Goal: Task Accomplishment & Management: Complete application form

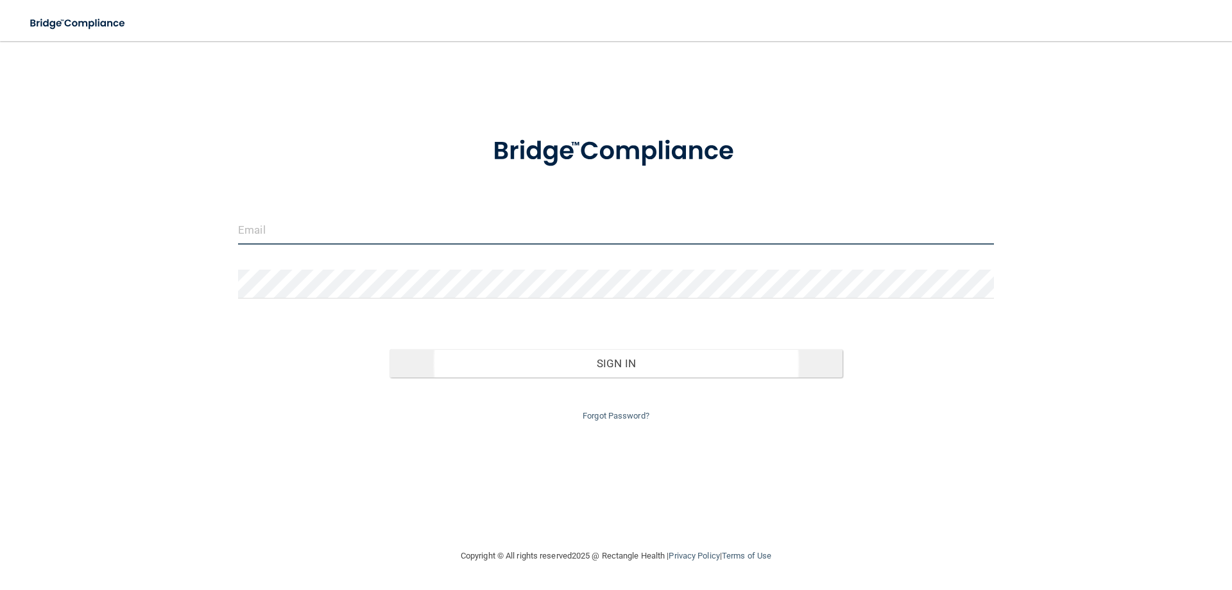
type input "[EMAIL_ADDRESS][DOMAIN_NAME]"
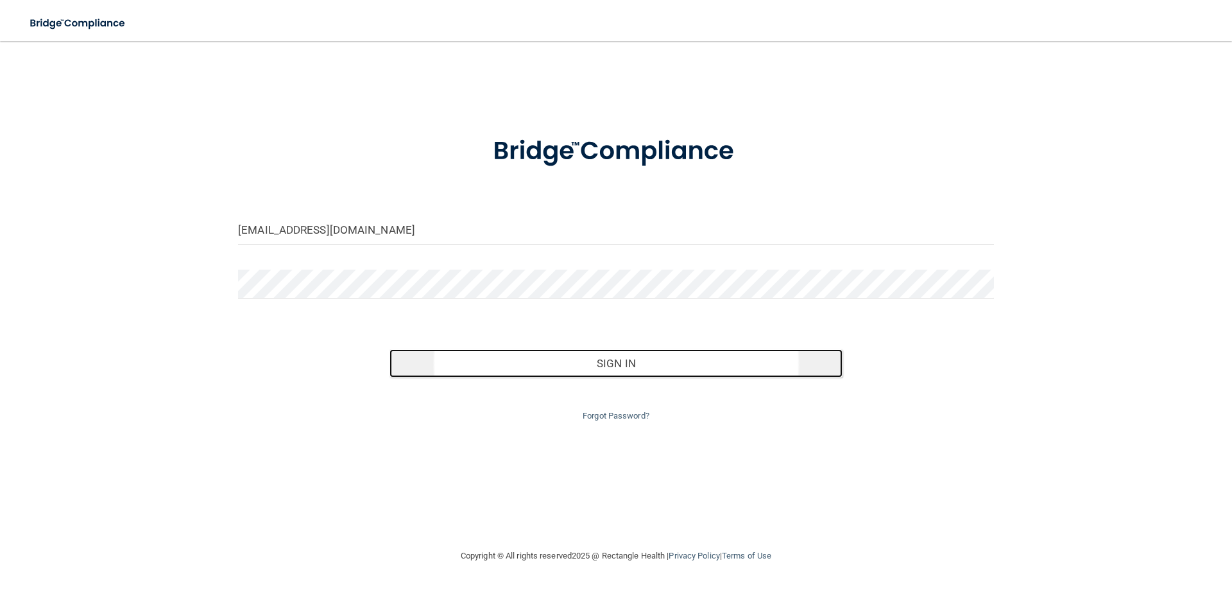
click at [549, 373] on button "Sign In" at bounding box center [617, 363] width 454 height 28
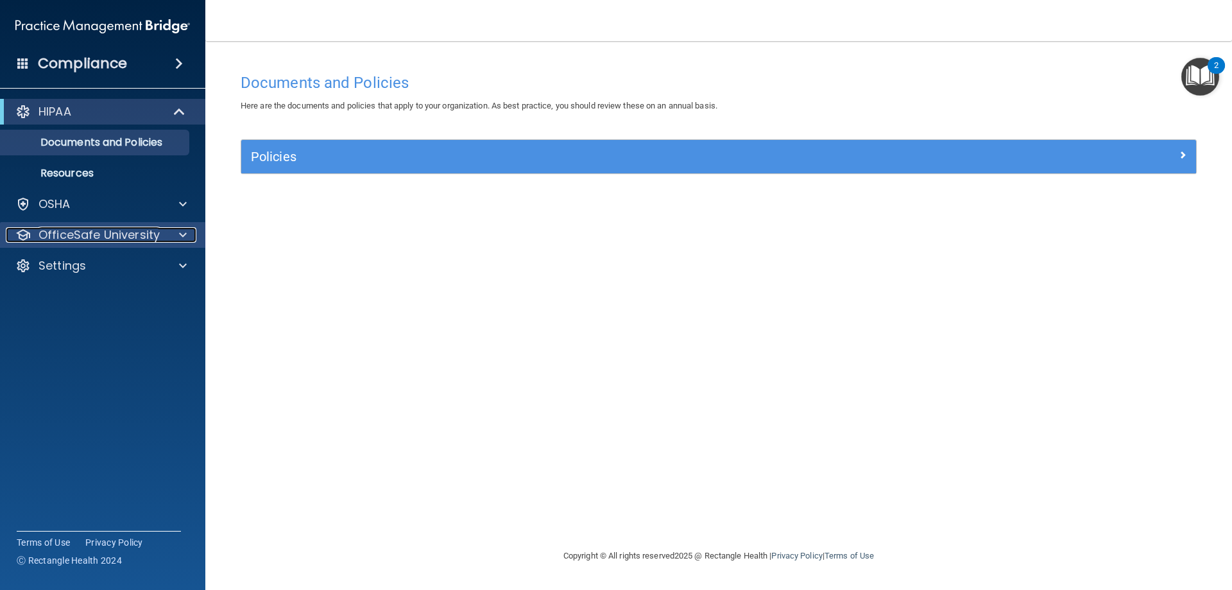
click at [83, 233] on p "OfficeSafe University" at bounding box center [99, 234] width 121 height 15
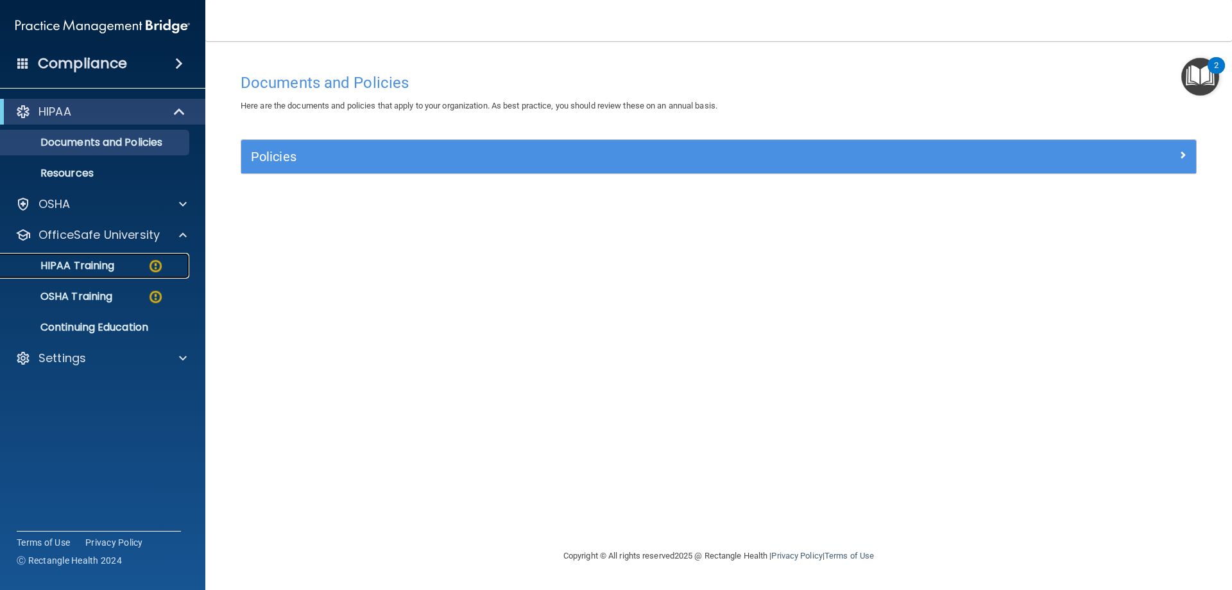
click at [87, 264] on p "HIPAA Training" at bounding box center [61, 265] width 106 height 13
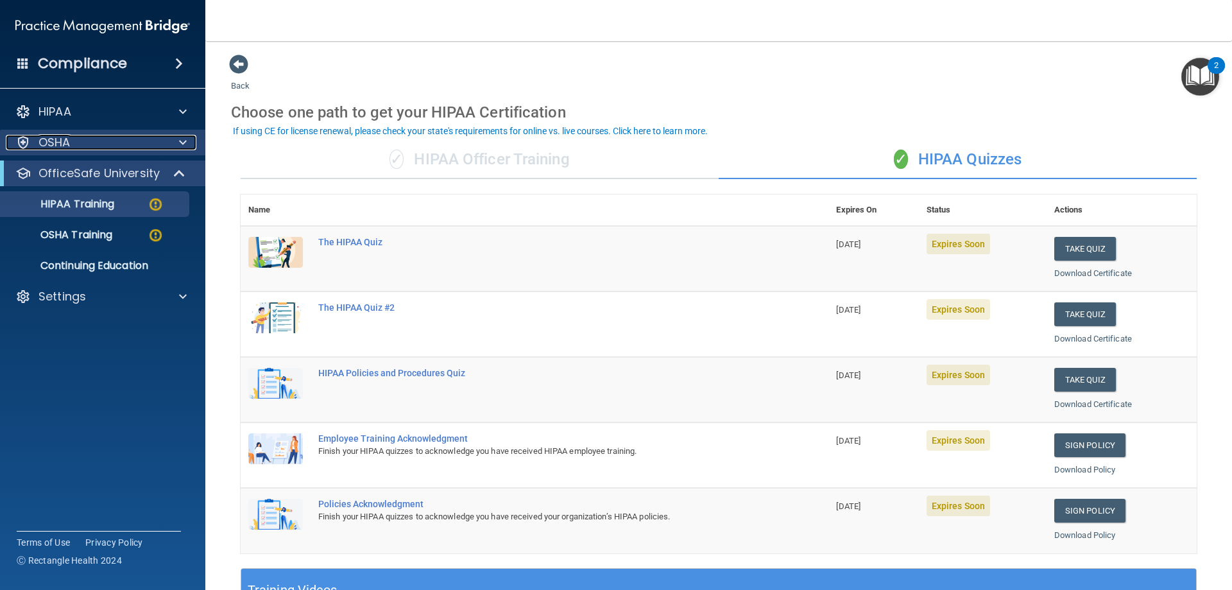
click at [73, 142] on div "OSHA" at bounding box center [85, 142] width 159 height 15
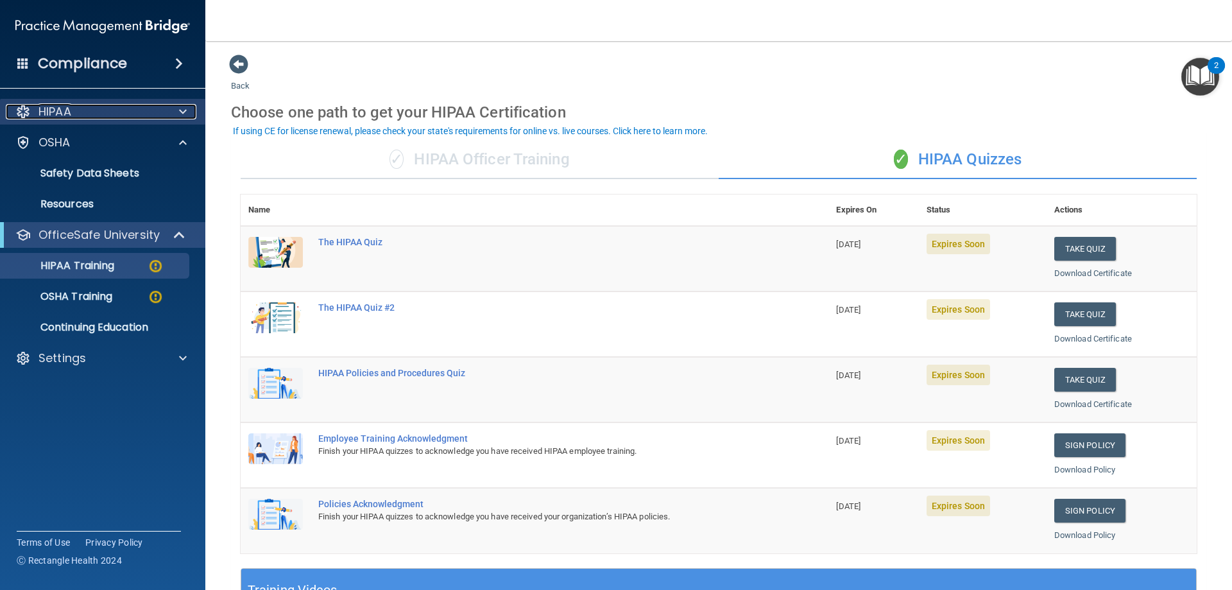
click at [71, 114] on p "HIPAA" at bounding box center [55, 111] width 33 height 15
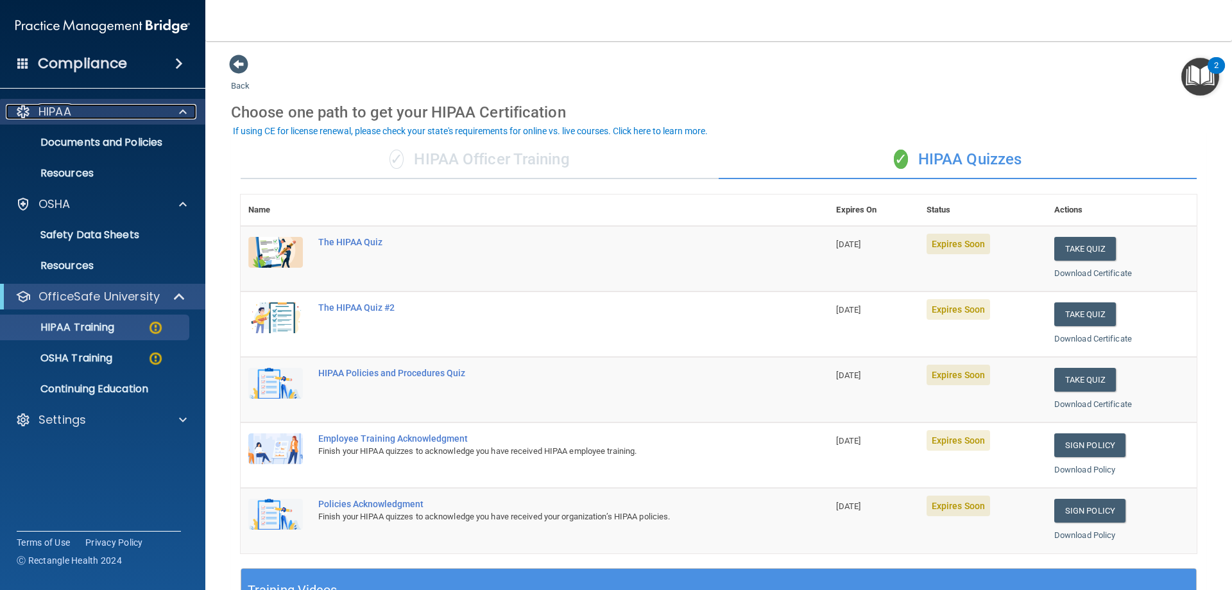
click at [71, 114] on p "HIPAA" at bounding box center [55, 111] width 33 height 15
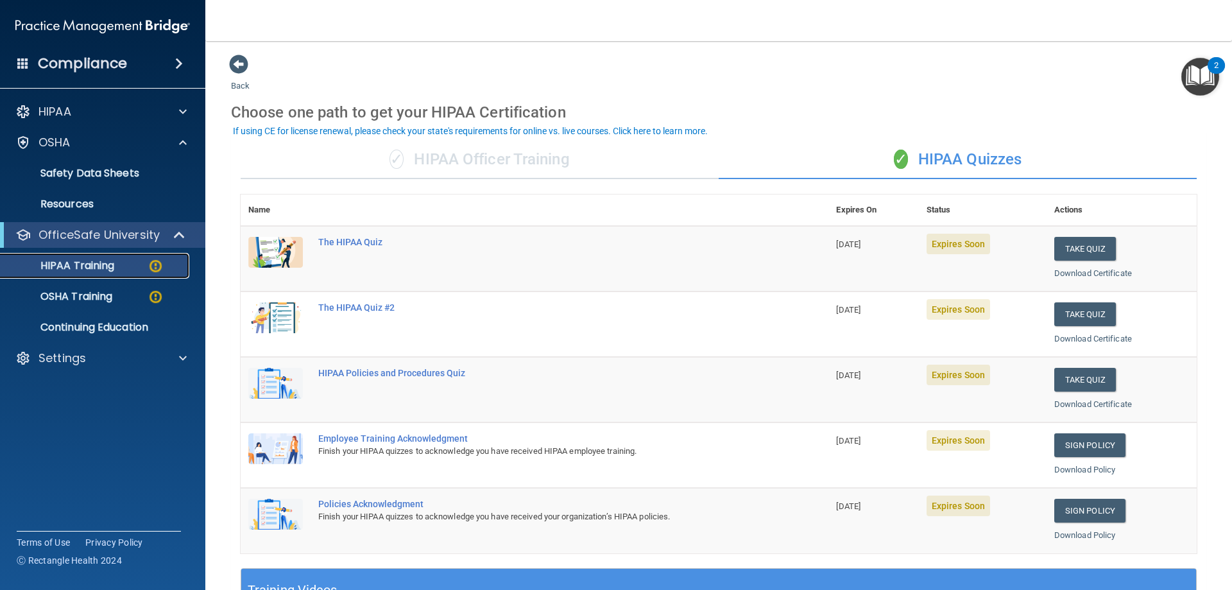
click at [121, 273] on link "HIPAA Training" at bounding box center [88, 266] width 202 height 26
click at [1085, 246] on button "Take Quiz" at bounding box center [1085, 249] width 62 height 24
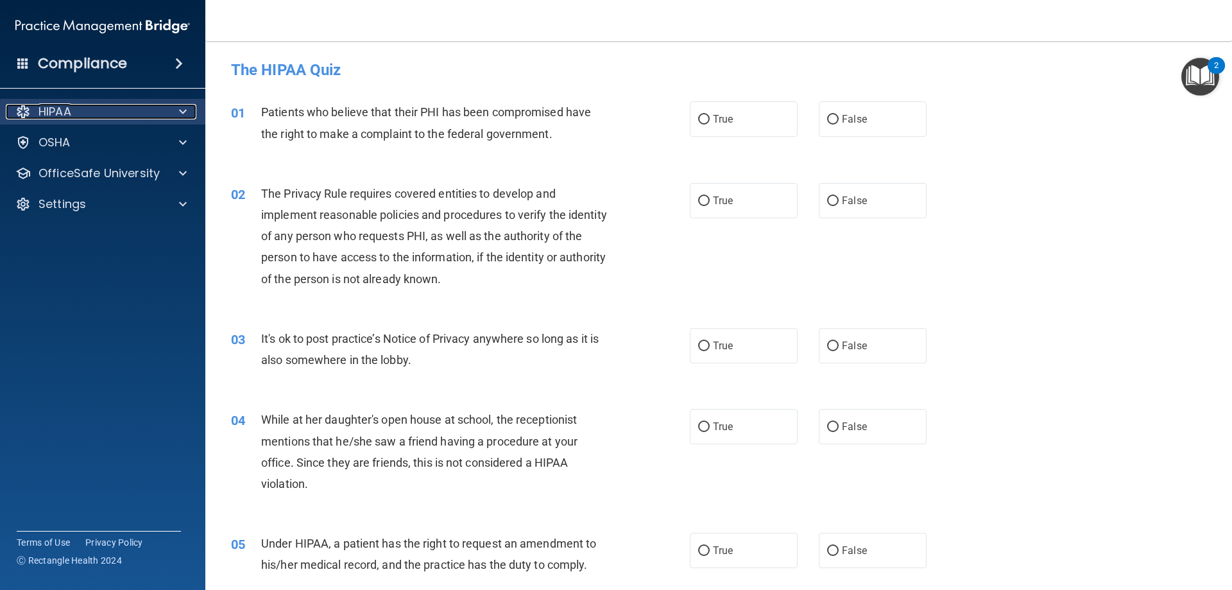
click at [107, 106] on div "HIPAA" at bounding box center [85, 111] width 159 height 15
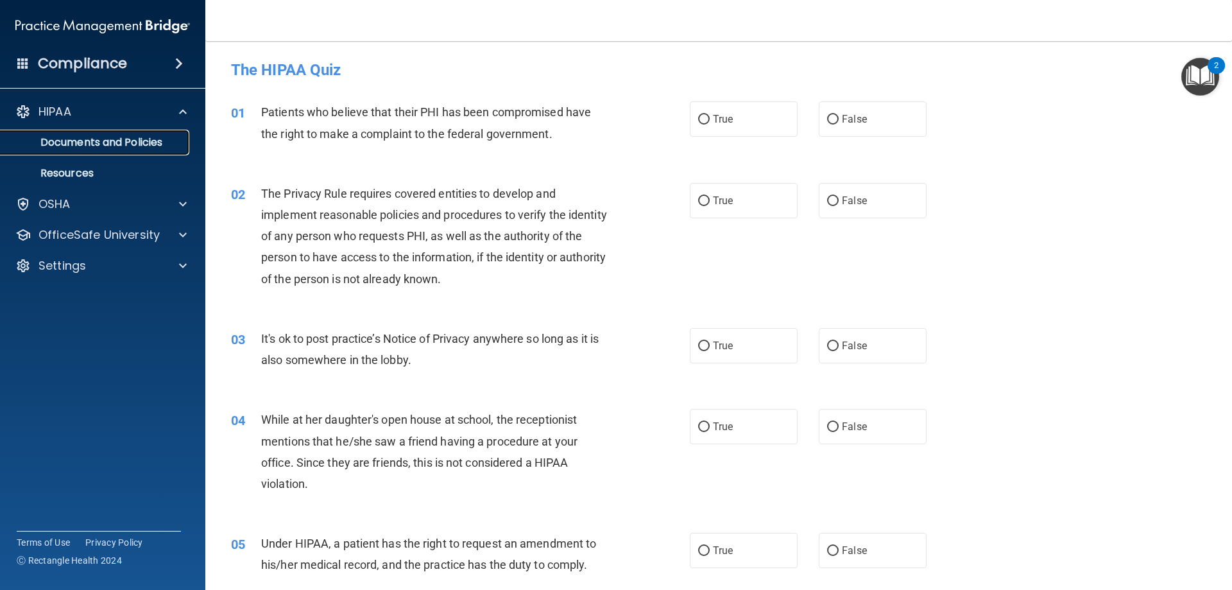
click at [106, 144] on p "Documents and Policies" at bounding box center [95, 142] width 175 height 13
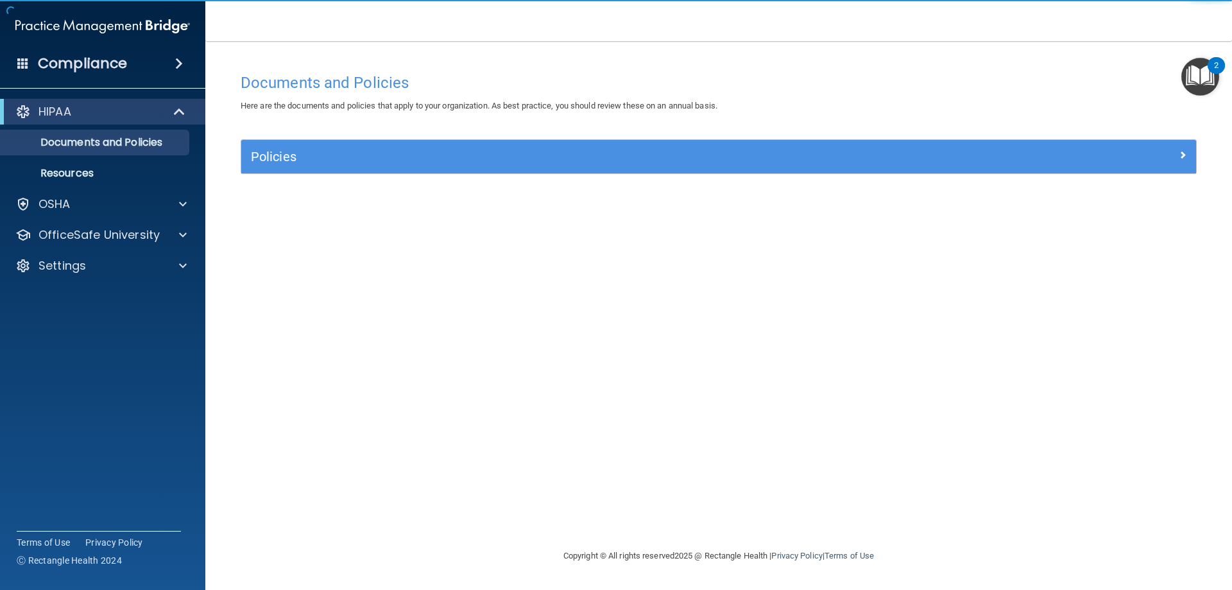
click at [710, 142] on div "Policies" at bounding box center [718, 156] width 955 height 33
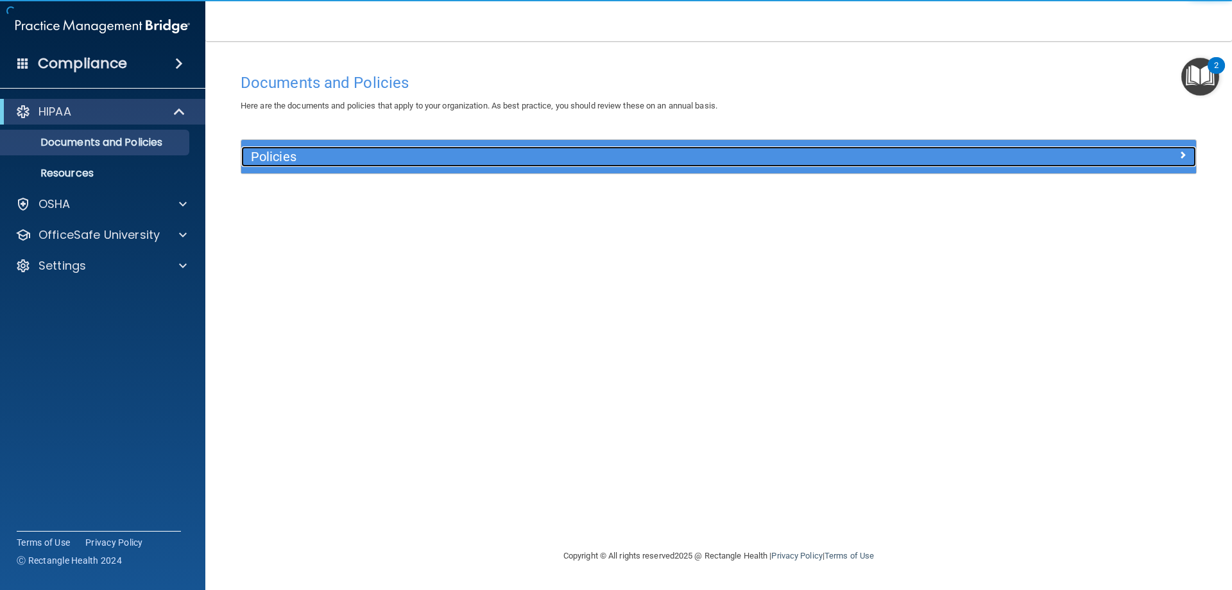
click at [705, 162] on h5 "Policies" at bounding box center [599, 157] width 697 height 14
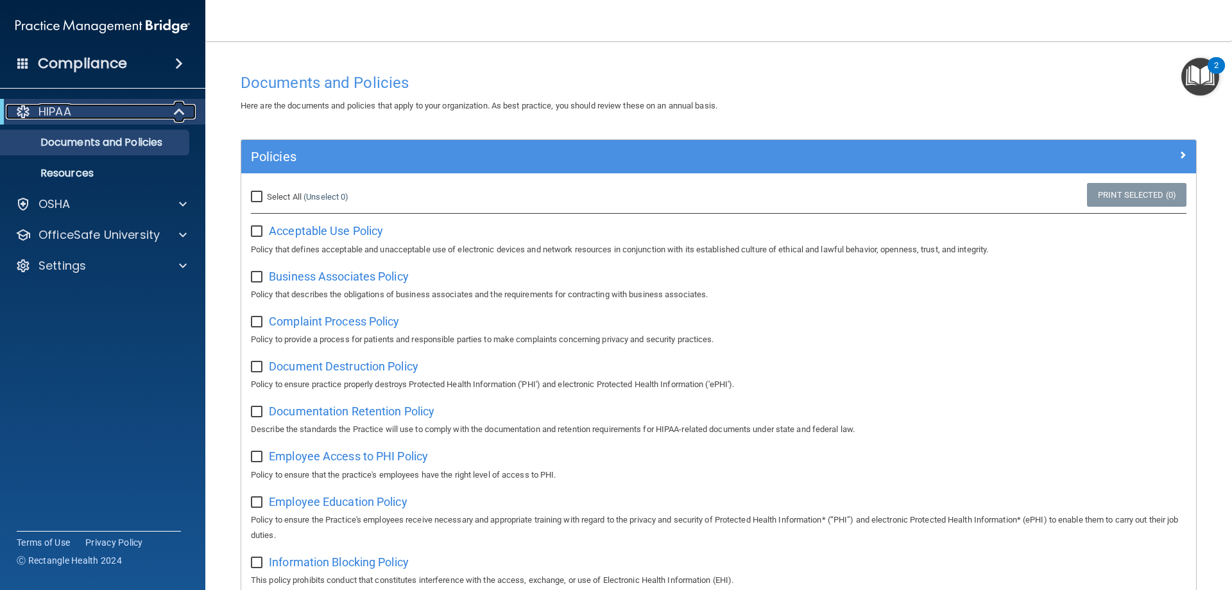
click at [98, 105] on div "HIPAA" at bounding box center [85, 111] width 159 height 15
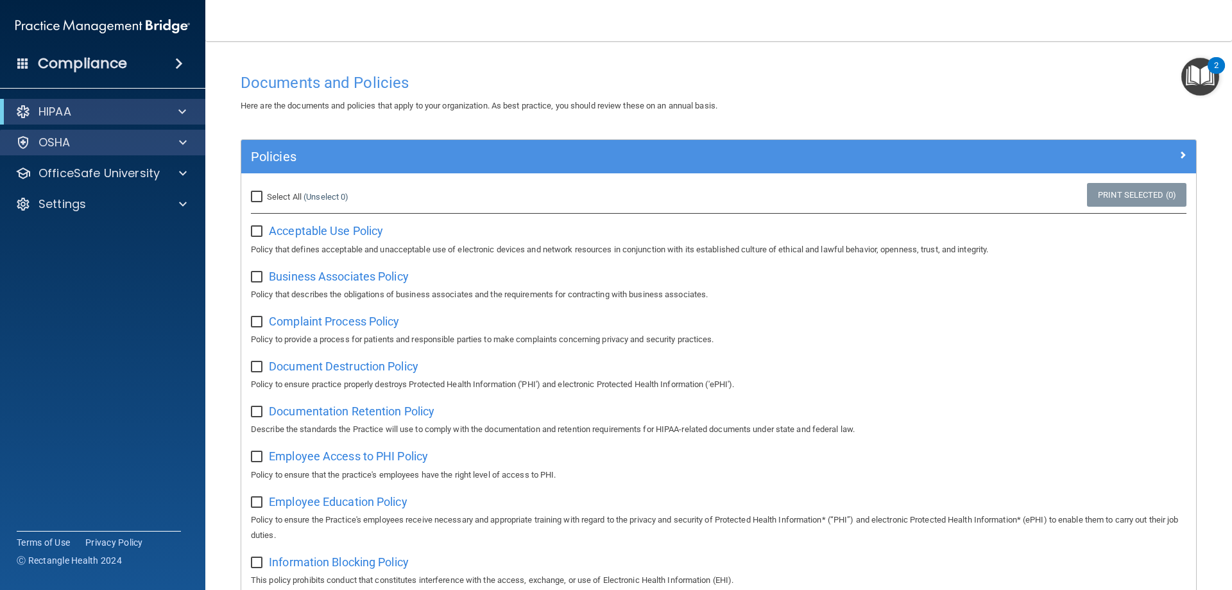
click at [117, 152] on div "OSHA" at bounding box center [103, 143] width 206 height 26
click at [159, 148] on div "OSHA" at bounding box center [85, 142] width 159 height 15
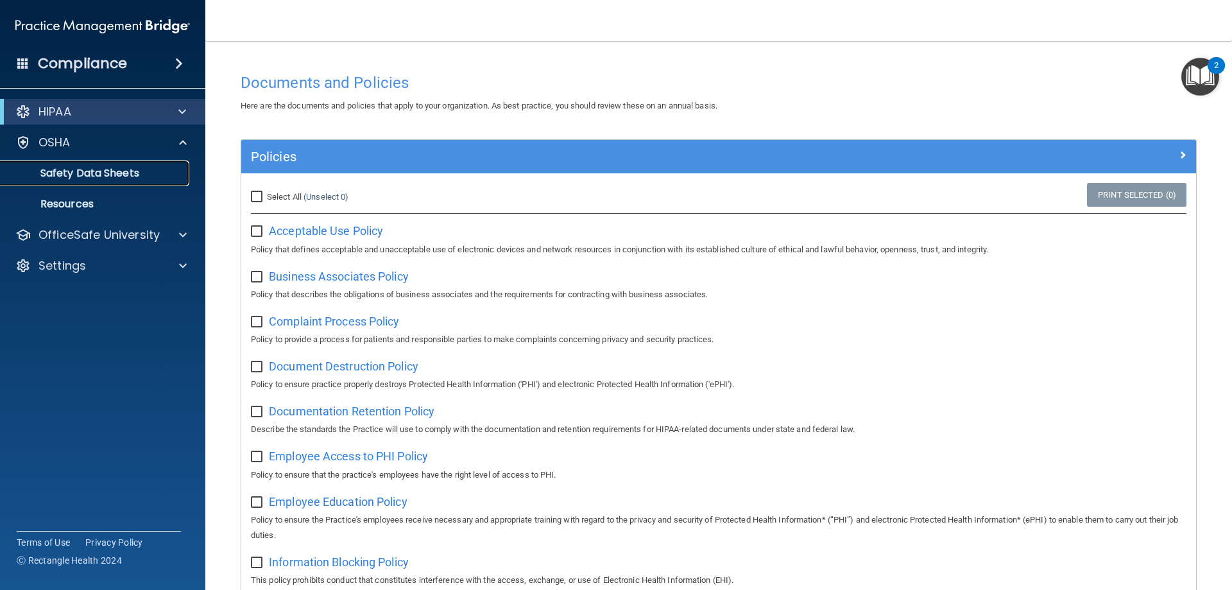
click at [105, 177] on p "Safety Data Sheets" at bounding box center [95, 173] width 175 height 13
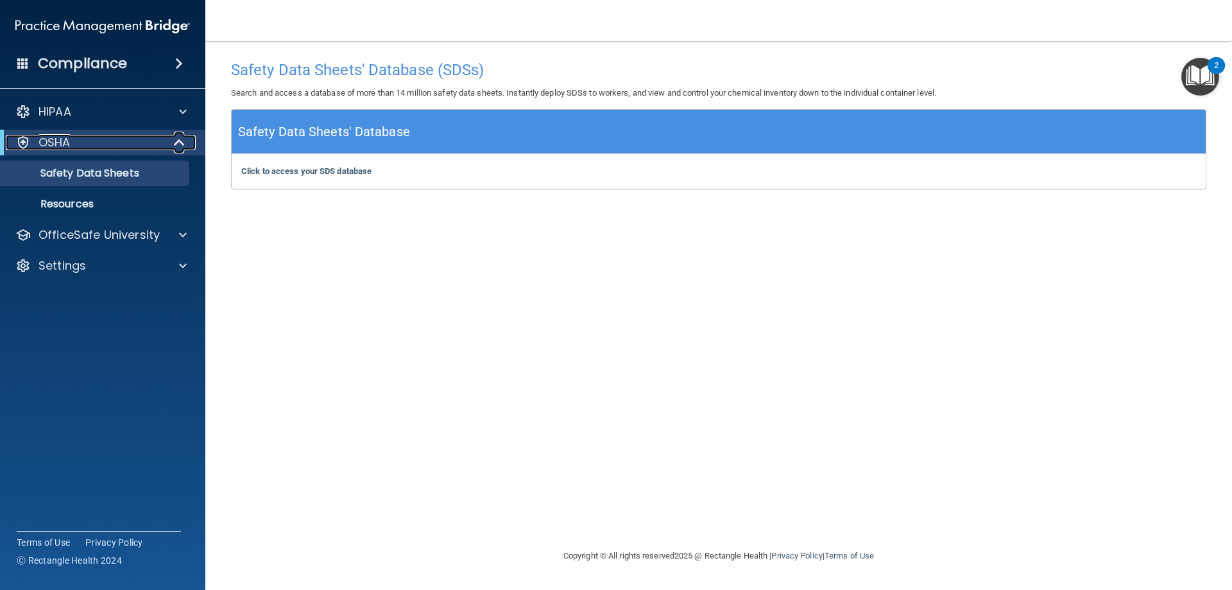
click at [108, 150] on div "OSHA" at bounding box center [85, 142] width 159 height 15
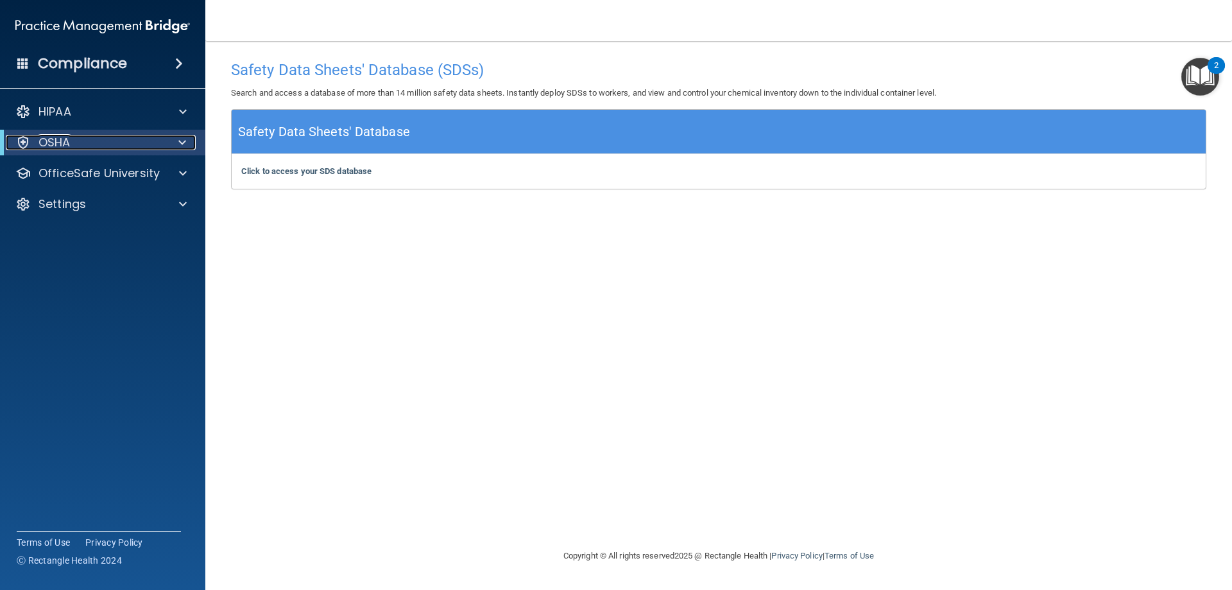
click at [108, 150] on div "OSHA" at bounding box center [85, 142] width 159 height 15
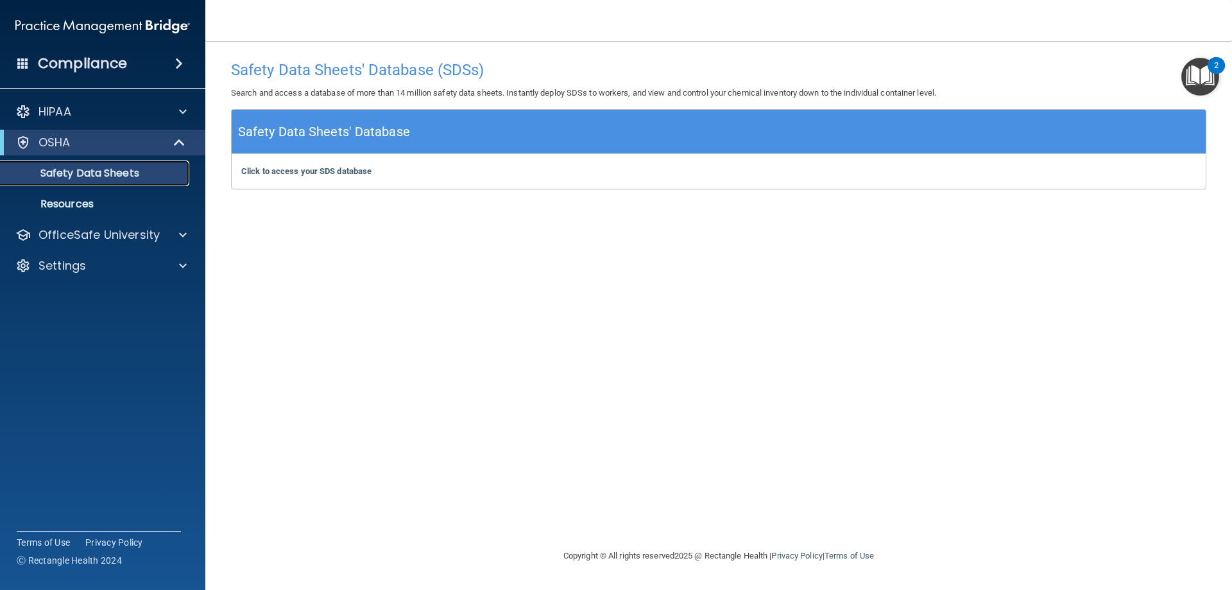
click at [107, 179] on p "Safety Data Sheets" at bounding box center [95, 173] width 175 height 13
click at [90, 241] on p "OfficeSafe University" at bounding box center [99, 234] width 121 height 15
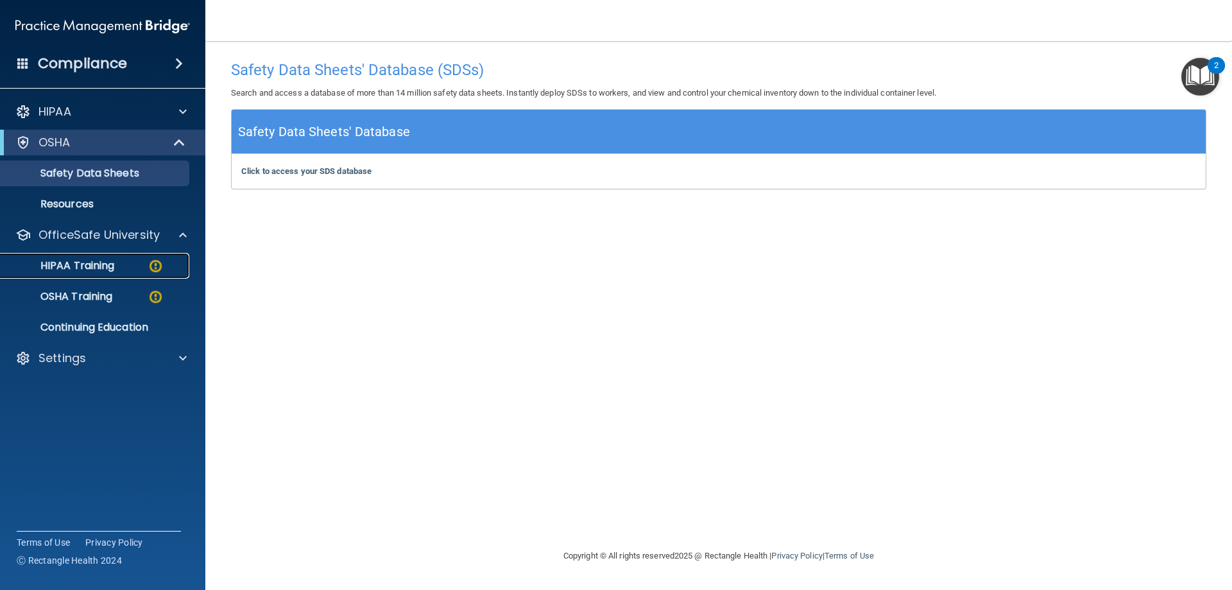
click at [89, 272] on p "HIPAA Training" at bounding box center [61, 265] width 106 height 13
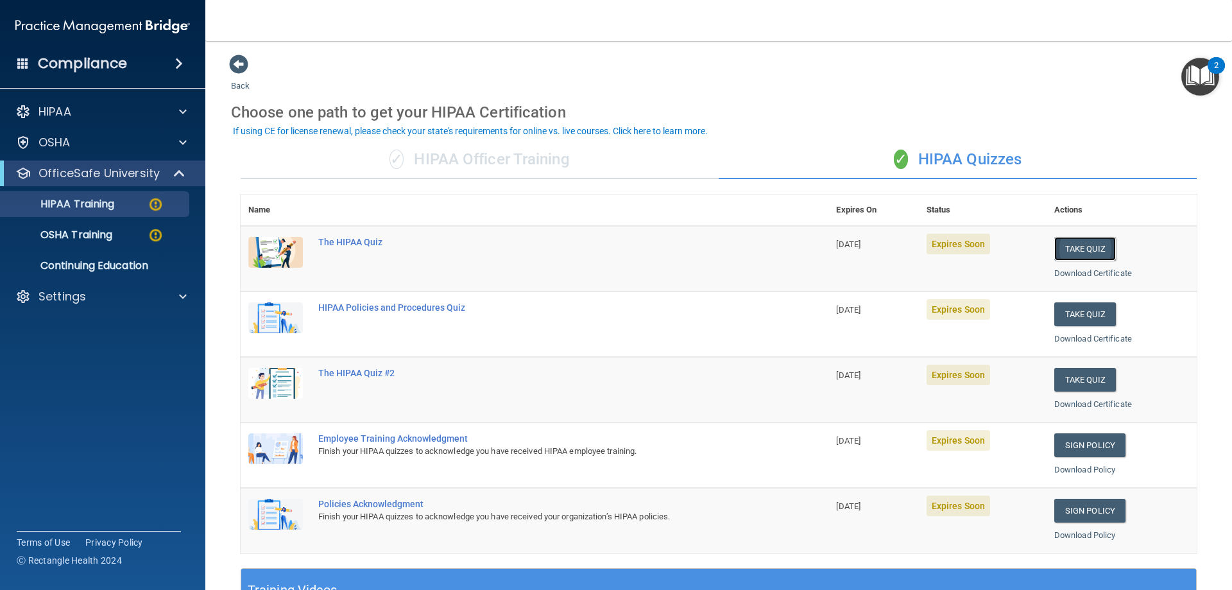
click at [1084, 248] on button "Take Quiz" at bounding box center [1085, 249] width 62 height 24
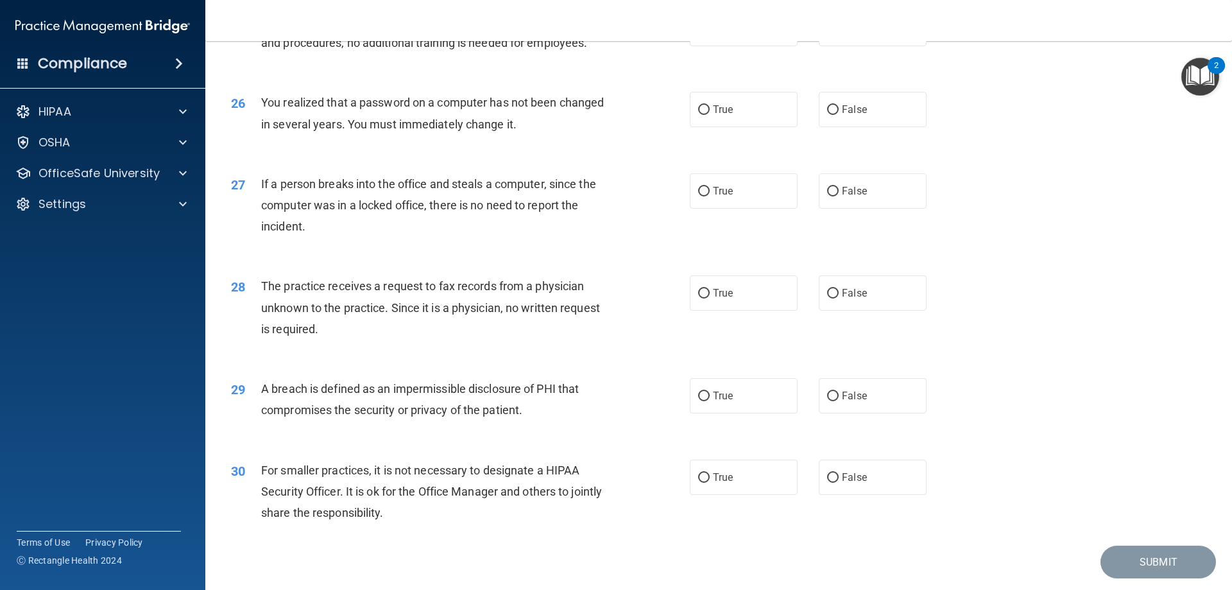
scroll to position [2375, 0]
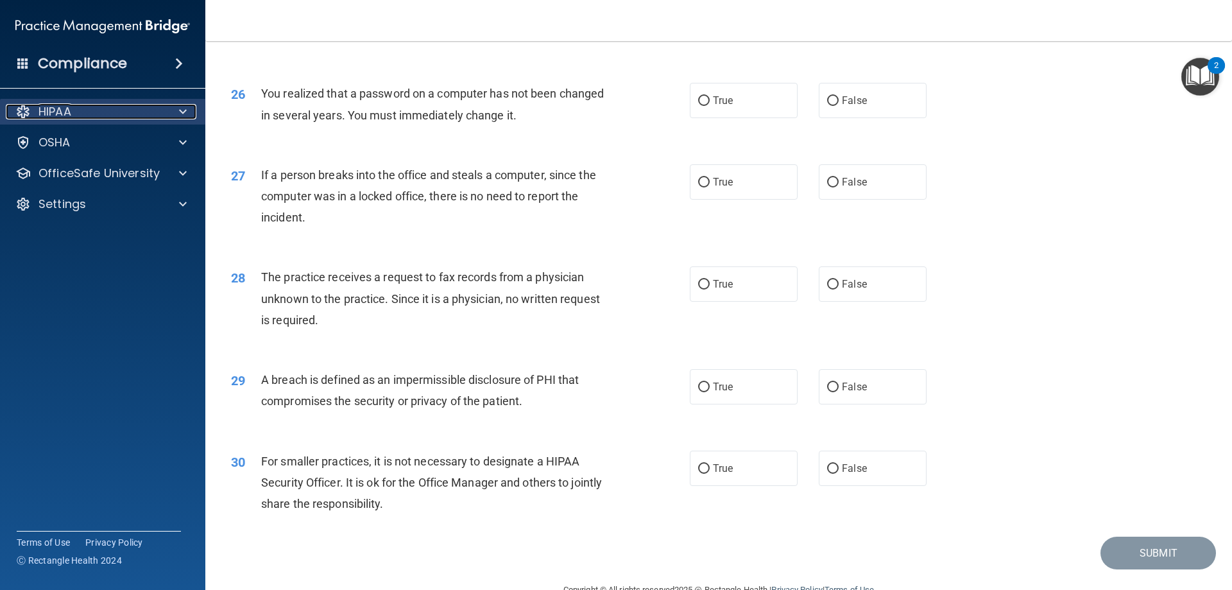
click at [76, 112] on div "HIPAA" at bounding box center [85, 111] width 159 height 15
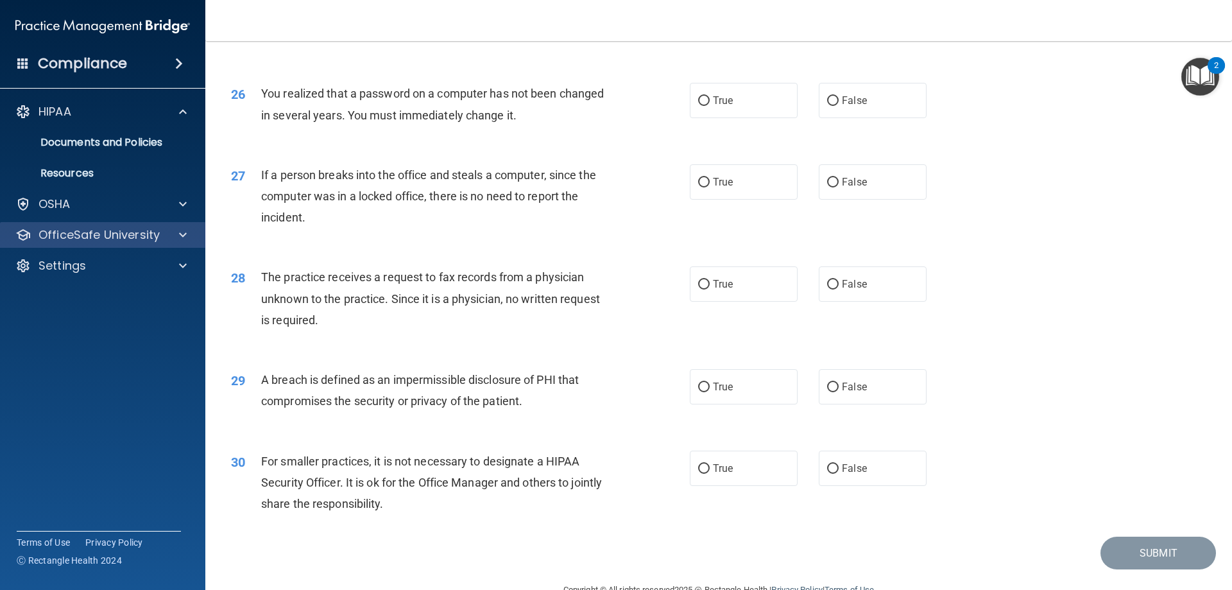
click at [87, 245] on div "OfficeSafe University" at bounding box center [103, 235] width 206 height 26
click at [91, 241] on p "OfficeSafe University" at bounding box center [99, 234] width 121 height 15
click at [114, 241] on p "OfficeSafe University" at bounding box center [99, 234] width 121 height 15
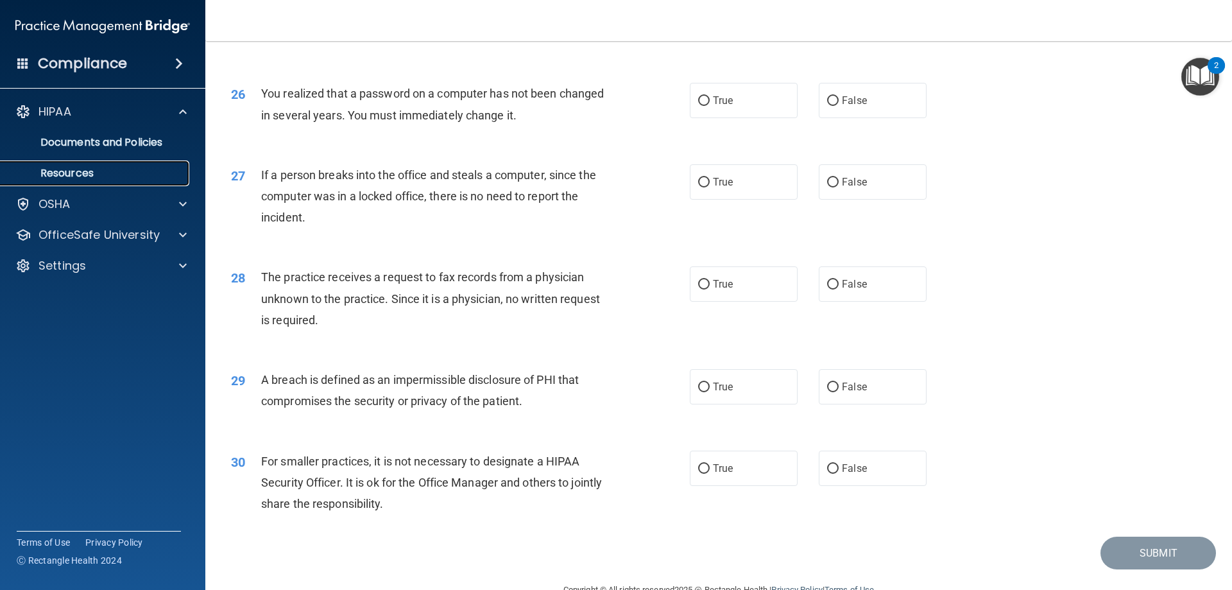
click at [106, 178] on p "Resources" at bounding box center [95, 173] width 175 height 13
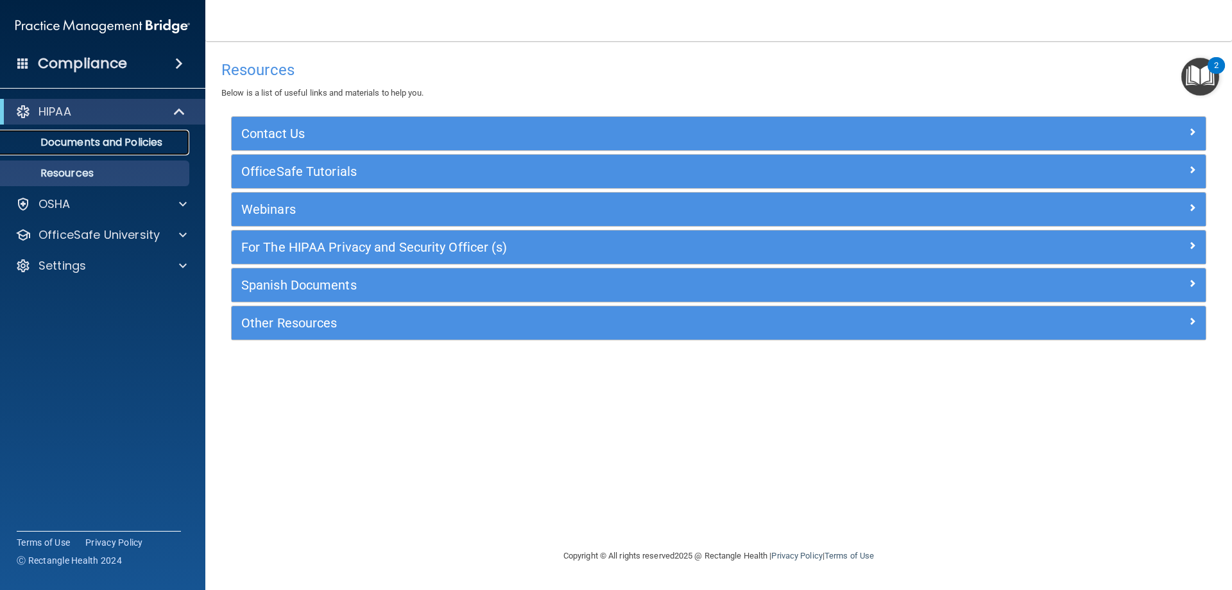
click at [94, 142] on p "Documents and Policies" at bounding box center [95, 142] width 175 height 13
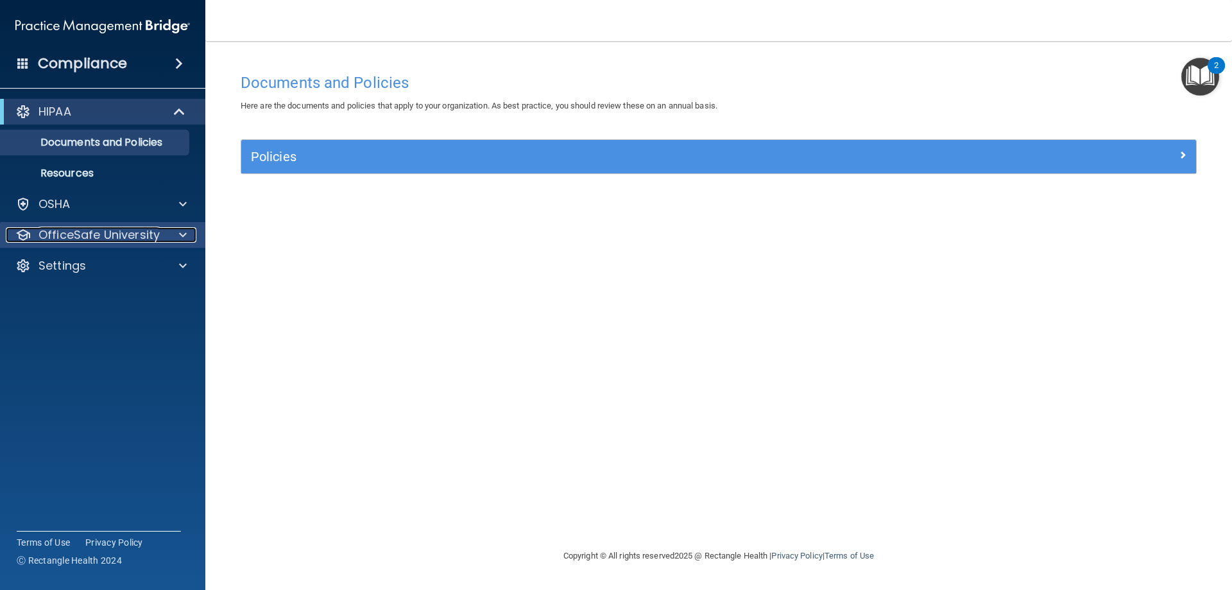
click at [94, 237] on p "OfficeSafe University" at bounding box center [99, 234] width 121 height 15
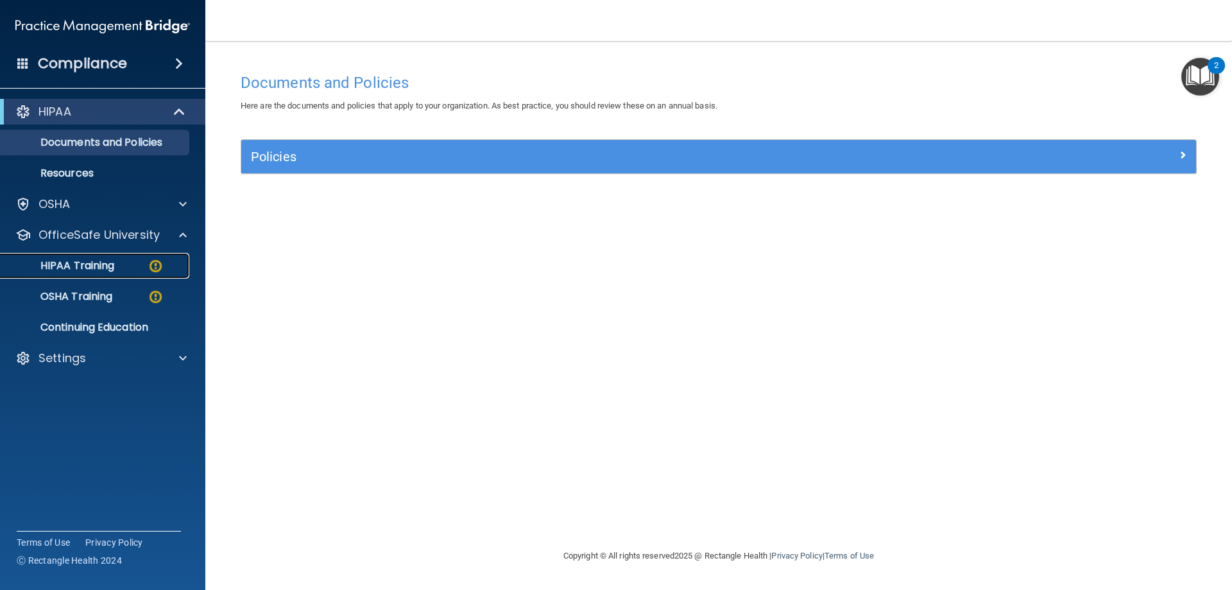
click at [91, 260] on p "HIPAA Training" at bounding box center [61, 265] width 106 height 13
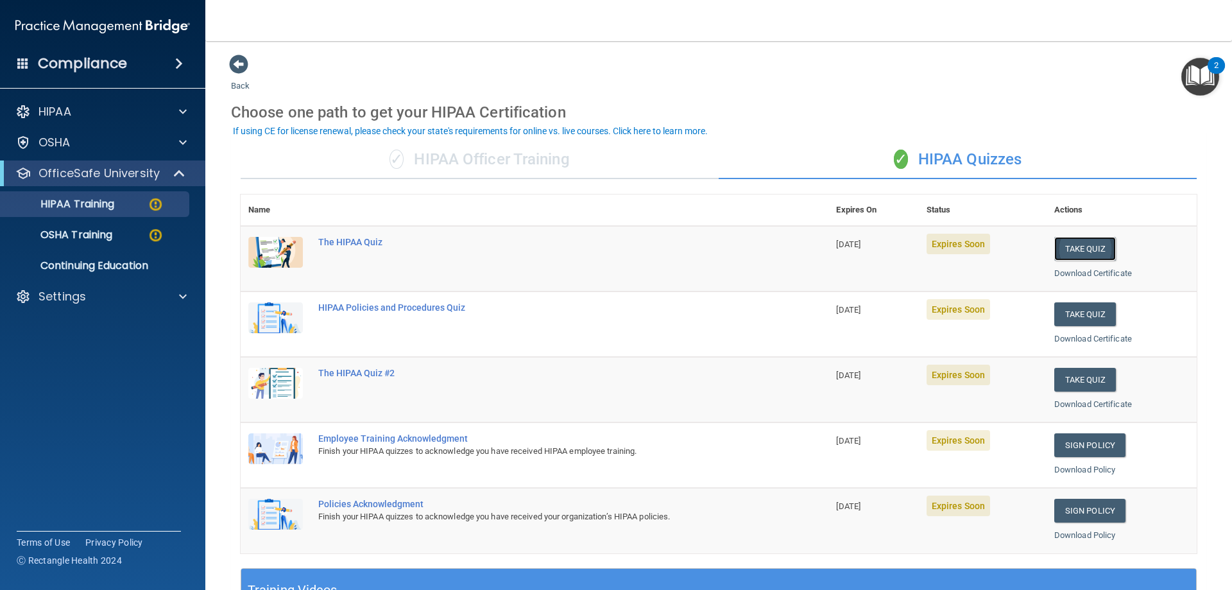
click at [1062, 252] on button "Take Quiz" at bounding box center [1085, 249] width 62 height 24
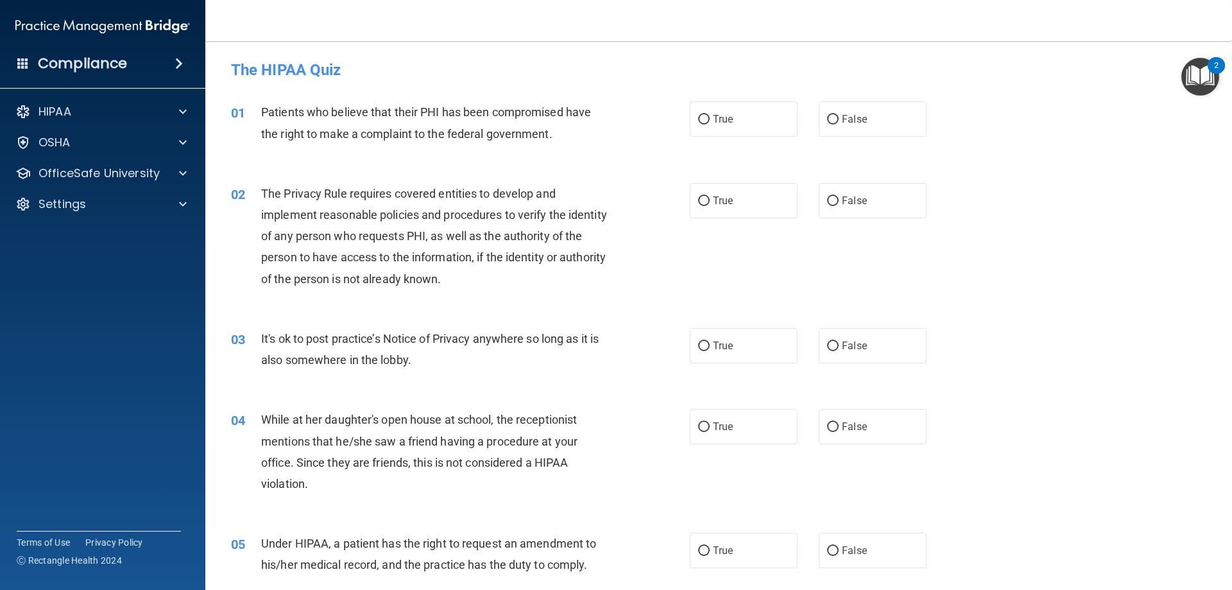
click at [19, 70] on div "Compliance" at bounding box center [102, 63] width 205 height 28
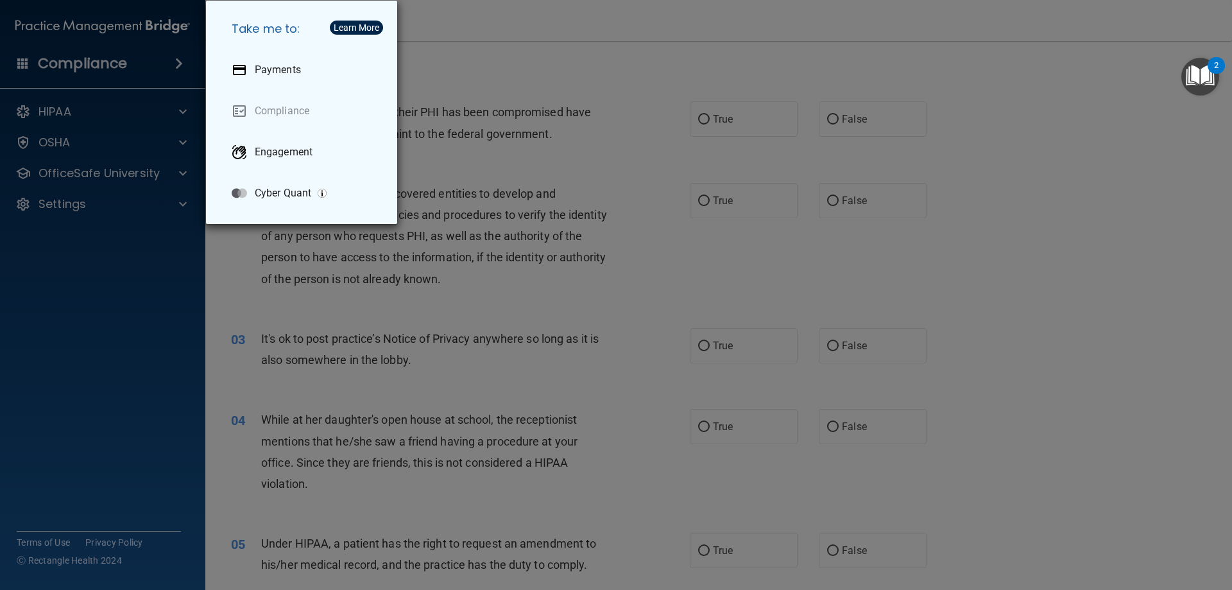
click at [105, 106] on div "Take me to: Payments Compliance Engagement Cyber Quant" at bounding box center [616, 295] width 1232 height 590
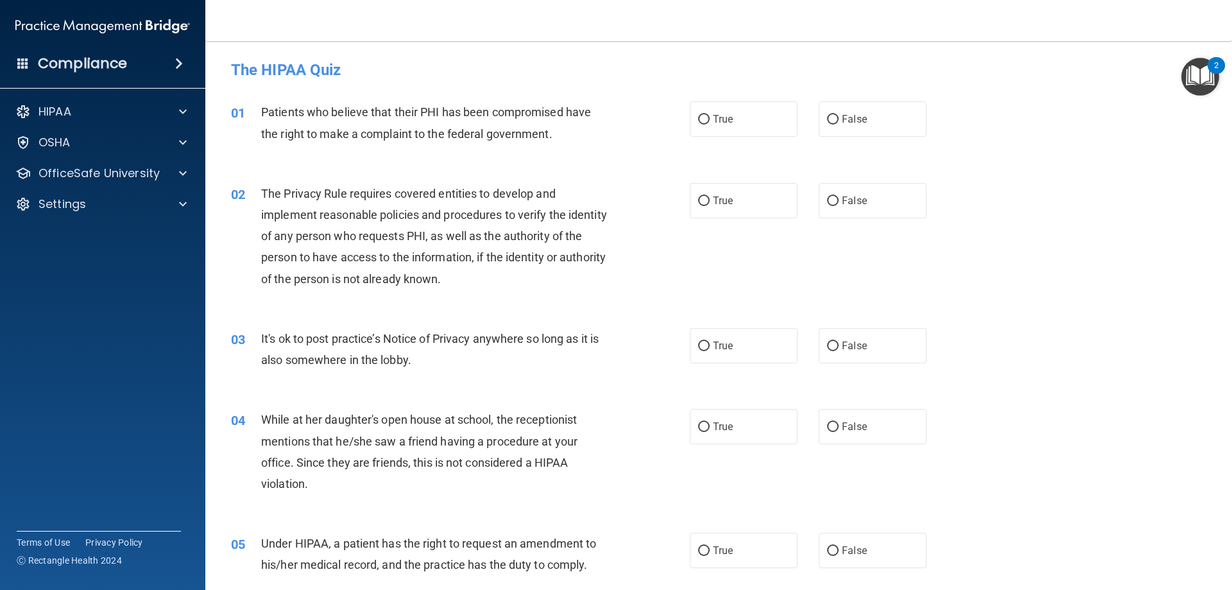
click at [173, 57] on div "Compliance" at bounding box center [102, 63] width 205 height 28
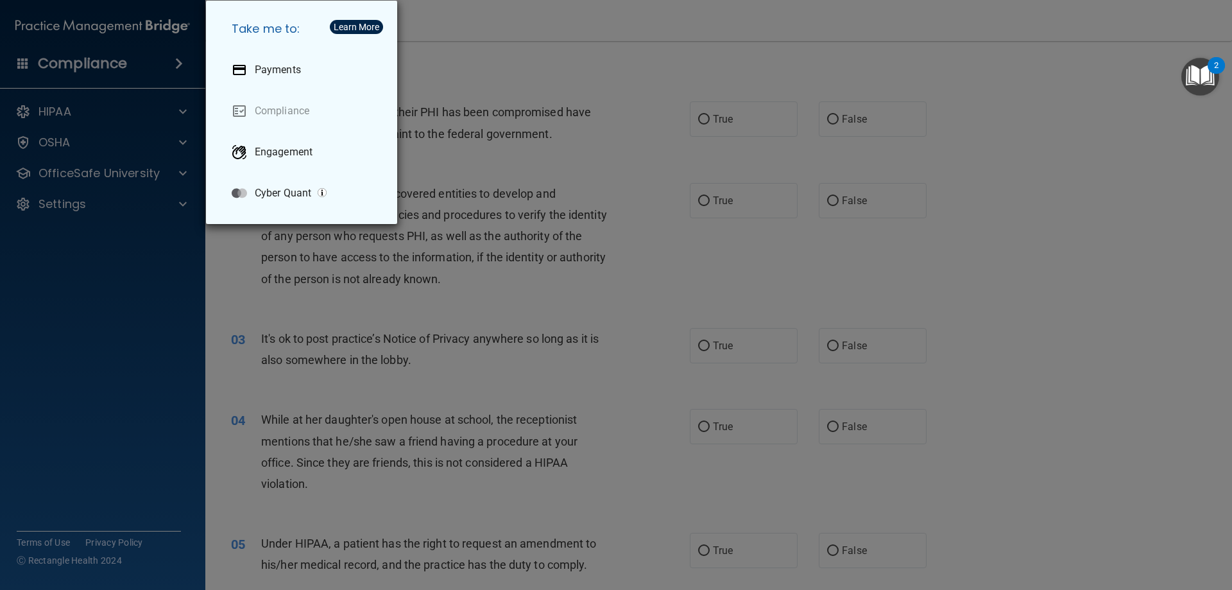
click at [168, 64] on div "Take me to: Payments Compliance Engagement Cyber Quant" at bounding box center [616, 295] width 1232 height 590
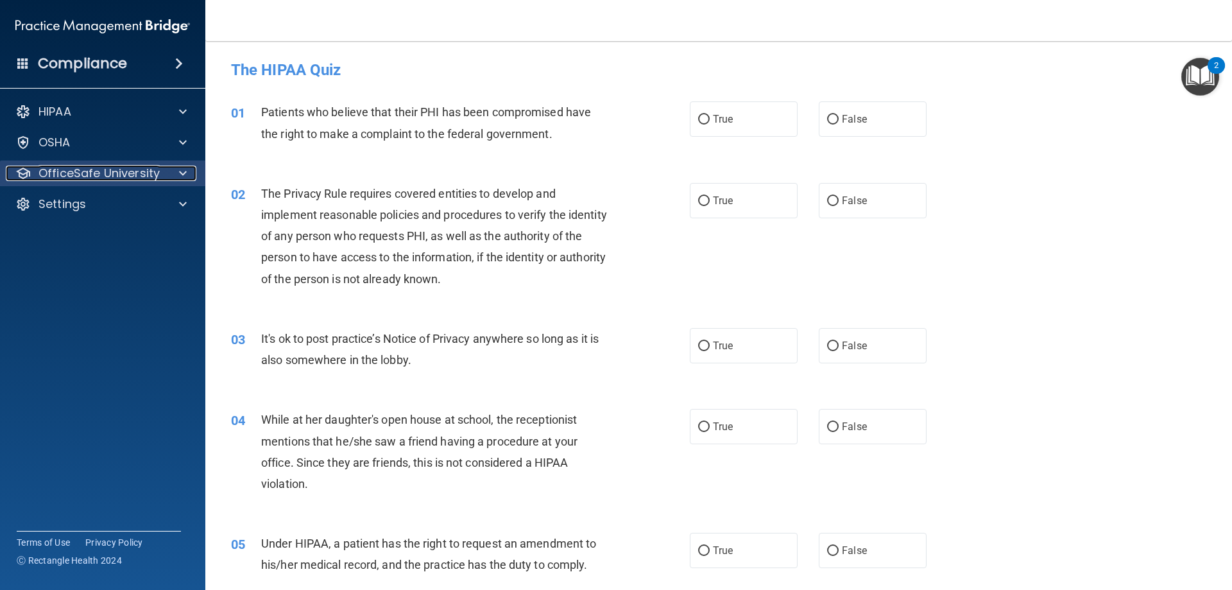
click at [99, 176] on p "OfficeSafe University" at bounding box center [99, 173] width 121 height 15
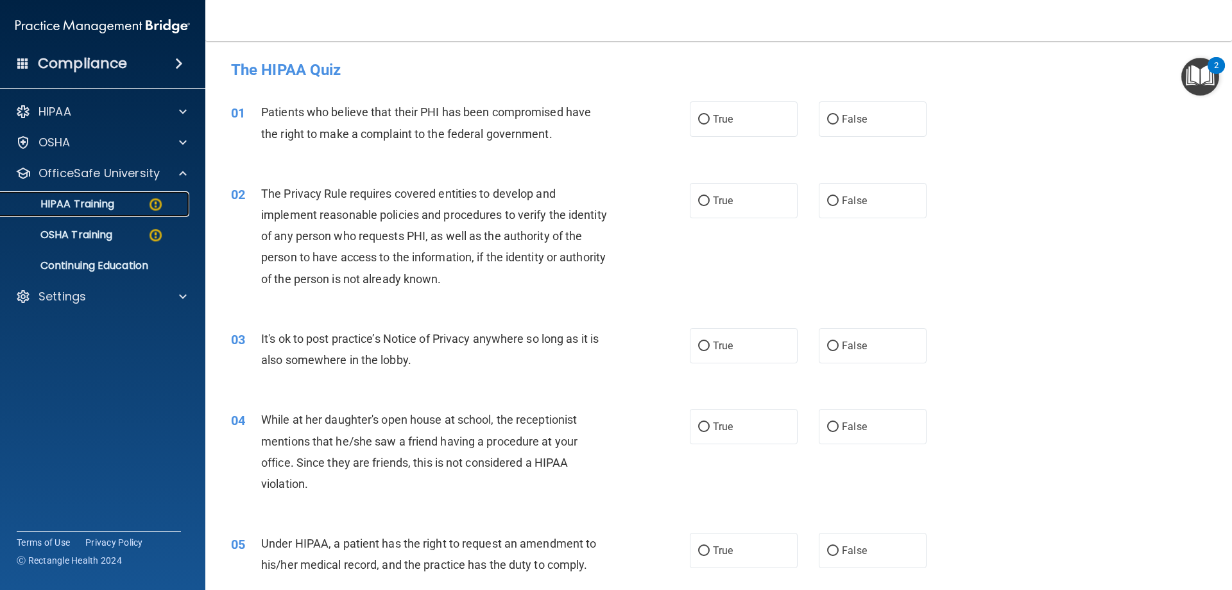
click at [102, 208] on p "HIPAA Training" at bounding box center [61, 204] width 106 height 13
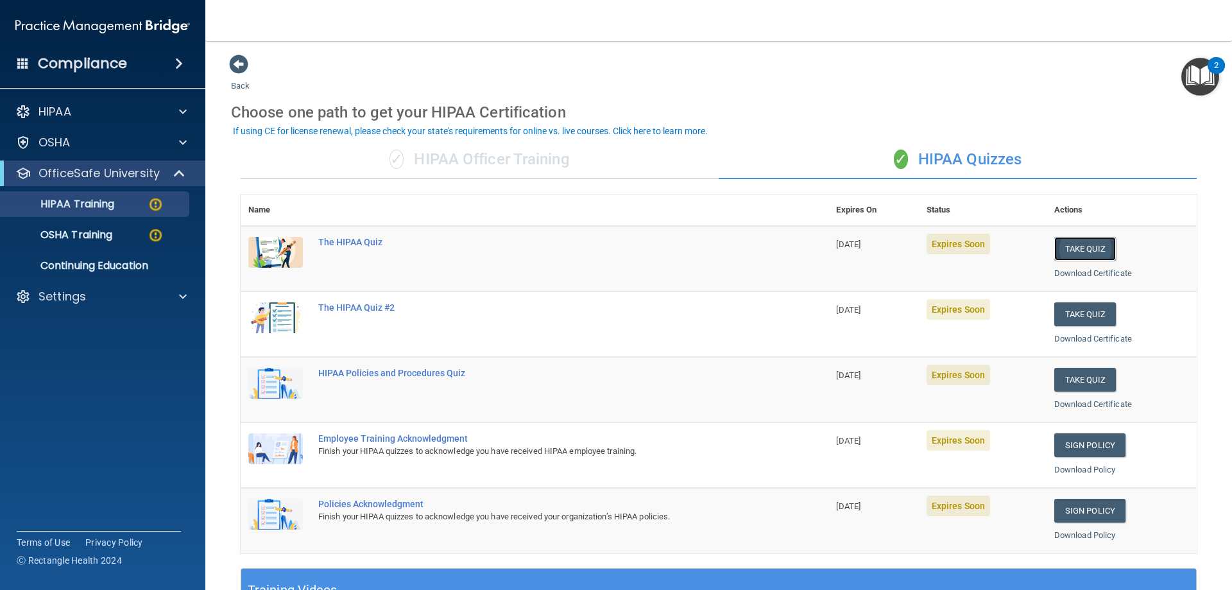
click at [1094, 248] on button "Take Quiz" at bounding box center [1085, 249] width 62 height 24
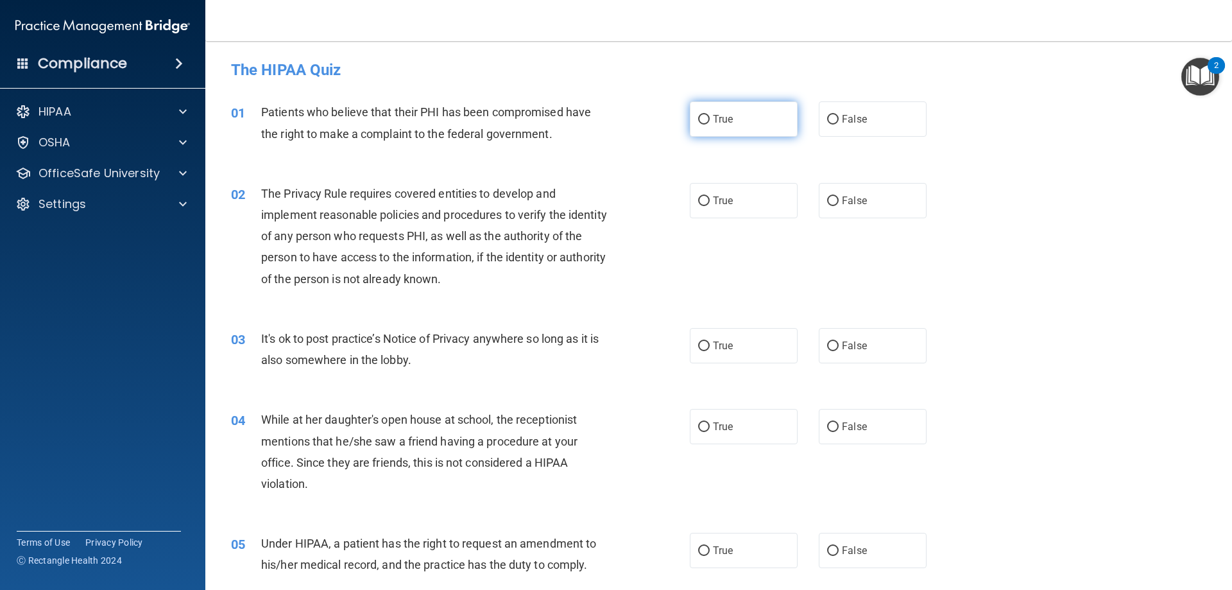
click at [761, 118] on label "True" at bounding box center [744, 118] width 108 height 35
click at [710, 118] on input "True" at bounding box center [704, 120] width 12 height 10
radio input "true"
click at [723, 207] on label "True" at bounding box center [744, 200] width 108 height 35
click at [710, 206] on input "True" at bounding box center [704, 201] width 12 height 10
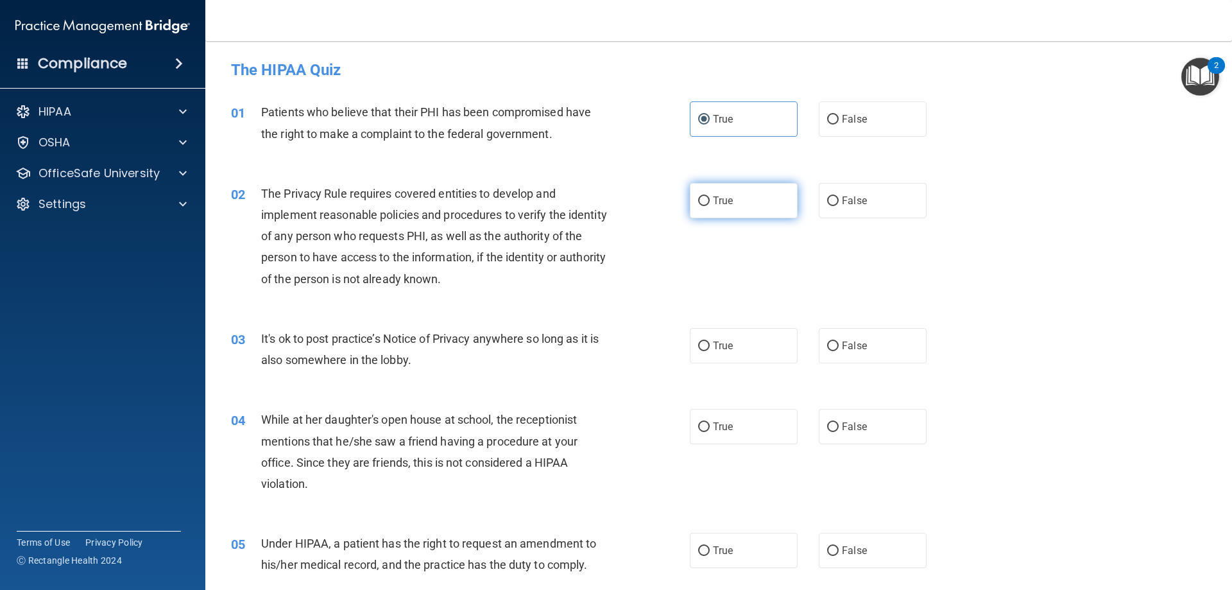
radio input "true"
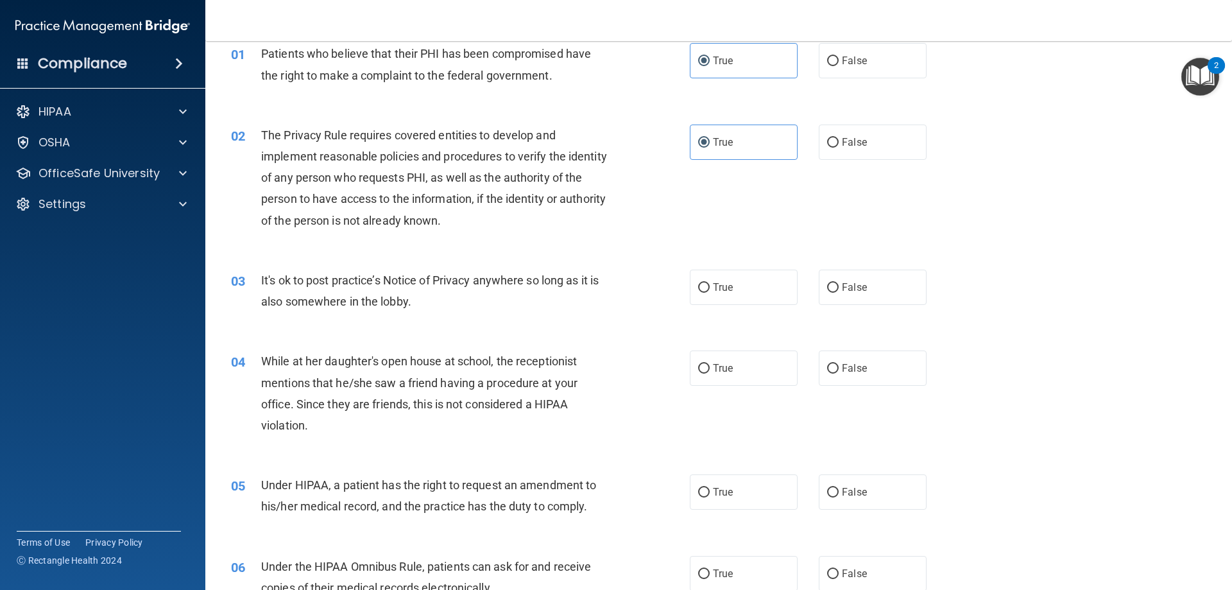
scroll to position [128, 0]
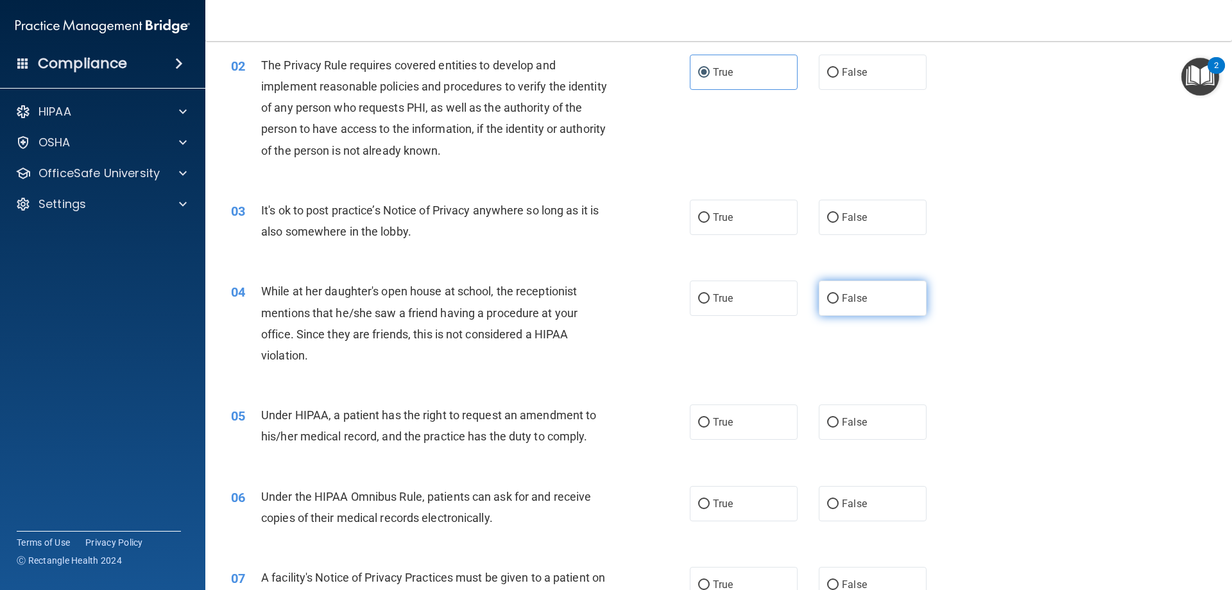
click at [874, 302] on label "False" at bounding box center [873, 297] width 108 height 35
click at [839, 302] on input "False" at bounding box center [833, 299] width 12 height 10
radio input "true"
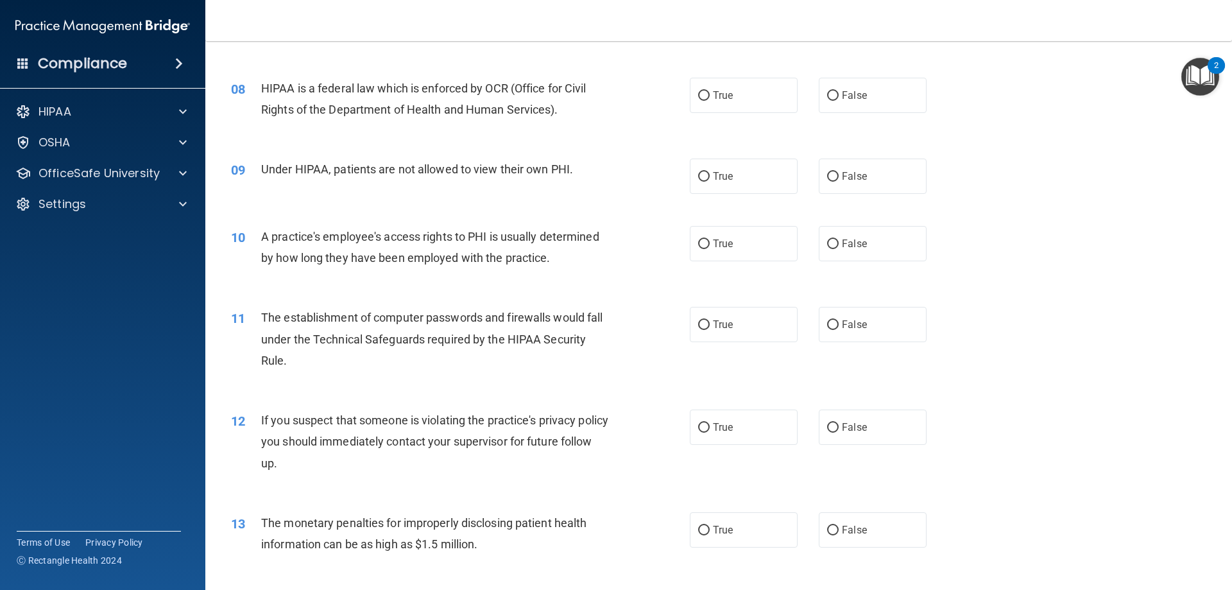
scroll to position [706, 0]
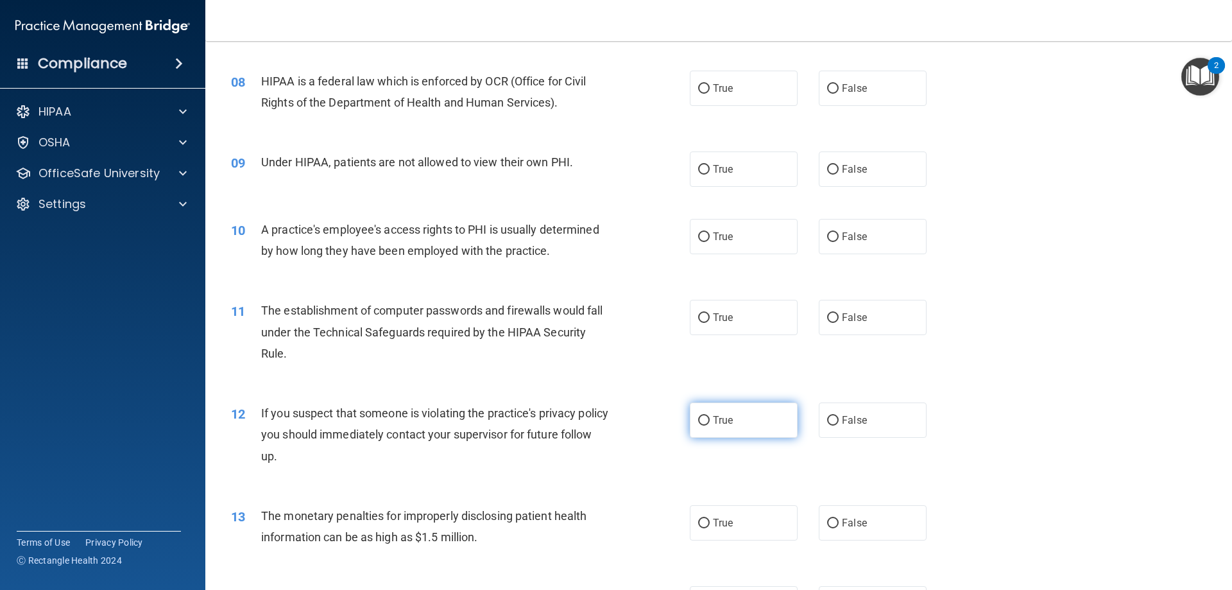
click at [712, 412] on label "True" at bounding box center [744, 419] width 108 height 35
click at [710, 416] on input "True" at bounding box center [704, 421] width 12 height 10
radio input "true"
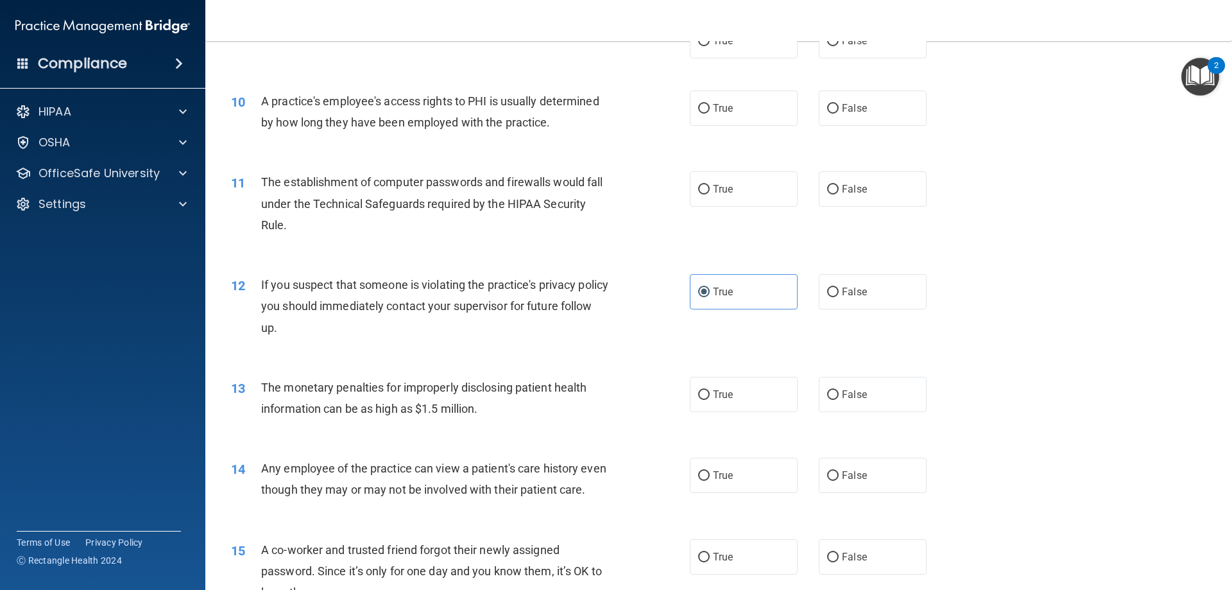
scroll to position [898, 0]
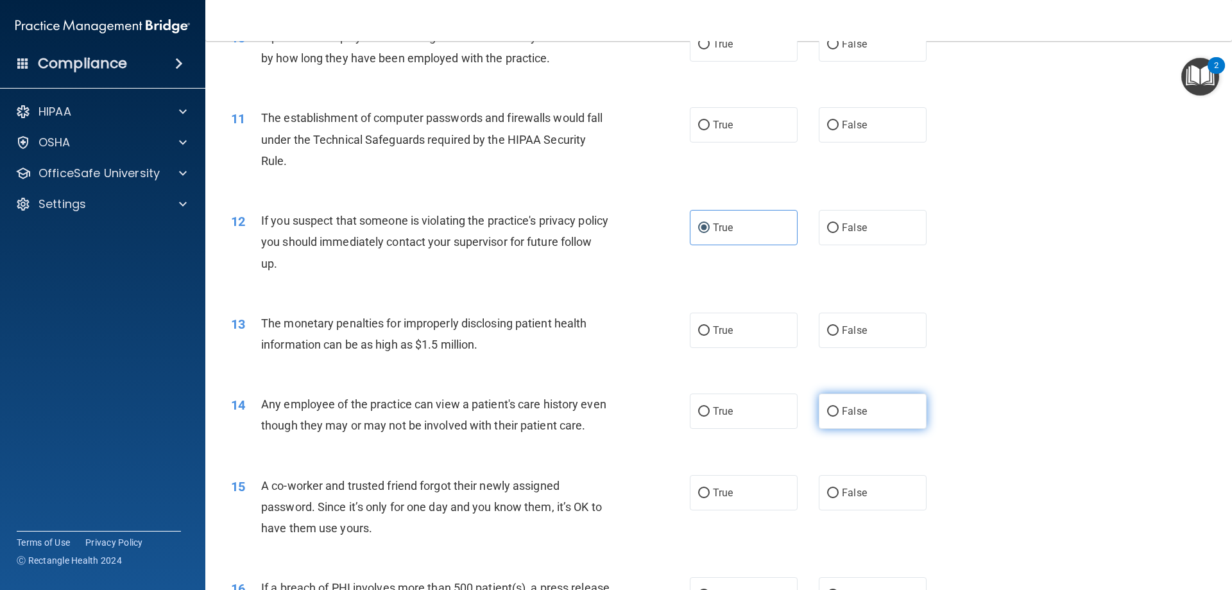
click at [875, 414] on label "False" at bounding box center [873, 410] width 108 height 35
click at [839, 414] on input "False" at bounding box center [833, 412] width 12 height 10
radio input "true"
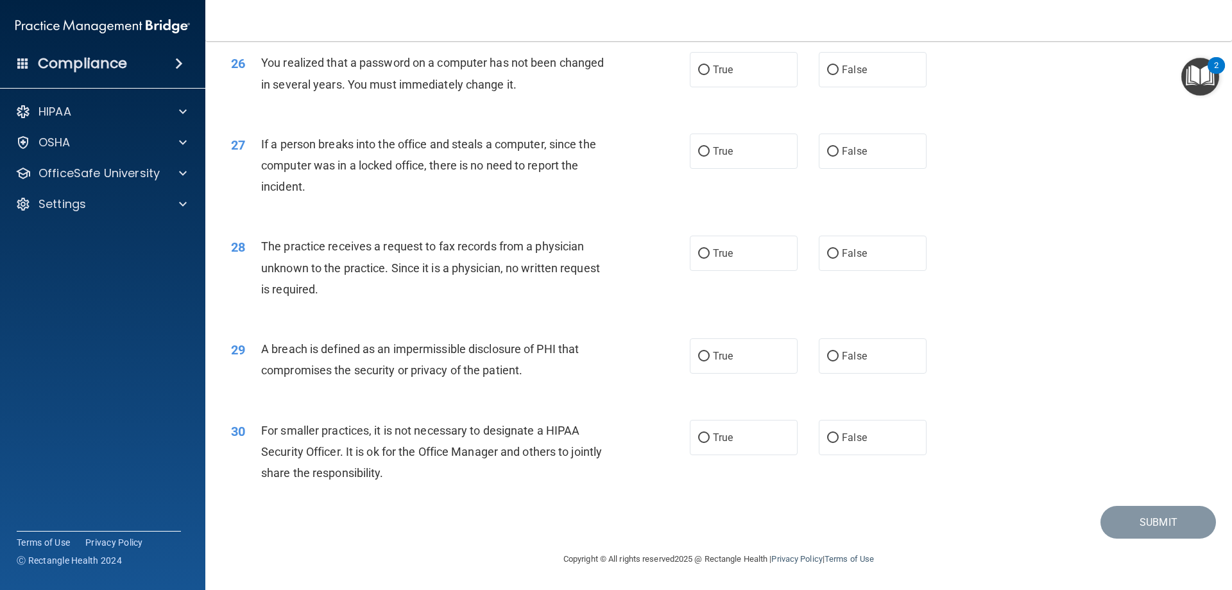
scroll to position [2448, 0]
click at [829, 429] on label "False" at bounding box center [873, 437] width 108 height 35
click at [829, 433] on input "False" at bounding box center [833, 438] width 12 height 10
radio input "true"
click at [896, 355] on label "False" at bounding box center [873, 355] width 108 height 35
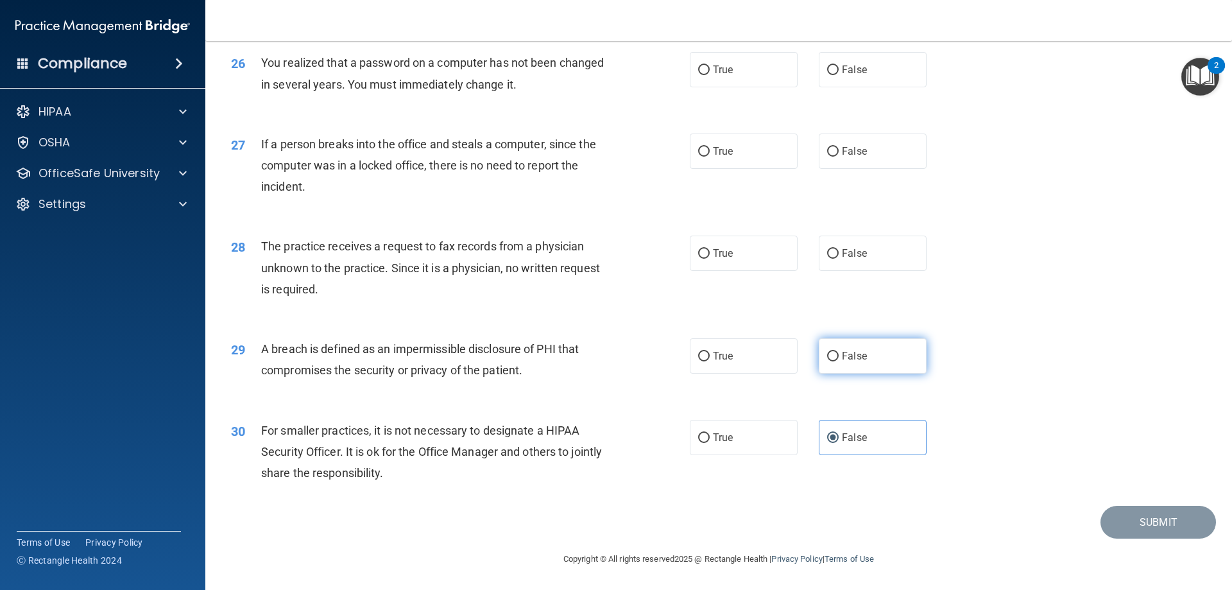
click at [839, 355] on input "False" at bounding box center [833, 357] width 12 height 10
radio input "true"
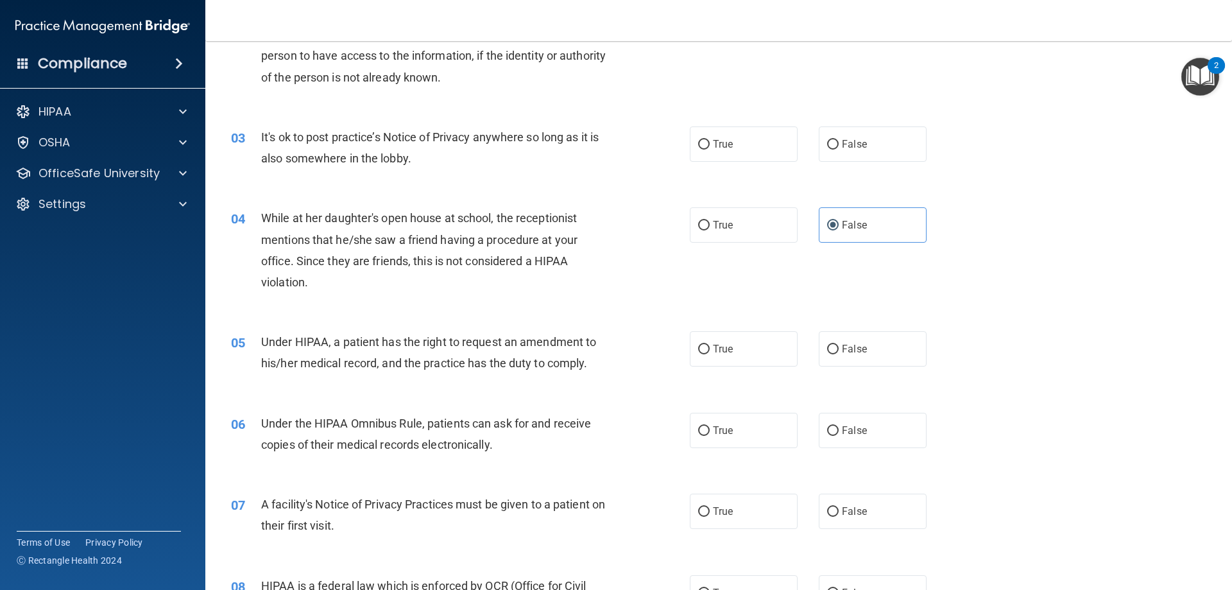
scroll to position [0, 0]
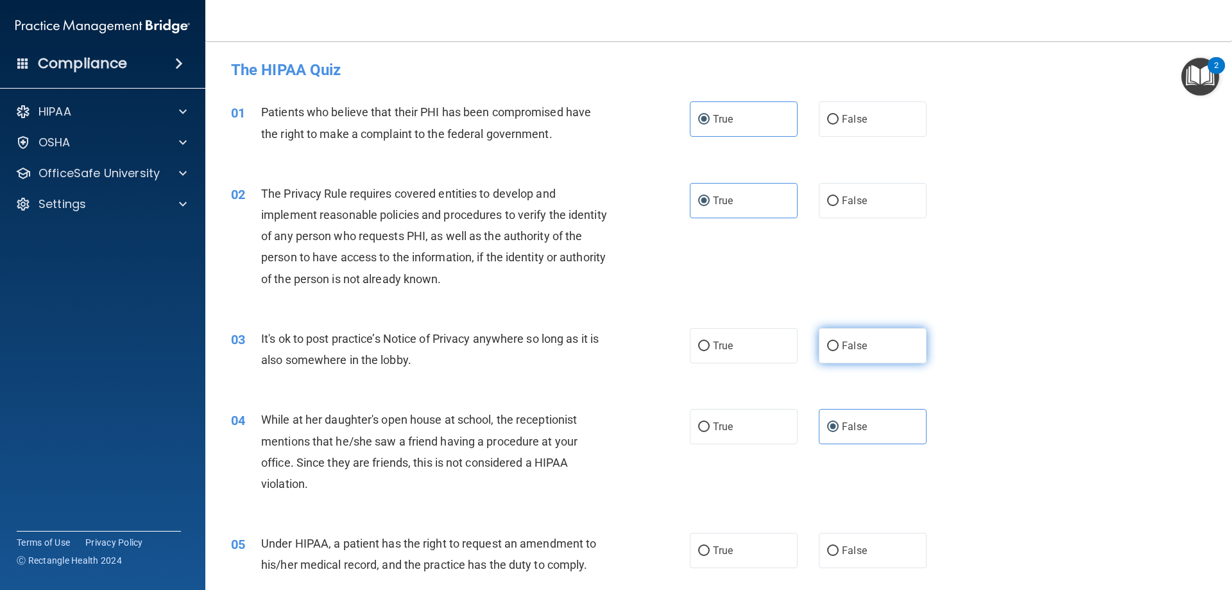
click at [837, 352] on label "False" at bounding box center [873, 345] width 108 height 35
click at [837, 351] on input "False" at bounding box center [833, 346] width 12 height 10
radio input "true"
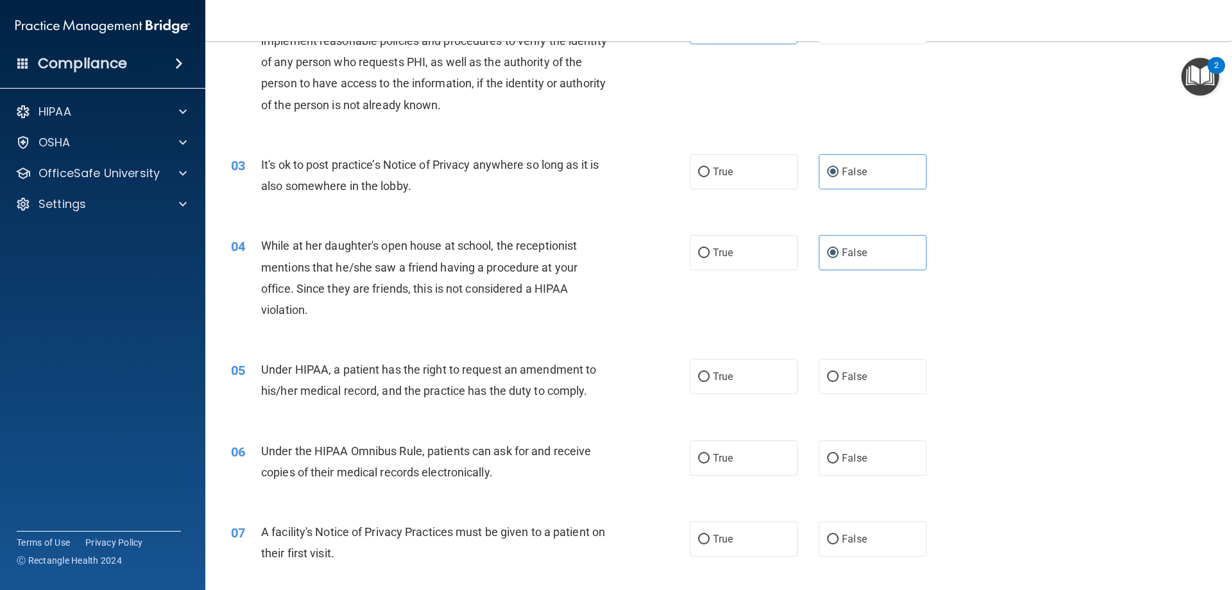
scroll to position [193, 0]
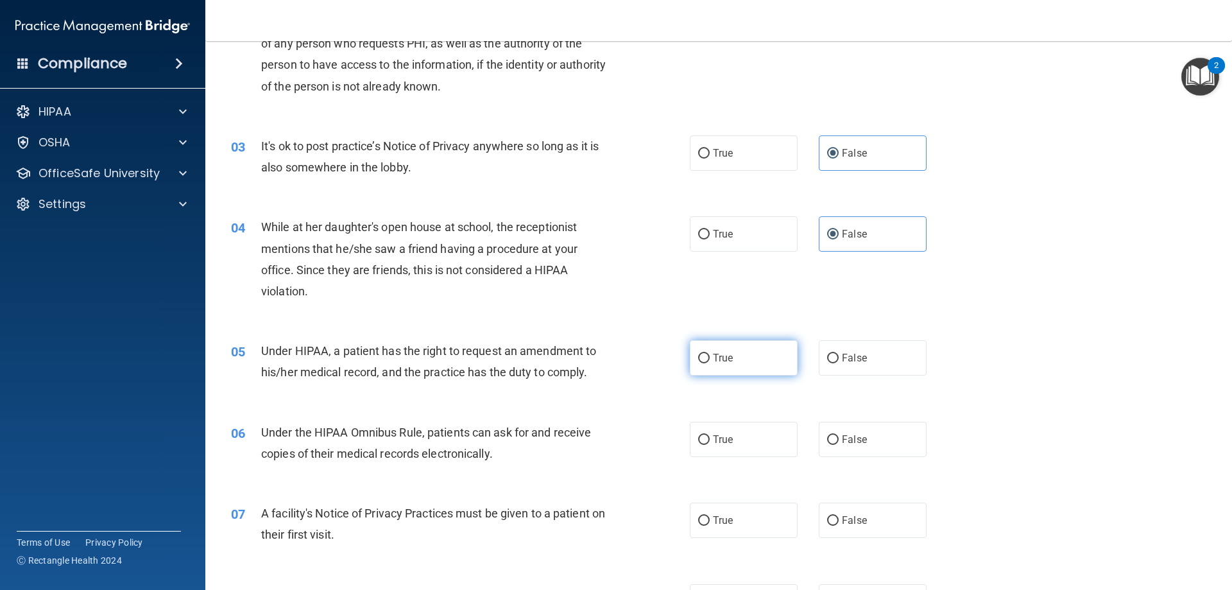
click at [696, 345] on label "True" at bounding box center [744, 357] width 108 height 35
click at [698, 354] on input "True" at bounding box center [704, 359] width 12 height 10
radio input "true"
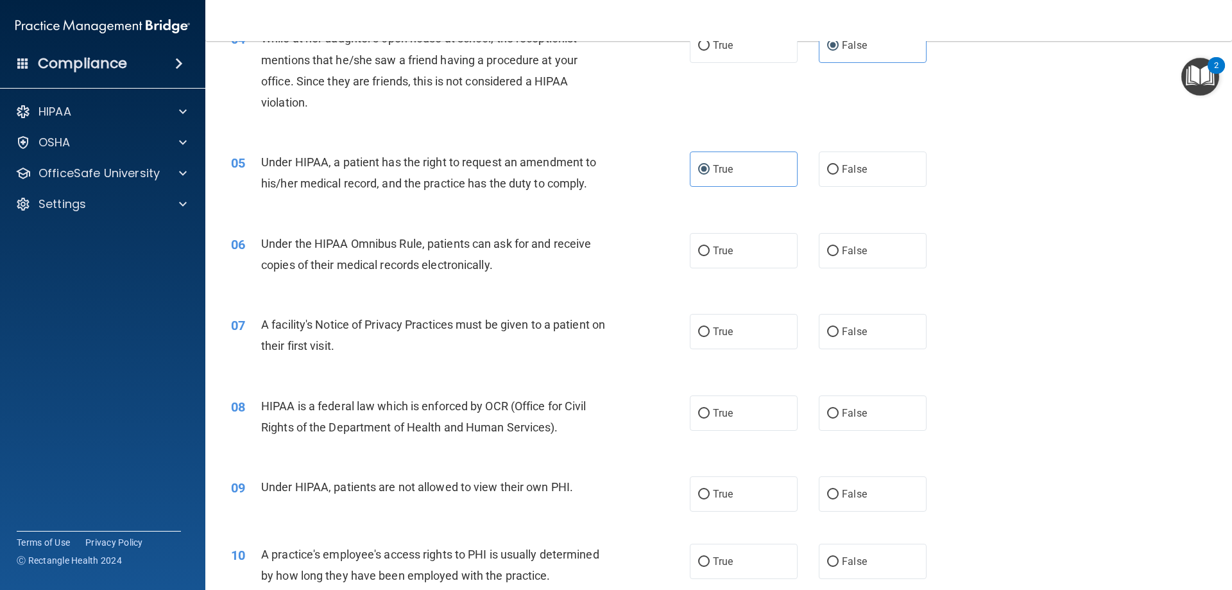
scroll to position [385, 0]
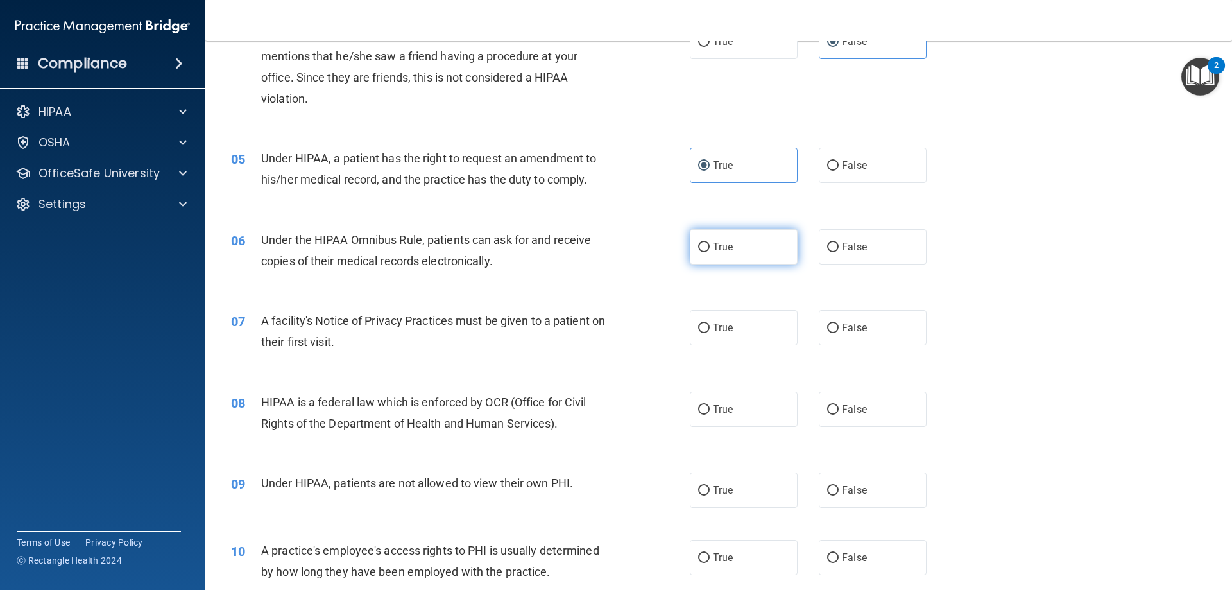
click at [720, 260] on label "True" at bounding box center [744, 246] width 108 height 35
click at [710, 252] on input "True" at bounding box center [704, 248] width 12 height 10
radio input "true"
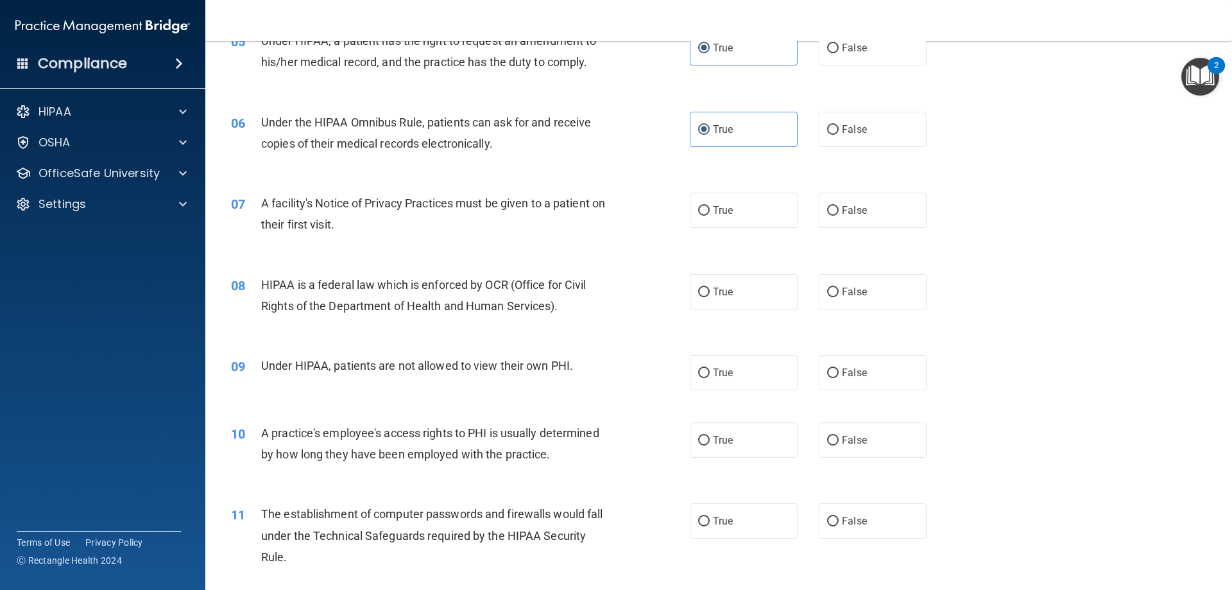
scroll to position [513, 0]
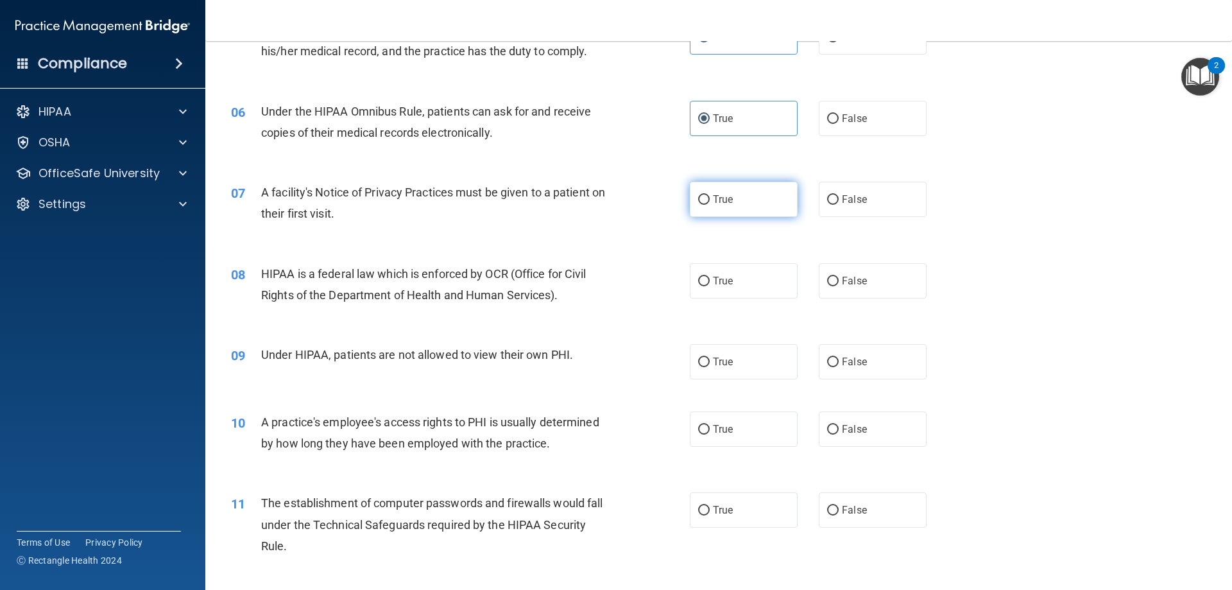
click at [706, 203] on label "True" at bounding box center [744, 199] width 108 height 35
click at [706, 203] on input "True" at bounding box center [704, 200] width 12 height 10
radio input "true"
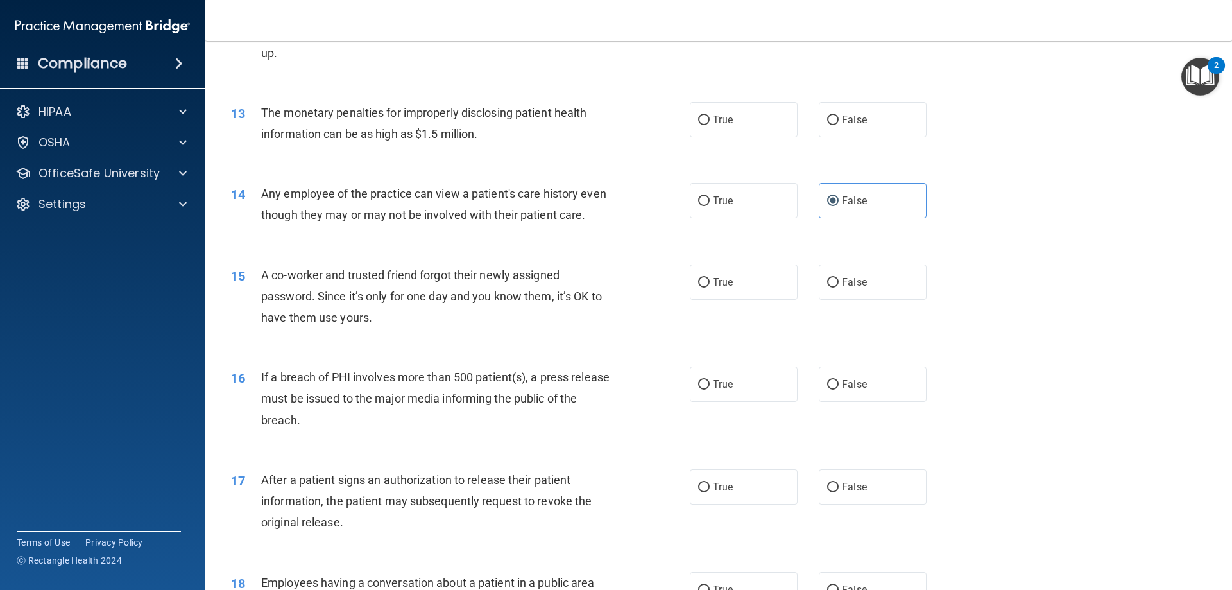
scroll to position [1155, 0]
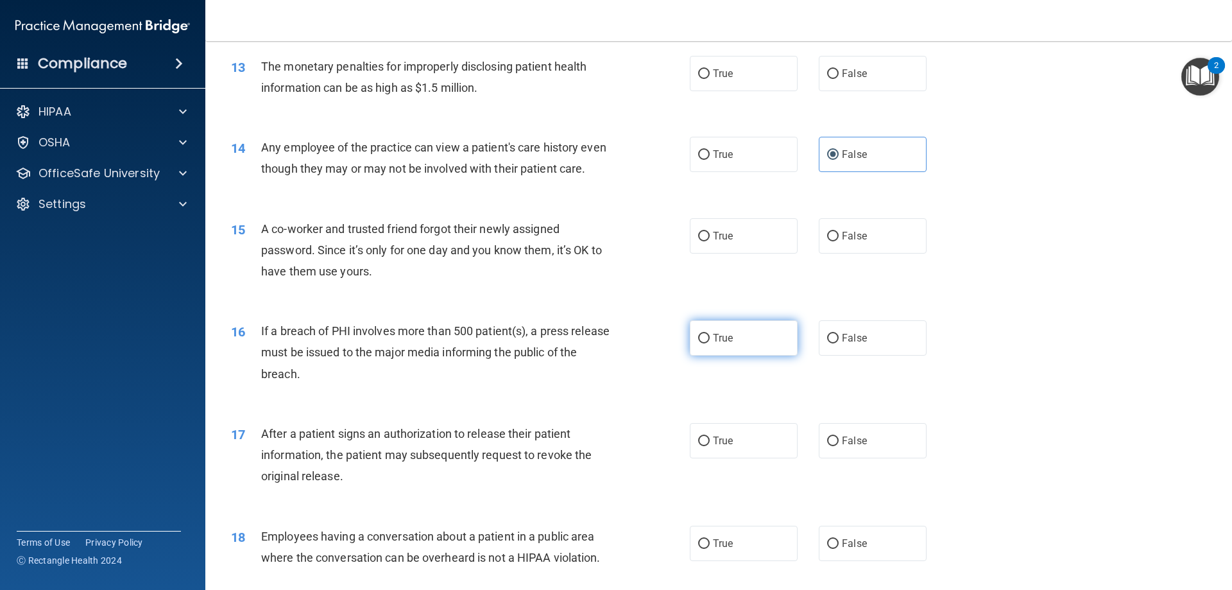
click at [701, 343] on input "True" at bounding box center [704, 339] width 12 height 10
radio input "true"
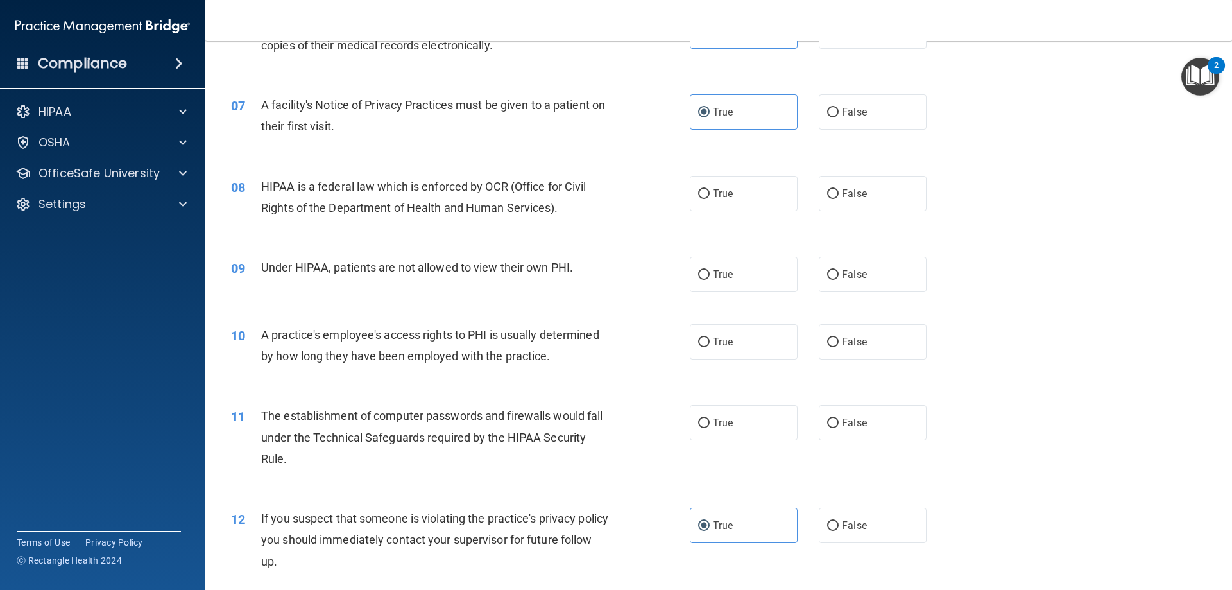
scroll to position [513, 0]
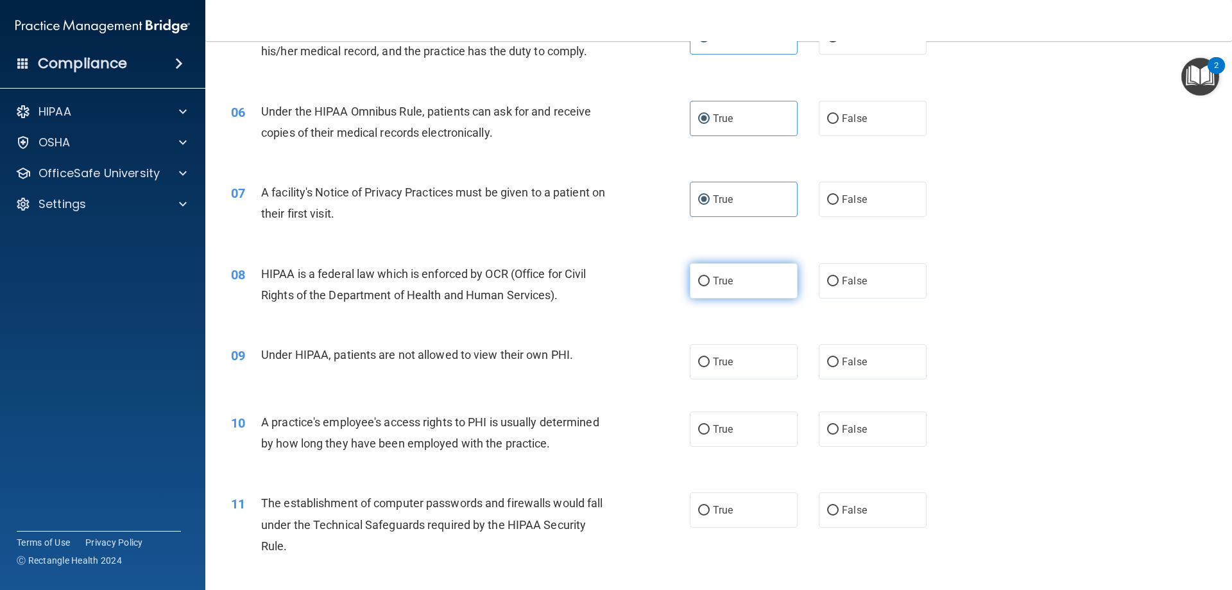
click at [713, 279] on span "True" at bounding box center [723, 281] width 20 height 12
click at [710, 279] on input "True" at bounding box center [704, 282] width 12 height 10
radio input "true"
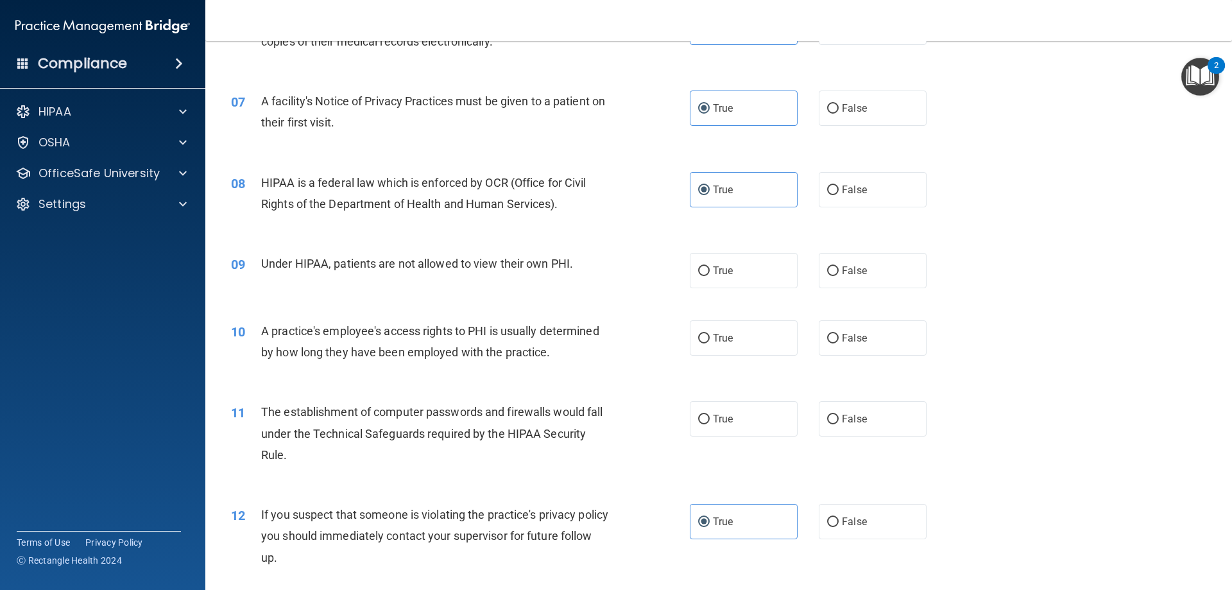
scroll to position [642, 0]
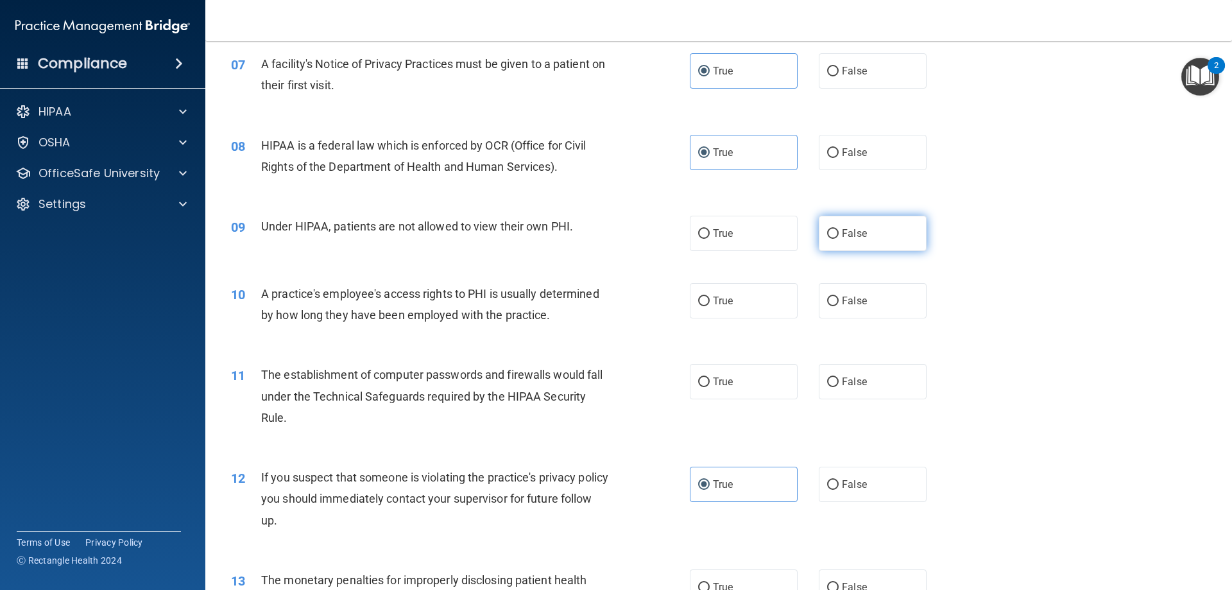
click at [866, 246] on label "False" at bounding box center [873, 233] width 108 height 35
click at [839, 239] on input "False" at bounding box center [833, 234] width 12 height 10
radio input "true"
click at [859, 300] on span "False" at bounding box center [854, 301] width 25 height 12
click at [839, 300] on input "False" at bounding box center [833, 302] width 12 height 10
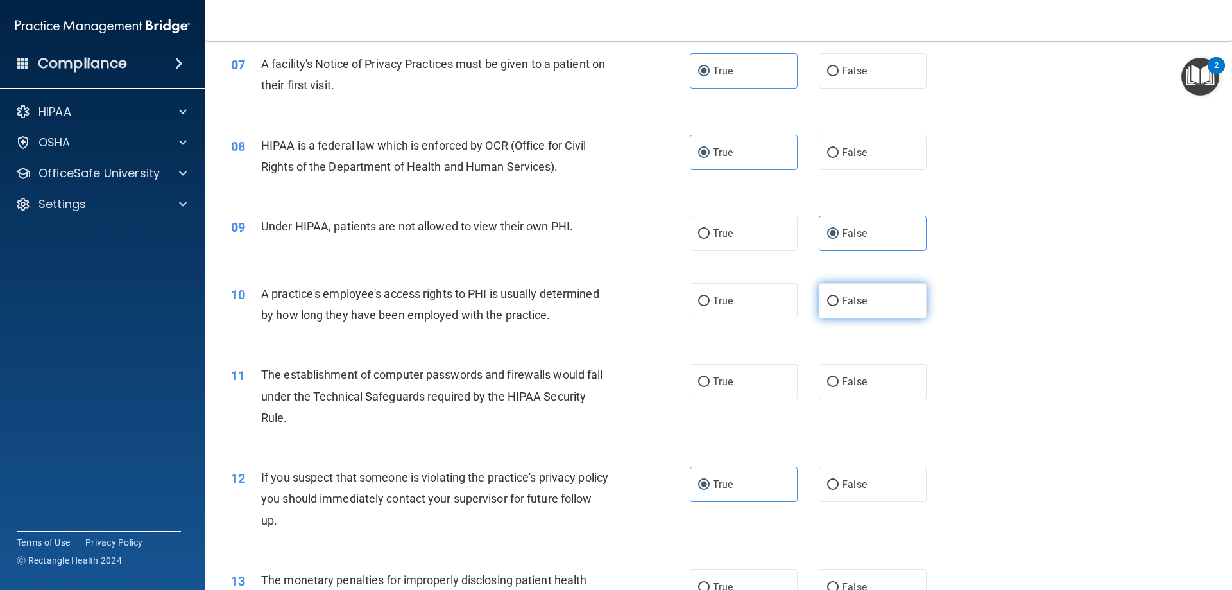
radio input "true"
click at [757, 374] on label "True" at bounding box center [744, 381] width 108 height 35
click at [710, 377] on input "True" at bounding box center [704, 382] width 12 height 10
radio input "true"
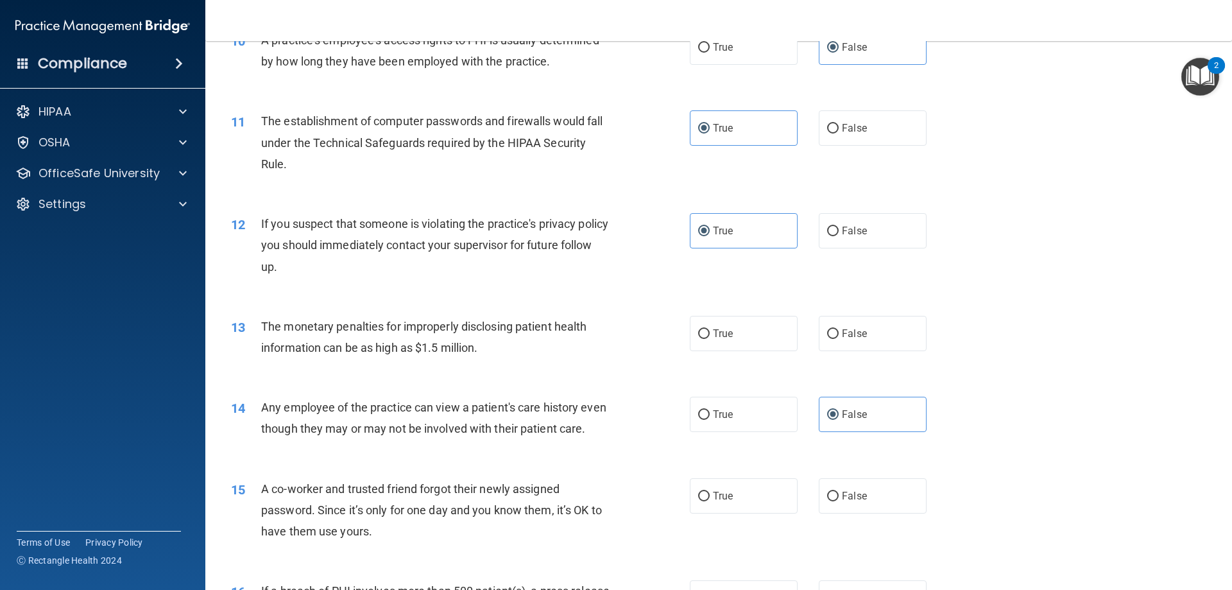
scroll to position [963, 0]
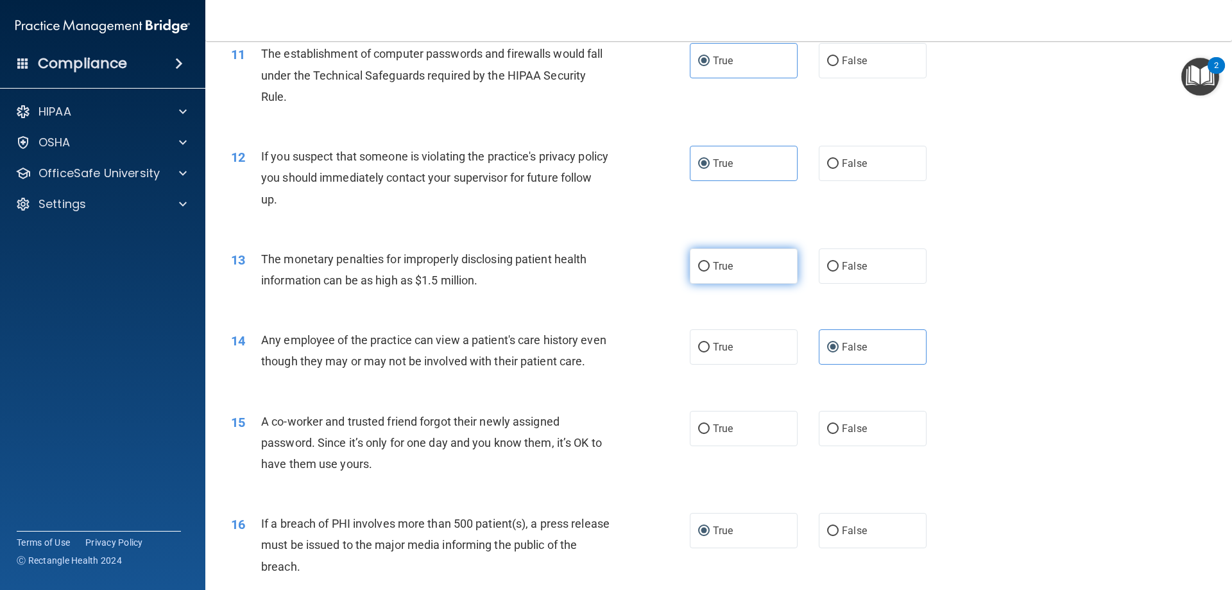
click at [705, 270] on input "True" at bounding box center [704, 267] width 12 height 10
radio input "true"
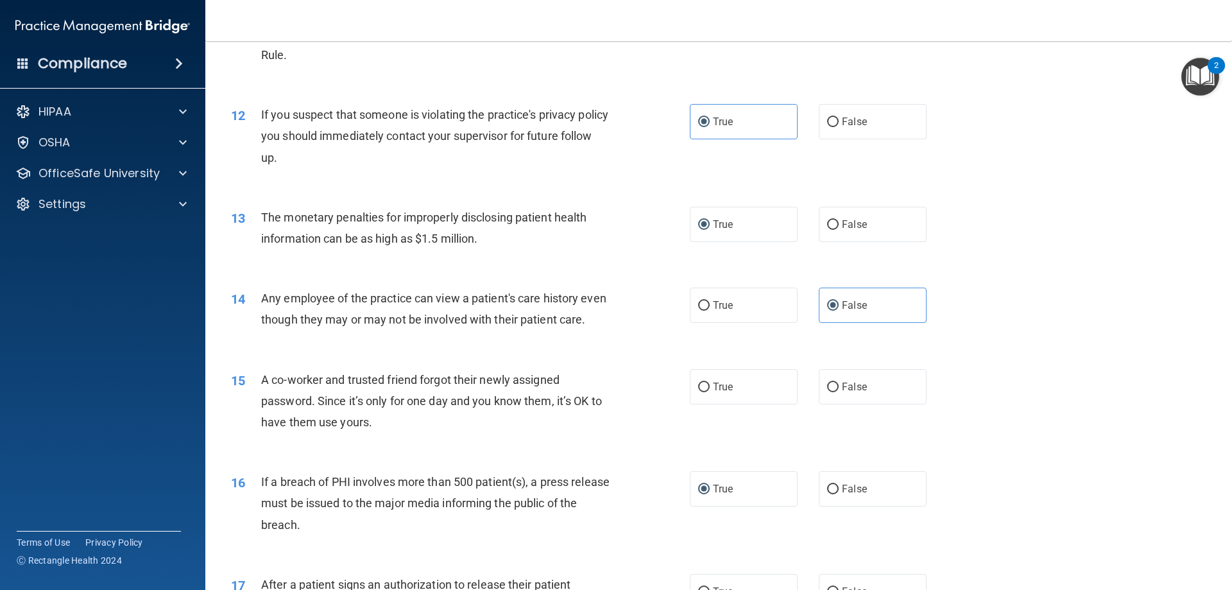
scroll to position [1155, 0]
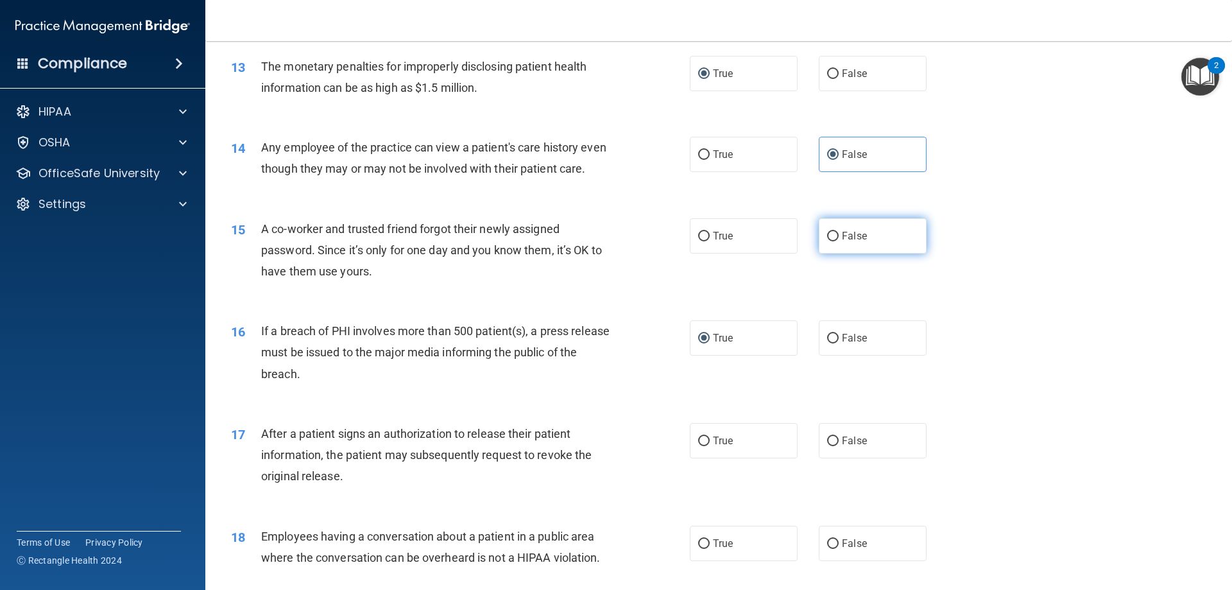
click at [847, 250] on label "False" at bounding box center [873, 235] width 108 height 35
click at [839, 241] on input "False" at bounding box center [833, 237] width 12 height 10
radio input "true"
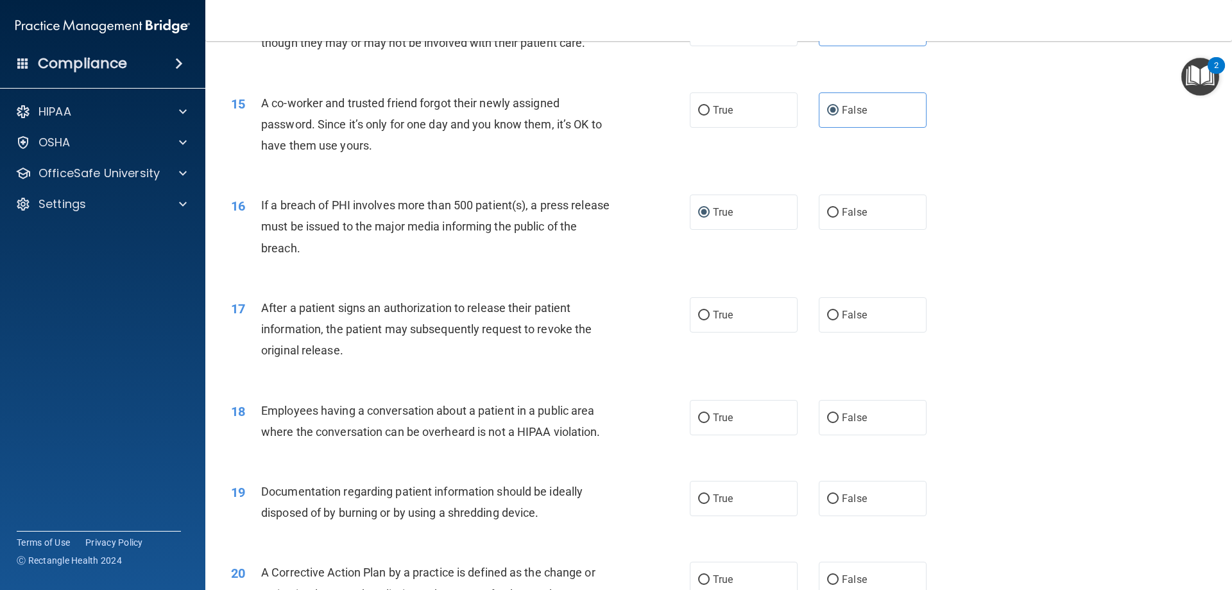
scroll to position [1284, 0]
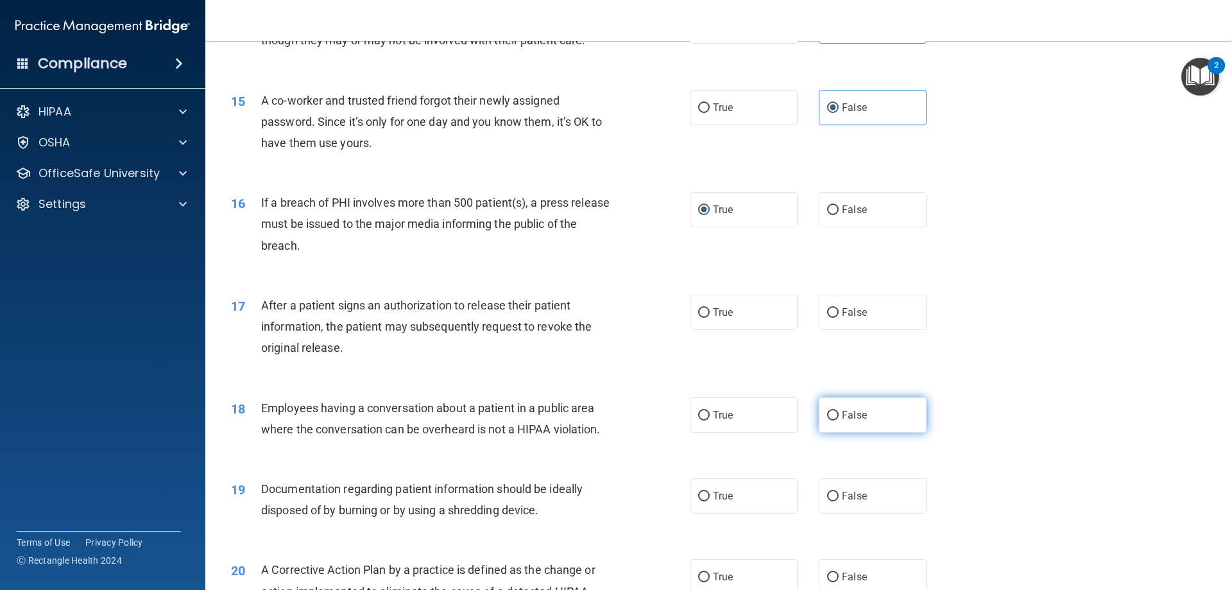
click at [857, 433] on label "False" at bounding box center [873, 414] width 108 height 35
click at [839, 420] on input "False" at bounding box center [833, 416] width 12 height 10
radio input "true"
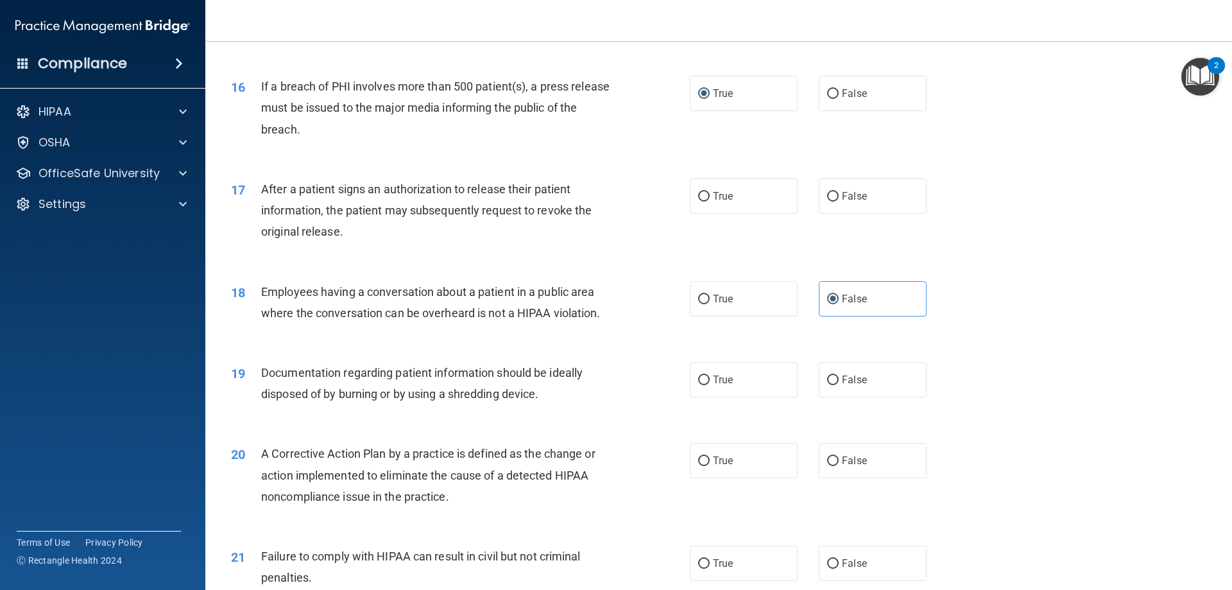
scroll to position [1412, 0]
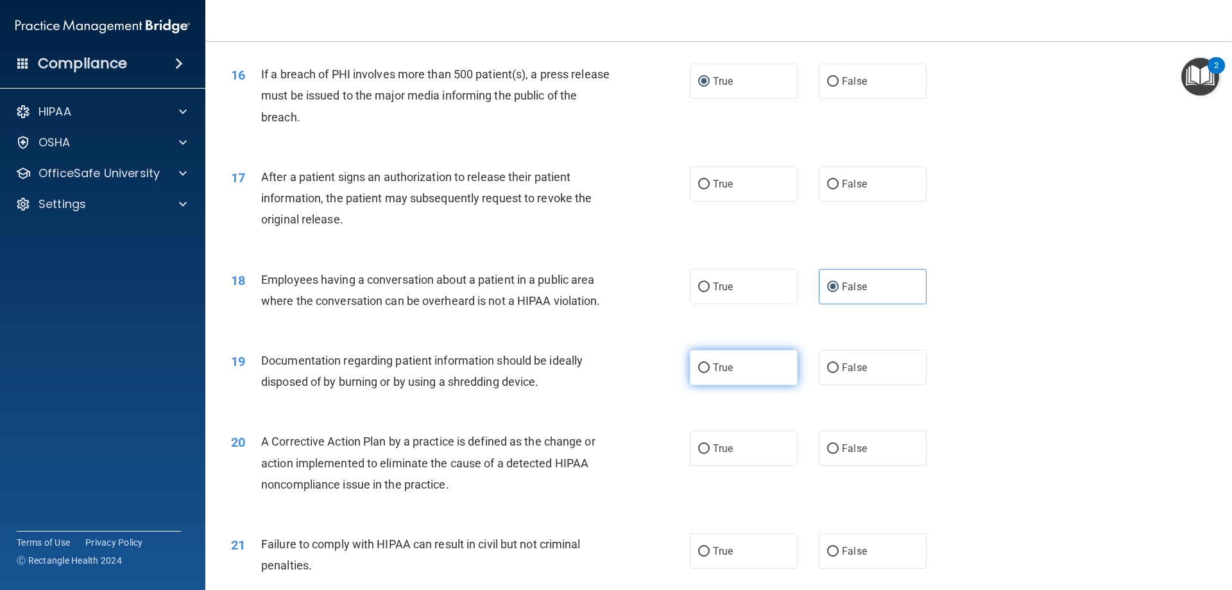
click at [755, 385] on label "True" at bounding box center [744, 367] width 108 height 35
click at [710, 373] on input "True" at bounding box center [704, 368] width 12 height 10
radio input "true"
click at [743, 202] on label "True" at bounding box center [744, 183] width 108 height 35
click at [710, 189] on input "True" at bounding box center [704, 185] width 12 height 10
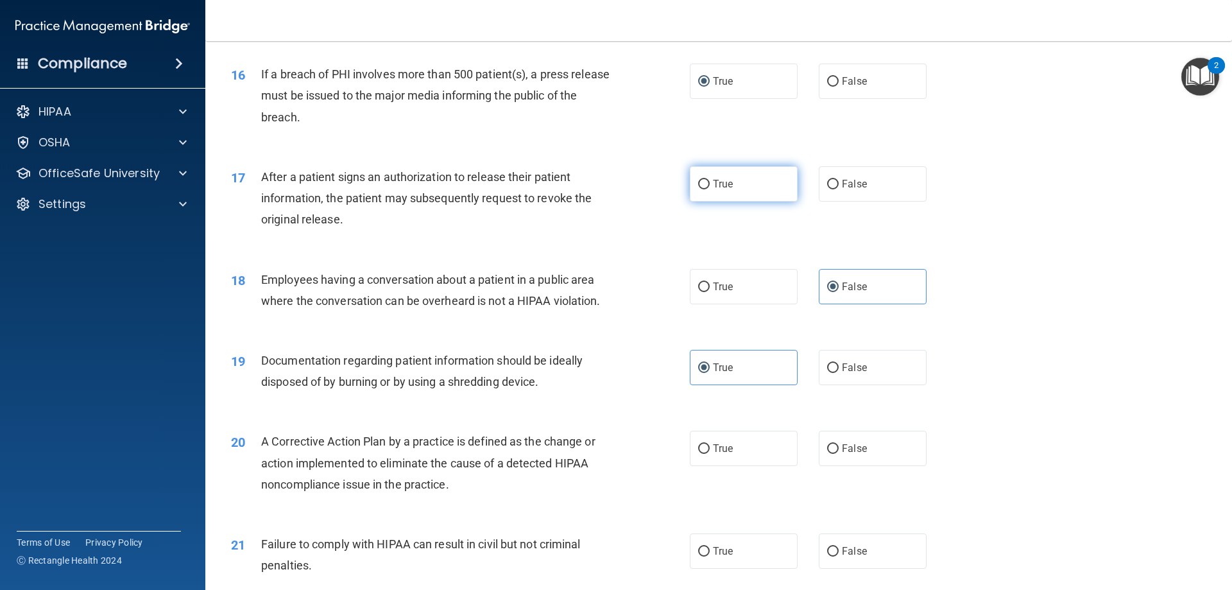
radio input "true"
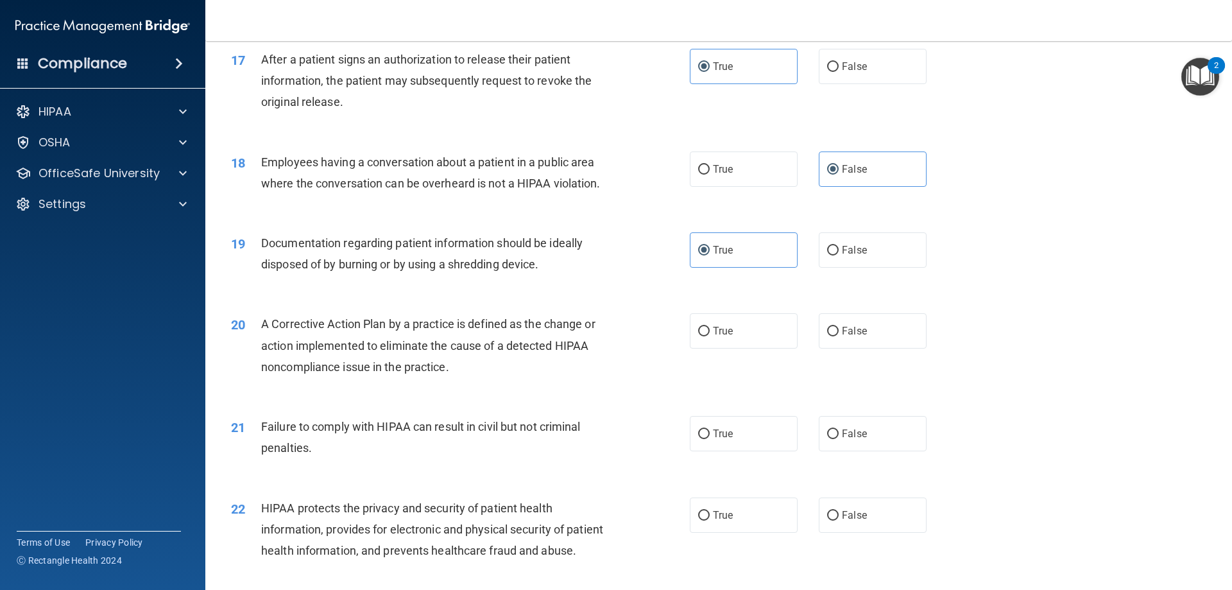
scroll to position [1540, 0]
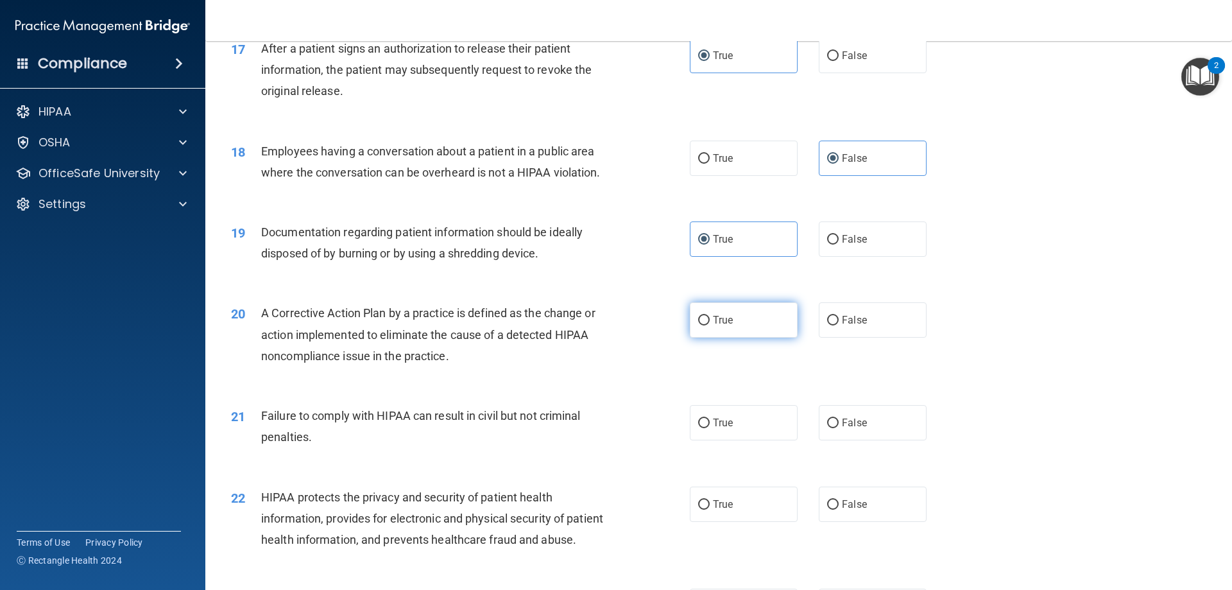
click at [705, 338] on label "True" at bounding box center [744, 319] width 108 height 35
click at [705, 325] on input "True" at bounding box center [704, 321] width 12 height 10
radio input "true"
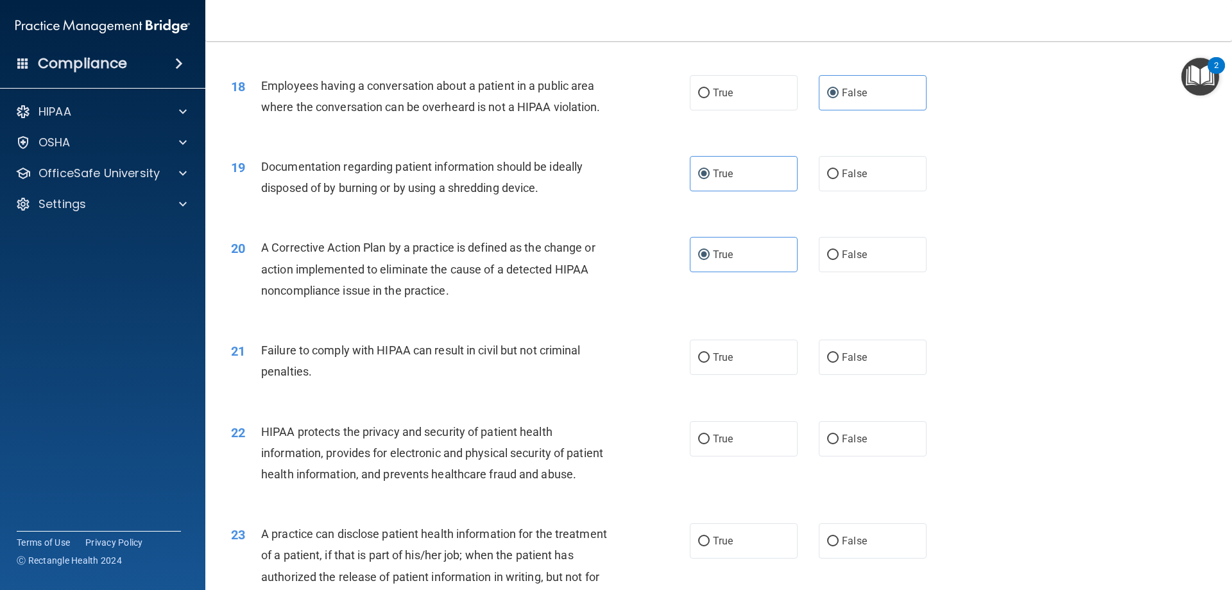
scroll to position [1733, 0]
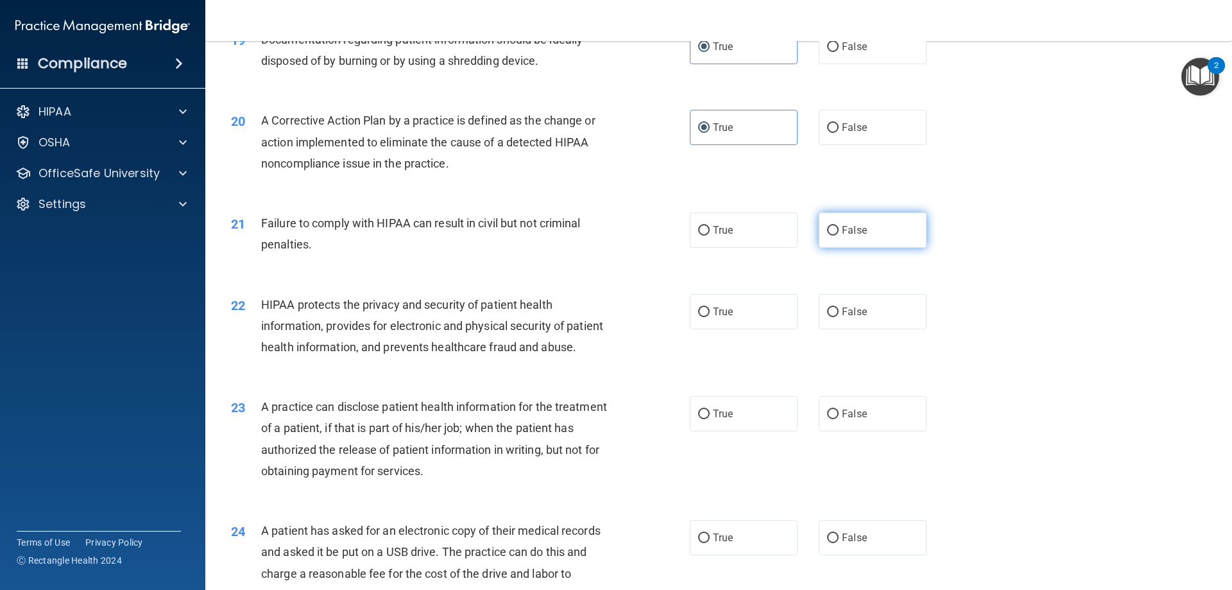
click at [841, 248] on label "False" at bounding box center [873, 229] width 108 height 35
click at [839, 236] on input "False" at bounding box center [833, 231] width 12 height 10
radio input "true"
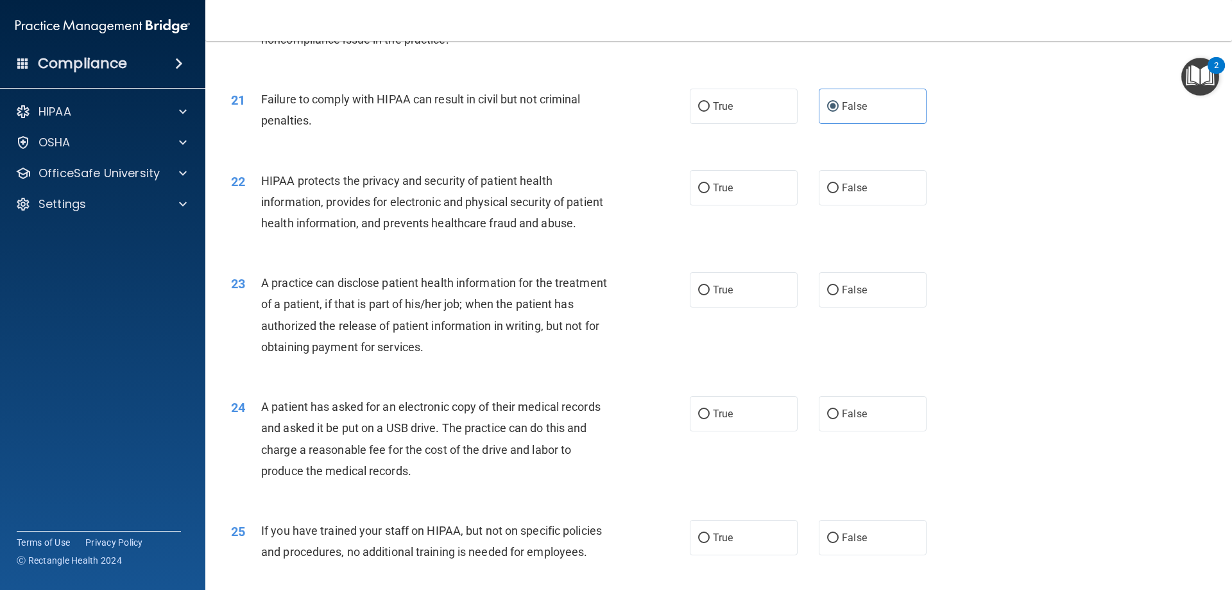
scroll to position [1861, 0]
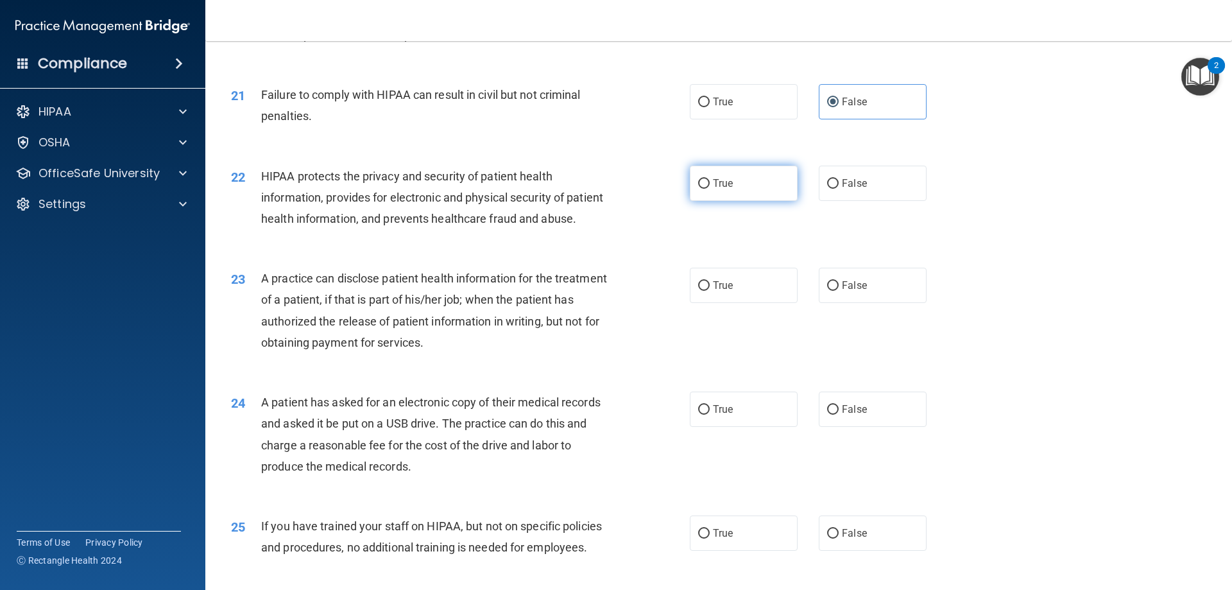
click at [715, 189] on span "True" at bounding box center [723, 183] width 20 height 12
click at [710, 189] on input "True" at bounding box center [704, 184] width 12 height 10
radio input "true"
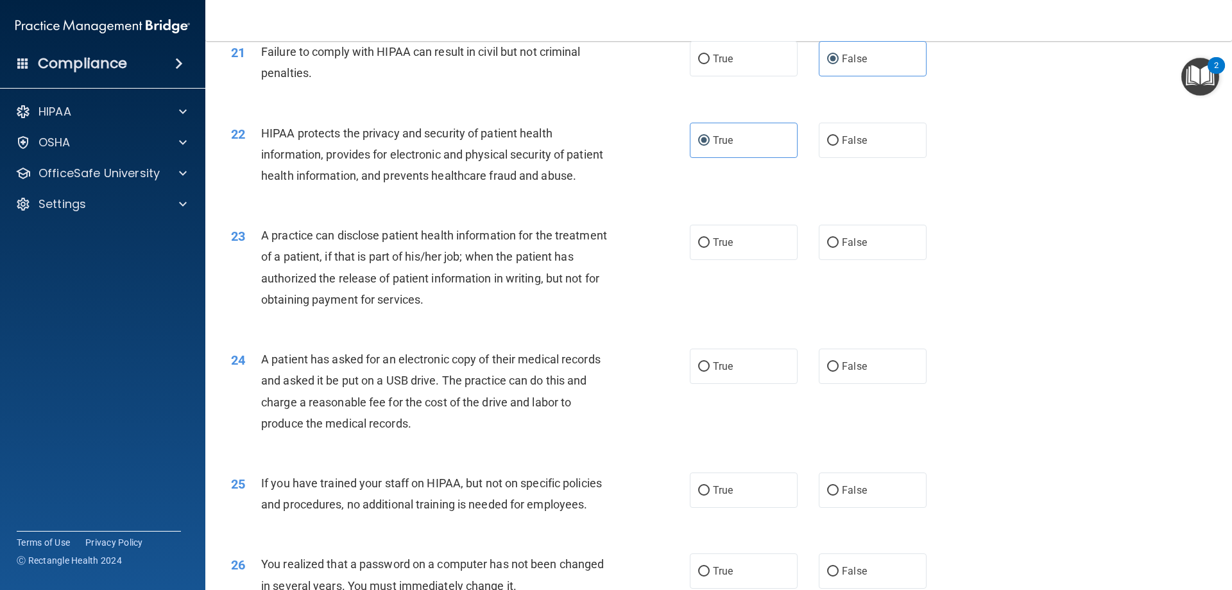
scroll to position [1990, 0]
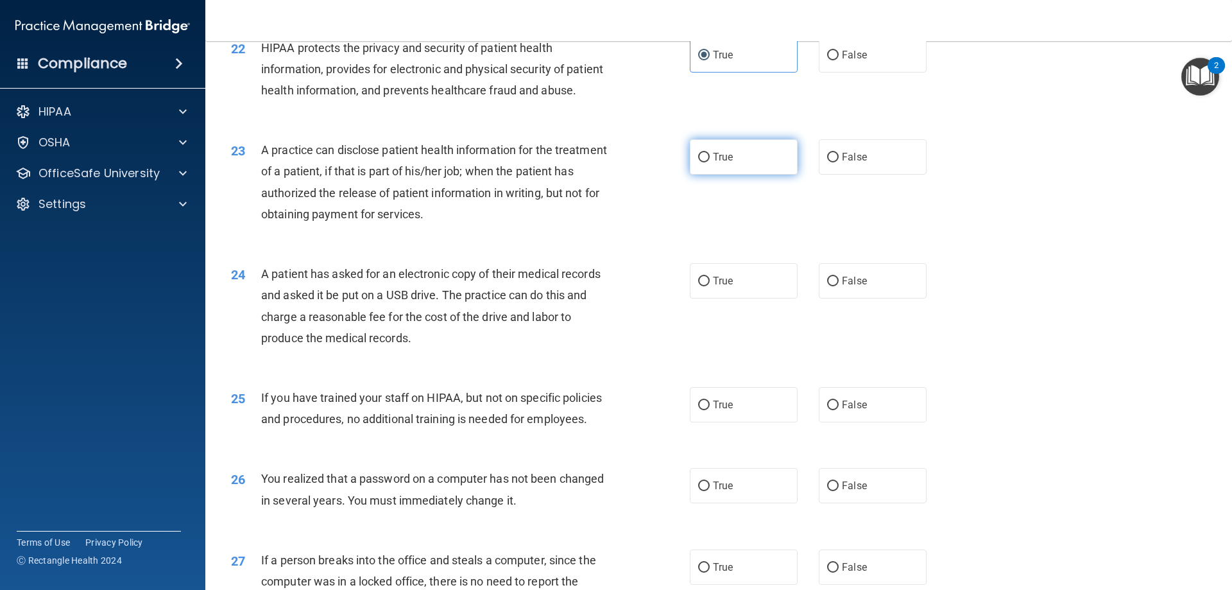
click at [709, 175] on label "True" at bounding box center [744, 156] width 108 height 35
click at [709, 162] on input "True" at bounding box center [704, 158] width 12 height 10
radio input "true"
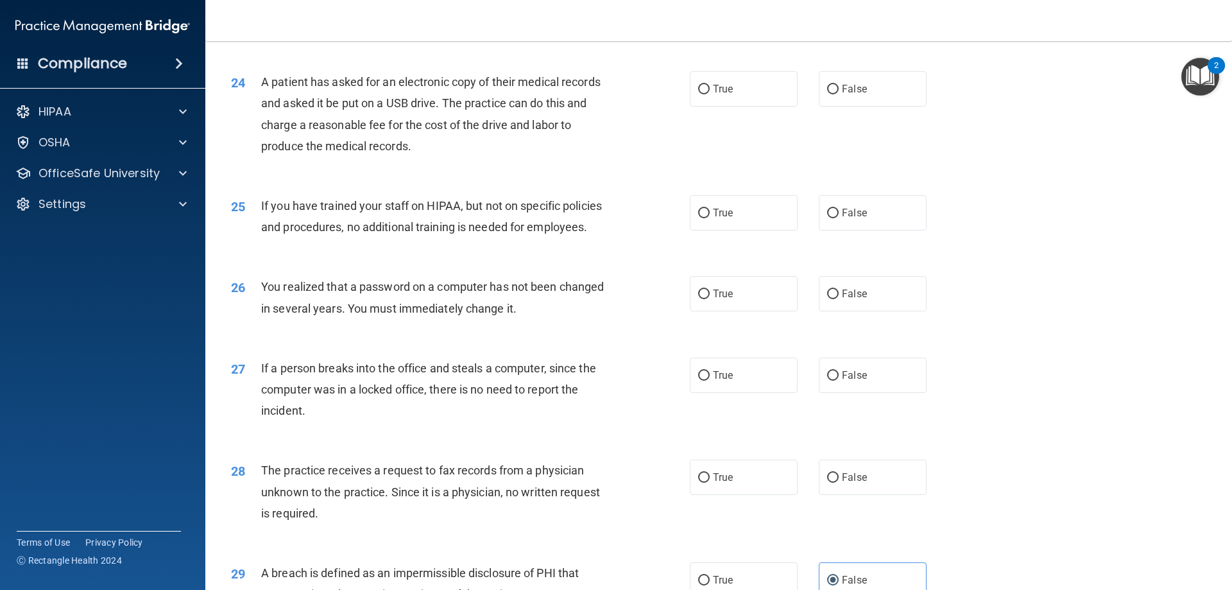
scroll to position [2182, 0]
click at [855, 106] on label "False" at bounding box center [873, 88] width 108 height 35
click at [839, 94] on input "False" at bounding box center [833, 89] width 12 height 10
radio input "true"
click at [890, 230] on label "False" at bounding box center [873, 211] width 108 height 35
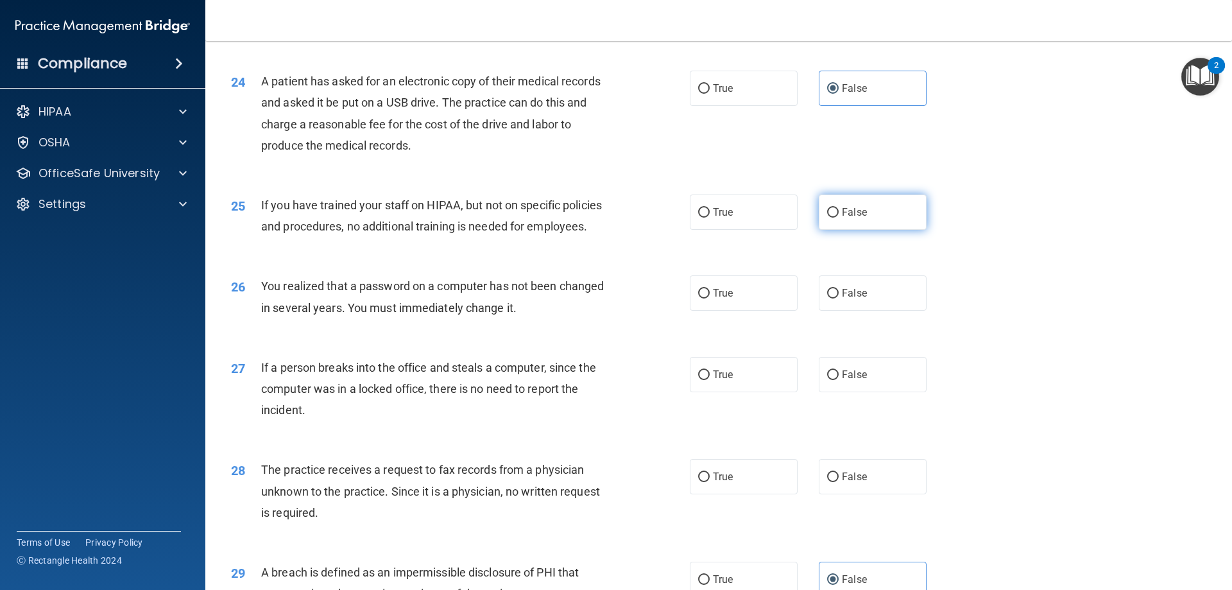
click at [839, 218] on input "False" at bounding box center [833, 213] width 12 height 10
radio input "true"
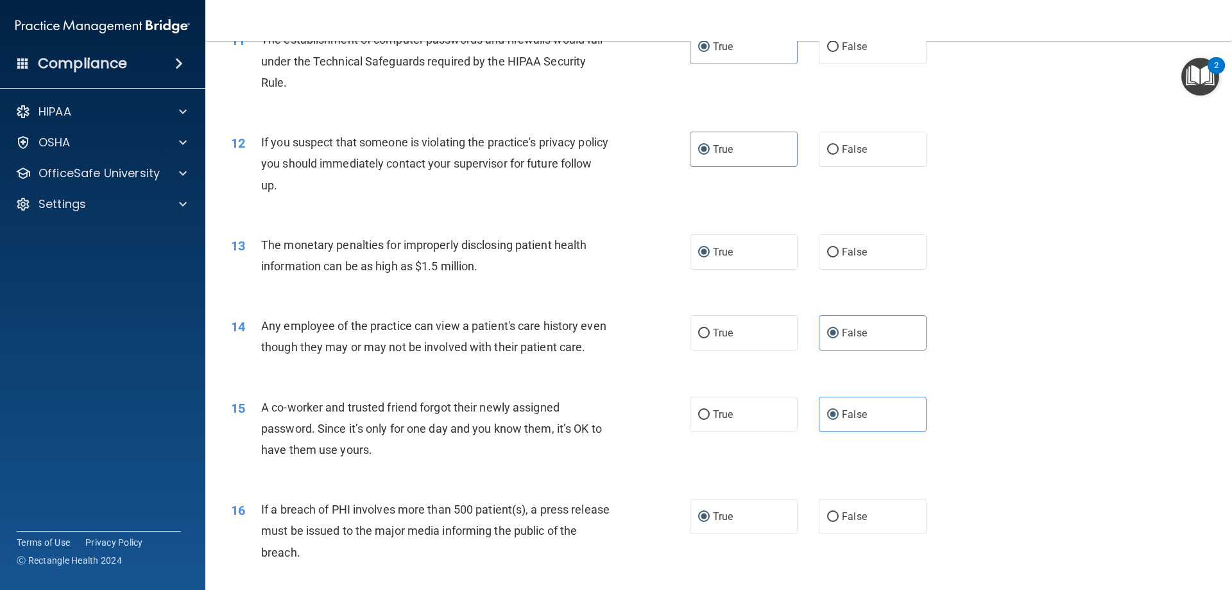
scroll to position [963, 0]
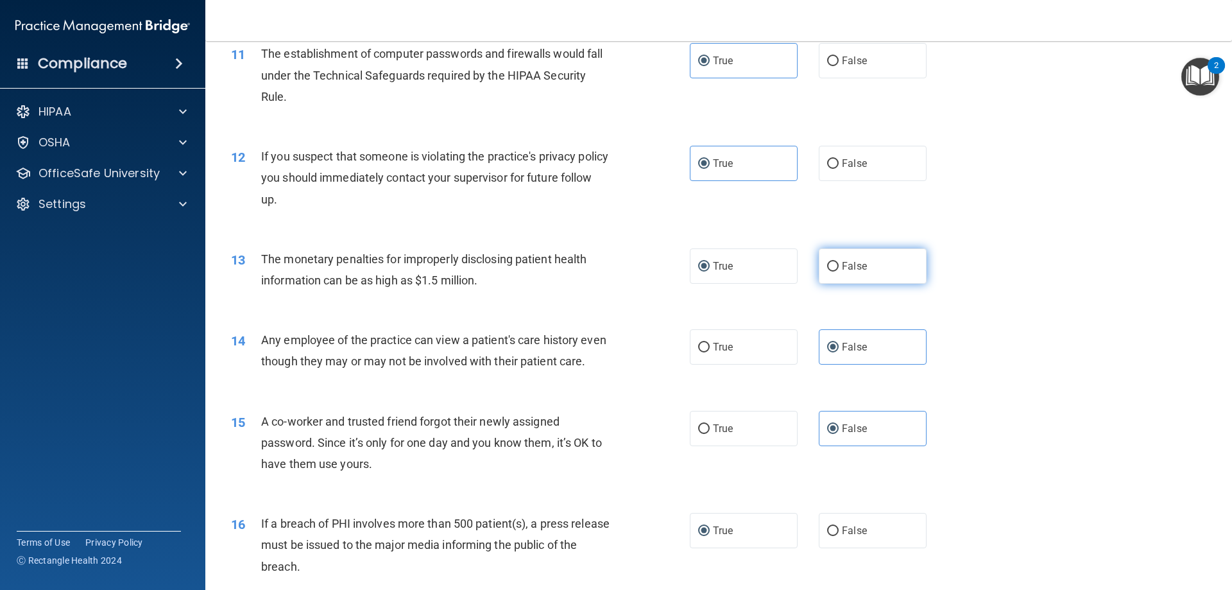
click at [870, 280] on label "False" at bounding box center [873, 265] width 108 height 35
click at [839, 271] on input "False" at bounding box center [833, 267] width 12 height 10
radio input "true"
click at [780, 259] on label "True" at bounding box center [744, 265] width 108 height 35
click at [710, 262] on input "True" at bounding box center [704, 267] width 12 height 10
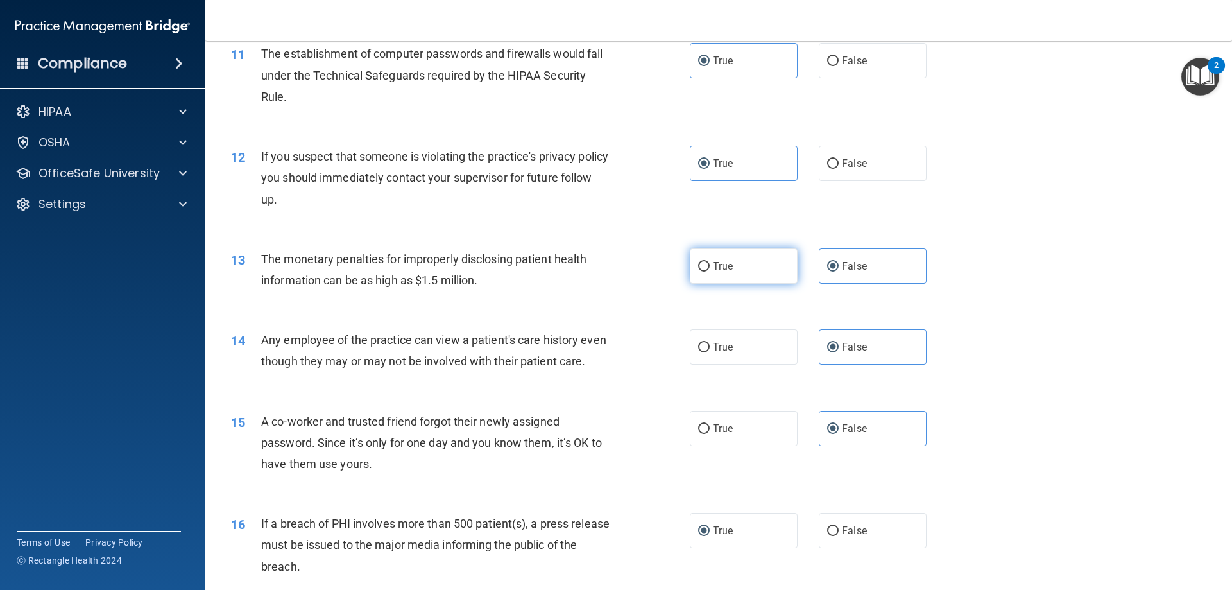
radio input "true"
radio input "false"
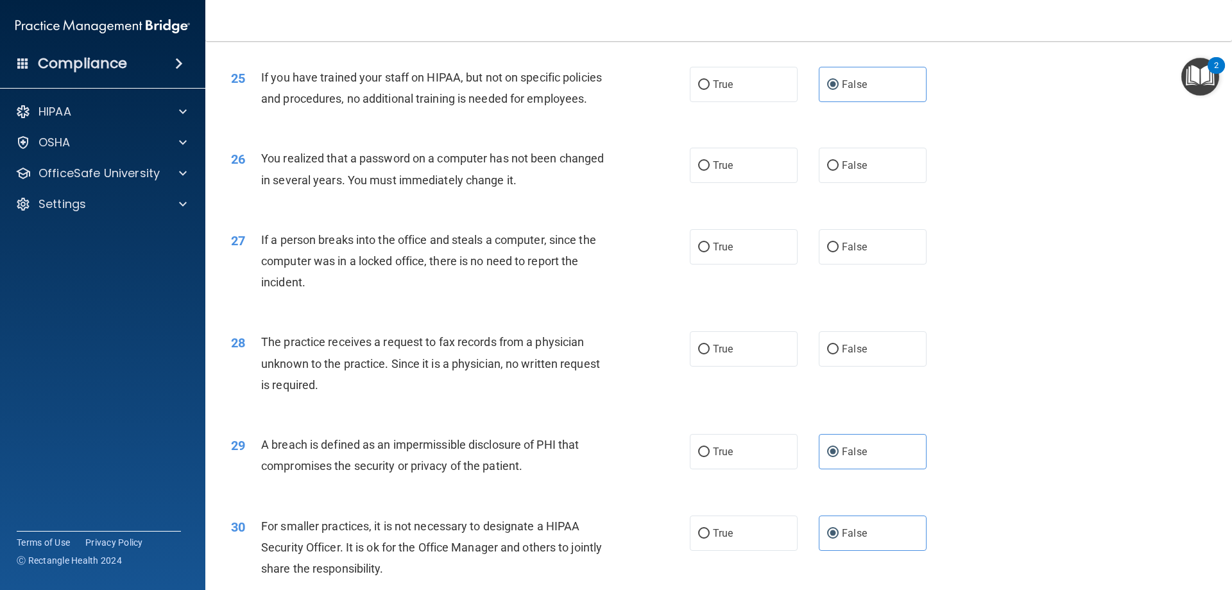
scroll to position [2310, 0]
click at [869, 366] on label "False" at bounding box center [873, 348] width 108 height 35
click at [839, 354] on input "False" at bounding box center [833, 349] width 12 height 10
radio input "true"
click at [884, 264] on label "False" at bounding box center [873, 245] width 108 height 35
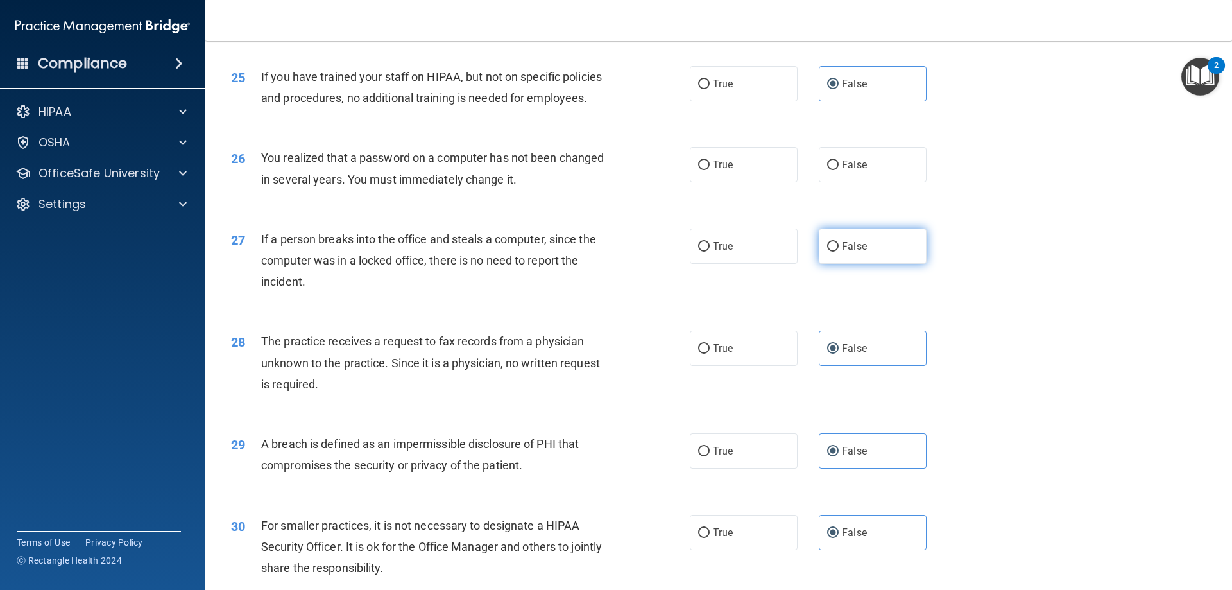
click at [839, 252] on input "False" at bounding box center [833, 247] width 12 height 10
radio input "true"
click at [734, 182] on label "True" at bounding box center [744, 164] width 108 height 35
click at [710, 170] on input "True" at bounding box center [704, 165] width 12 height 10
radio input "true"
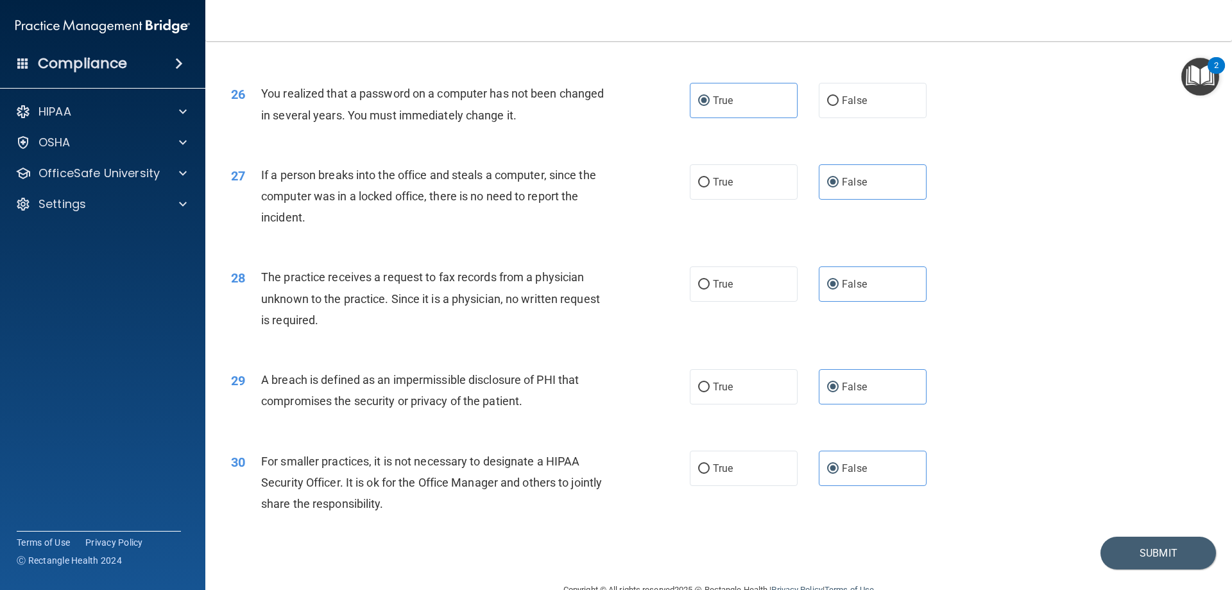
scroll to position [2448, 0]
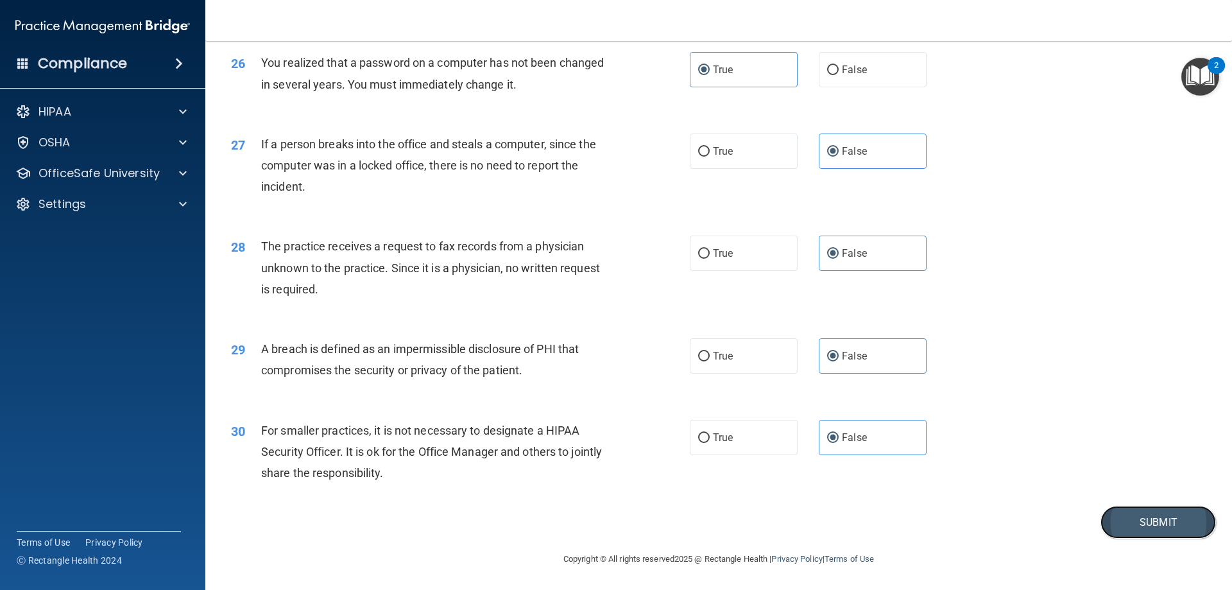
click at [1115, 522] on button "Submit" at bounding box center [1159, 522] width 116 height 33
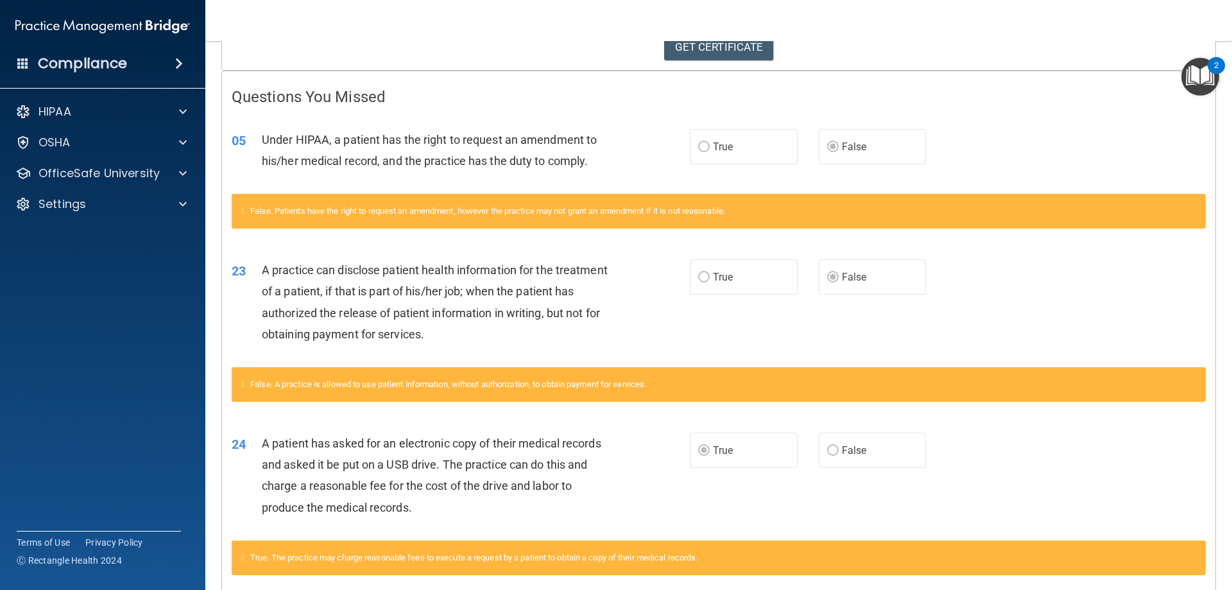
scroll to position [257, 0]
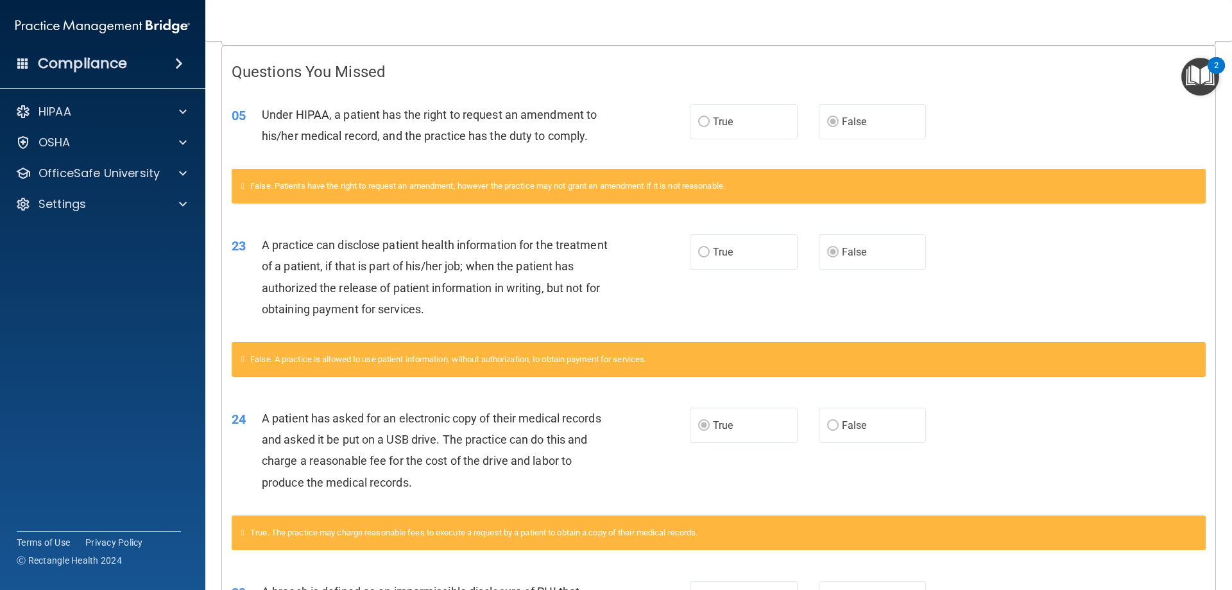
click at [821, 132] on label "False" at bounding box center [873, 121] width 108 height 35
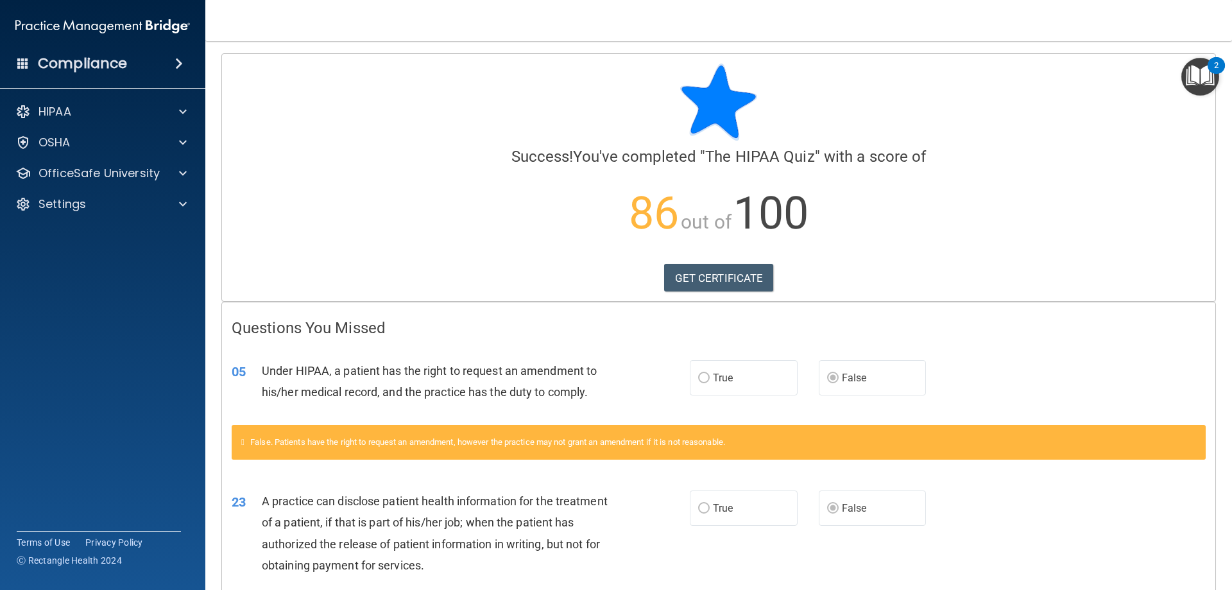
scroll to position [0, 0]
click at [85, 117] on div "HIPAA" at bounding box center [85, 111] width 159 height 15
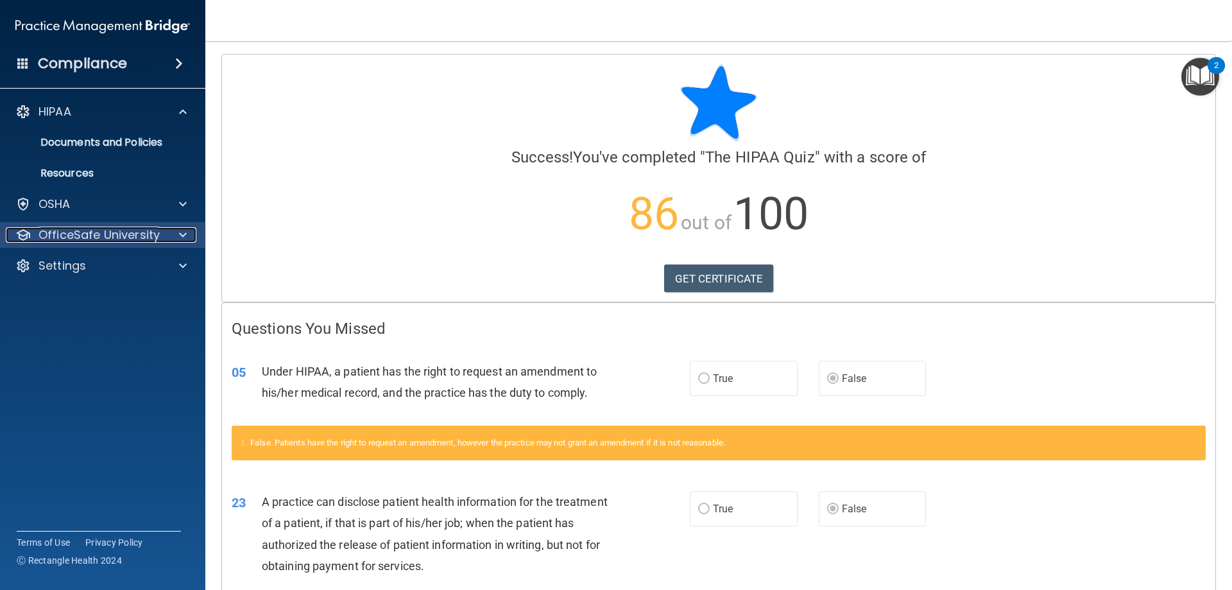
click at [85, 241] on p "OfficeSafe University" at bounding box center [99, 234] width 121 height 15
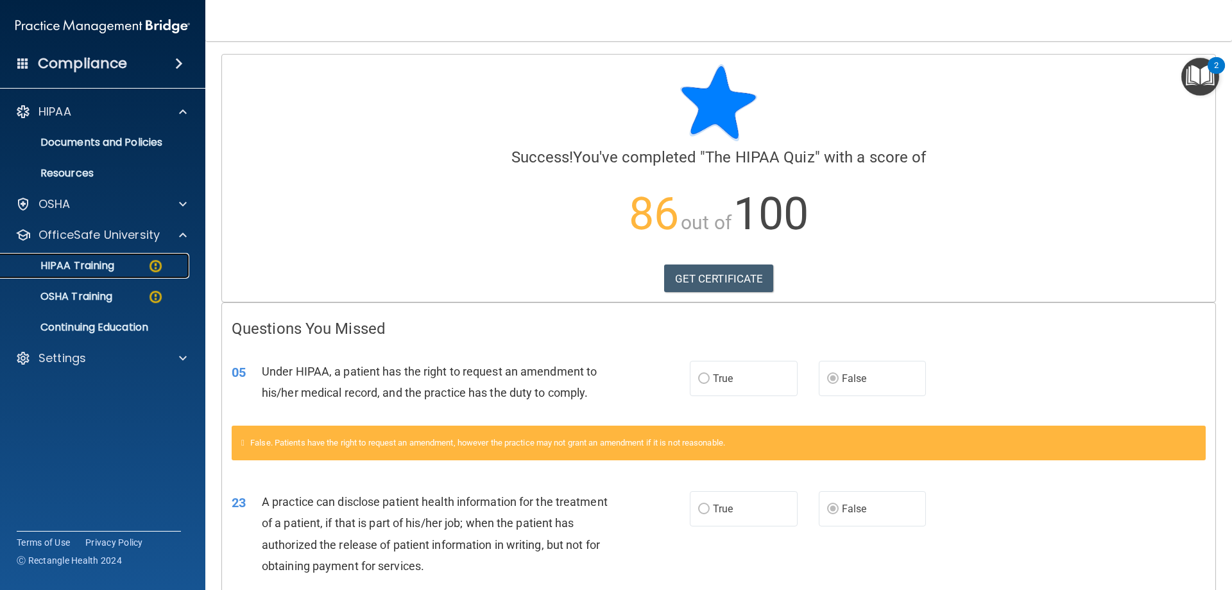
click at [107, 260] on p "HIPAA Training" at bounding box center [61, 265] width 106 height 13
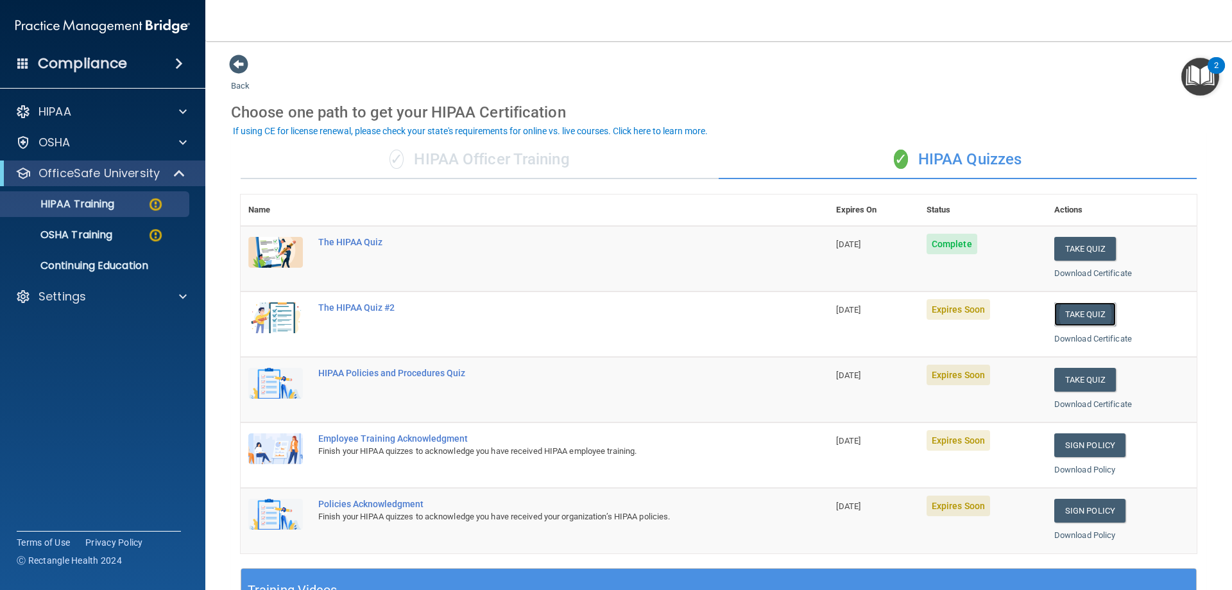
click at [1077, 316] on button "Take Quiz" at bounding box center [1085, 314] width 62 height 24
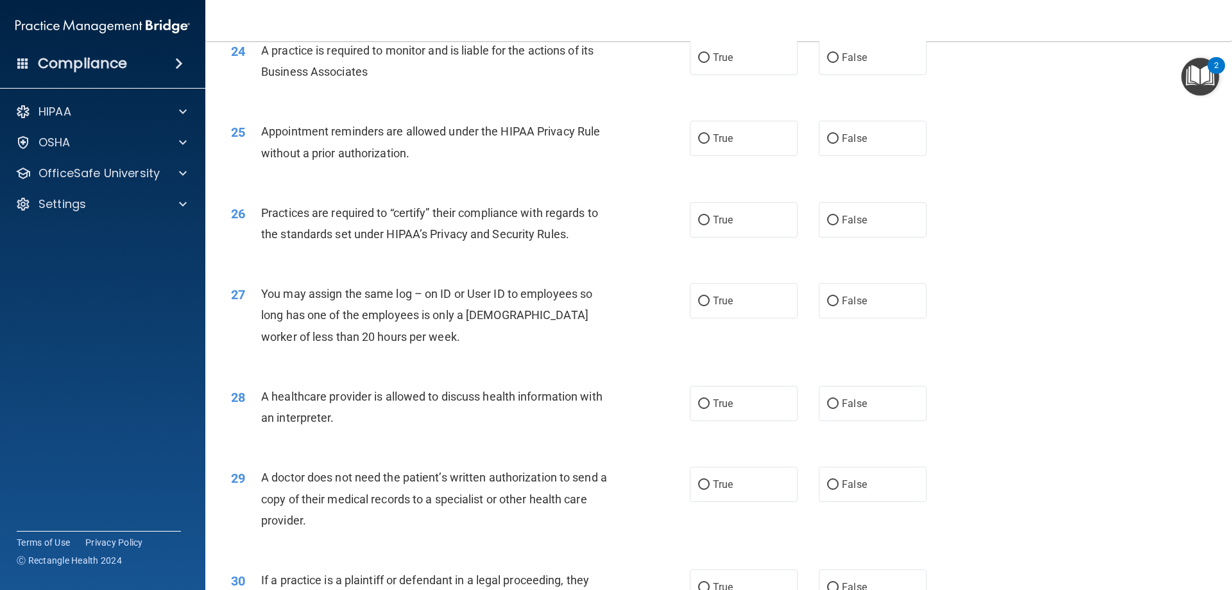
scroll to position [2398, 0]
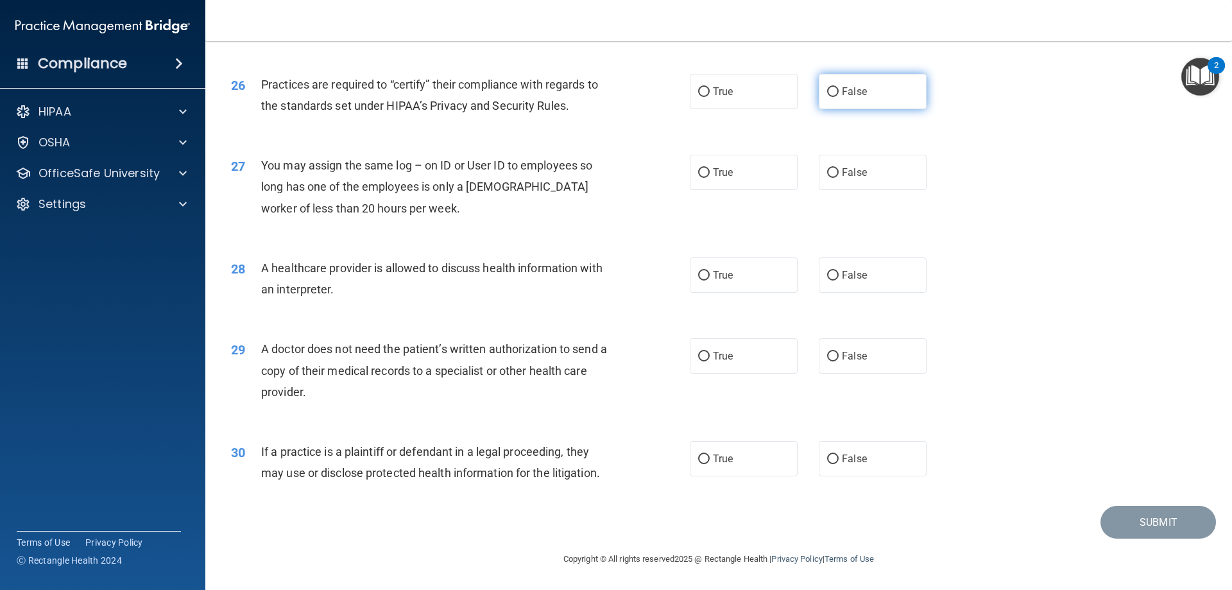
click at [836, 97] on label "False" at bounding box center [873, 91] width 108 height 35
click at [836, 97] on input "False" at bounding box center [833, 92] width 12 height 10
radio input "true"
click at [850, 180] on label "False" at bounding box center [873, 172] width 108 height 35
click at [839, 178] on input "False" at bounding box center [833, 173] width 12 height 10
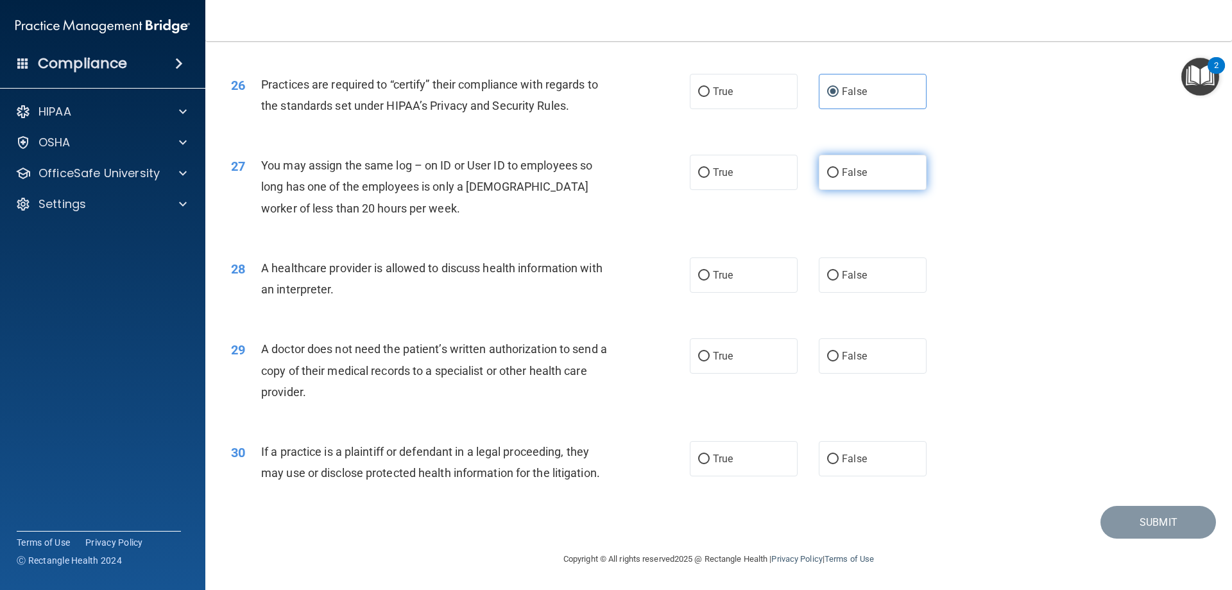
radio input "true"
click at [722, 277] on span "True" at bounding box center [723, 275] width 20 height 12
click at [710, 277] on input "True" at bounding box center [704, 276] width 12 height 10
radio input "true"
click at [691, 354] on label "True" at bounding box center [744, 355] width 108 height 35
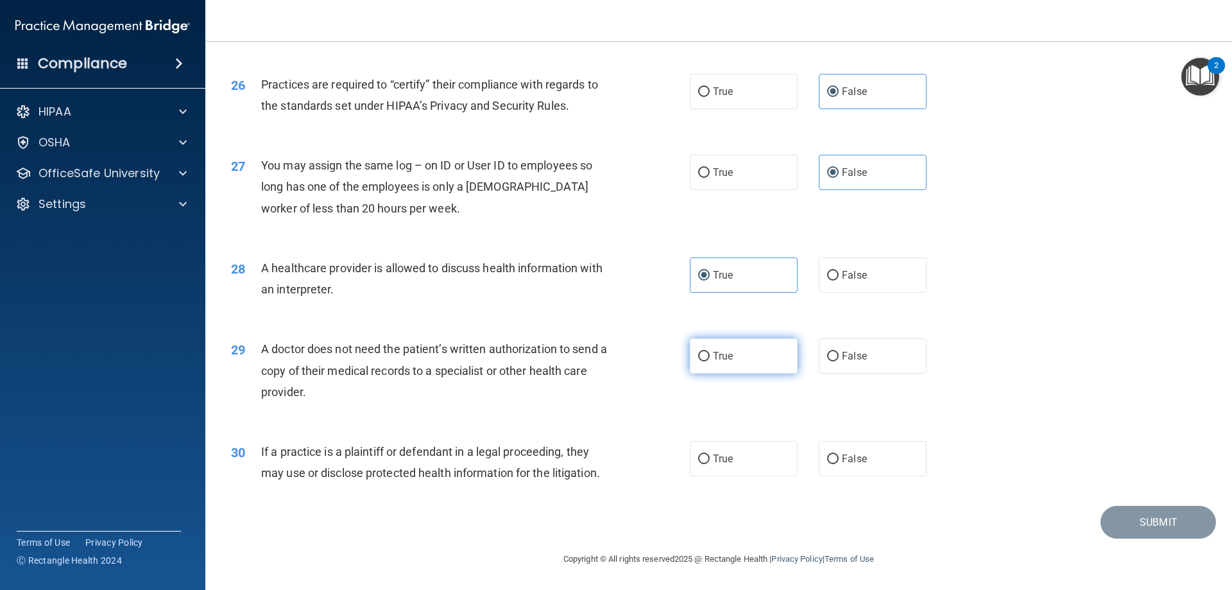
click at [698, 354] on input "True" at bounding box center [704, 357] width 12 height 10
radio input "true"
click at [741, 461] on label "True" at bounding box center [744, 458] width 108 height 35
click at [710, 461] on input "True" at bounding box center [704, 459] width 12 height 10
radio input "true"
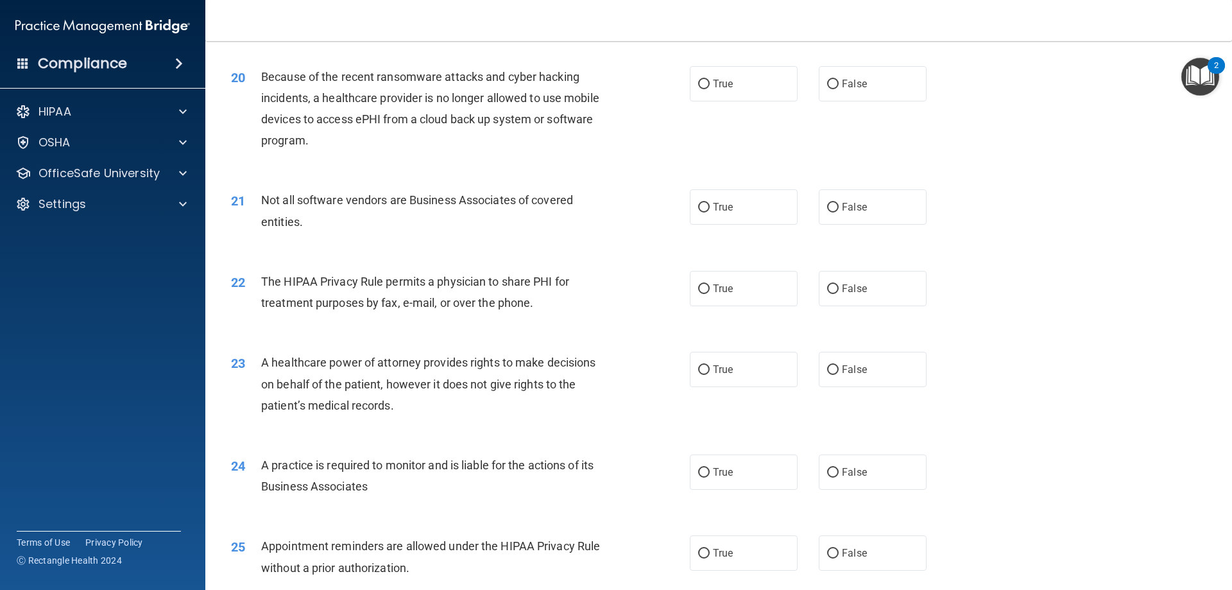
scroll to position [1884, 0]
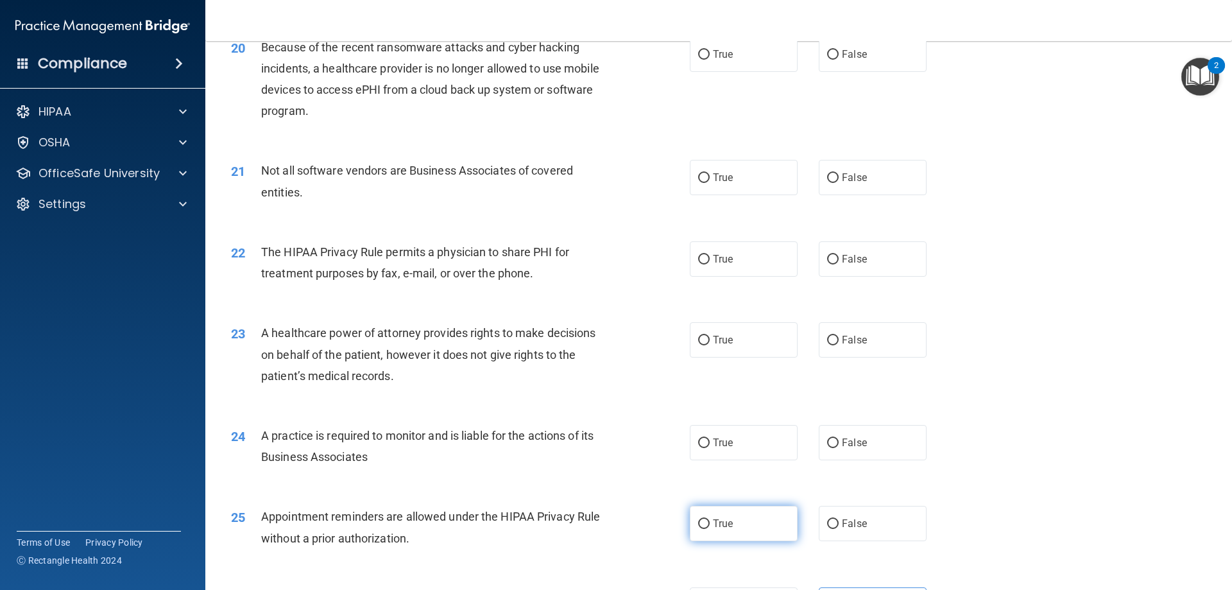
click at [738, 518] on label "True" at bounding box center [744, 523] width 108 height 35
click at [710, 519] on input "True" at bounding box center [704, 524] width 12 height 10
radio input "true"
click at [882, 448] on label "False" at bounding box center [873, 442] width 108 height 35
click at [839, 448] on input "False" at bounding box center [833, 443] width 12 height 10
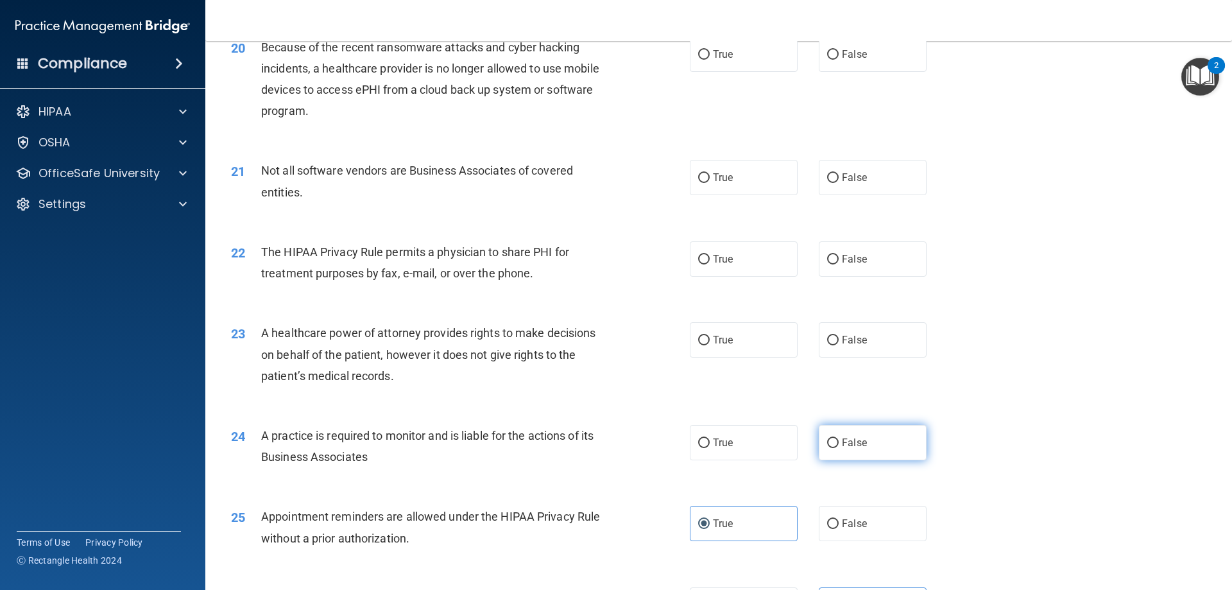
radio input "true"
click at [884, 334] on label "False" at bounding box center [873, 339] width 108 height 35
click at [839, 336] on input "False" at bounding box center [833, 341] width 12 height 10
radio input "true"
click at [734, 268] on label "True" at bounding box center [744, 258] width 108 height 35
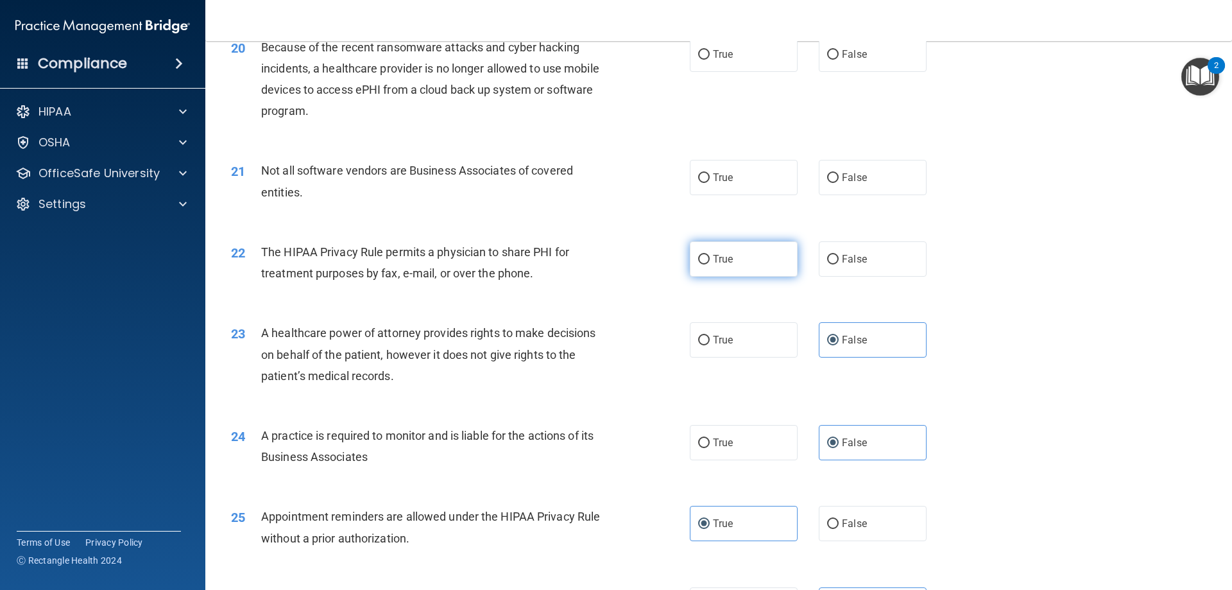
click at [710, 264] on input "True" at bounding box center [704, 260] width 12 height 10
radio input "true"
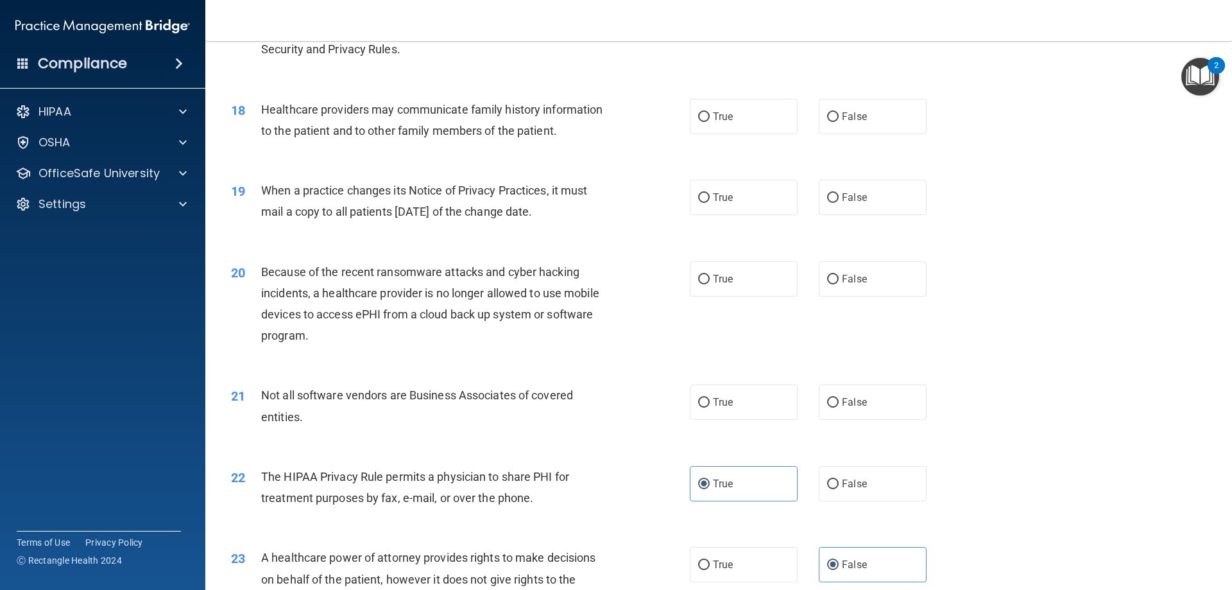
scroll to position [1628, 0]
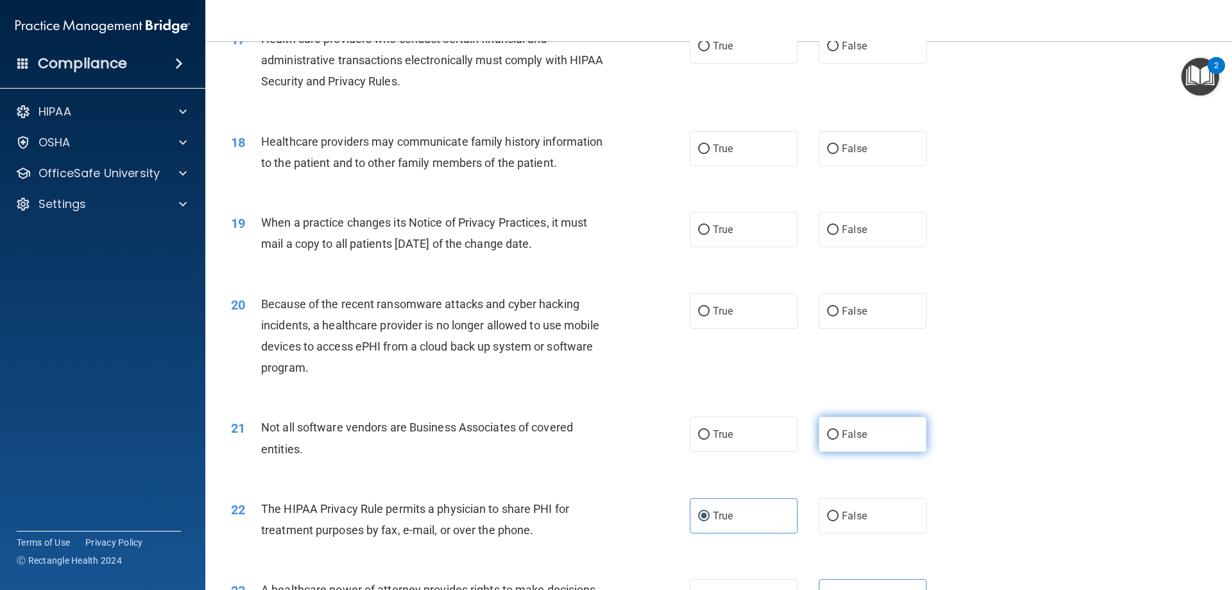
click at [863, 434] on label "False" at bounding box center [873, 434] width 108 height 35
click at [839, 434] on input "False" at bounding box center [833, 435] width 12 height 10
radio input "true"
click at [863, 440] on label "False" at bounding box center [873, 434] width 108 height 35
click at [839, 440] on input "False" at bounding box center [833, 435] width 12 height 10
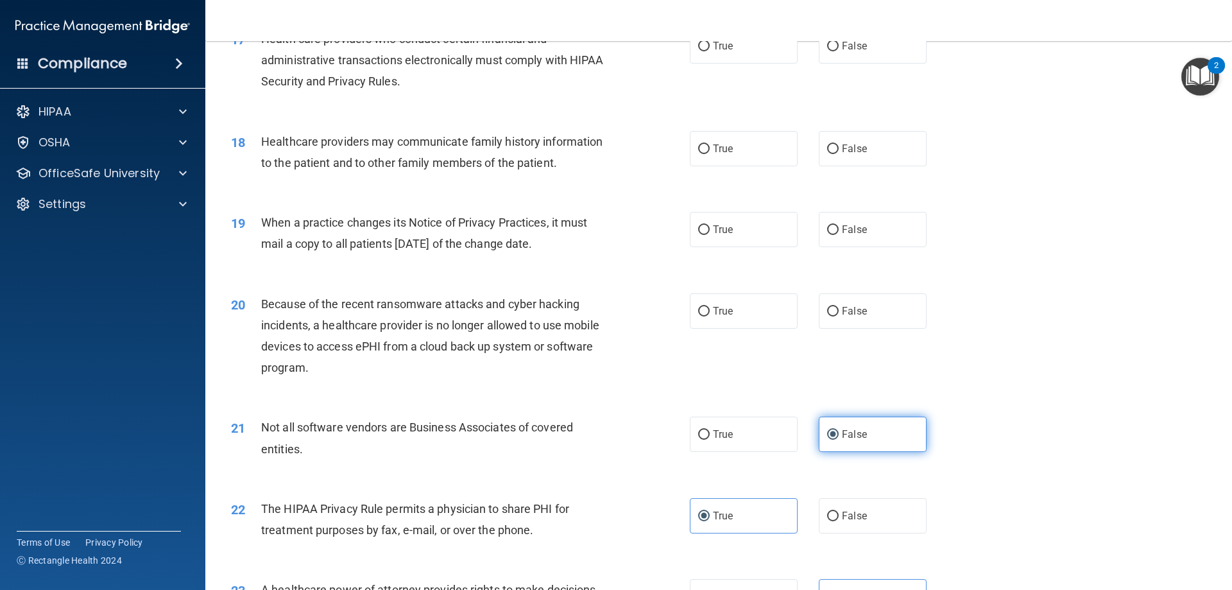
click at [845, 440] on label "False" at bounding box center [873, 434] width 108 height 35
click at [839, 440] on input "False" at bounding box center [833, 435] width 12 height 10
click at [834, 322] on label "False" at bounding box center [873, 310] width 108 height 35
click at [834, 316] on input "False" at bounding box center [833, 312] width 12 height 10
radio input "true"
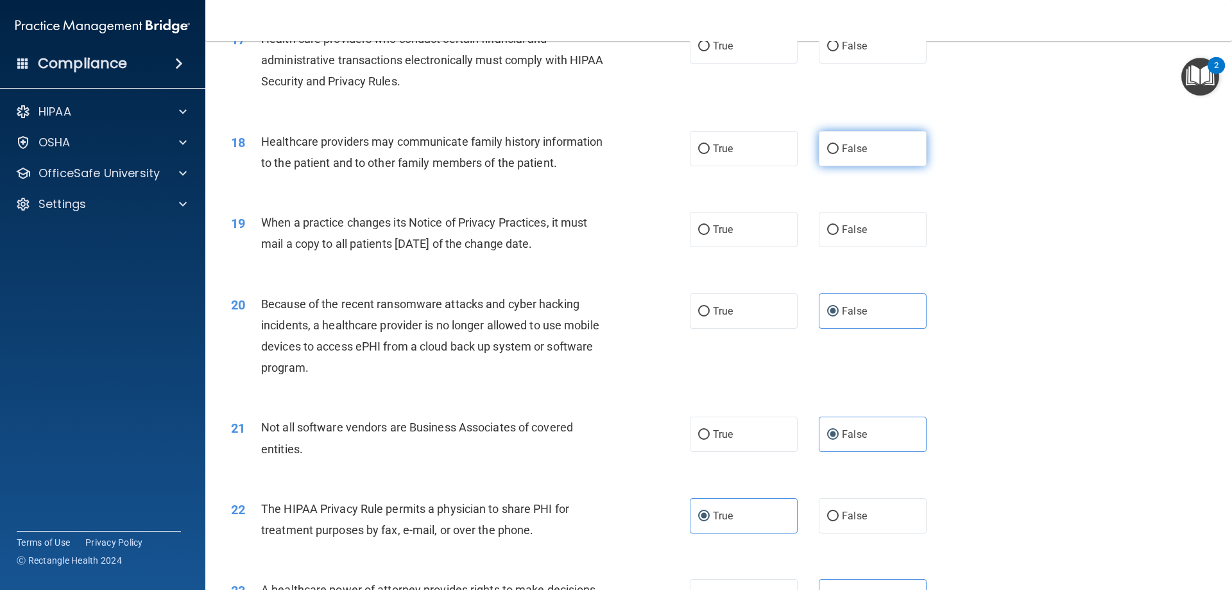
click at [827, 153] on input "False" at bounding box center [833, 149] width 12 height 10
radio input "true"
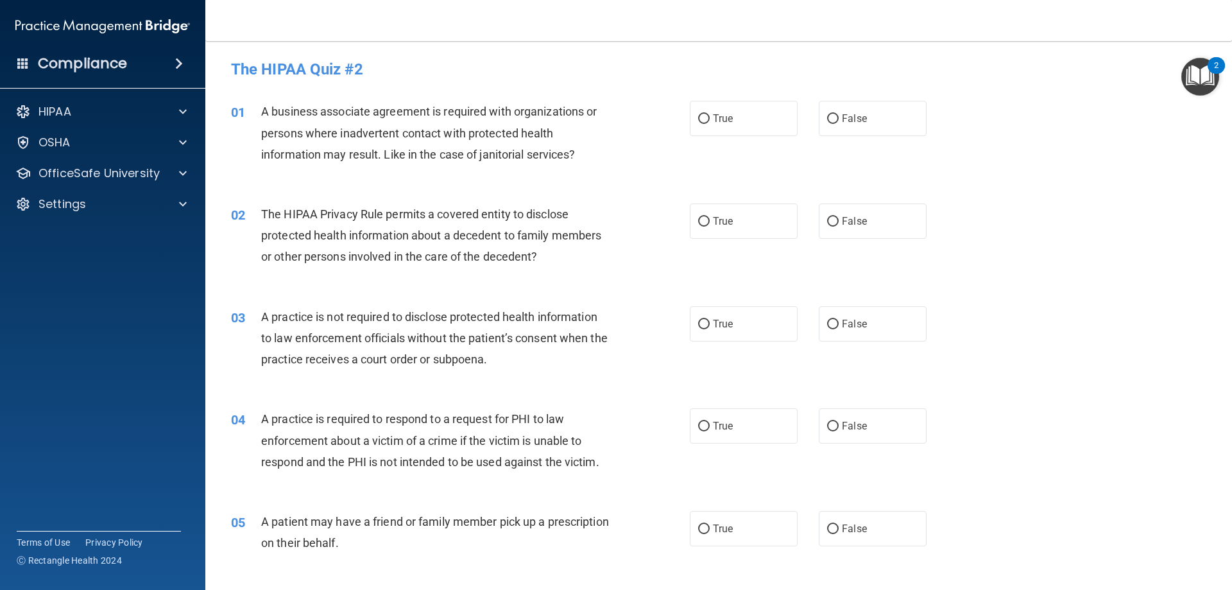
scroll to position [0, 0]
click at [831, 126] on label "False" at bounding box center [873, 118] width 108 height 35
click at [831, 125] on input "False" at bounding box center [833, 120] width 12 height 10
radio input "true"
click at [730, 216] on label "True" at bounding box center [744, 221] width 108 height 35
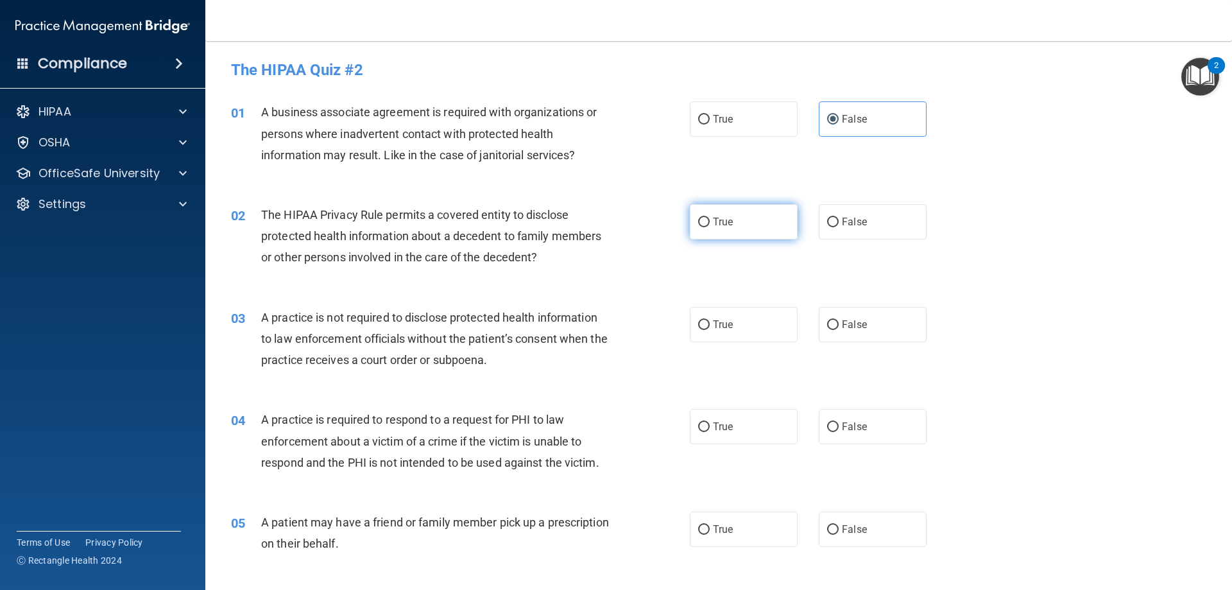
click at [710, 218] on input "True" at bounding box center [704, 223] width 12 height 10
radio input "true"
click at [880, 311] on label "False" at bounding box center [873, 324] width 108 height 35
click at [839, 320] on input "False" at bounding box center [833, 325] width 12 height 10
radio input "true"
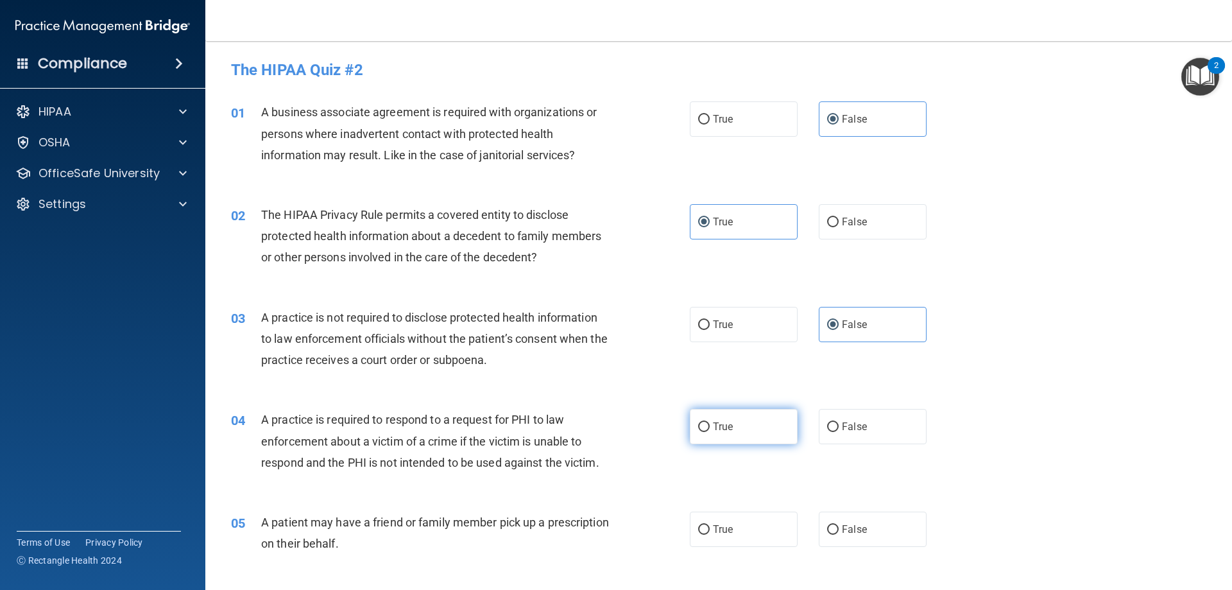
click at [713, 424] on span "True" at bounding box center [723, 426] width 20 height 12
click at [710, 424] on input "True" at bounding box center [704, 427] width 12 height 10
radio input "true"
click at [726, 540] on label "True" at bounding box center [744, 528] width 108 height 35
click at [710, 535] on input "True" at bounding box center [704, 530] width 12 height 10
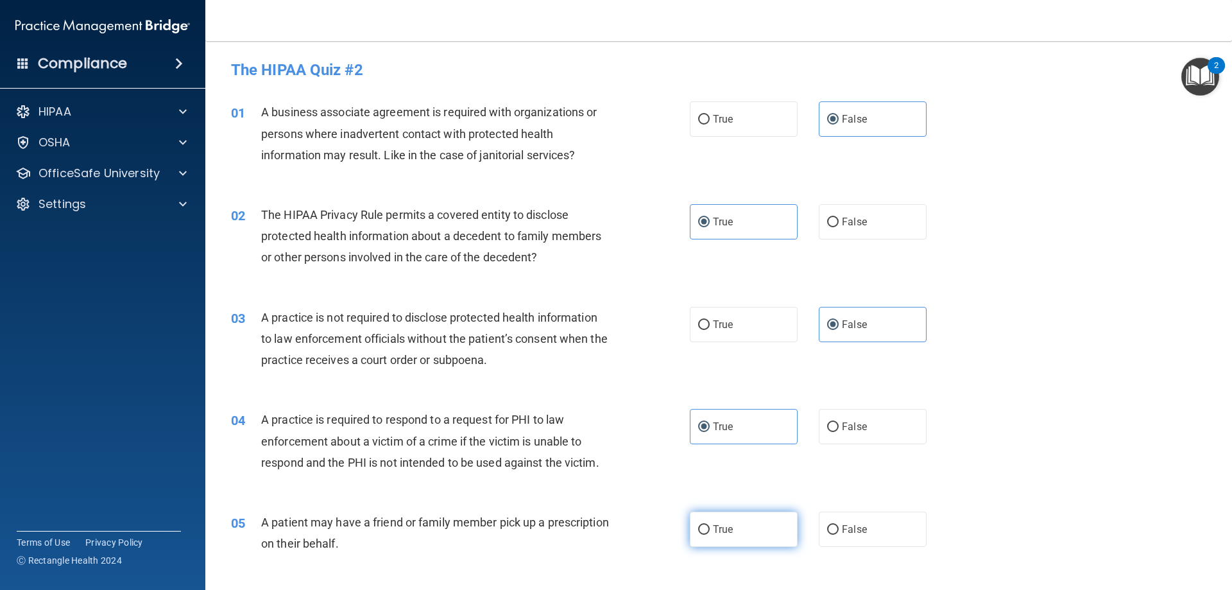
radio input "true"
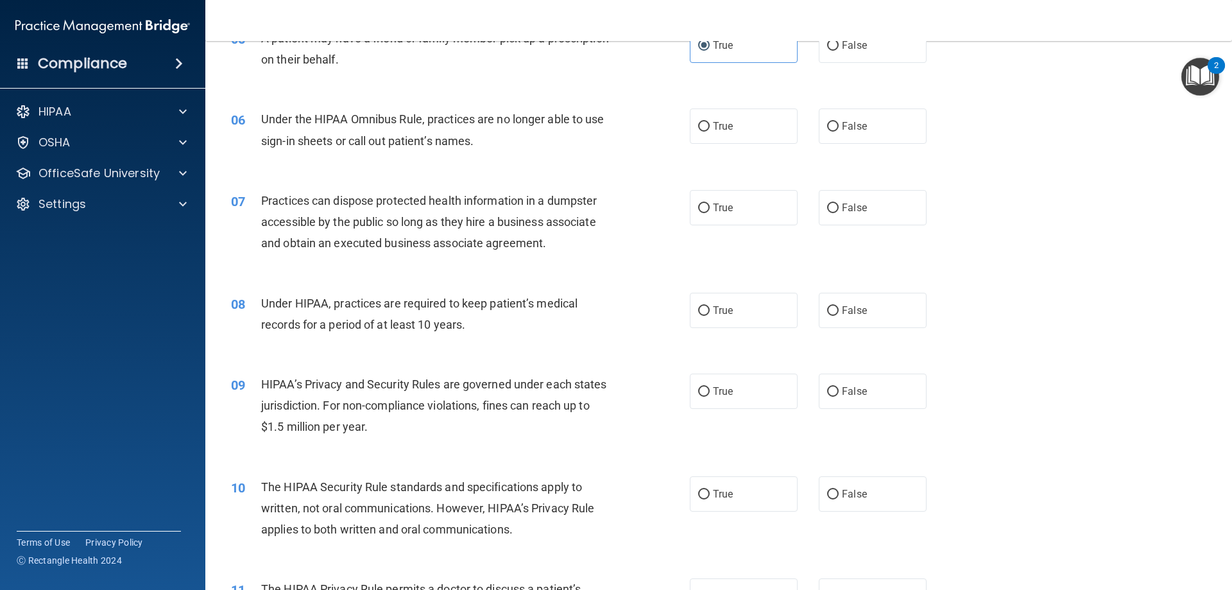
scroll to position [513, 0]
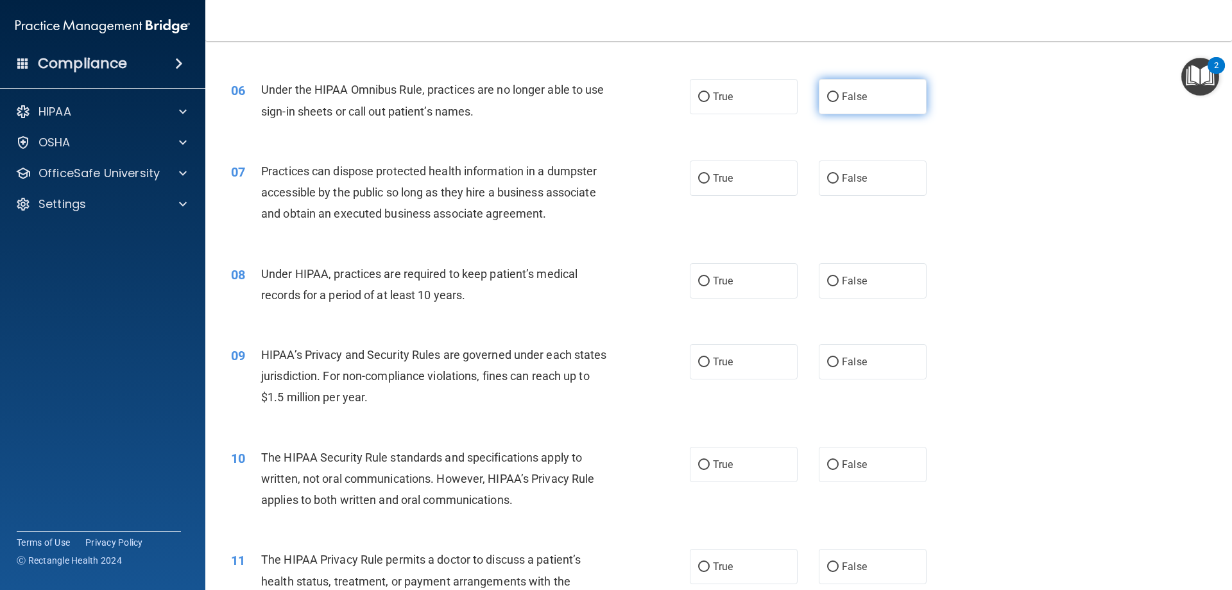
click at [832, 100] on input "False" at bounding box center [833, 97] width 12 height 10
radio input "true"
click at [895, 178] on label "False" at bounding box center [873, 177] width 108 height 35
click at [839, 178] on input "False" at bounding box center [833, 179] width 12 height 10
radio input "true"
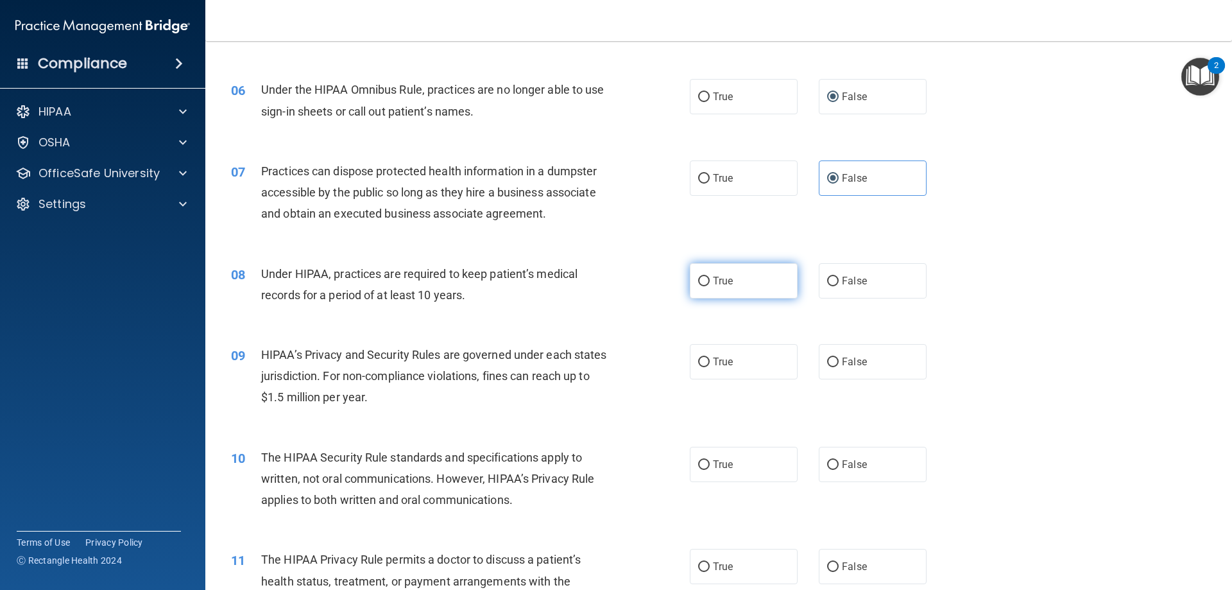
click at [713, 284] on span "True" at bounding box center [723, 281] width 20 height 12
click at [709, 284] on input "True" at bounding box center [704, 282] width 12 height 10
radio input "true"
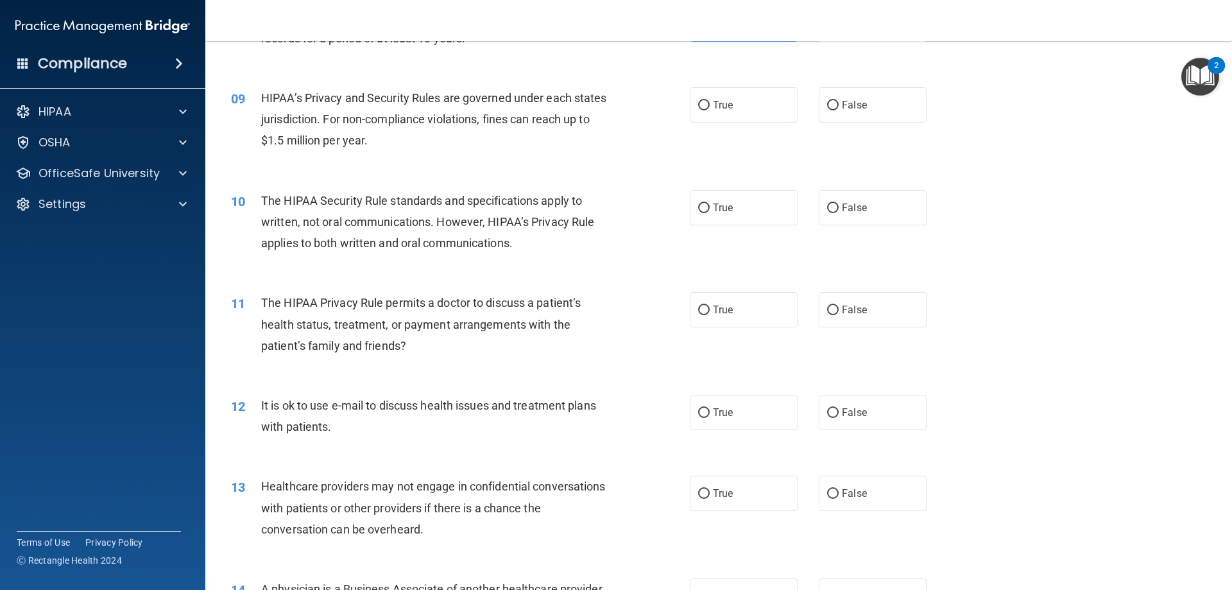
scroll to position [834, 0]
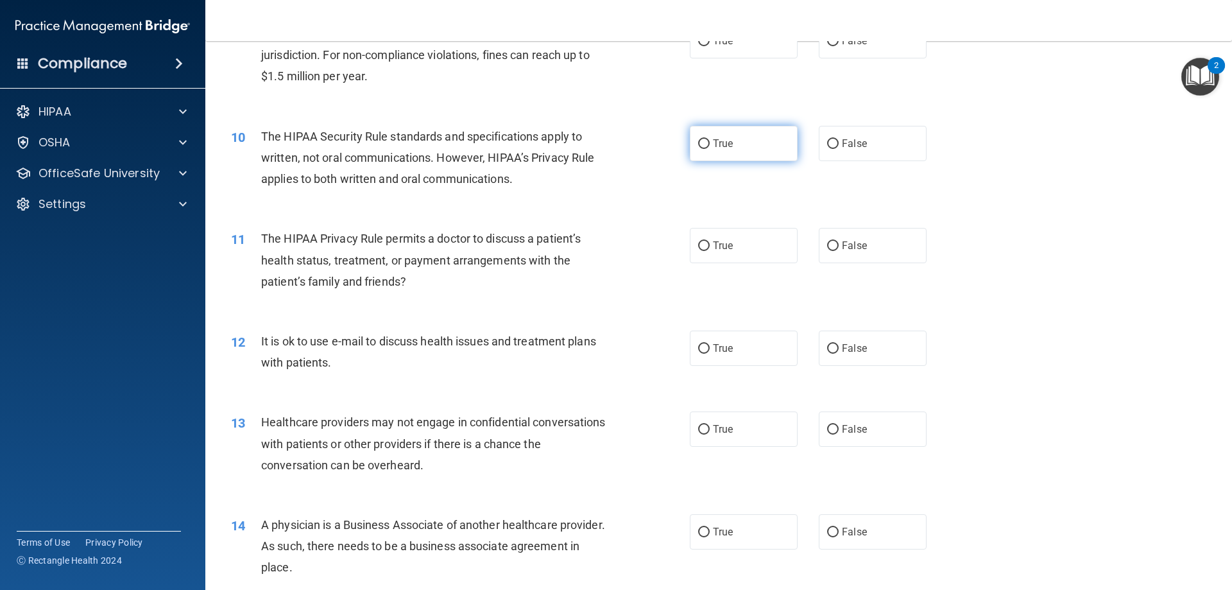
click at [771, 151] on label "True" at bounding box center [744, 143] width 108 height 35
click at [710, 149] on input "True" at bounding box center [704, 144] width 12 height 10
radio input "true"
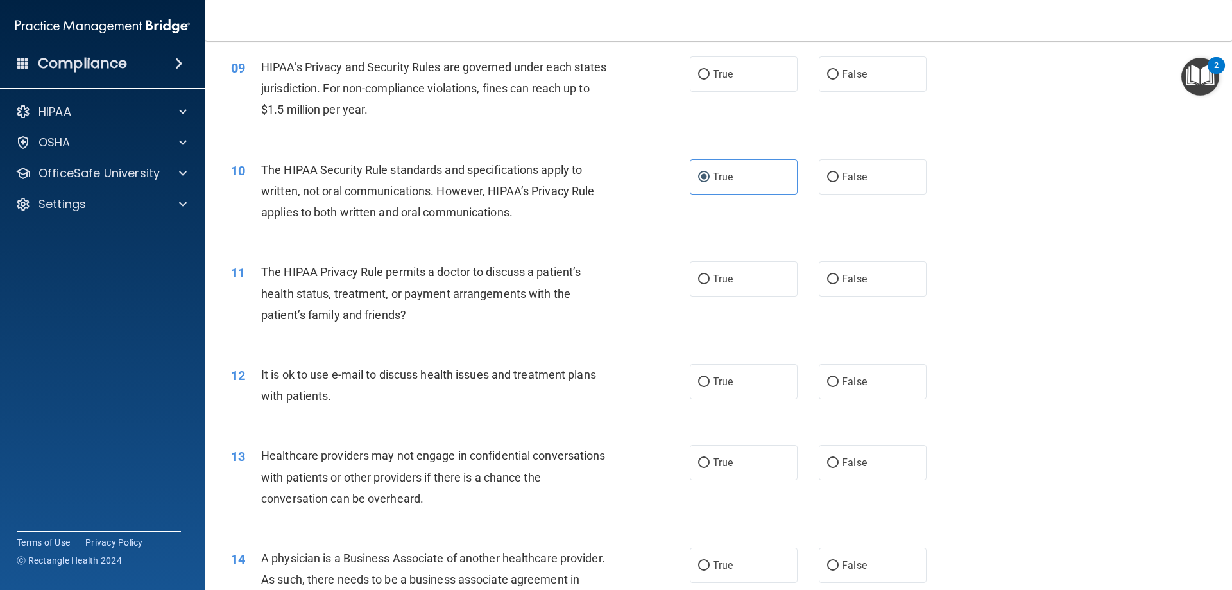
scroll to position [770, 0]
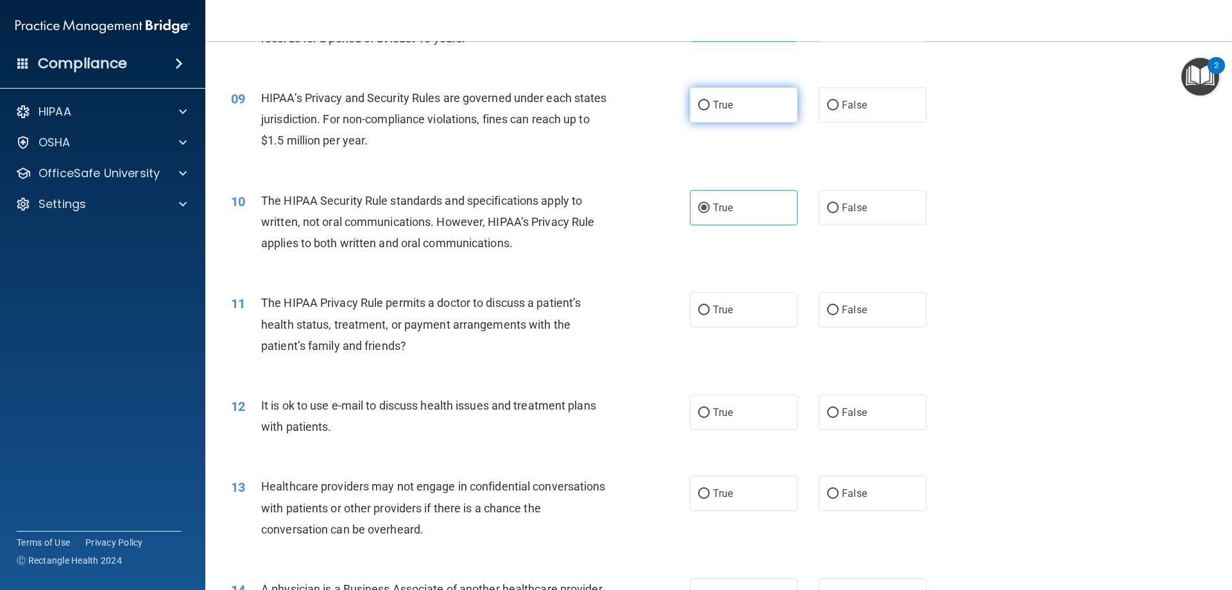
click at [734, 105] on label "True" at bounding box center [744, 104] width 108 height 35
click at [710, 105] on input "True" at bounding box center [704, 106] width 12 height 10
radio input "true"
click at [735, 309] on label "True" at bounding box center [744, 309] width 108 height 35
click at [710, 309] on input "True" at bounding box center [704, 310] width 12 height 10
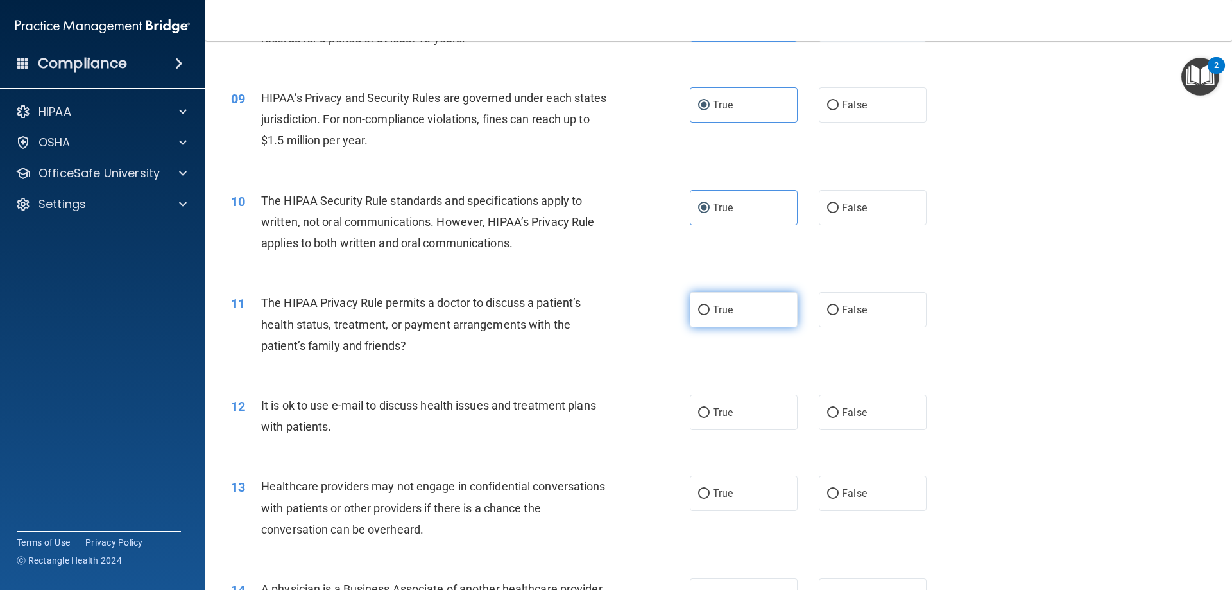
radio input "true"
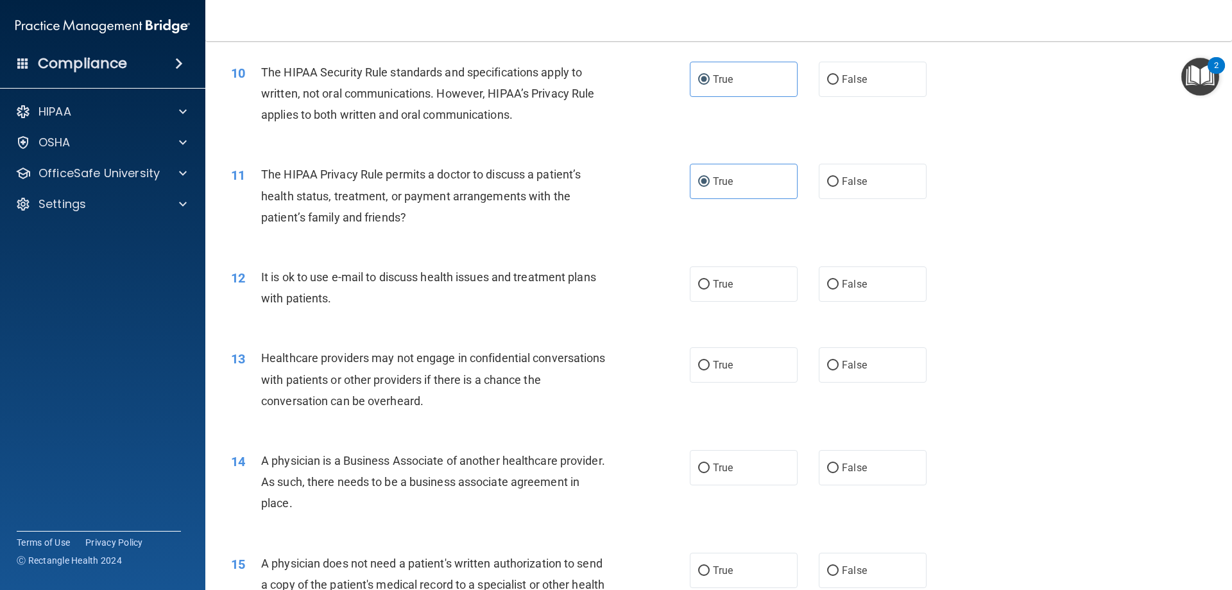
scroll to position [963, 0]
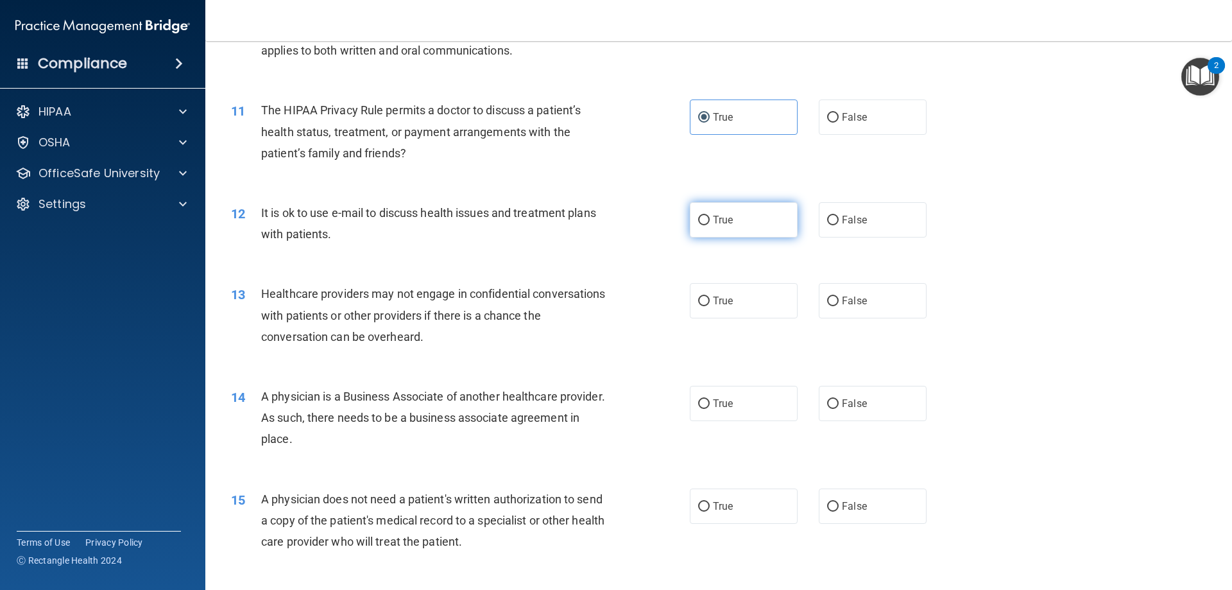
click at [763, 223] on label "True" at bounding box center [744, 219] width 108 height 35
click at [710, 223] on input "True" at bounding box center [704, 221] width 12 height 10
radio input "true"
click at [691, 310] on label "True" at bounding box center [744, 300] width 108 height 35
click at [698, 306] on input "True" at bounding box center [704, 302] width 12 height 10
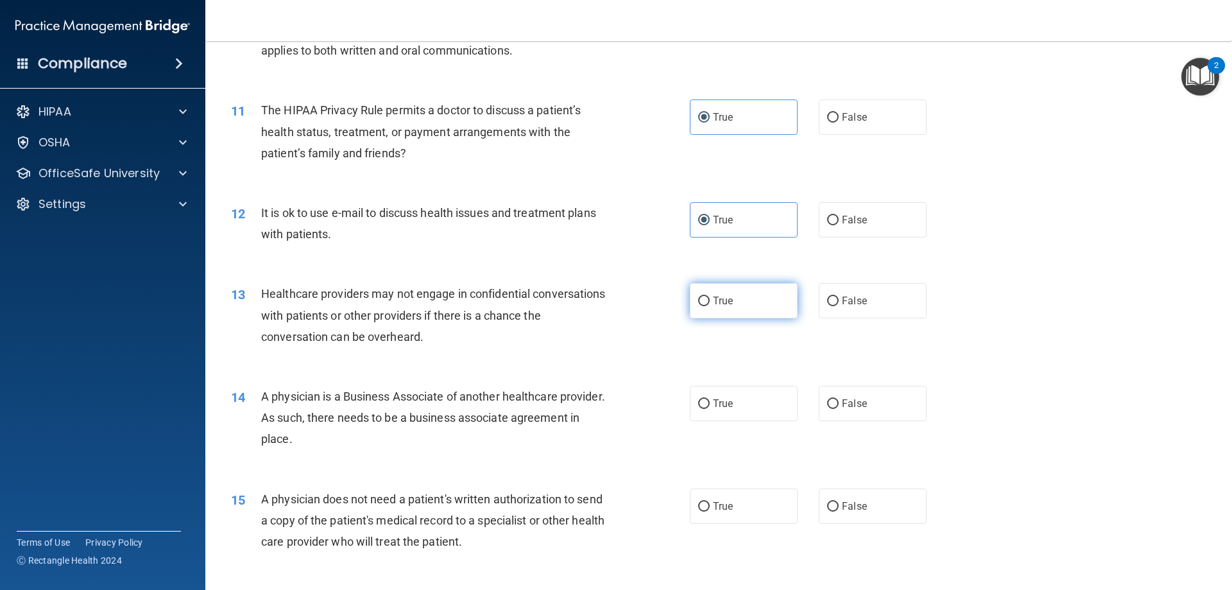
radio input "true"
click at [827, 402] on input "False" at bounding box center [833, 404] width 12 height 10
radio input "true"
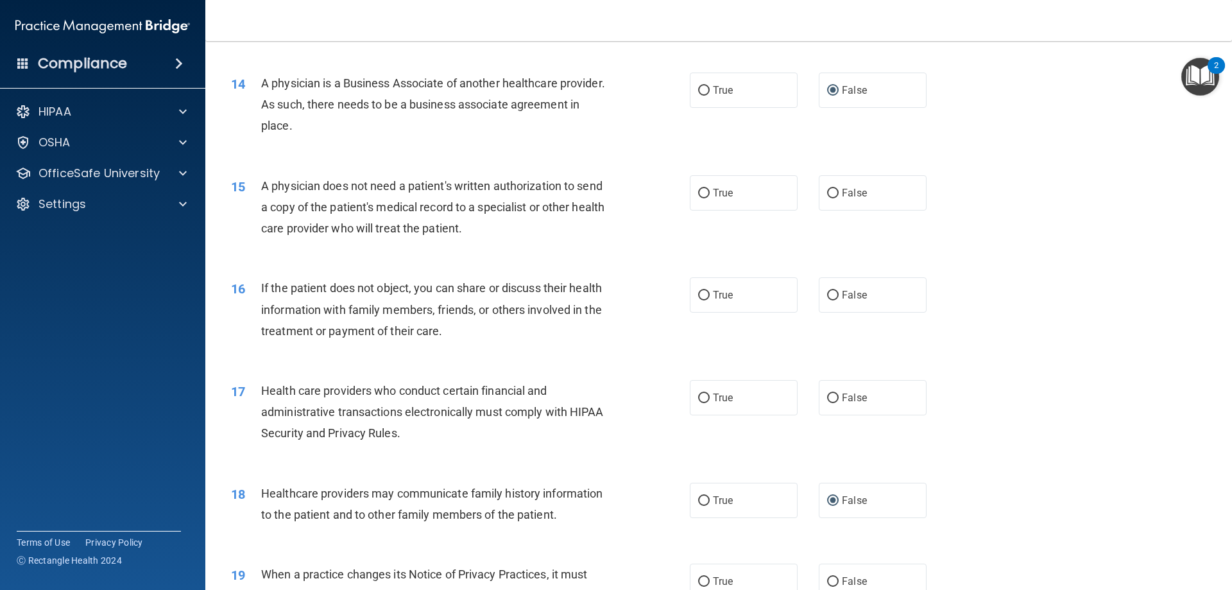
scroll to position [1284, 0]
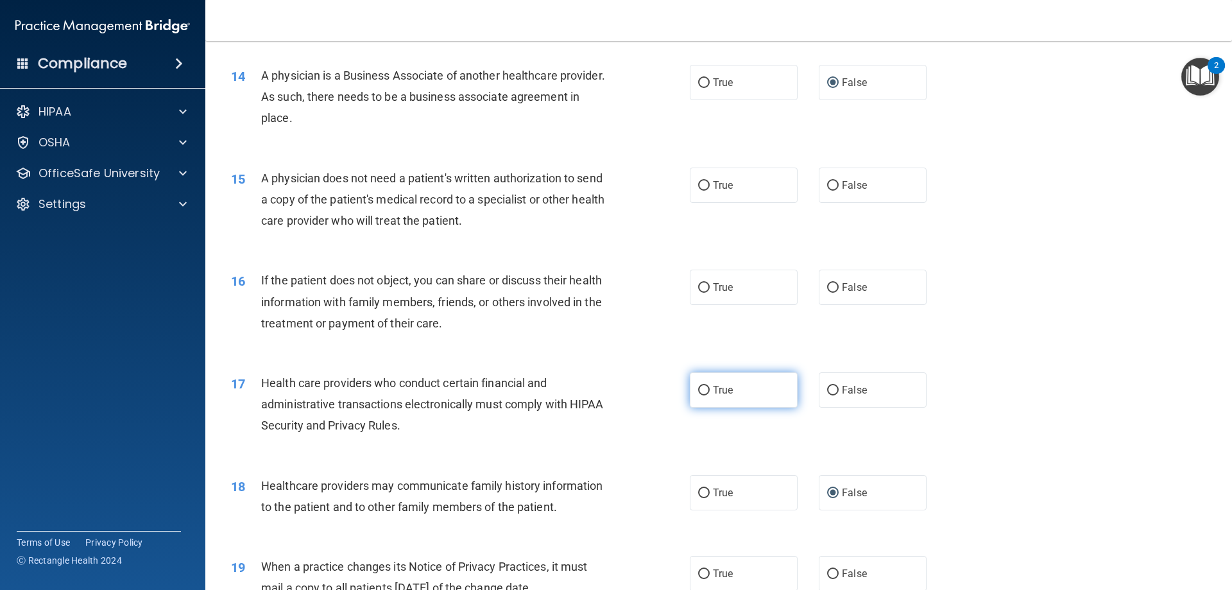
click at [752, 402] on label "True" at bounding box center [744, 389] width 108 height 35
click at [710, 395] on input "True" at bounding box center [704, 391] width 12 height 10
radio input "true"
click at [741, 283] on label "True" at bounding box center [744, 287] width 108 height 35
click at [710, 283] on input "True" at bounding box center [704, 288] width 12 height 10
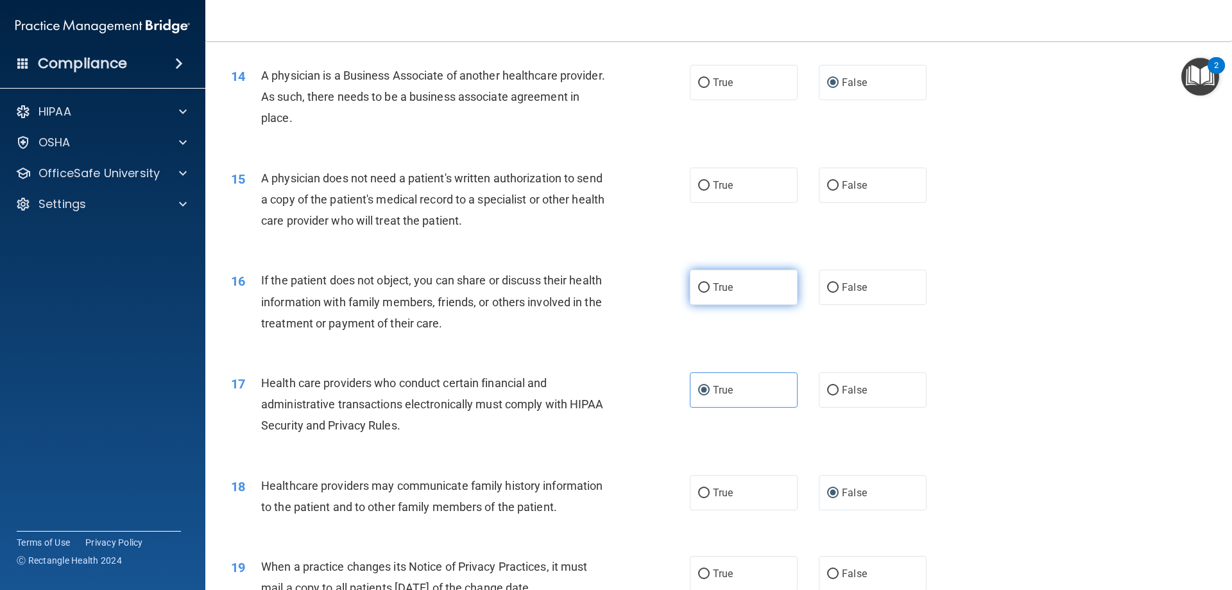
radio input "true"
click at [847, 188] on span "False" at bounding box center [854, 185] width 25 height 12
click at [839, 188] on input "False" at bounding box center [833, 186] width 12 height 10
radio input "true"
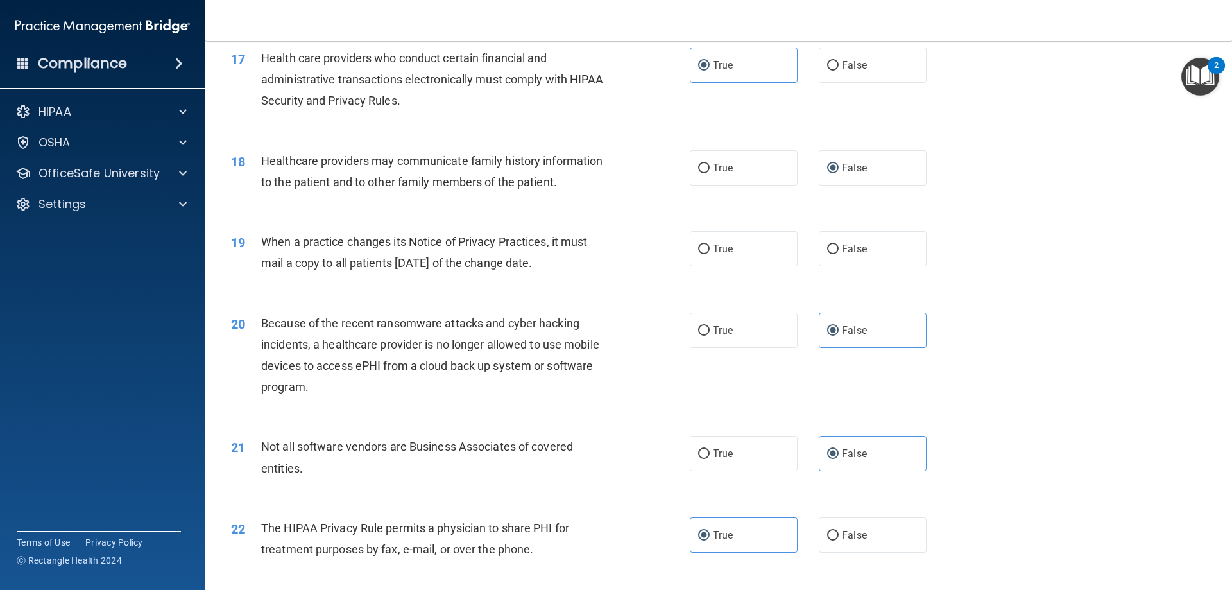
scroll to position [1604, 0]
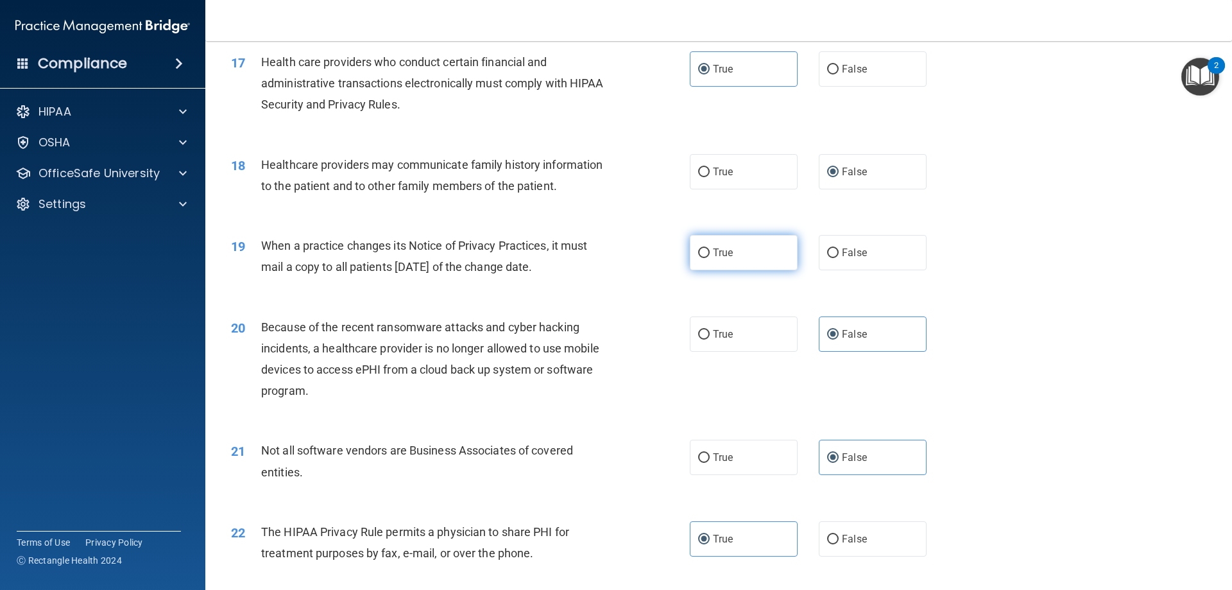
click at [726, 257] on span "True" at bounding box center [723, 252] width 20 height 12
click at [710, 257] on input "True" at bounding box center [704, 253] width 12 height 10
radio input "true"
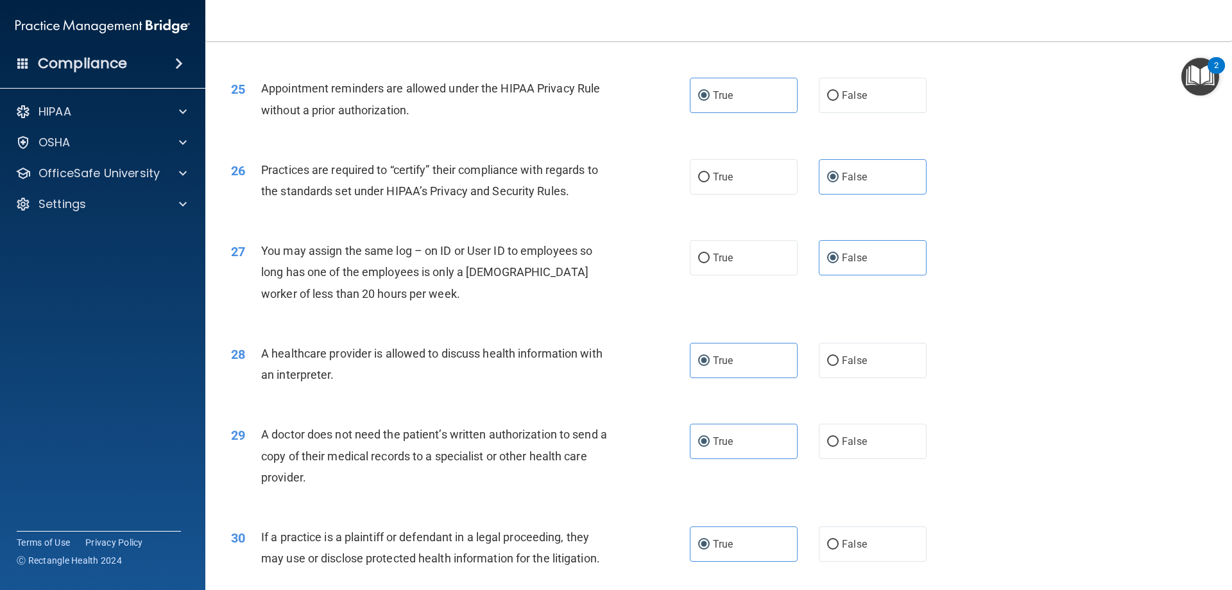
scroll to position [2398, 0]
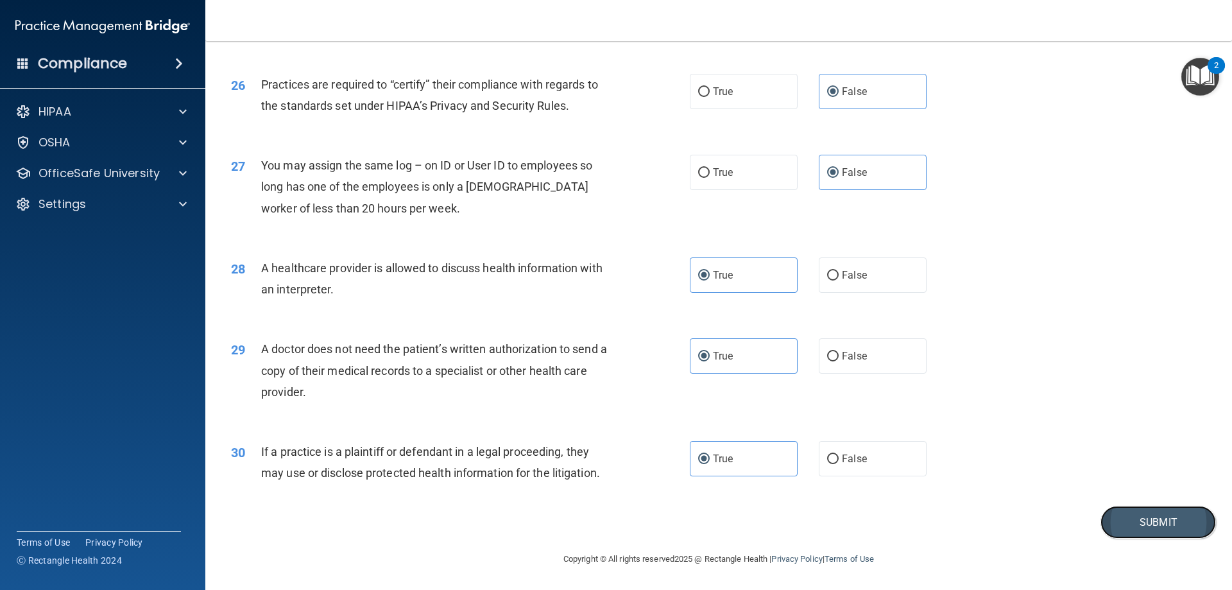
click at [1130, 524] on button "Submit" at bounding box center [1159, 522] width 116 height 33
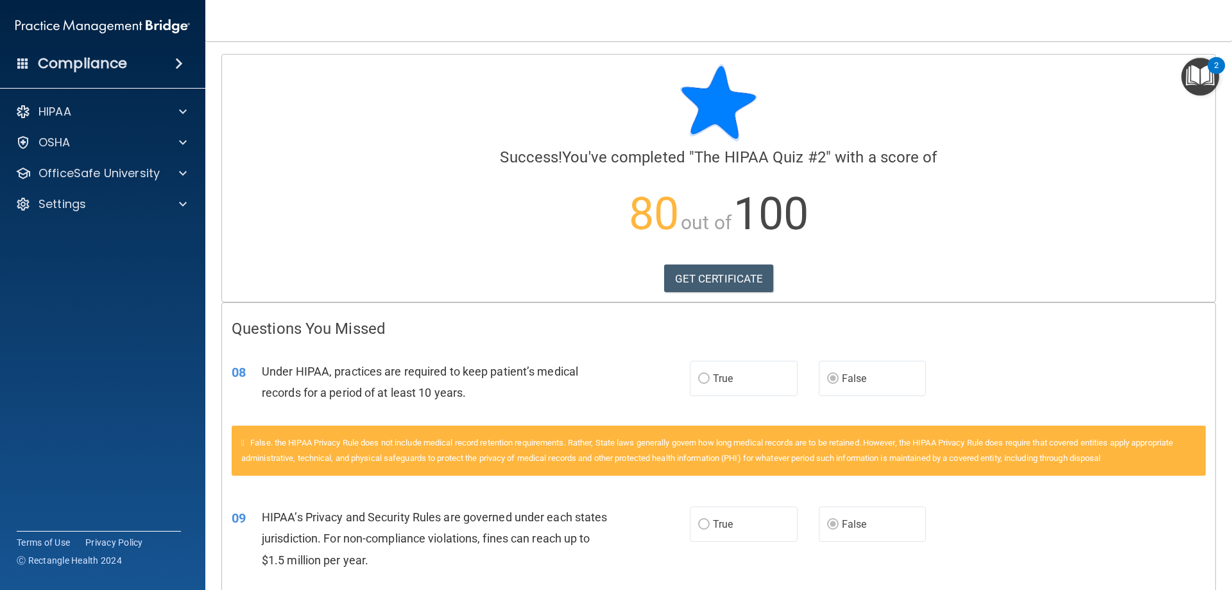
click at [73, 92] on div "Compliance HIPAA Documents and Policies Report an Incident Business Associates …" at bounding box center [102, 295] width 205 height 590
click at [71, 108] on p "HIPAA" at bounding box center [55, 111] width 33 height 15
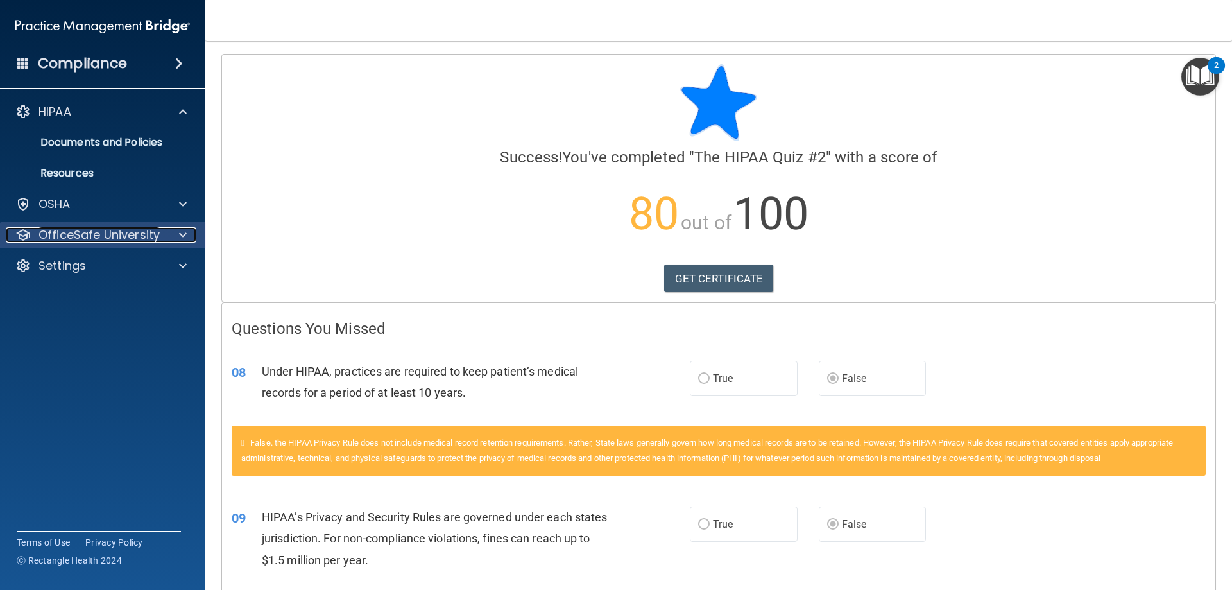
click at [68, 234] on p "OfficeSafe University" at bounding box center [99, 234] width 121 height 15
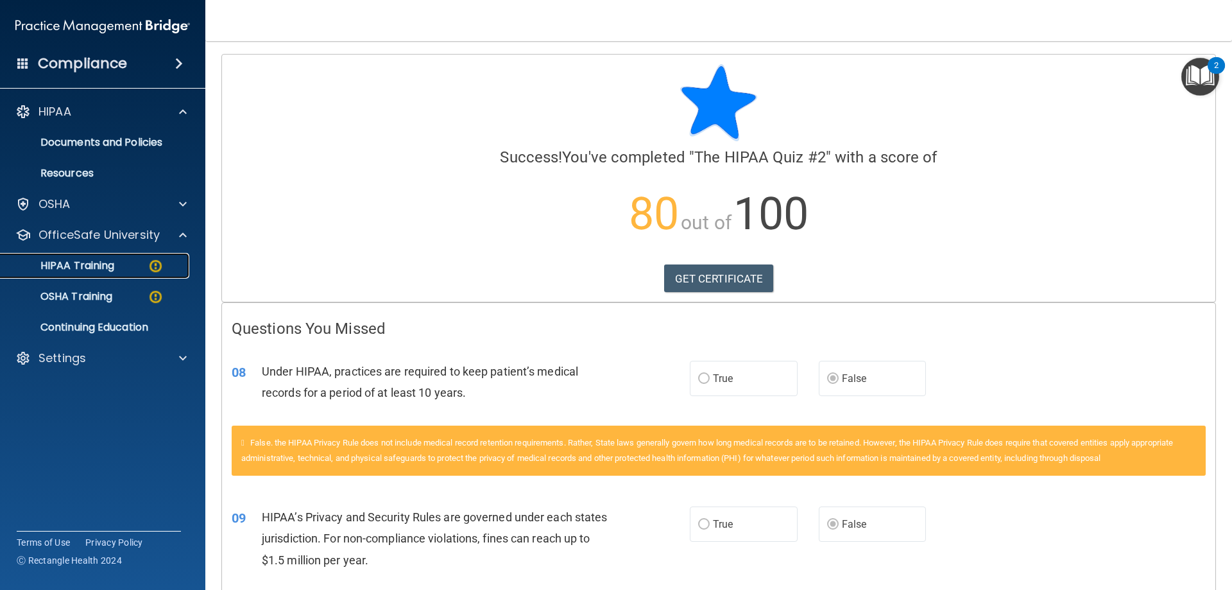
click at [82, 263] on p "HIPAA Training" at bounding box center [61, 265] width 106 height 13
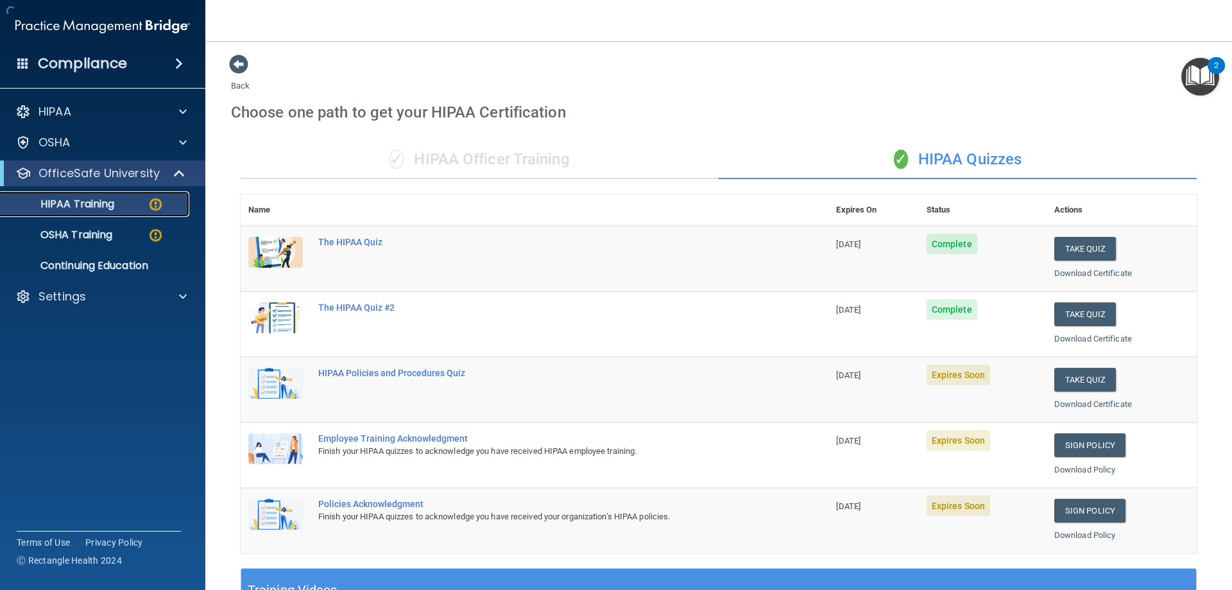
click at [133, 200] on div "HIPAA Training" at bounding box center [95, 204] width 175 height 13
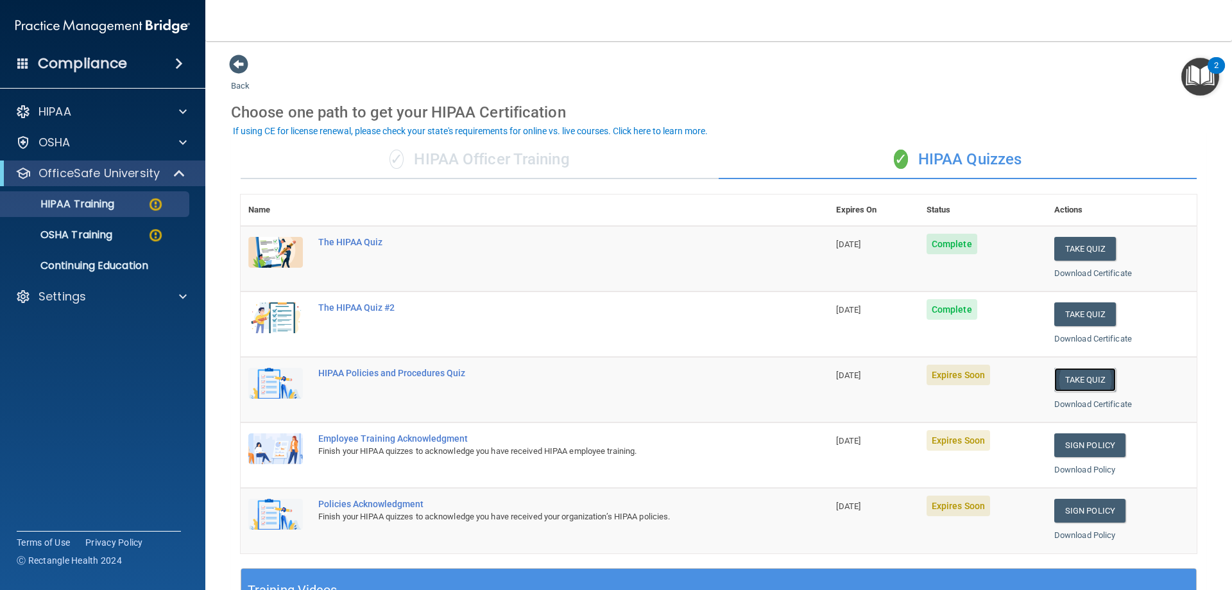
click at [1085, 381] on button "Take Quiz" at bounding box center [1085, 380] width 62 height 24
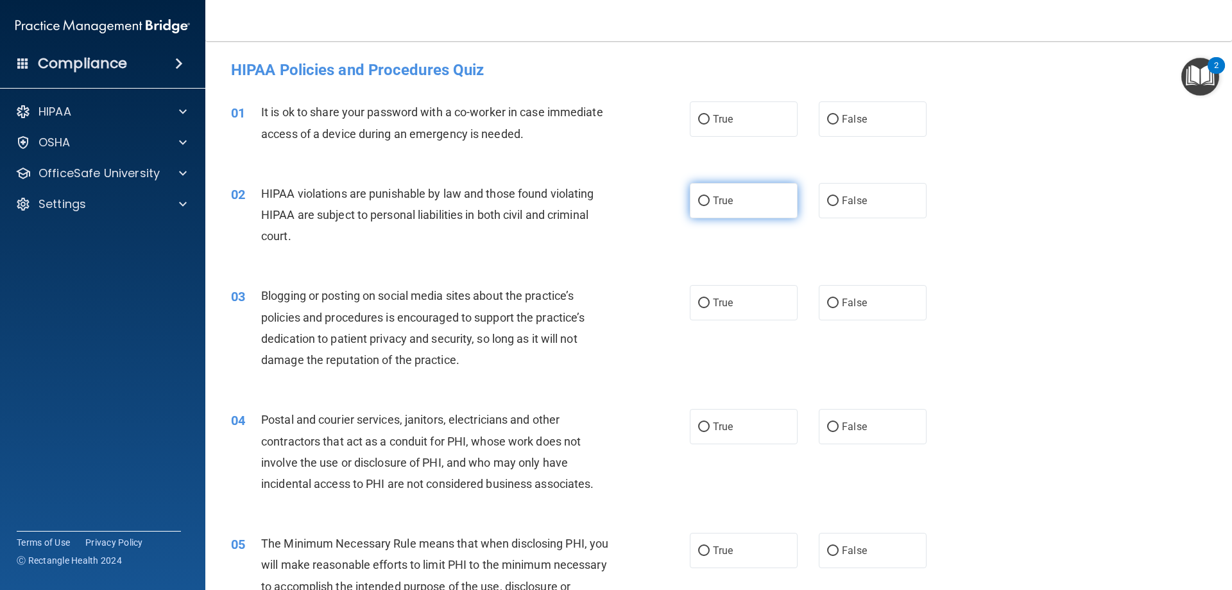
click at [710, 211] on label "True" at bounding box center [744, 200] width 108 height 35
click at [710, 206] on input "True" at bounding box center [704, 201] width 12 height 10
radio input "true"
click at [775, 122] on label "True" at bounding box center [744, 118] width 108 height 35
click at [710, 122] on input "True" at bounding box center [704, 120] width 12 height 10
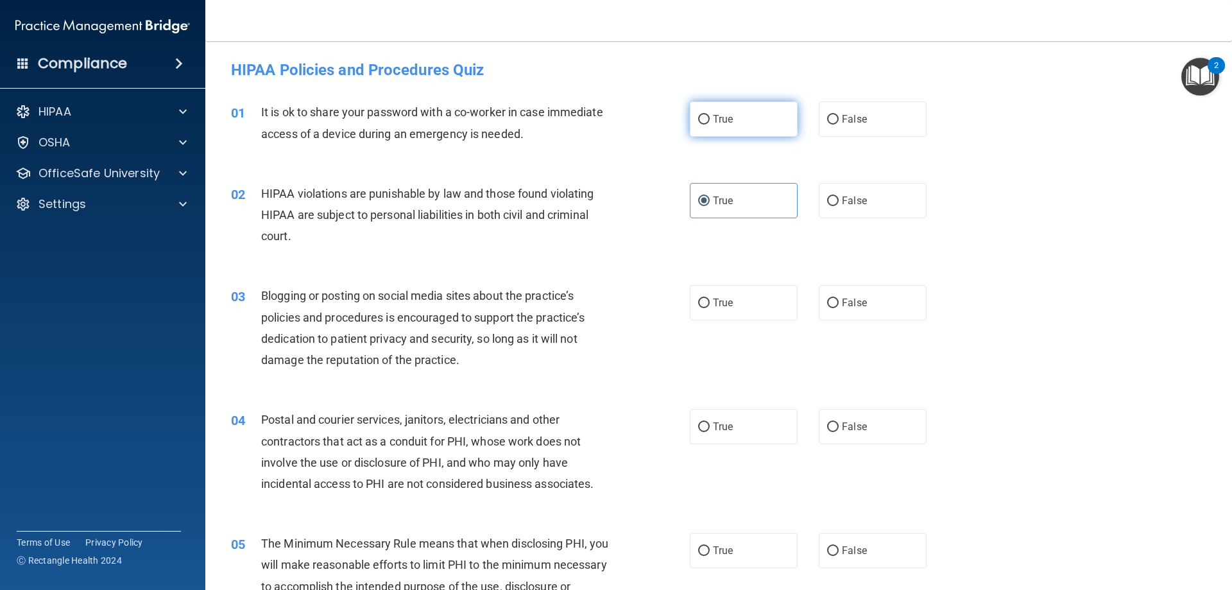
radio input "true"
click at [882, 288] on label "False" at bounding box center [873, 302] width 108 height 35
click at [839, 298] on input "False" at bounding box center [833, 303] width 12 height 10
radio input "true"
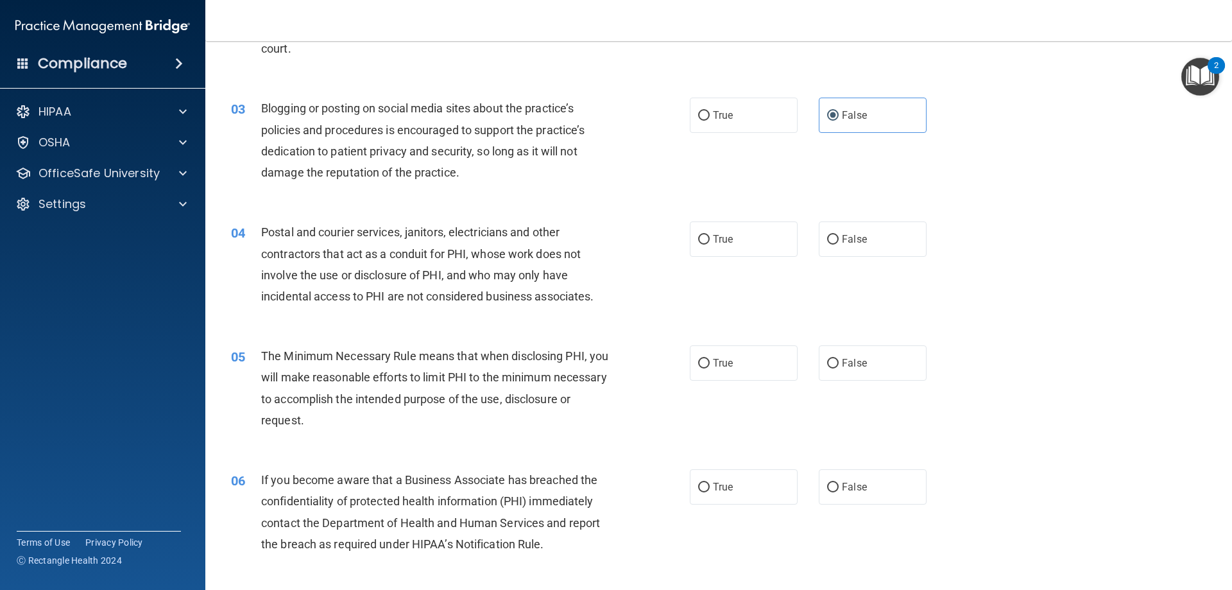
scroll to position [193, 0]
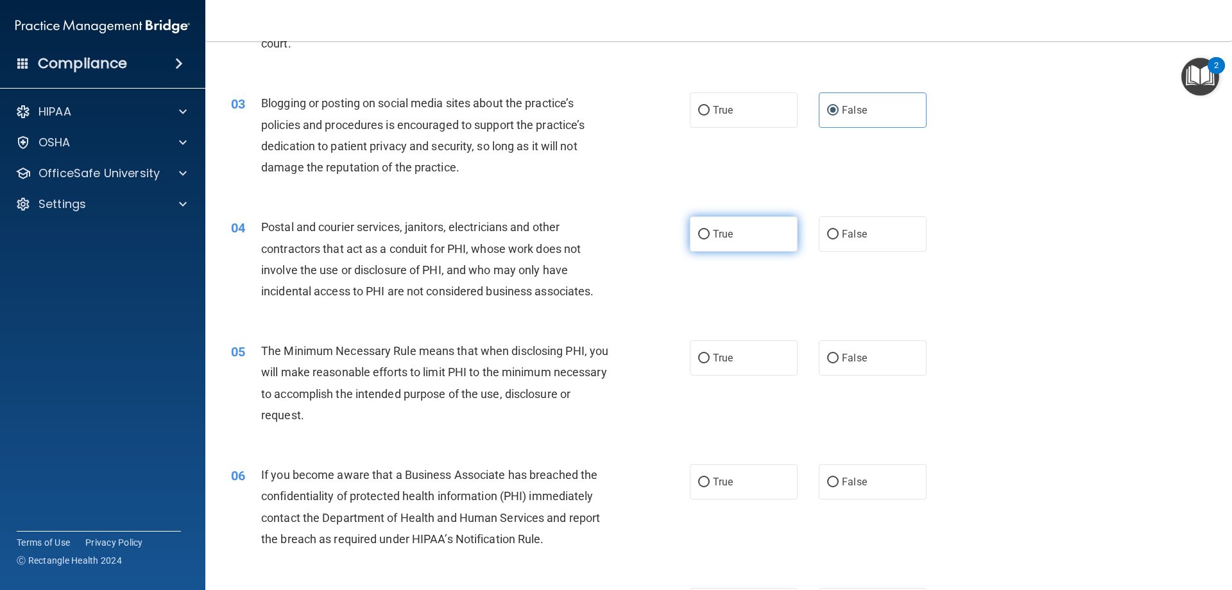
click at [732, 235] on label "True" at bounding box center [744, 233] width 108 height 35
click at [710, 235] on input "True" at bounding box center [704, 235] width 12 height 10
radio input "true"
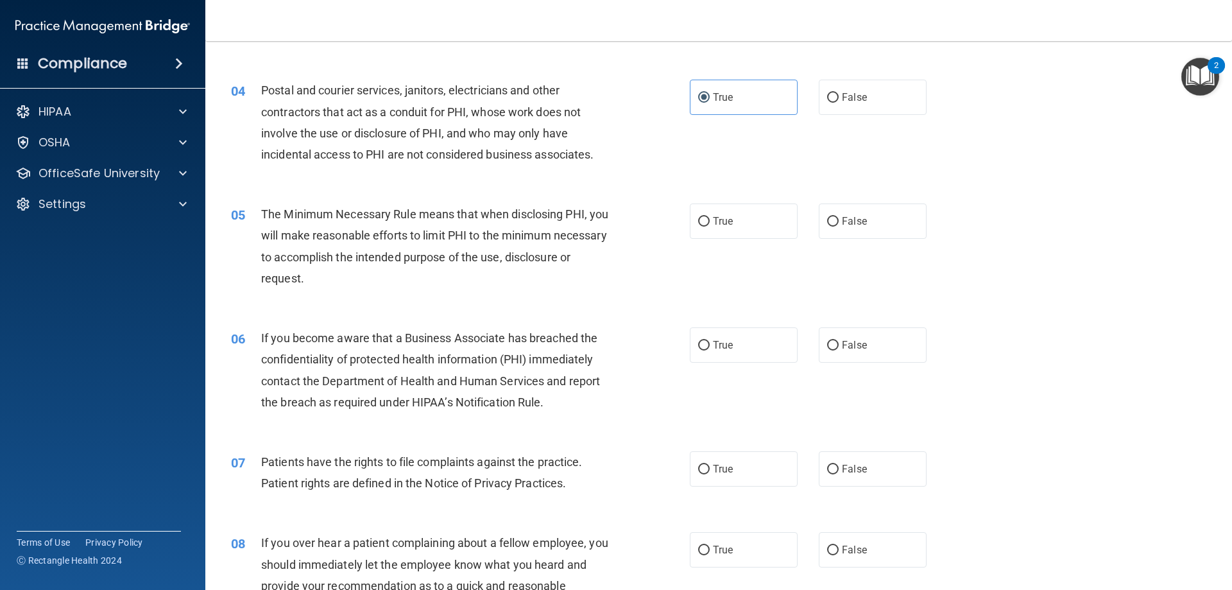
scroll to position [385, 0]
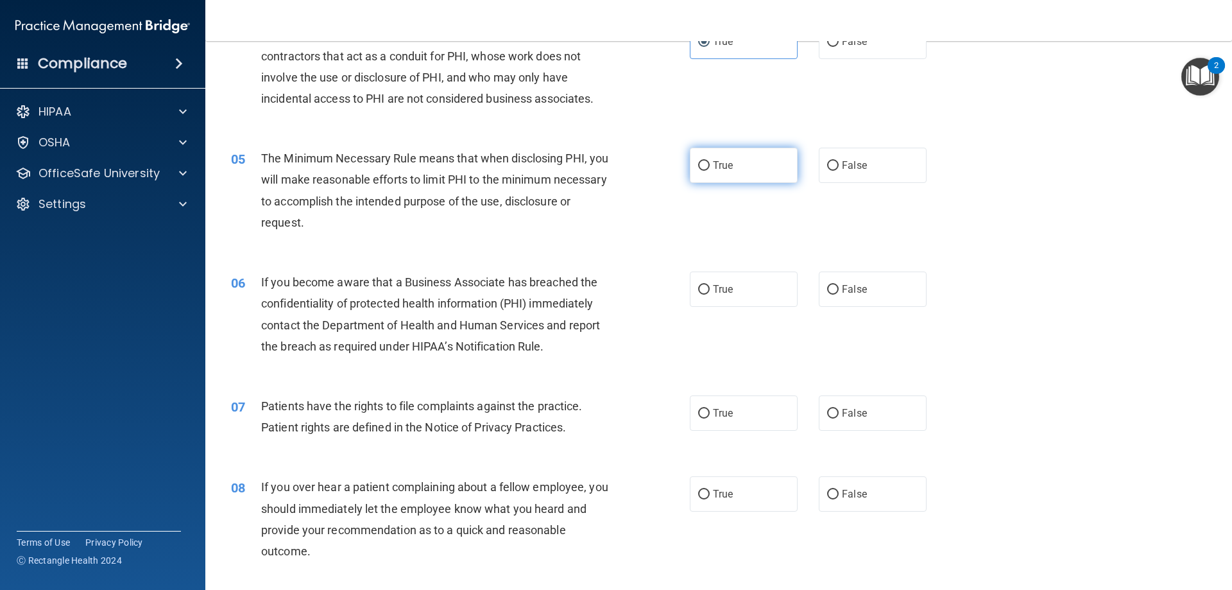
click at [713, 166] on span "True" at bounding box center [723, 165] width 20 height 12
click at [710, 166] on input "True" at bounding box center [704, 166] width 12 height 10
radio input "true"
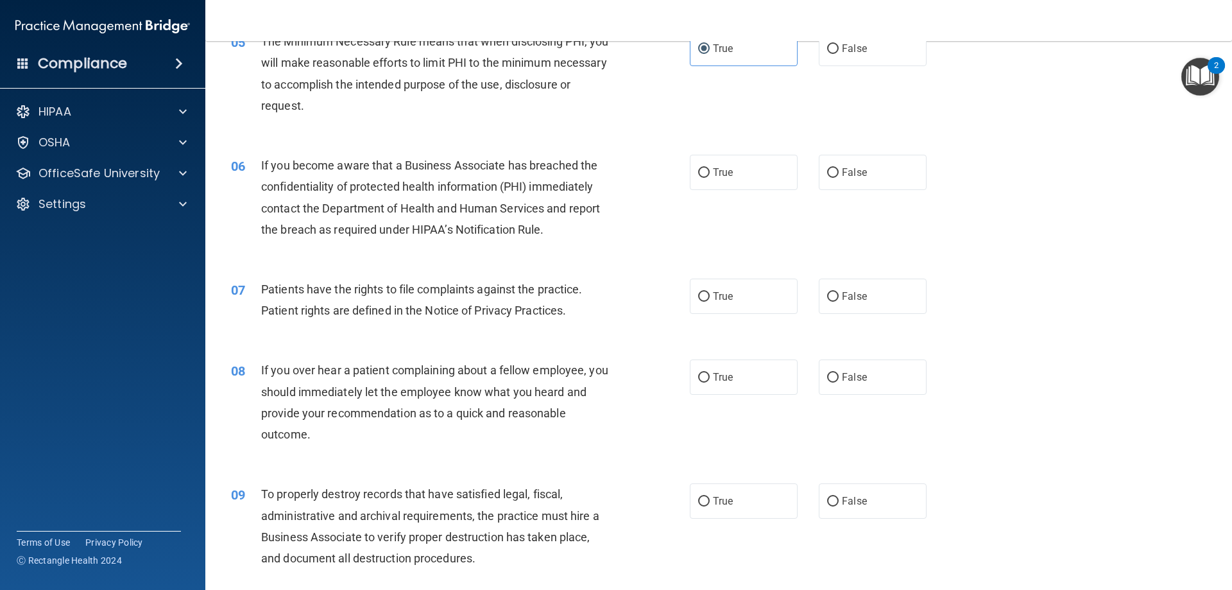
scroll to position [513, 0]
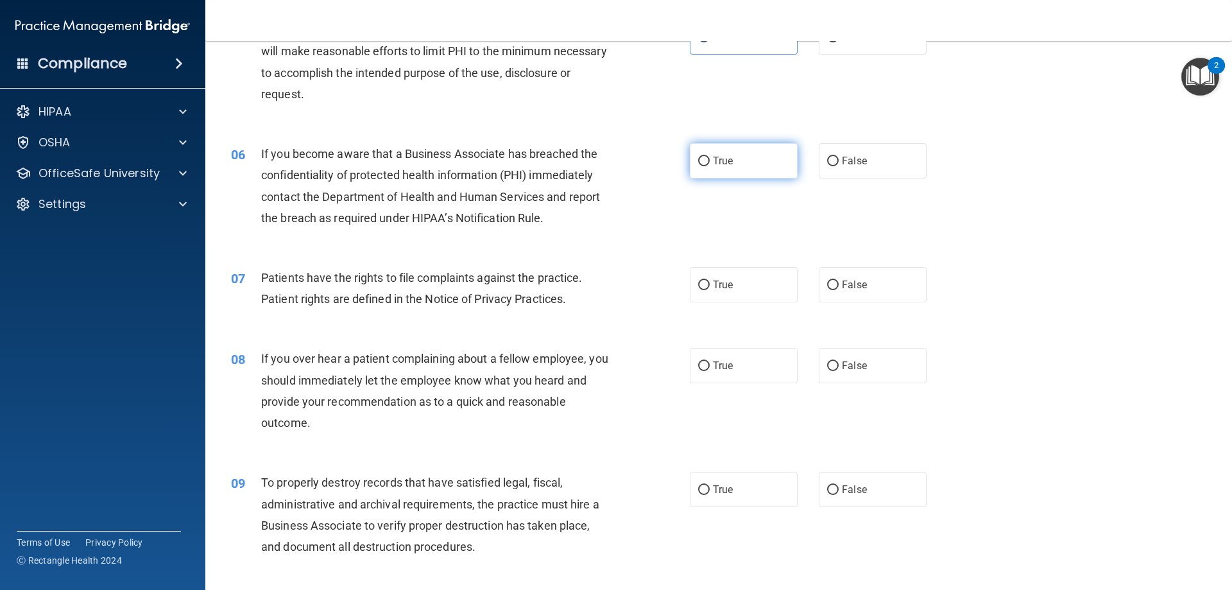
click at [713, 162] on span "True" at bounding box center [723, 161] width 20 height 12
click at [710, 162] on input "True" at bounding box center [704, 162] width 12 height 10
radio input "true"
click at [690, 294] on label "True" at bounding box center [744, 284] width 108 height 35
click at [698, 290] on input "True" at bounding box center [704, 285] width 12 height 10
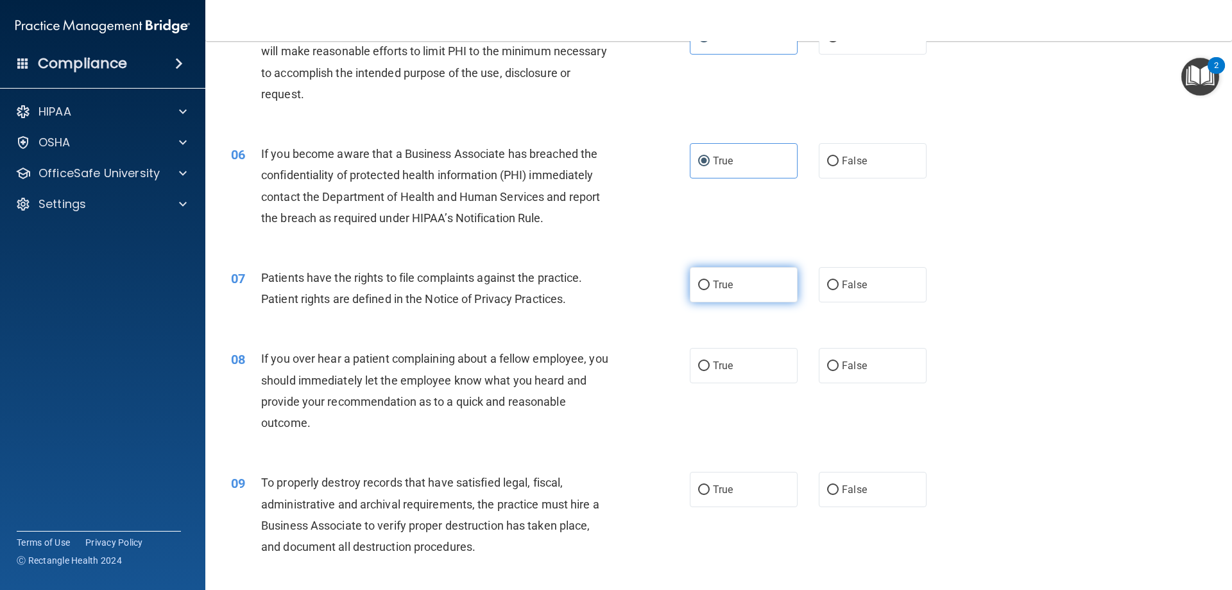
radio input "true"
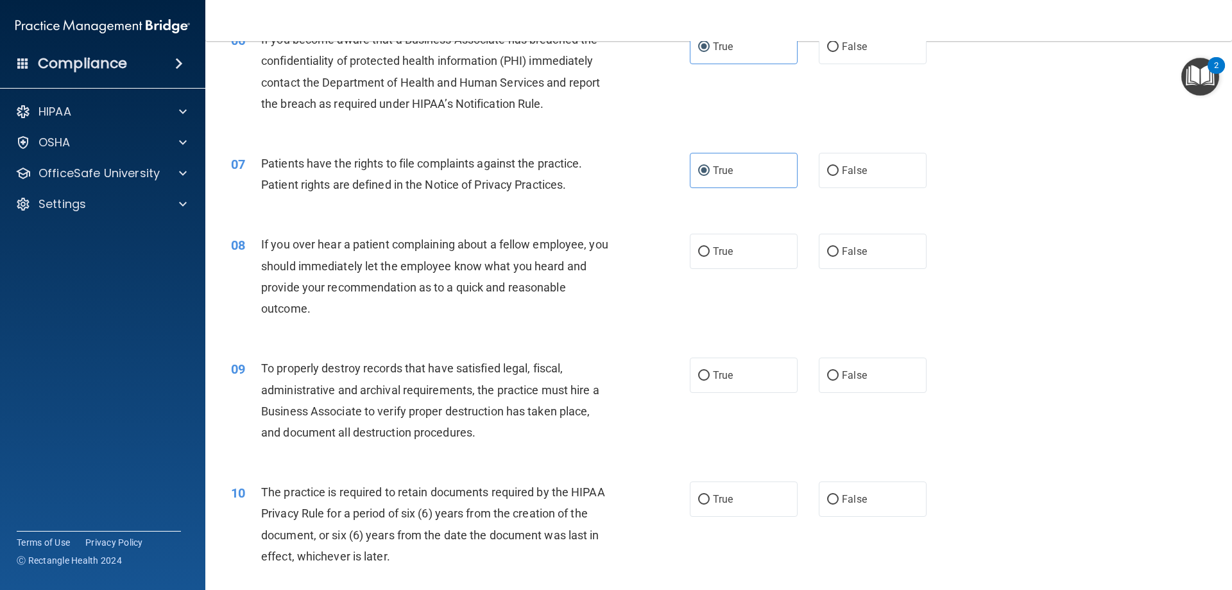
scroll to position [642, 0]
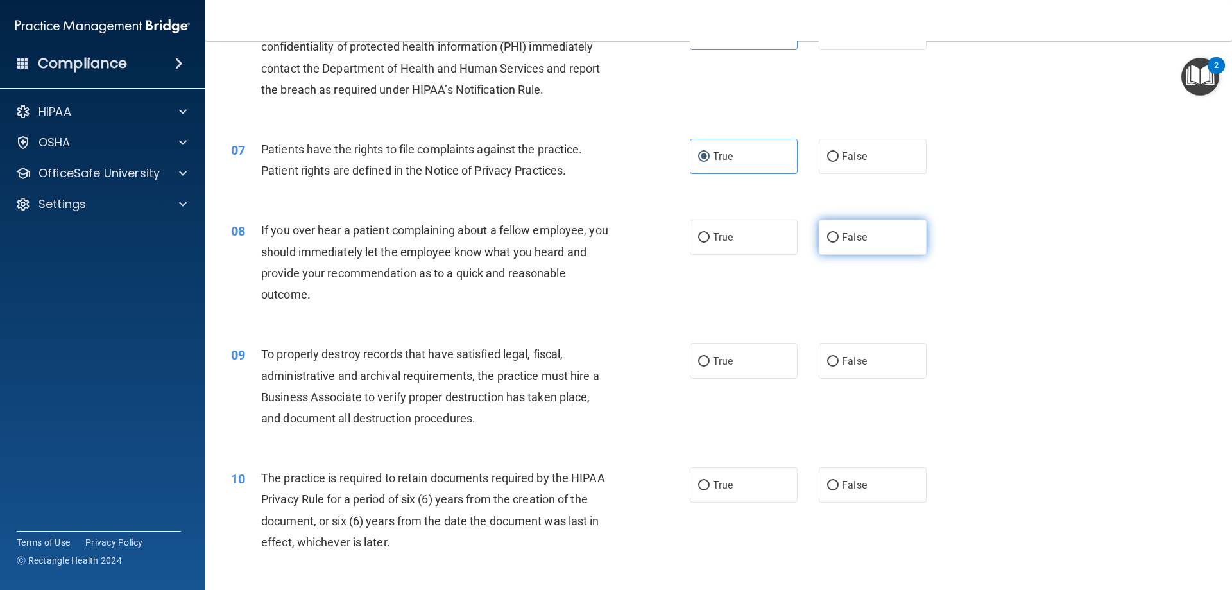
click at [842, 254] on label "False" at bounding box center [873, 236] width 108 height 35
click at [839, 243] on input "False" at bounding box center [833, 238] width 12 height 10
radio input "true"
click at [898, 354] on label "False" at bounding box center [873, 360] width 108 height 35
click at [839, 357] on input "False" at bounding box center [833, 362] width 12 height 10
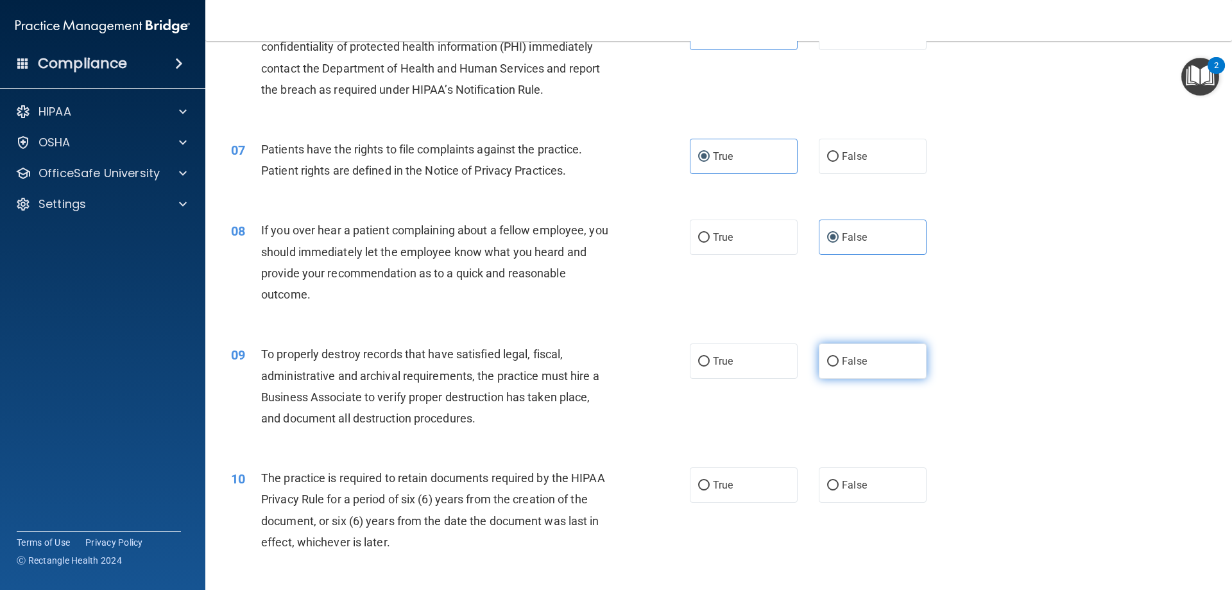
radio input "true"
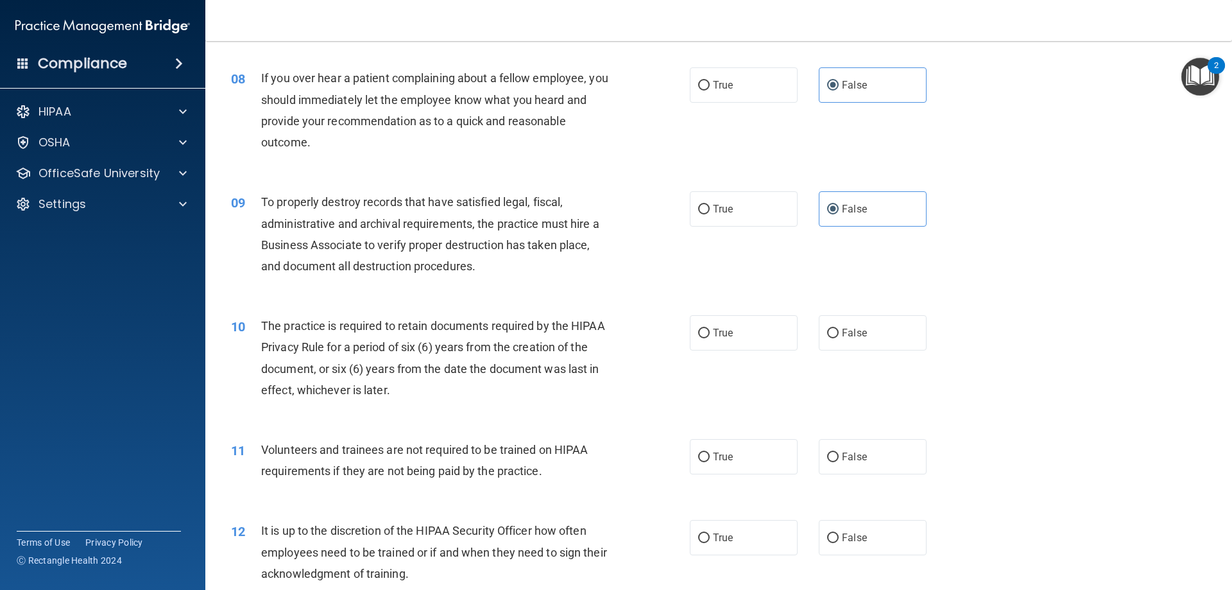
scroll to position [834, 0]
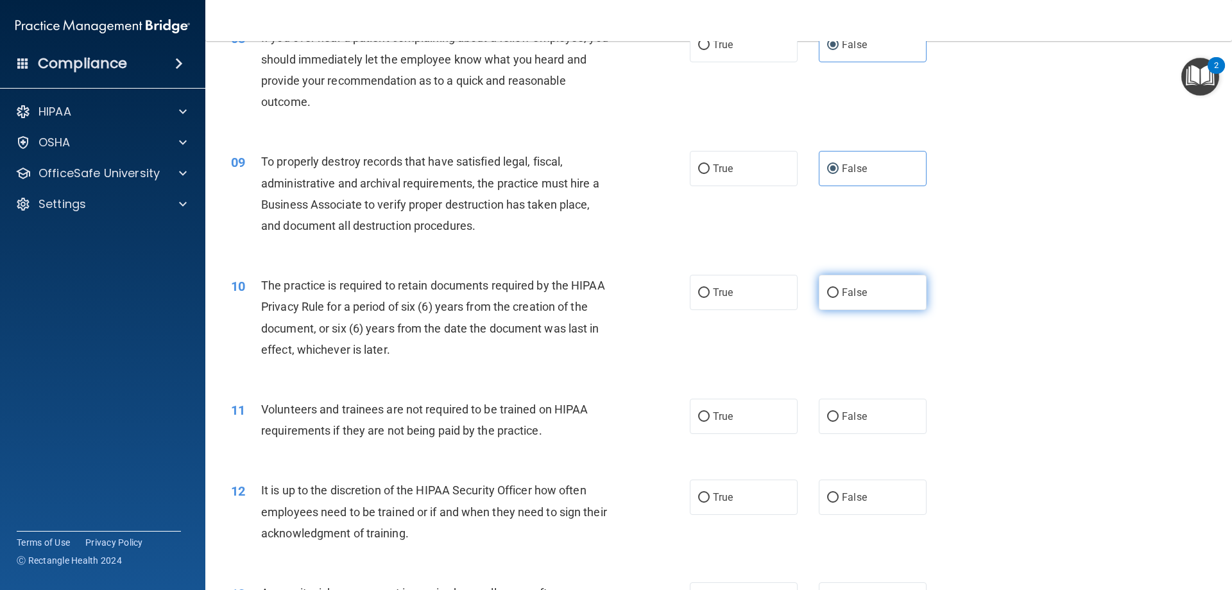
click at [825, 284] on label "False" at bounding box center [873, 292] width 108 height 35
click at [827, 288] on input "False" at bounding box center [833, 293] width 12 height 10
radio input "true"
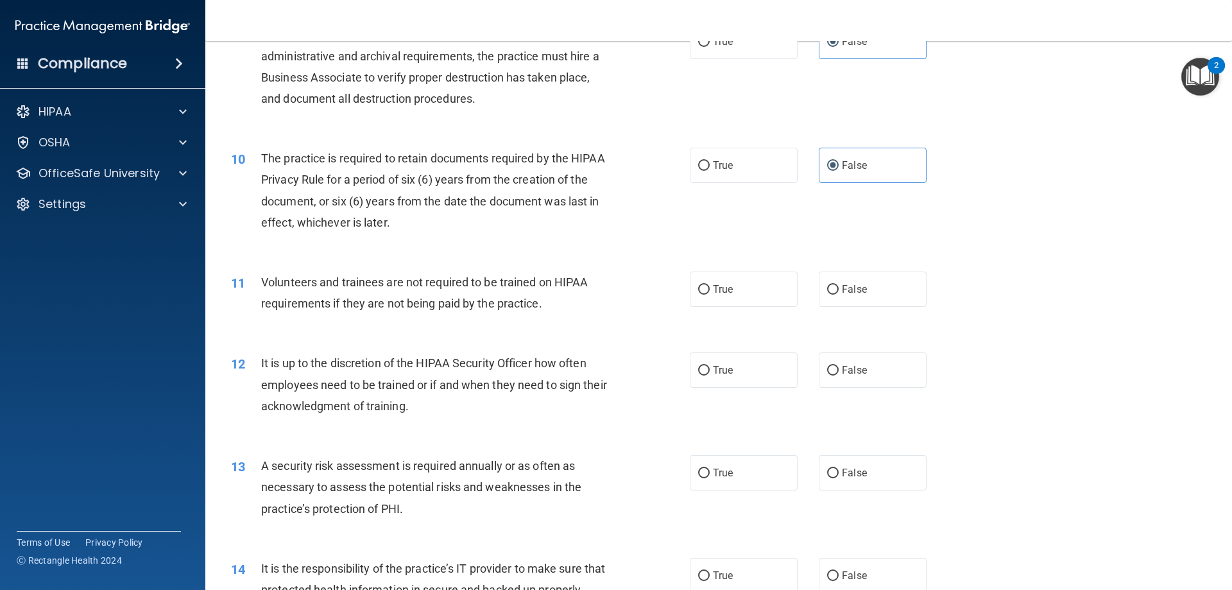
scroll to position [963, 0]
click at [943, 296] on div "11 Volunteers and trainees are not required to be trained on HIPAA requirements…" at bounding box center [718, 294] width 995 height 81
click at [887, 288] on label "False" at bounding box center [873, 287] width 108 height 35
click at [839, 288] on input "False" at bounding box center [833, 289] width 12 height 10
radio input "true"
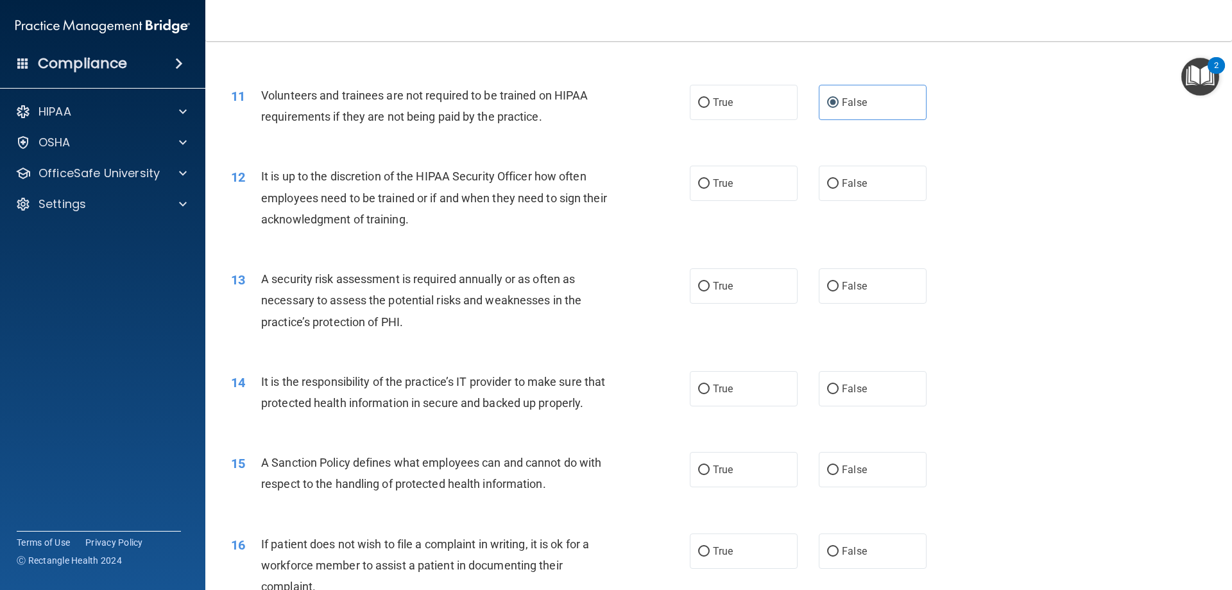
scroll to position [1155, 0]
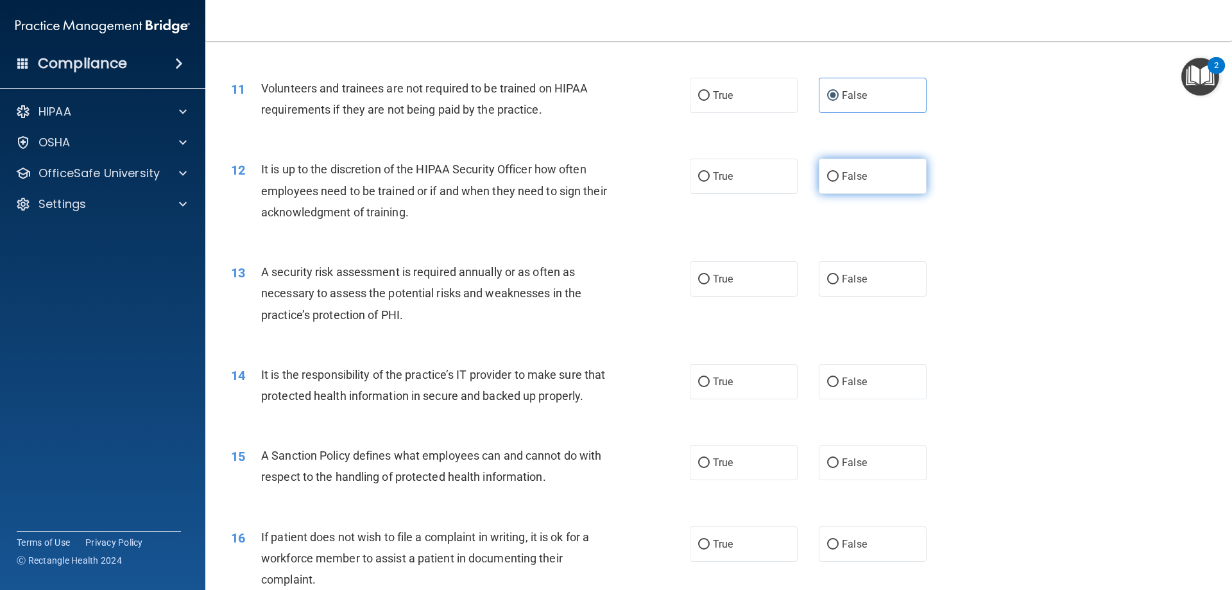
click at [854, 171] on span "False" at bounding box center [854, 176] width 25 height 12
click at [839, 172] on input "False" at bounding box center [833, 177] width 12 height 10
radio input "true"
click at [863, 291] on label "False" at bounding box center [873, 278] width 108 height 35
click at [839, 284] on input "False" at bounding box center [833, 280] width 12 height 10
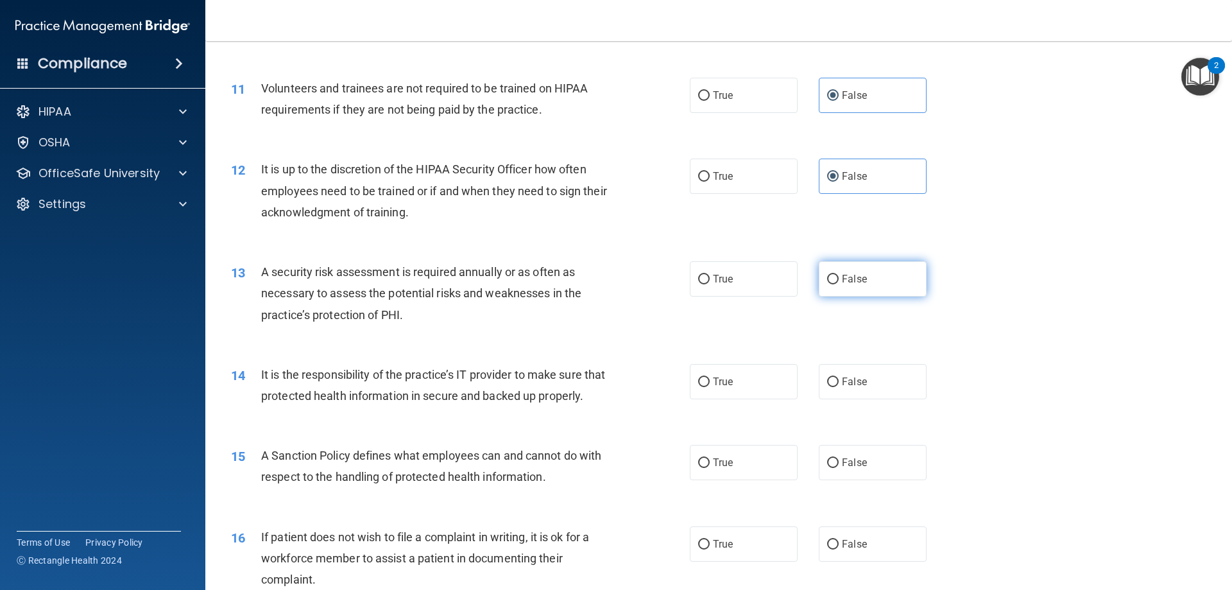
radio input "true"
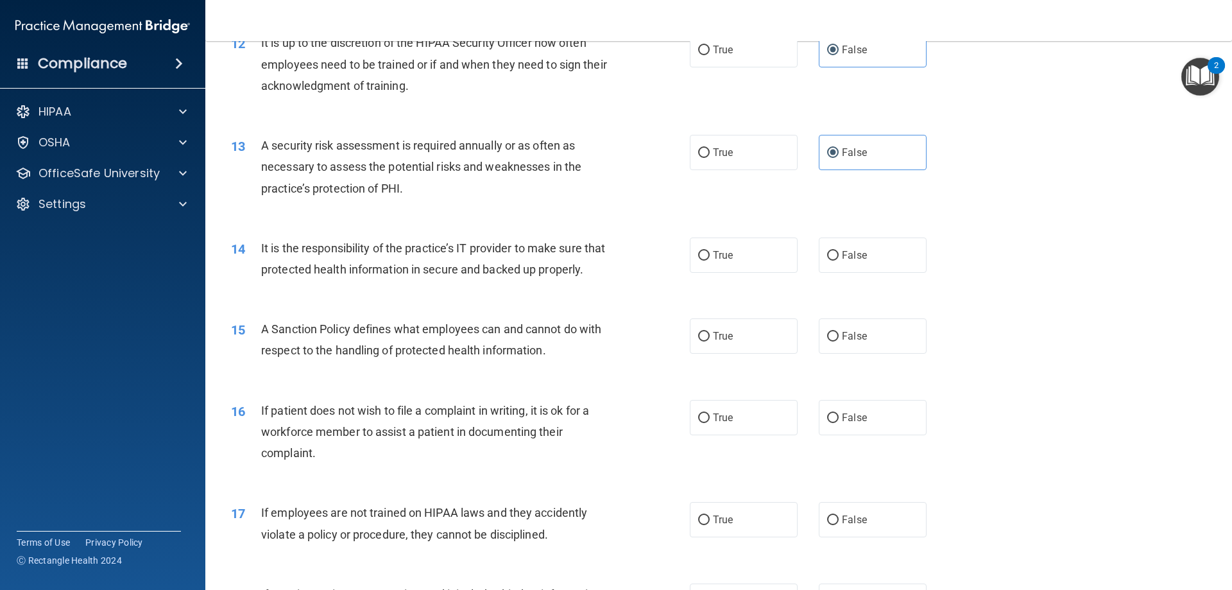
scroll to position [1348, 0]
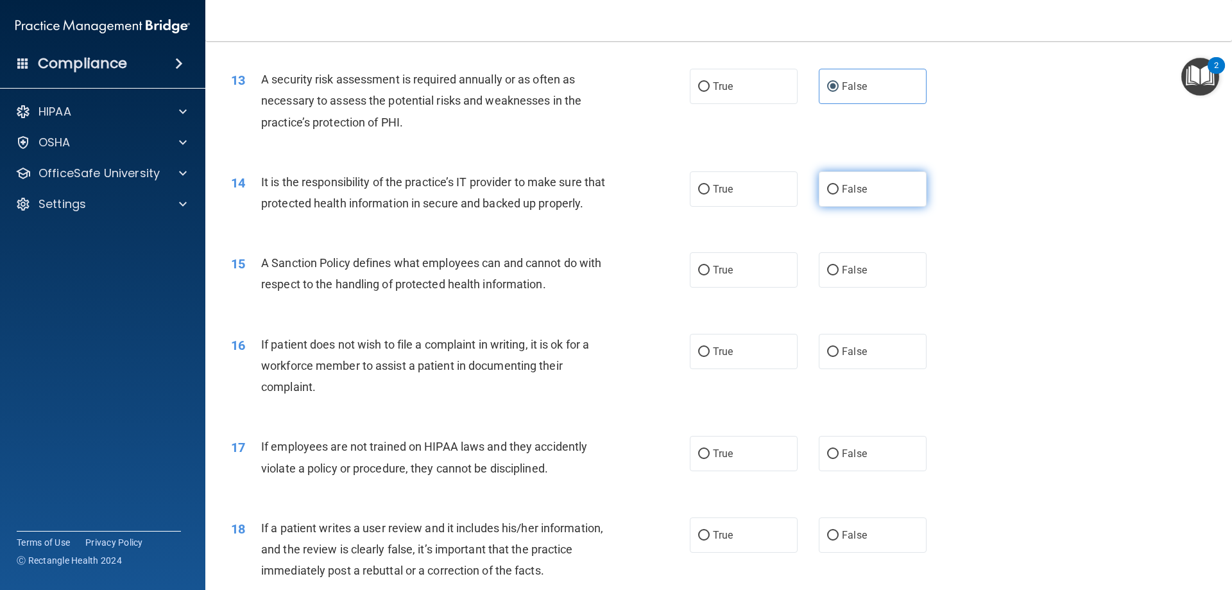
click at [827, 187] on input "False" at bounding box center [833, 190] width 12 height 10
radio input "true"
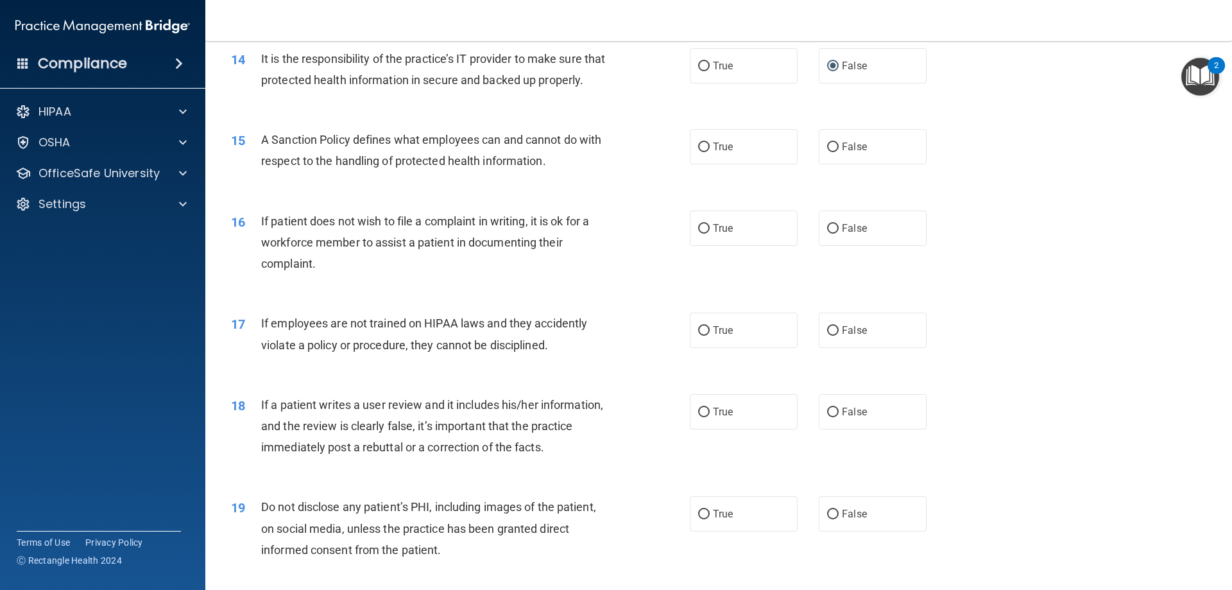
scroll to position [1476, 0]
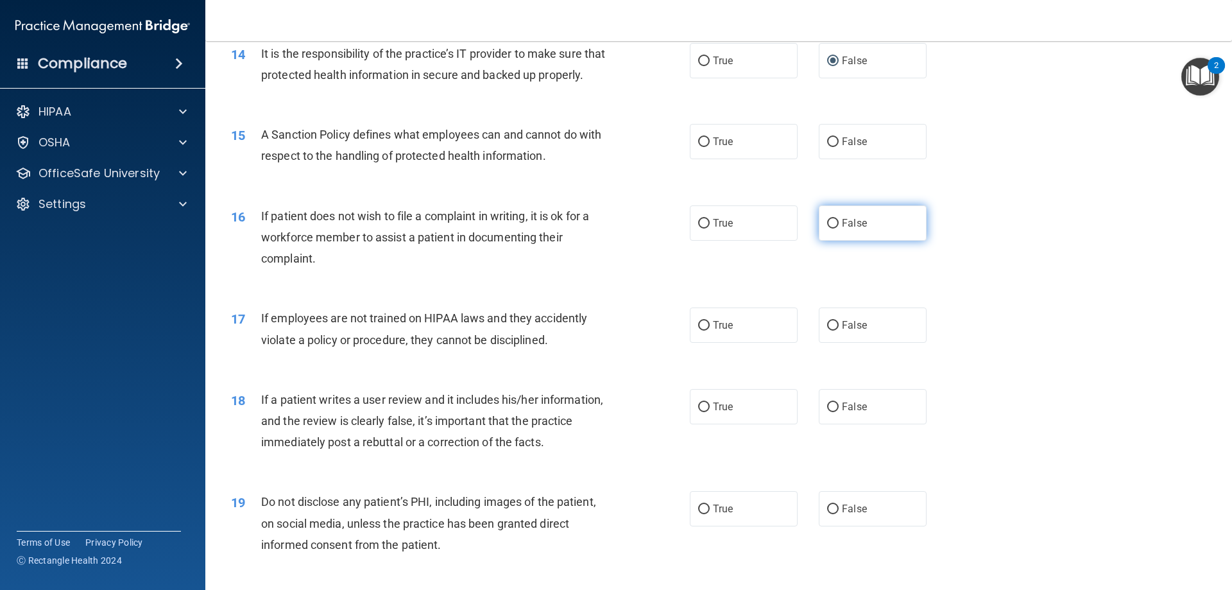
click at [866, 241] on label "False" at bounding box center [873, 222] width 108 height 35
click at [839, 228] on input "False" at bounding box center [833, 224] width 12 height 10
radio input "true"
click at [866, 241] on label "False" at bounding box center [873, 222] width 108 height 35
click at [839, 228] on input "False" at bounding box center [833, 224] width 12 height 10
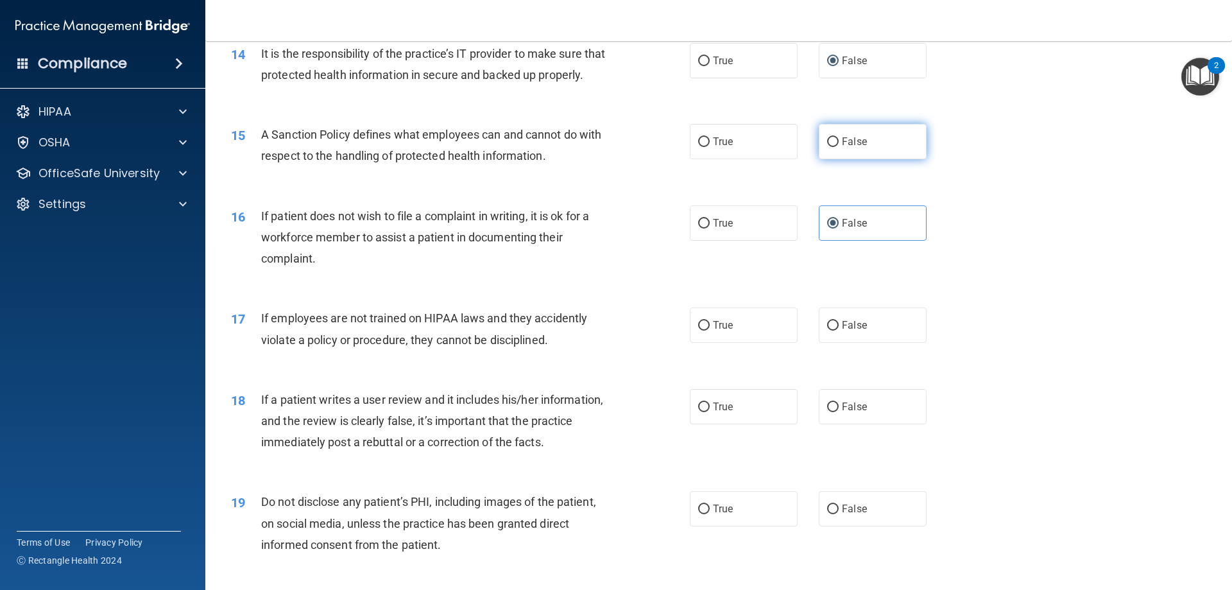
click at [877, 159] on label "False" at bounding box center [873, 141] width 108 height 35
click at [839, 147] on input "False" at bounding box center [833, 142] width 12 height 10
radio input "true"
click at [746, 343] on label "True" at bounding box center [744, 324] width 108 height 35
click at [710, 331] on input "True" at bounding box center [704, 326] width 12 height 10
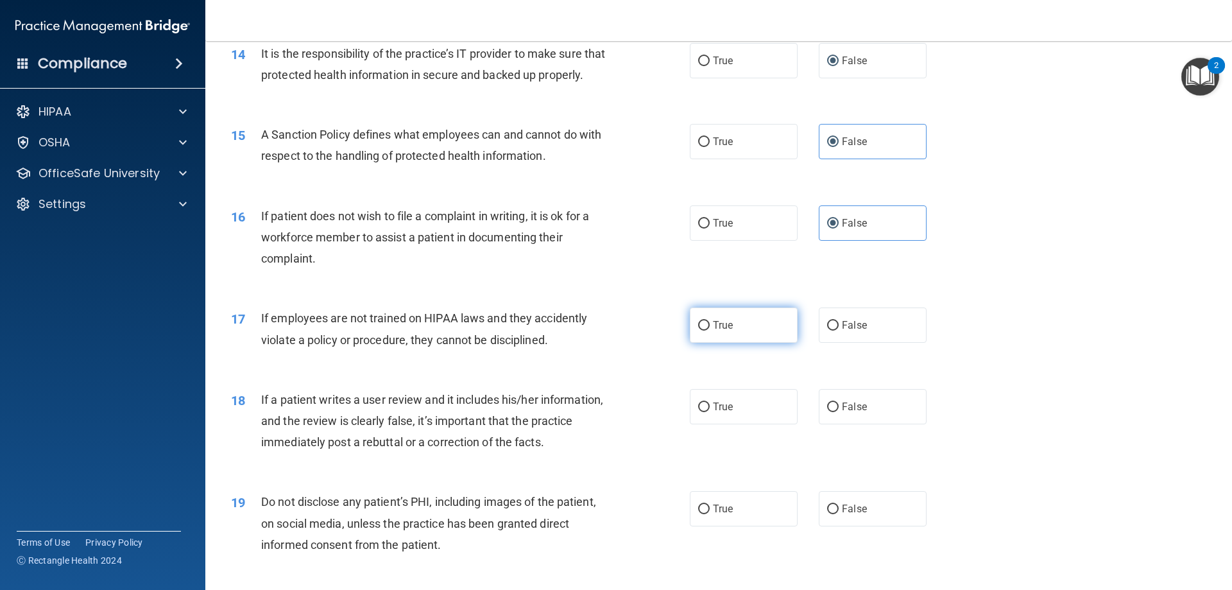
radio input "true"
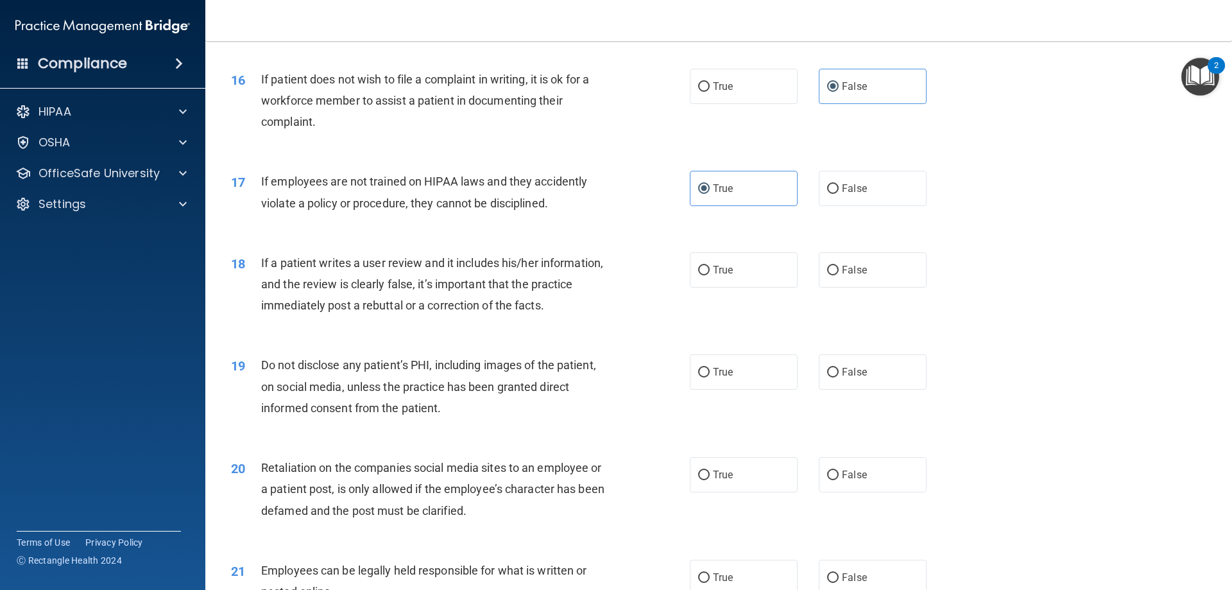
scroll to position [1669, 0]
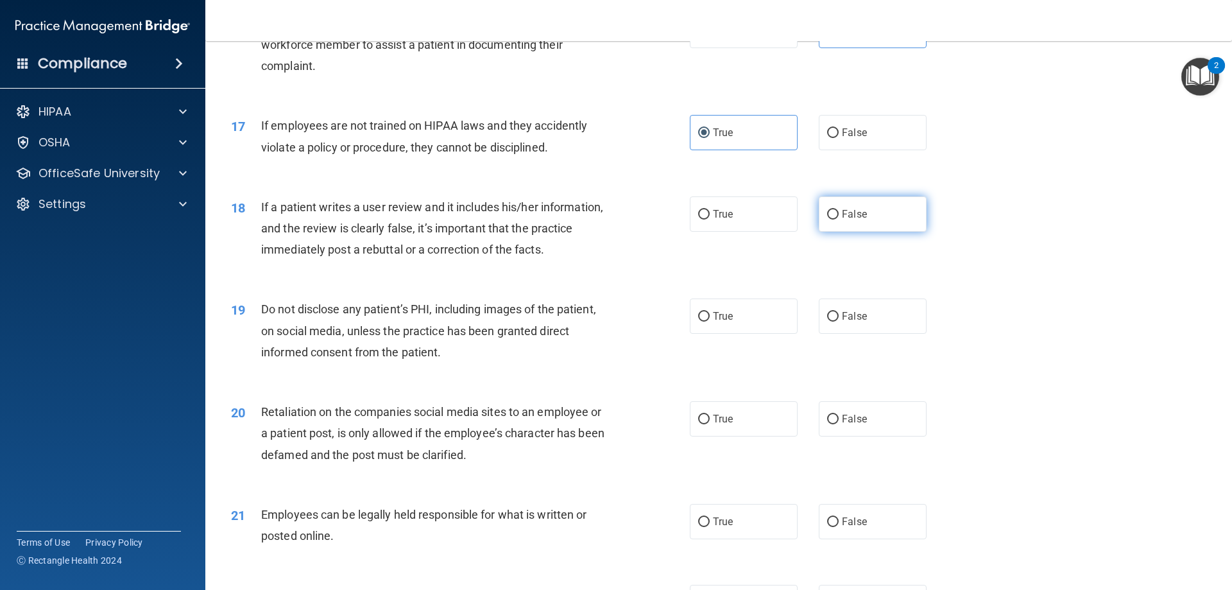
click at [841, 232] on label "False" at bounding box center [873, 213] width 108 height 35
click at [839, 219] on input "False" at bounding box center [833, 215] width 12 height 10
radio input "true"
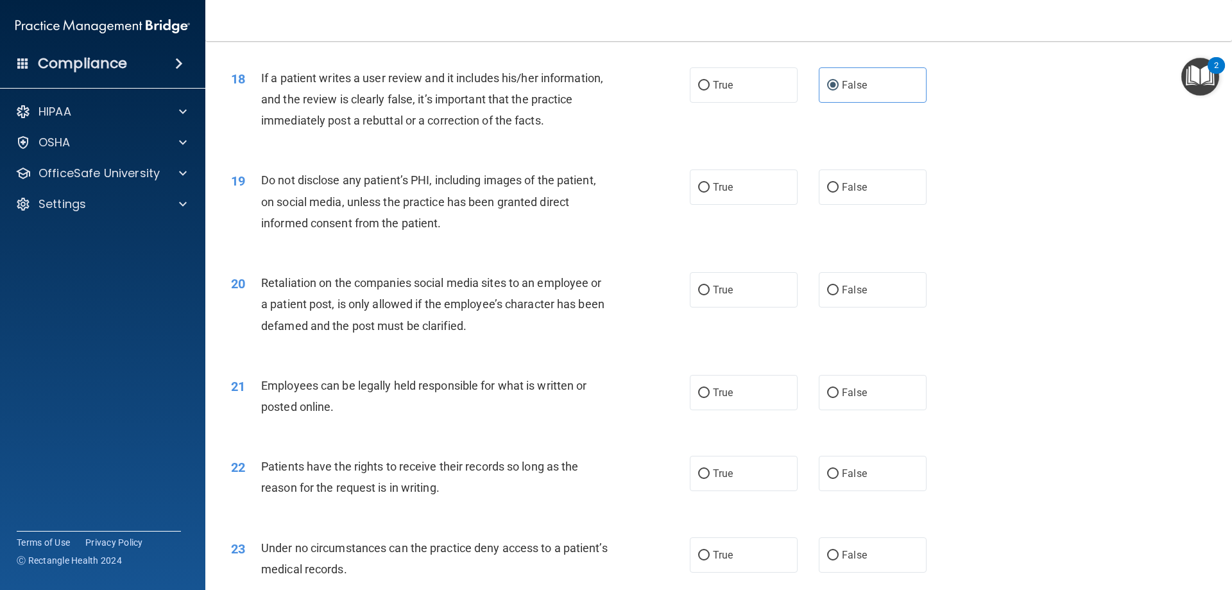
scroll to position [1861, 0]
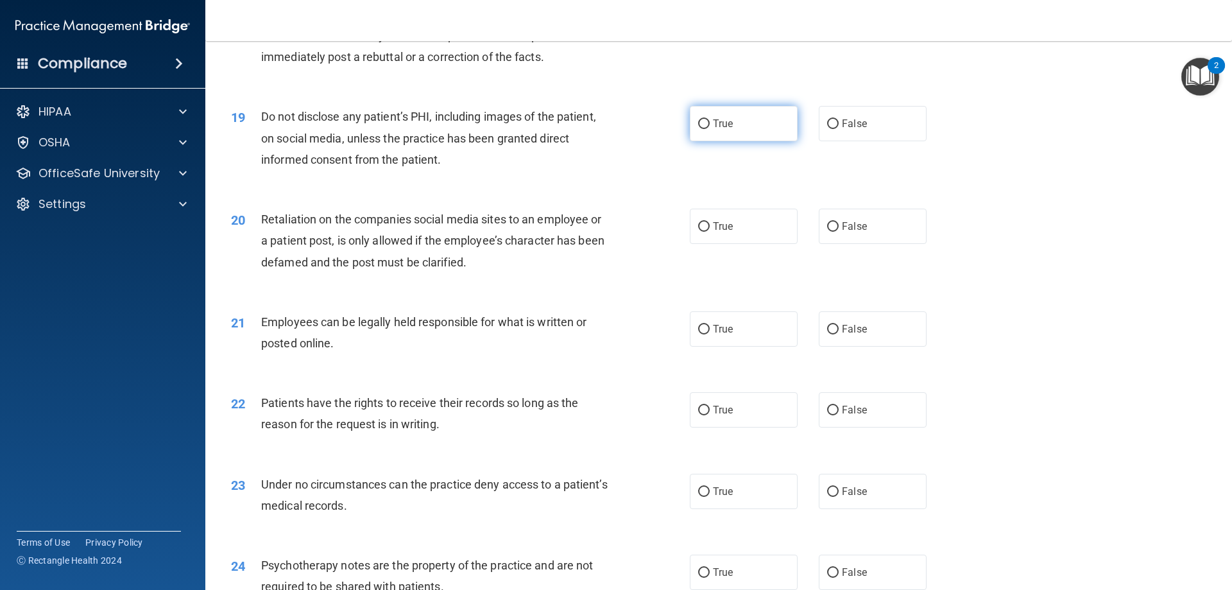
click at [730, 141] on label "True" at bounding box center [744, 123] width 108 height 35
click at [710, 129] on input "True" at bounding box center [704, 124] width 12 height 10
radio input "true"
click at [843, 244] on label "False" at bounding box center [873, 226] width 108 height 35
click at [839, 232] on input "False" at bounding box center [833, 227] width 12 height 10
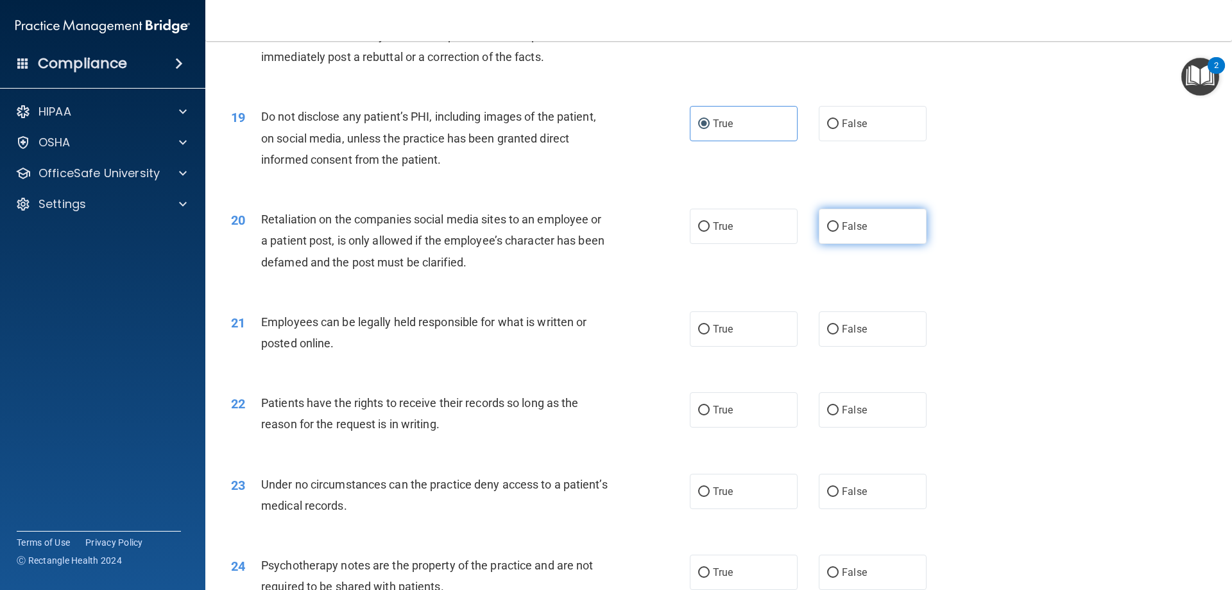
radio input "true"
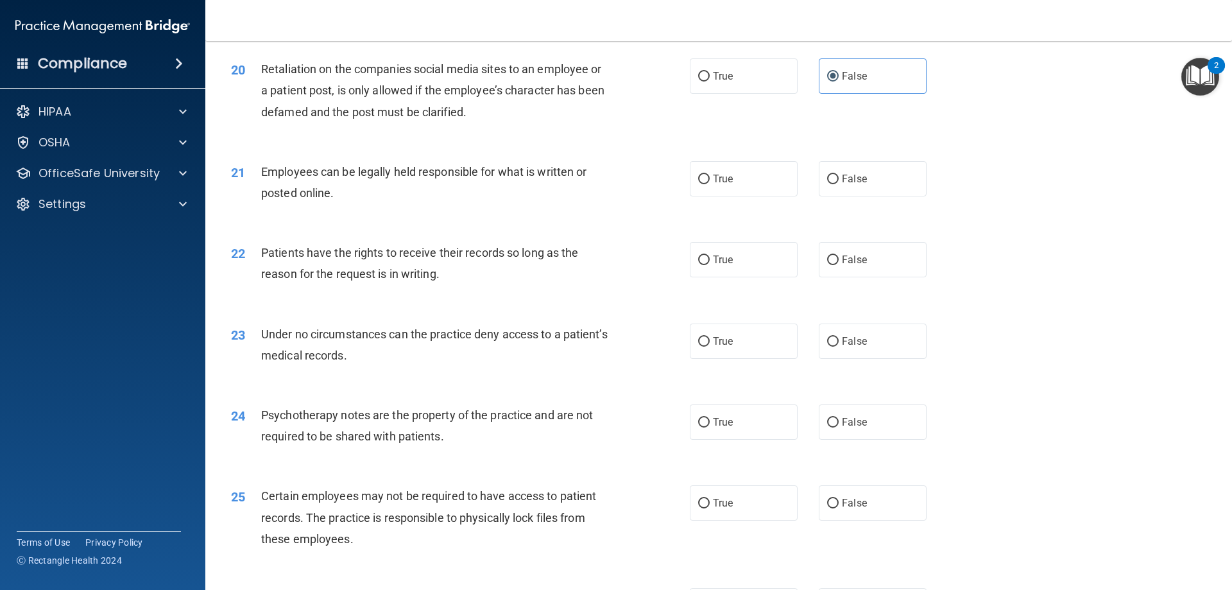
scroll to position [2054, 0]
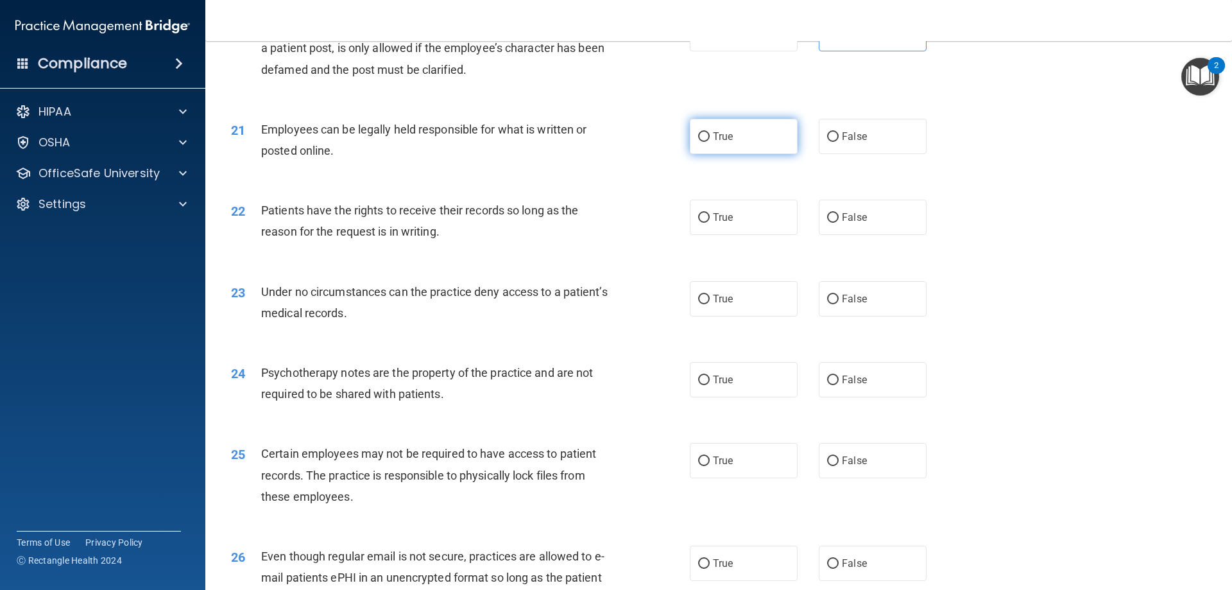
click at [700, 154] on label "True" at bounding box center [744, 136] width 108 height 35
click at [700, 142] on input "True" at bounding box center [704, 137] width 12 height 10
radio input "true"
click at [775, 235] on label "True" at bounding box center [744, 217] width 108 height 35
click at [710, 223] on input "True" at bounding box center [704, 218] width 12 height 10
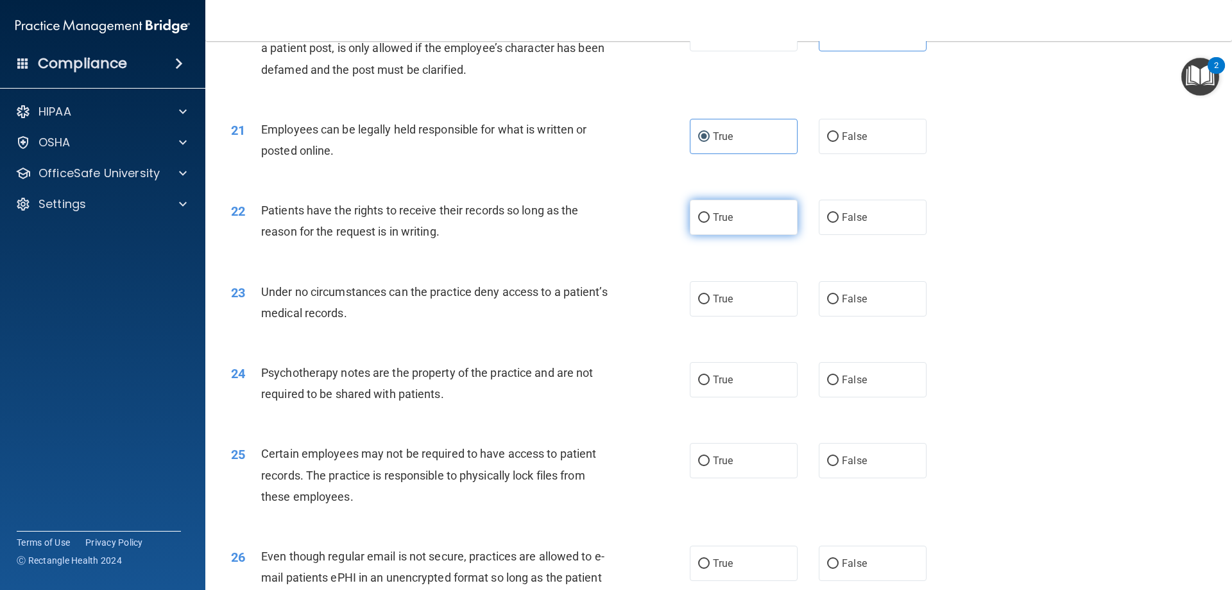
radio input "true"
click at [830, 304] on input "False" at bounding box center [833, 300] width 12 height 10
radio input "true"
click at [827, 304] on input "False" at bounding box center [833, 300] width 12 height 10
click at [766, 316] on label "True" at bounding box center [744, 298] width 108 height 35
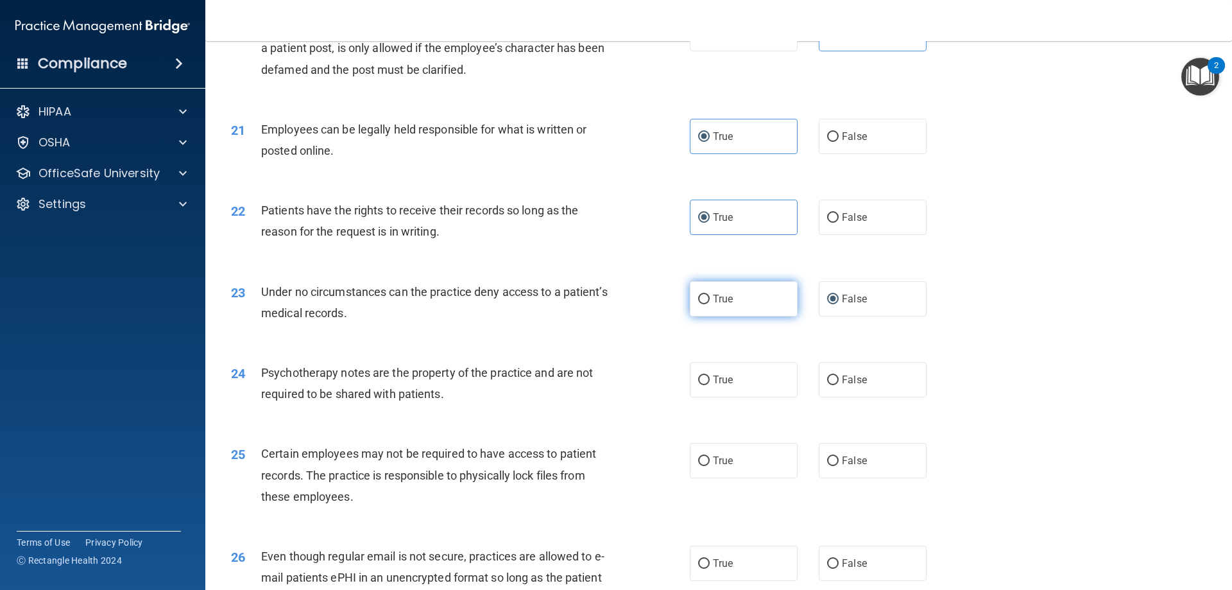
click at [710, 304] on input "True" at bounding box center [704, 300] width 12 height 10
radio input "true"
radio input "false"
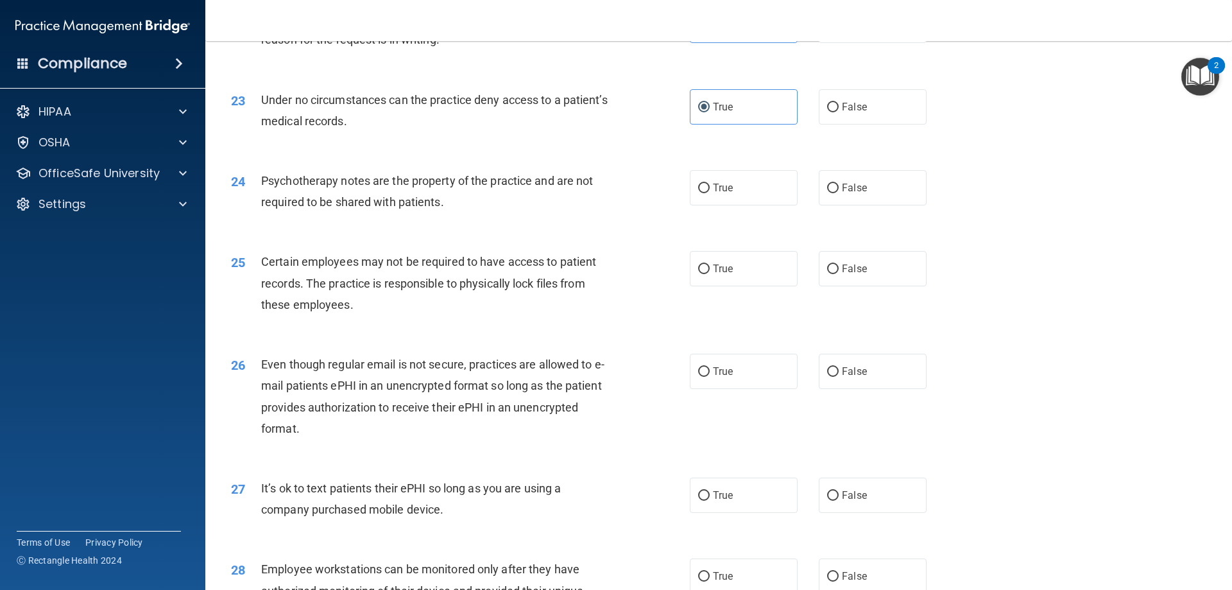
scroll to position [2246, 0]
click at [850, 193] on span "False" at bounding box center [854, 187] width 25 height 12
click at [839, 193] on input "False" at bounding box center [833, 188] width 12 height 10
radio input "true"
click at [741, 307] on div "25 Certain employees may not be required to have access to patient records. The…" at bounding box center [718, 285] width 995 height 103
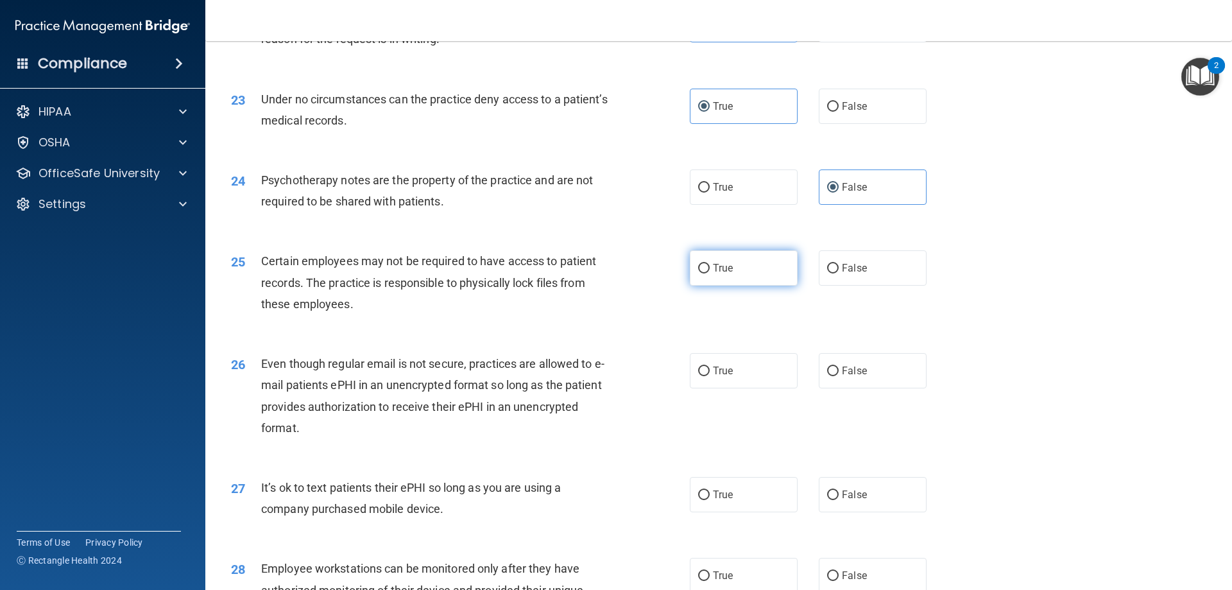
click at [743, 286] on label "True" at bounding box center [744, 267] width 108 height 35
click at [710, 273] on input "True" at bounding box center [704, 269] width 12 height 10
radio input "true"
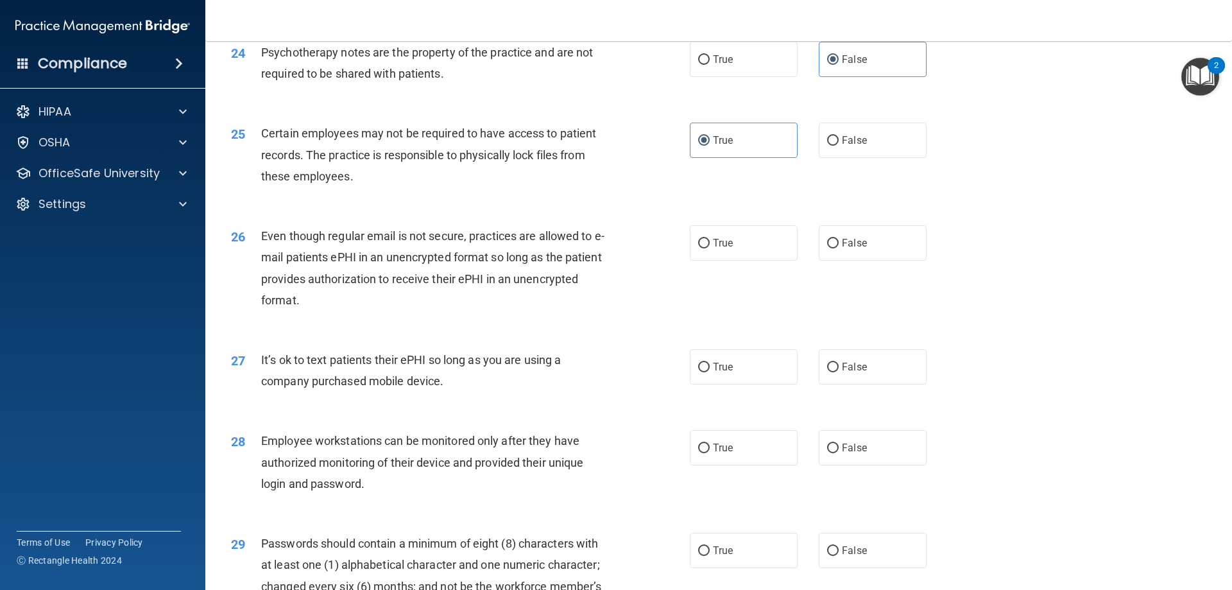
scroll to position [2375, 0]
click at [749, 260] on label "True" at bounding box center [744, 242] width 108 height 35
click at [710, 248] on input "True" at bounding box center [704, 243] width 12 height 10
radio input "true"
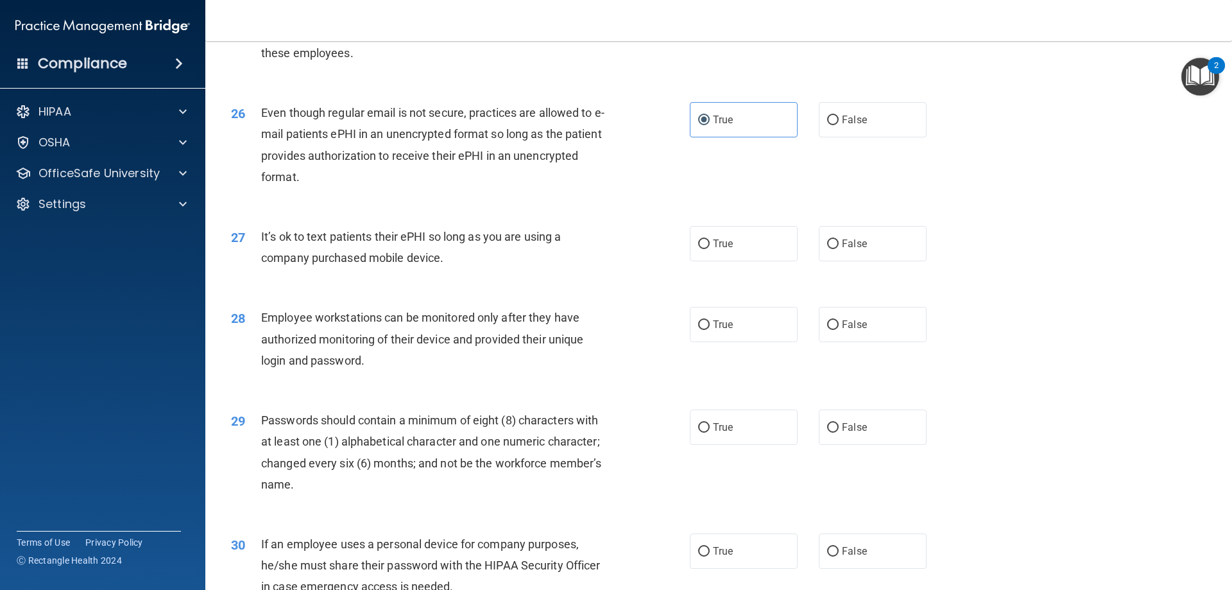
scroll to position [2503, 0]
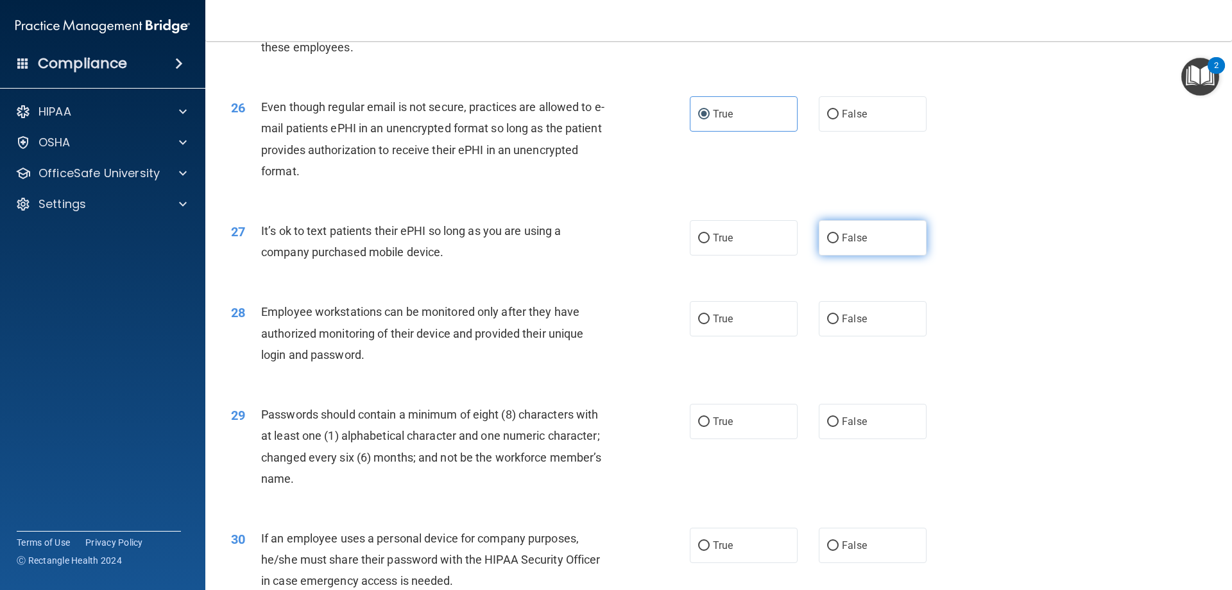
click at [850, 255] on label "False" at bounding box center [873, 237] width 108 height 35
click at [839, 243] on input "False" at bounding box center [833, 239] width 12 height 10
radio input "true"
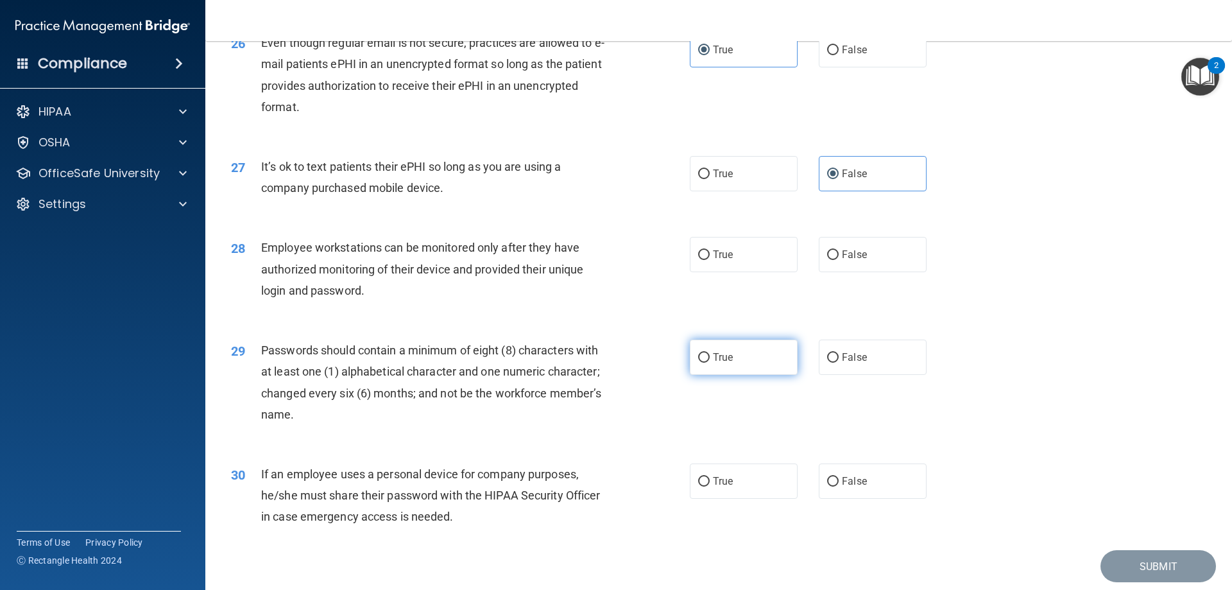
click at [690, 375] on label "True" at bounding box center [744, 356] width 108 height 35
click at [698, 363] on input "True" at bounding box center [704, 358] width 12 height 10
radio input "true"
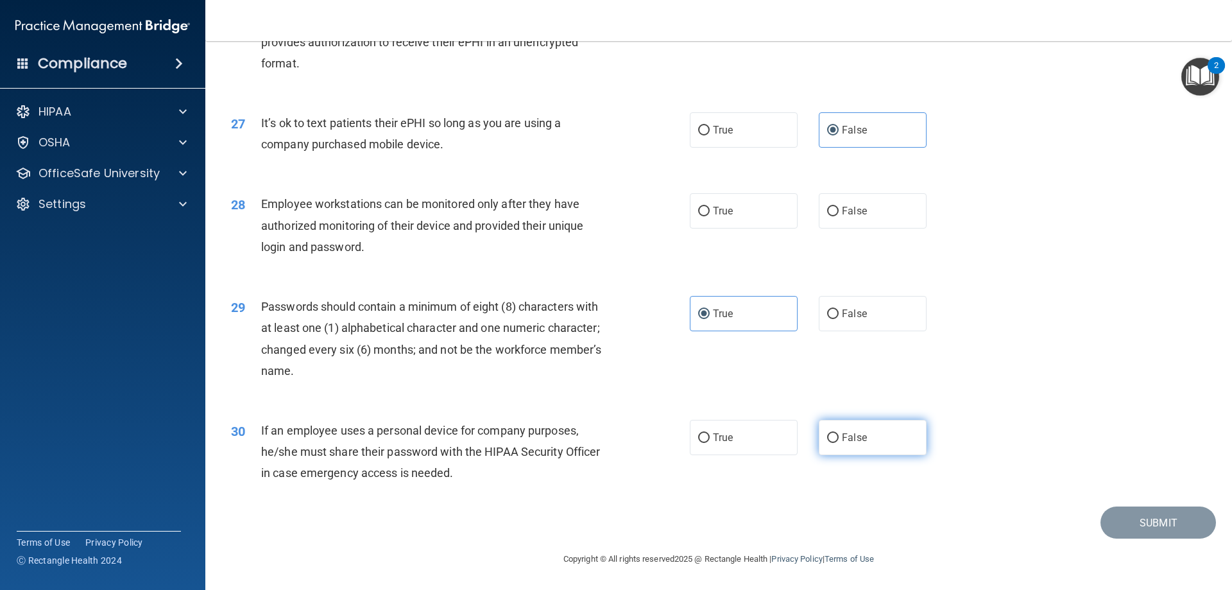
click at [853, 438] on span "False" at bounding box center [854, 437] width 25 height 12
click at [839, 438] on input "False" at bounding box center [833, 438] width 12 height 10
radio input "true"
click at [859, 224] on label "False" at bounding box center [873, 210] width 108 height 35
click at [839, 216] on input "False" at bounding box center [833, 212] width 12 height 10
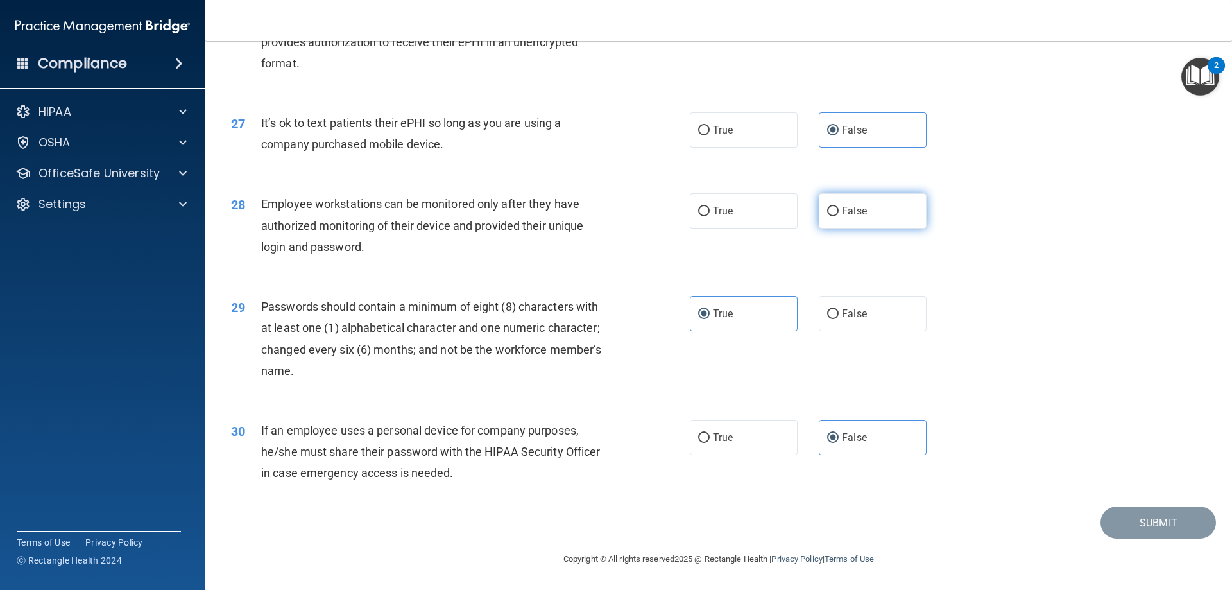
radio input "true"
click at [1146, 520] on button "Submit" at bounding box center [1159, 522] width 116 height 33
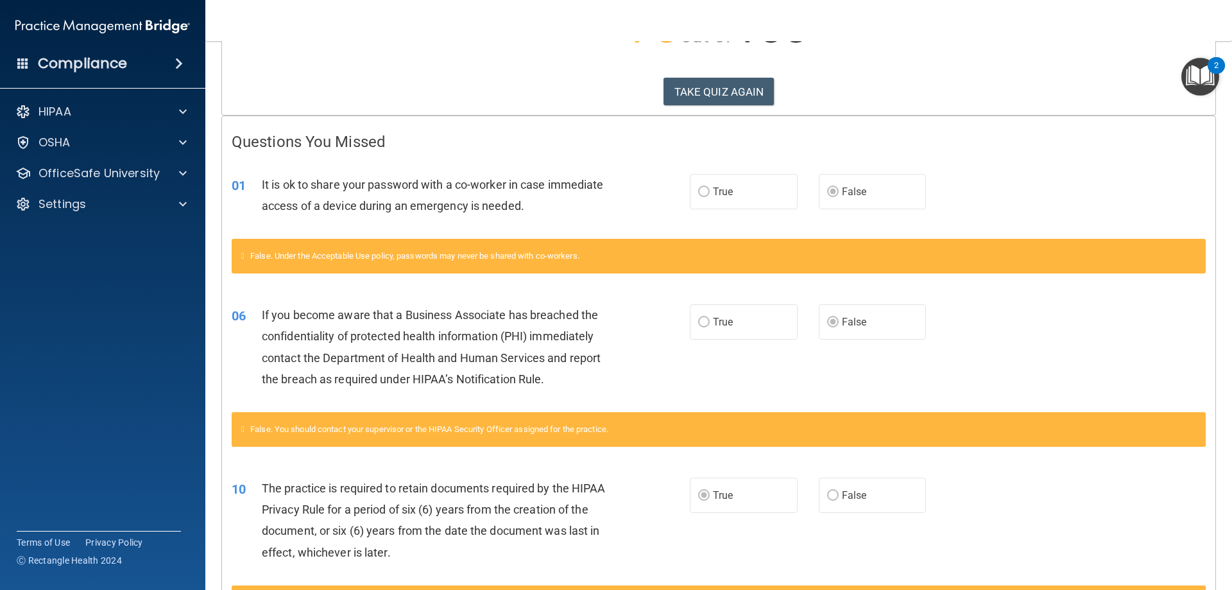
scroll to position [157, 0]
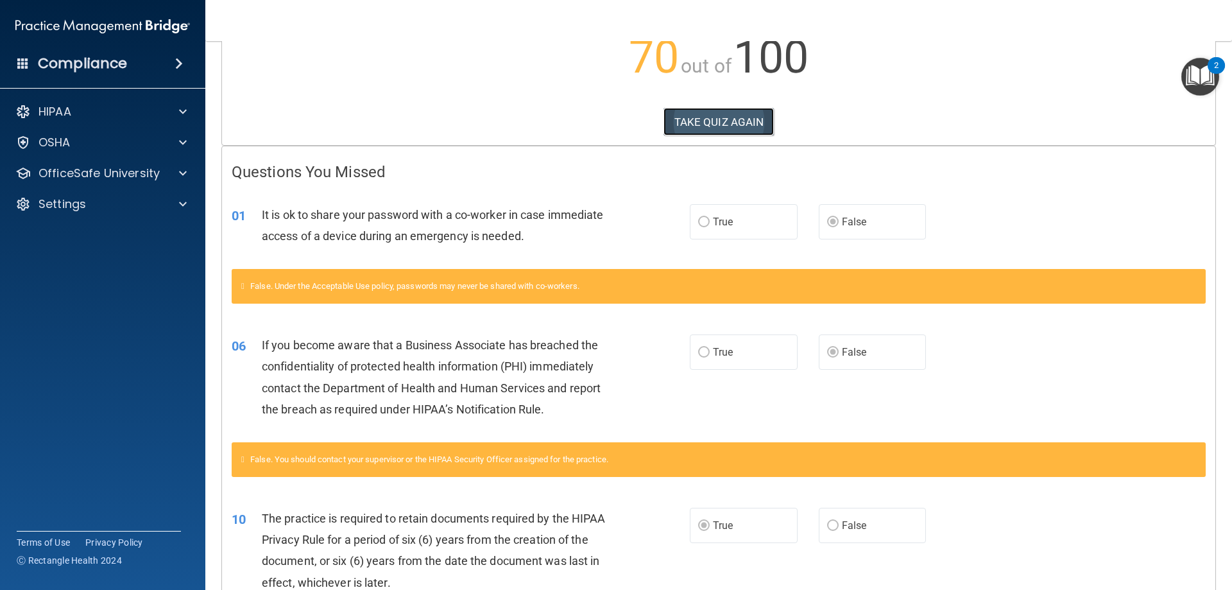
click at [715, 123] on button "TAKE QUIZ AGAIN" at bounding box center [719, 122] width 111 height 28
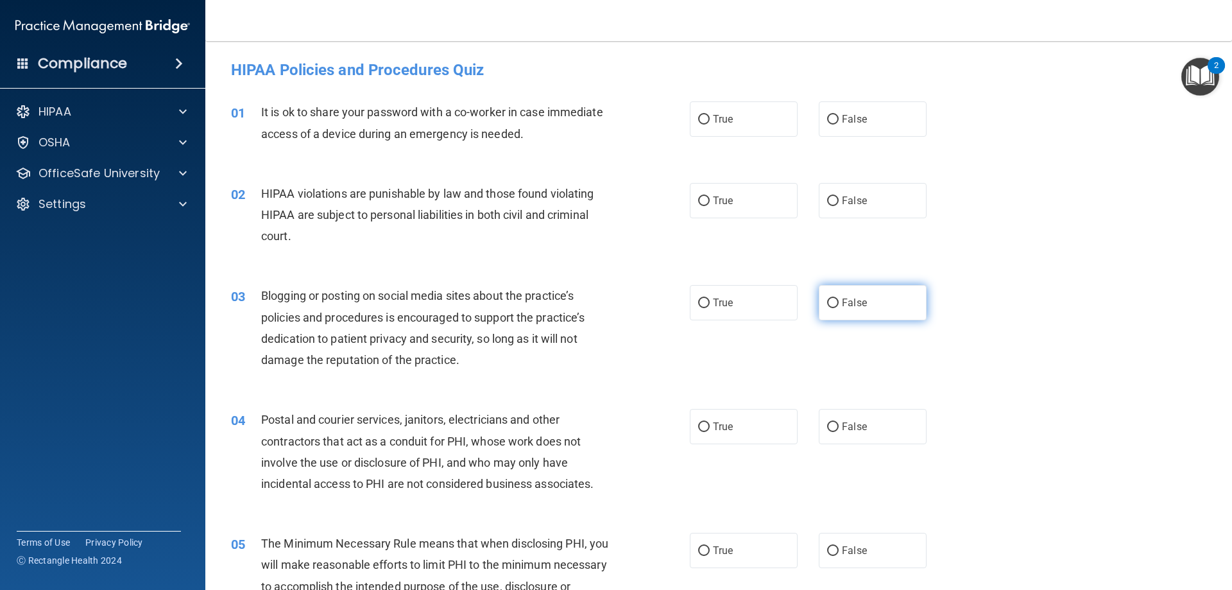
click at [847, 310] on label "False" at bounding box center [873, 302] width 108 height 35
click at [839, 308] on input "False" at bounding box center [833, 303] width 12 height 10
radio input "true"
click at [743, 125] on label "True" at bounding box center [744, 118] width 108 height 35
click at [710, 125] on input "True" at bounding box center [704, 120] width 12 height 10
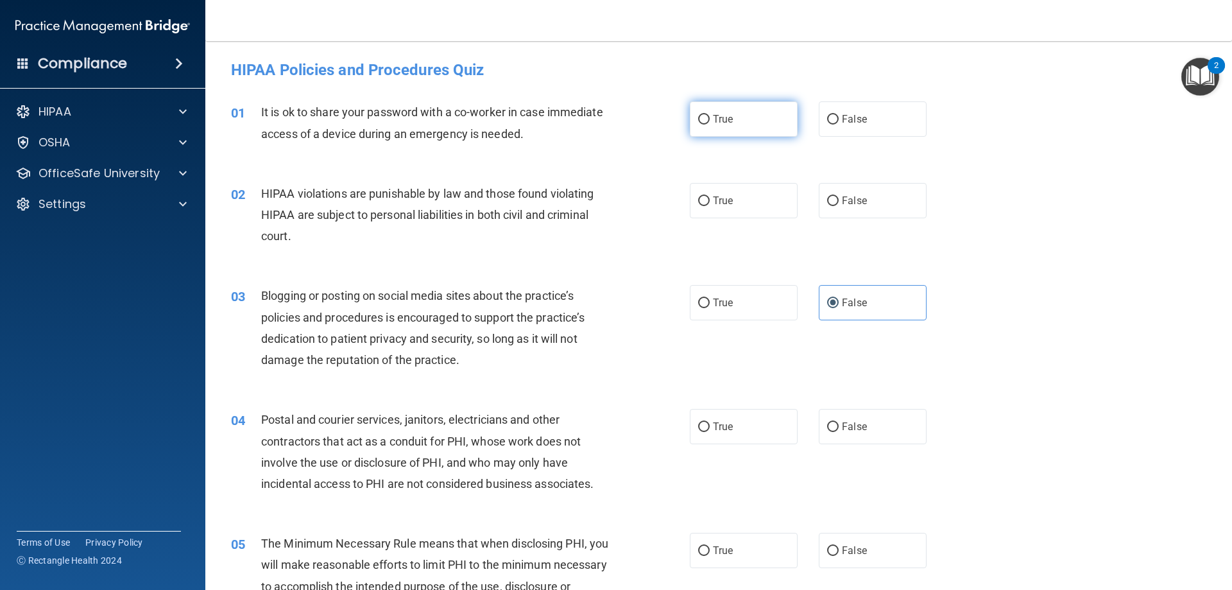
radio input "true"
click at [706, 205] on label "True" at bounding box center [744, 200] width 108 height 35
click at [706, 205] on input "True" at bounding box center [704, 201] width 12 height 10
radio input "true"
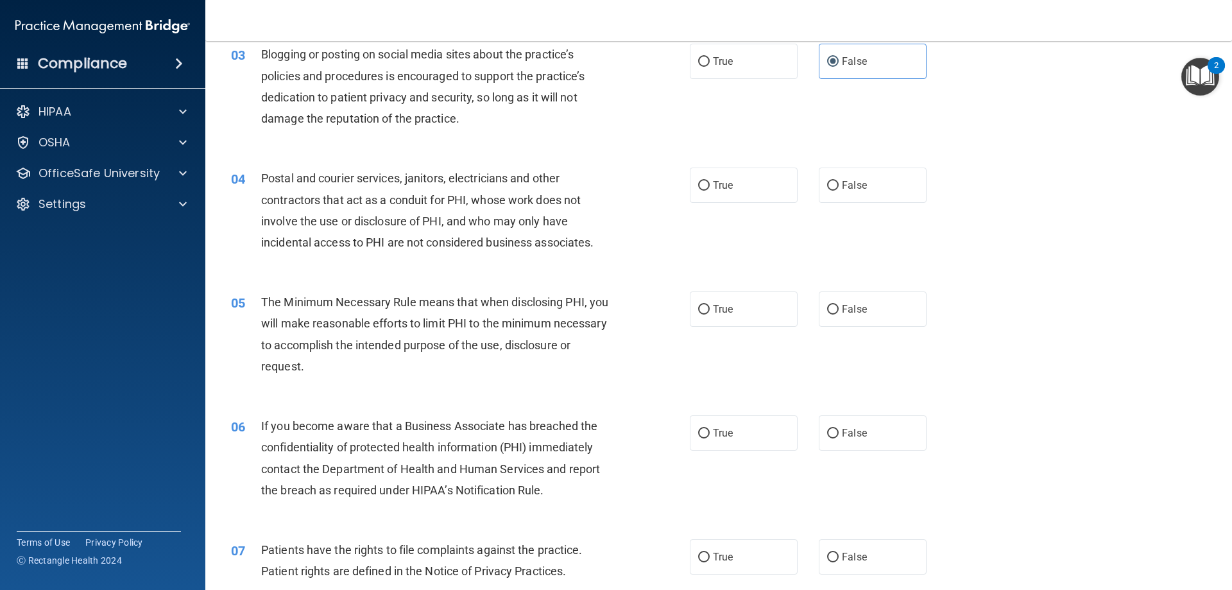
scroll to position [257, 0]
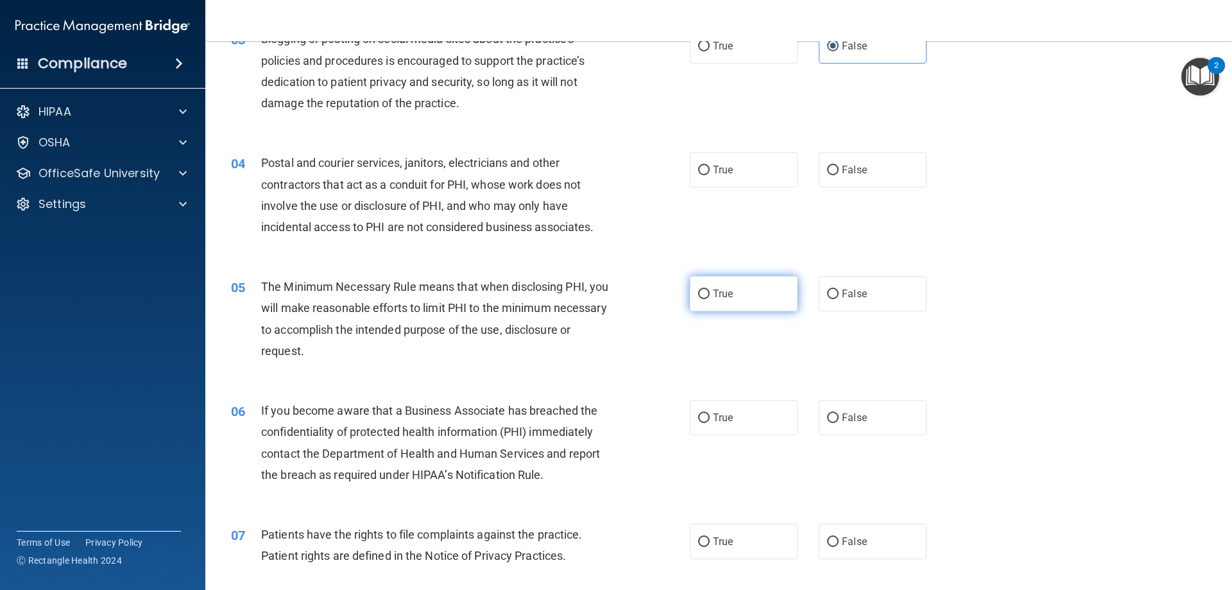
click at [713, 291] on span "True" at bounding box center [723, 294] width 20 height 12
click at [710, 291] on input "True" at bounding box center [704, 294] width 12 height 10
radio input "true"
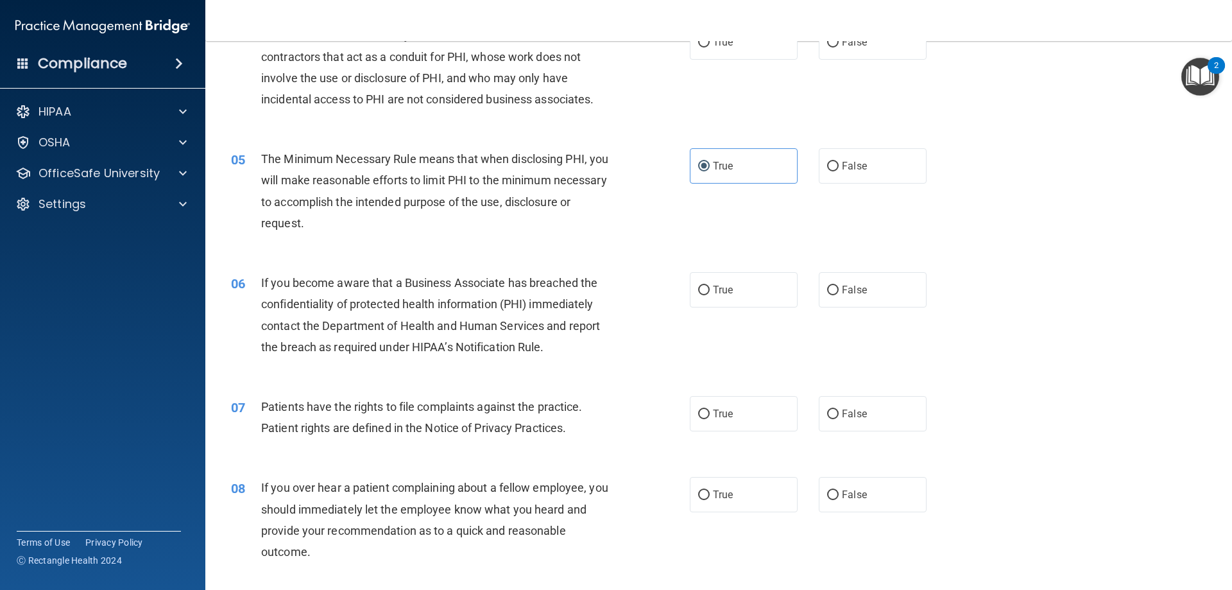
scroll to position [385, 0]
click at [704, 289] on input "True" at bounding box center [704, 290] width 12 height 10
radio input "true"
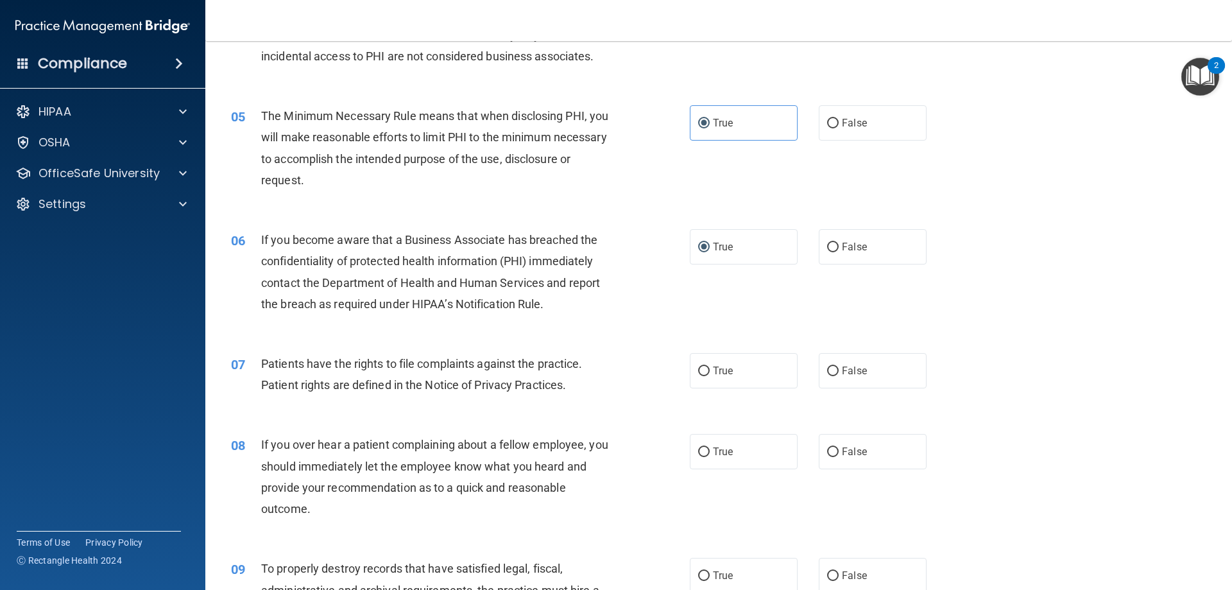
scroll to position [578, 0]
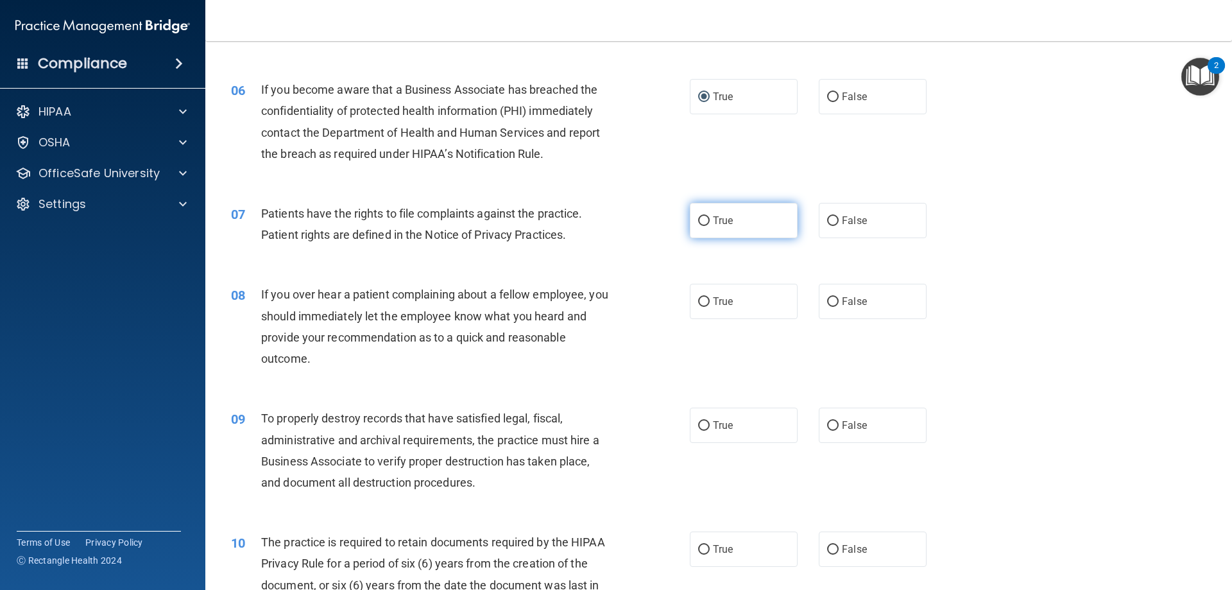
click at [718, 214] on span "True" at bounding box center [723, 220] width 20 height 12
click at [710, 216] on input "True" at bounding box center [704, 221] width 12 height 10
radio input "true"
click at [870, 309] on label "False" at bounding box center [873, 301] width 108 height 35
click at [839, 307] on input "False" at bounding box center [833, 302] width 12 height 10
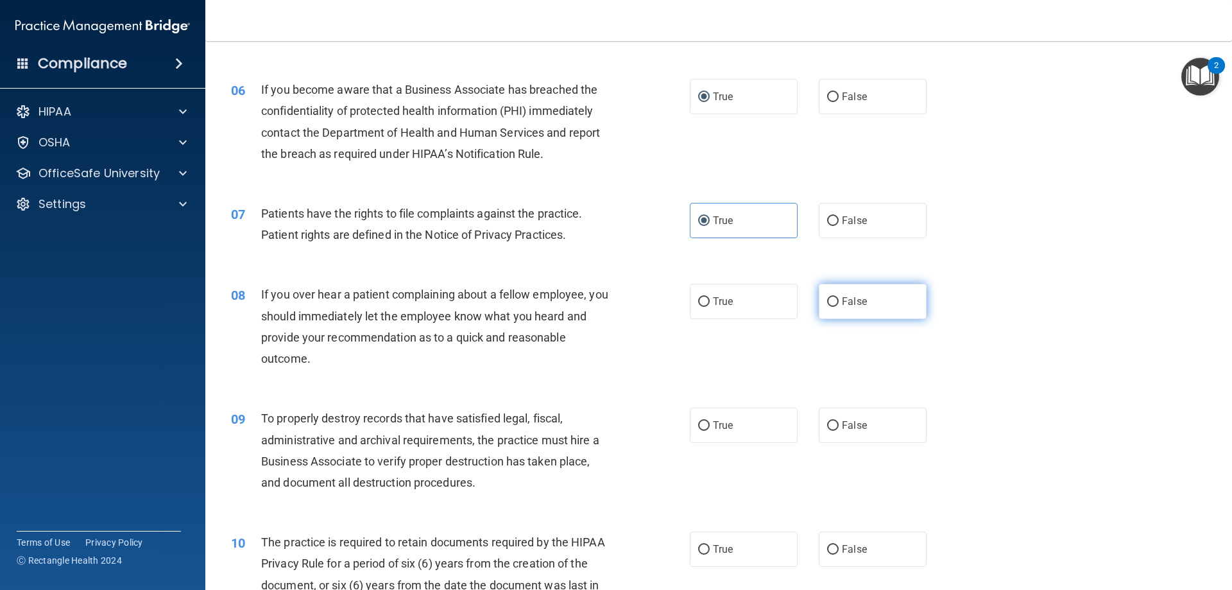
radio input "true"
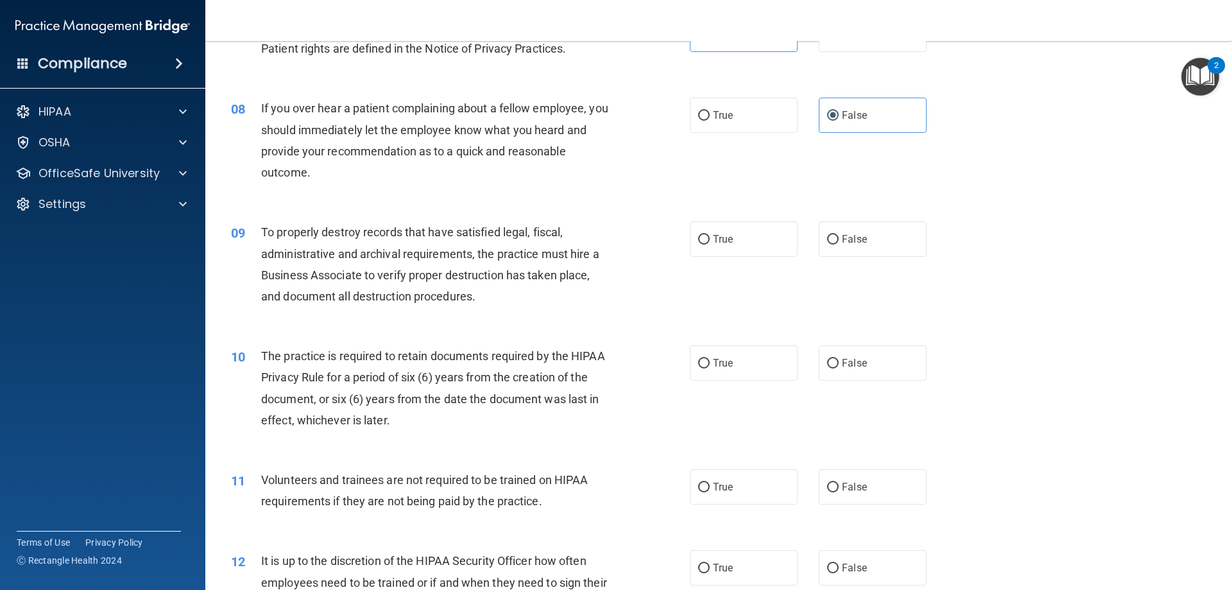
scroll to position [770, 0]
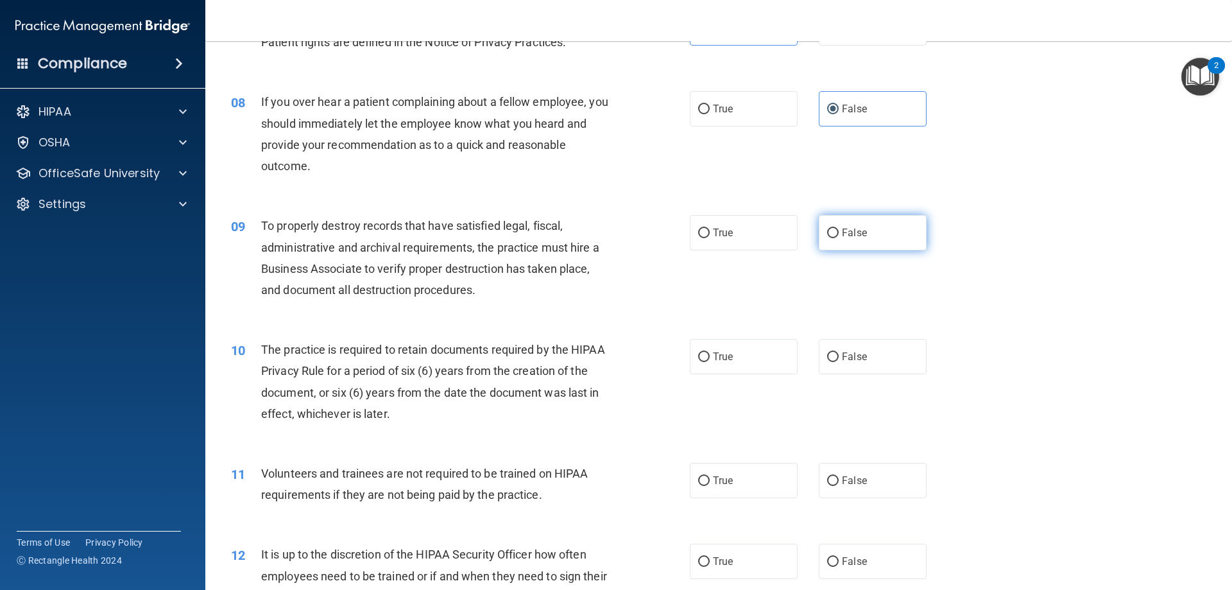
click at [904, 237] on label "False" at bounding box center [873, 232] width 108 height 35
click at [839, 237] on input "False" at bounding box center [833, 233] width 12 height 10
radio input "true"
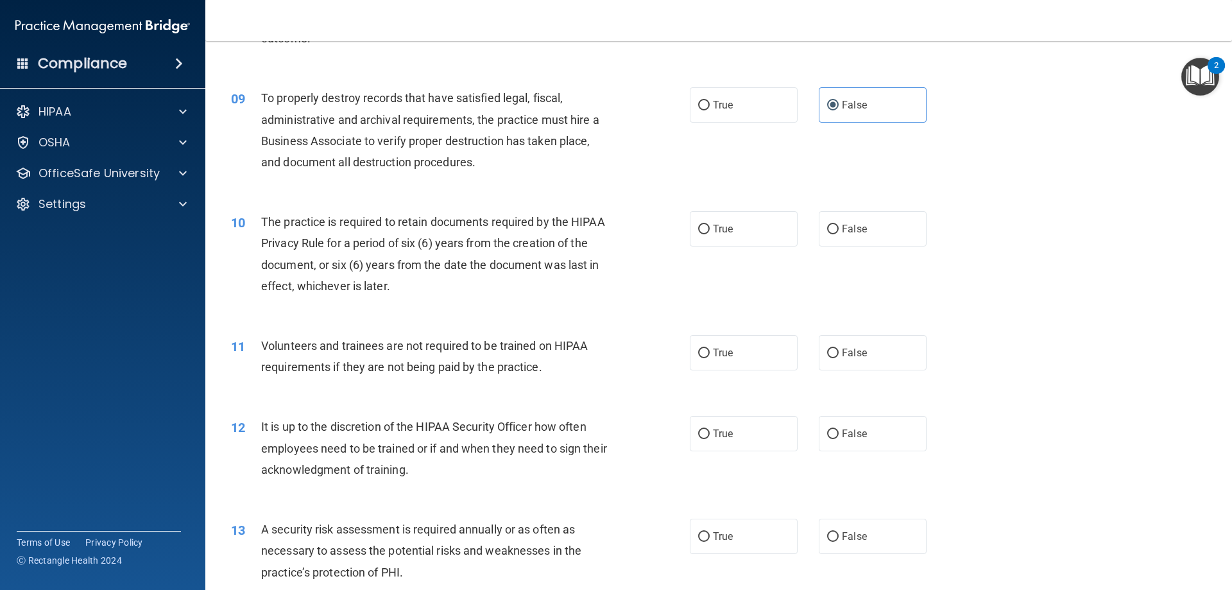
scroll to position [898, 0]
click at [855, 238] on label "False" at bounding box center [873, 228] width 108 height 35
click at [839, 234] on input "False" at bounding box center [833, 229] width 12 height 10
radio input "true"
click at [748, 225] on label "True" at bounding box center [744, 228] width 108 height 35
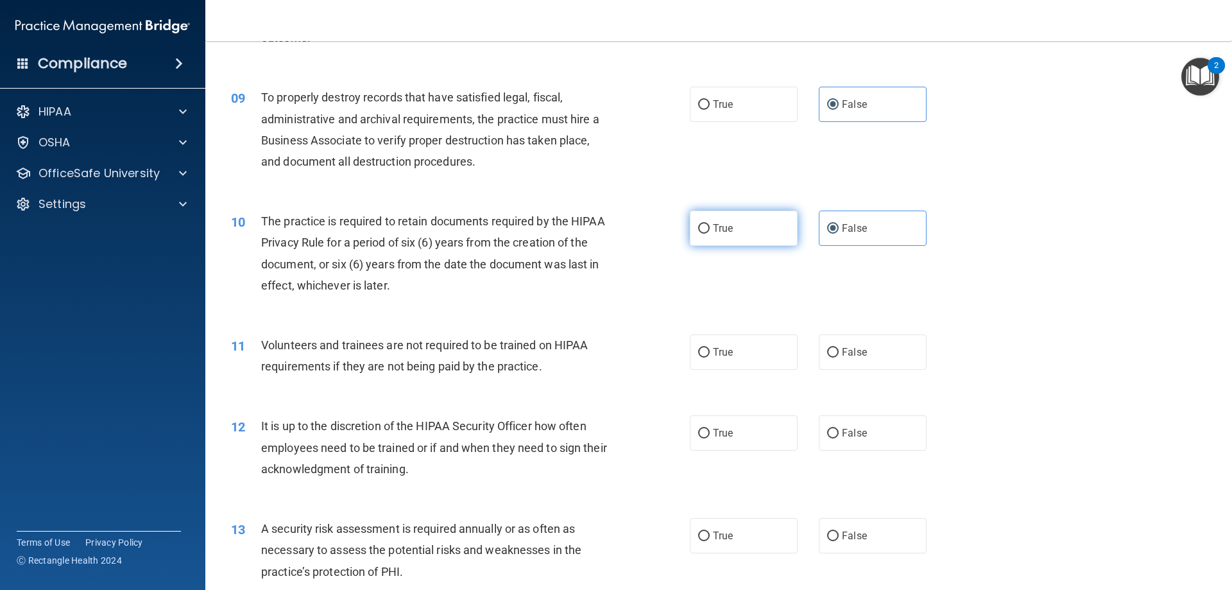
click at [710, 225] on input "True" at bounding box center [704, 229] width 12 height 10
radio input "true"
radio input "false"
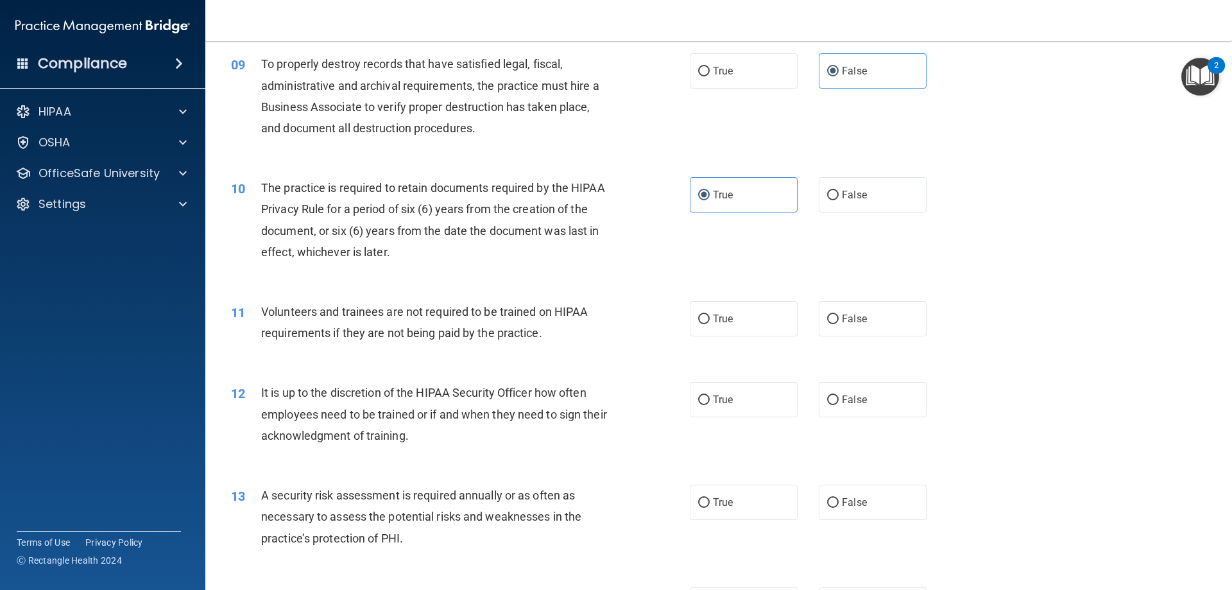
scroll to position [963, 0]
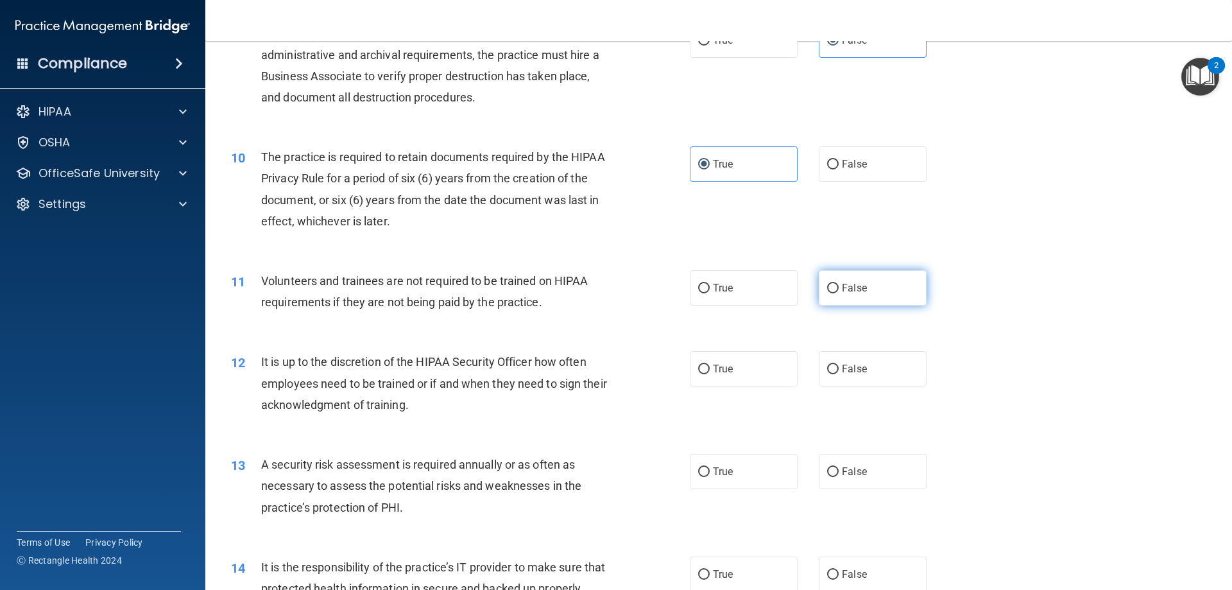
click at [868, 281] on label "False" at bounding box center [873, 287] width 108 height 35
click at [839, 284] on input "False" at bounding box center [833, 289] width 12 height 10
radio input "true"
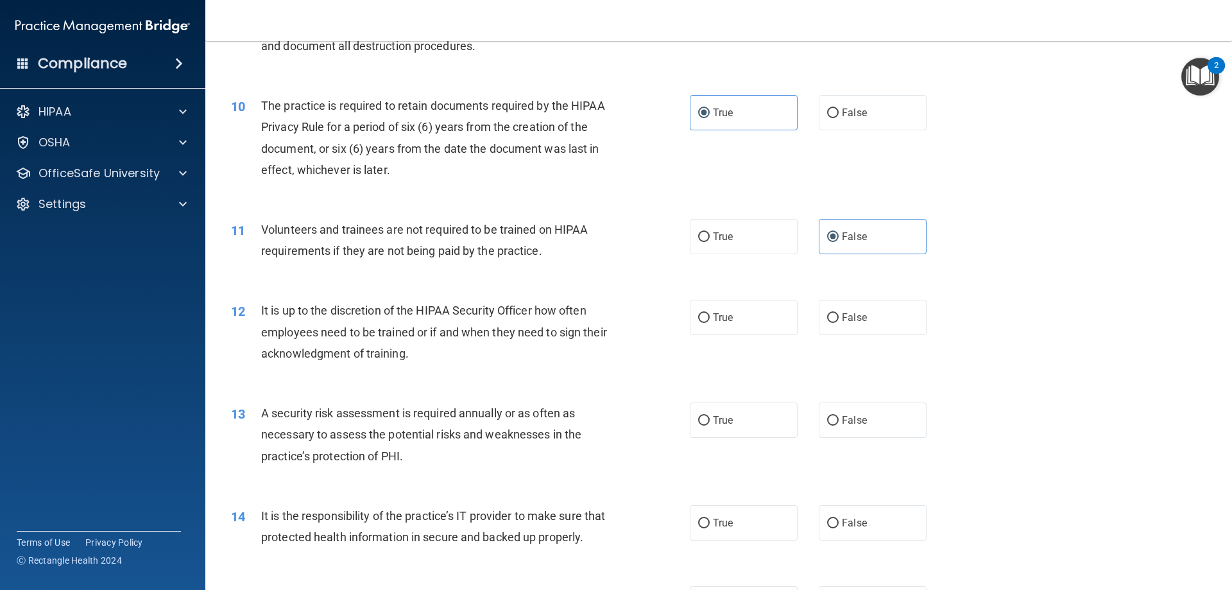
scroll to position [1091, 0]
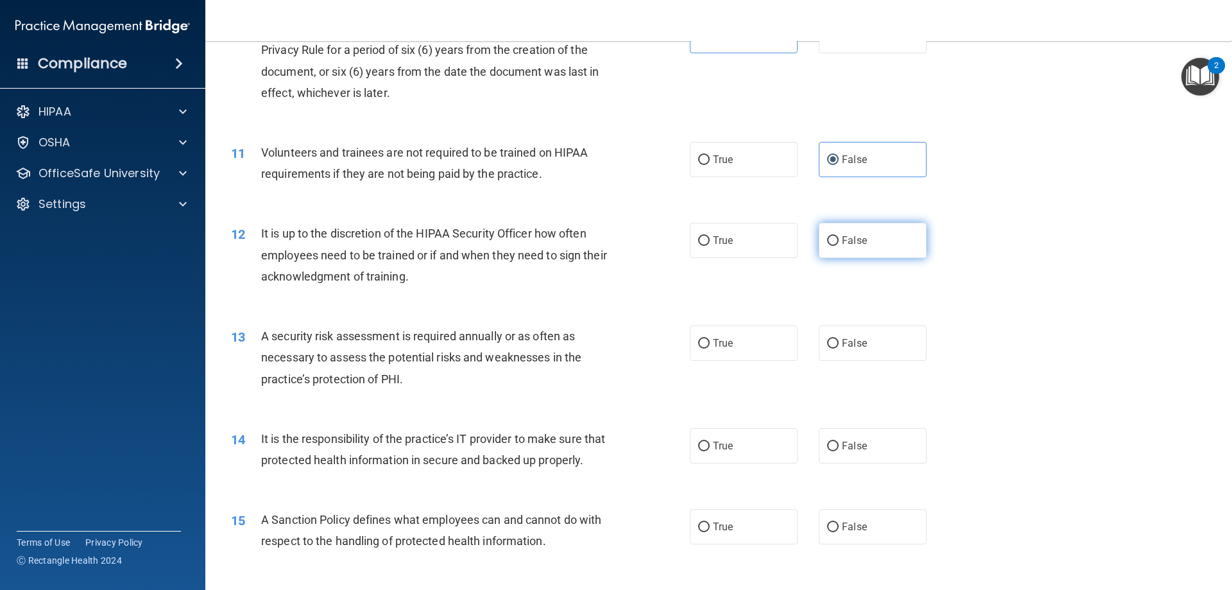
click at [870, 241] on label "False" at bounding box center [873, 240] width 108 height 35
click at [839, 241] on input "False" at bounding box center [833, 241] width 12 height 10
radio input "true"
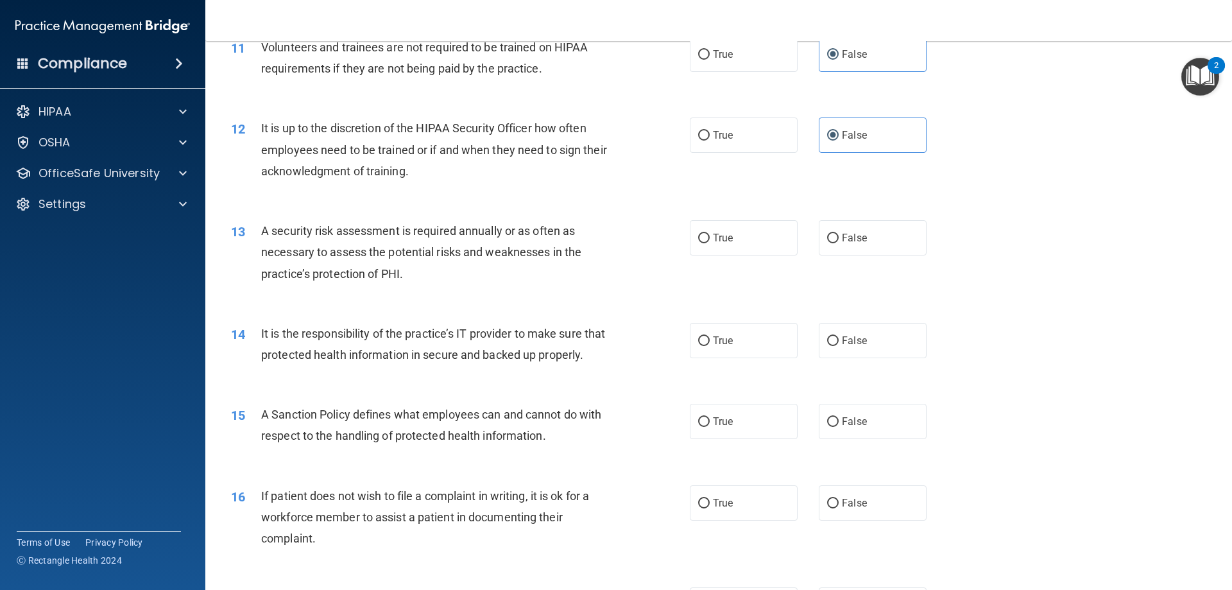
scroll to position [1219, 0]
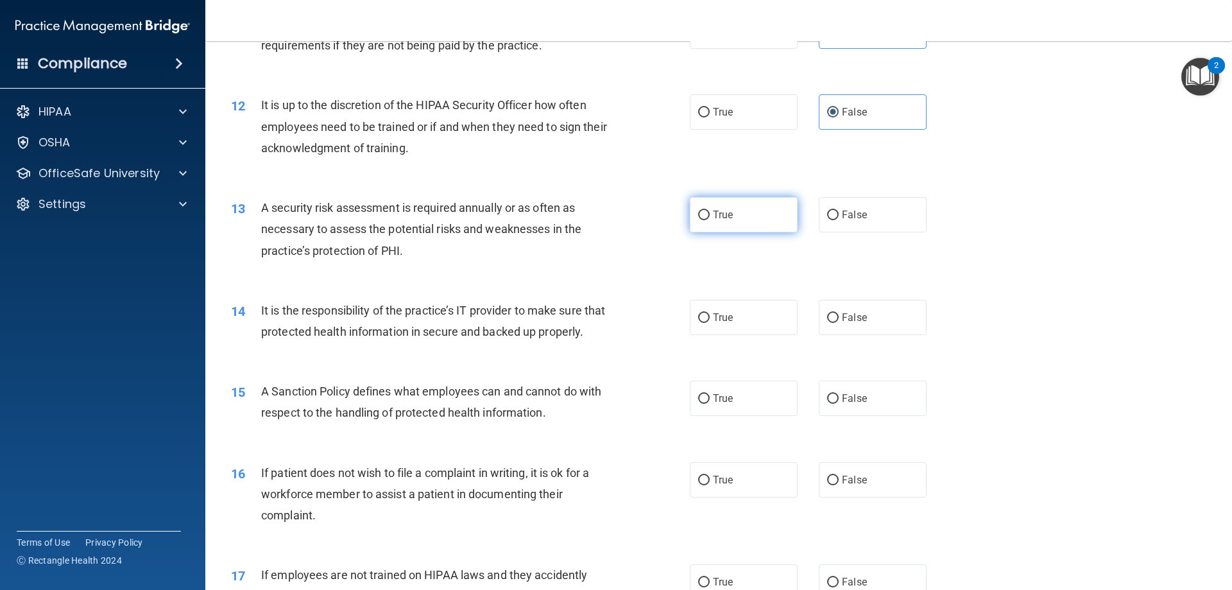
click at [719, 211] on span "True" at bounding box center [723, 215] width 20 height 12
click at [710, 211] on input "True" at bounding box center [704, 216] width 12 height 10
radio input "true"
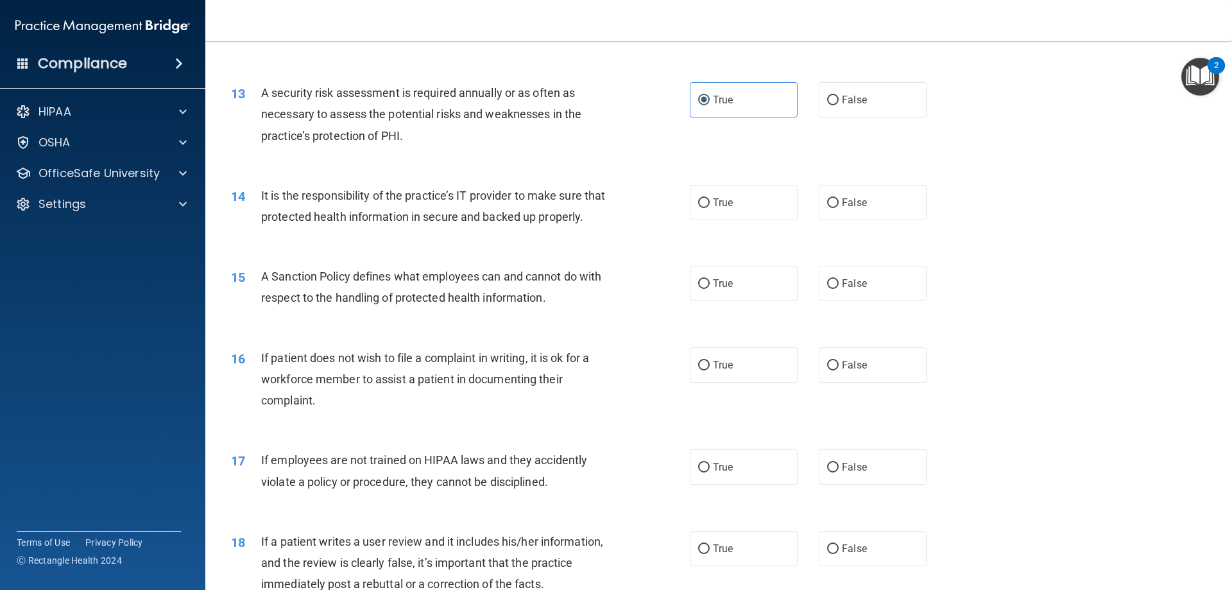
scroll to position [1348, 0]
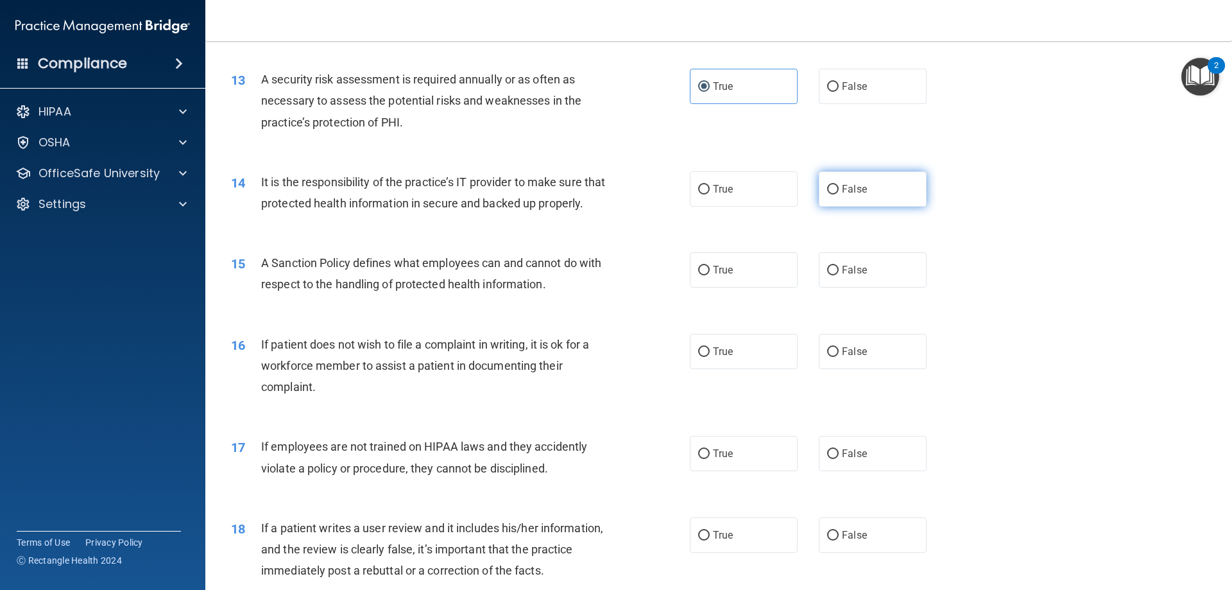
click at [864, 198] on label "False" at bounding box center [873, 188] width 108 height 35
click at [839, 194] on input "False" at bounding box center [833, 190] width 12 height 10
radio input "true"
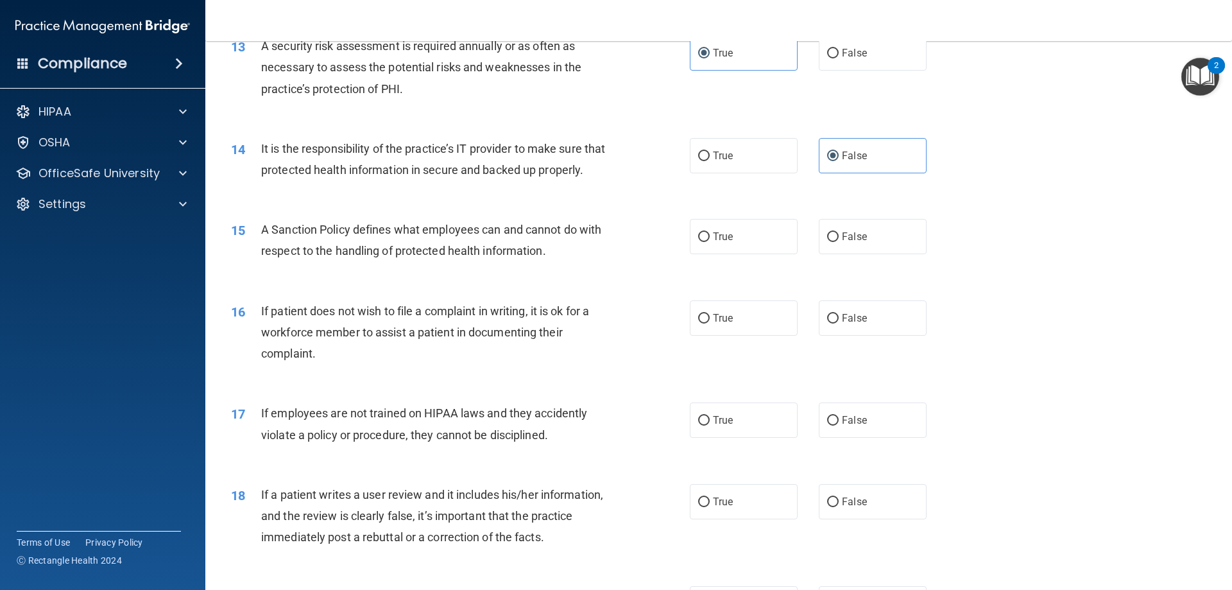
scroll to position [1412, 0]
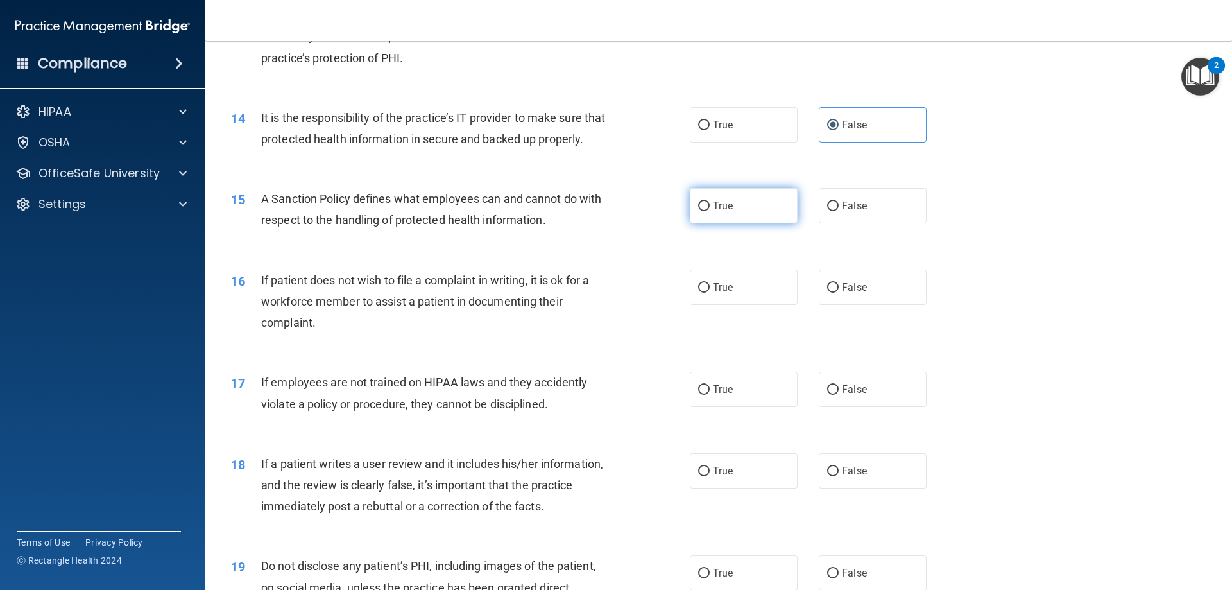
click at [784, 223] on label "True" at bounding box center [744, 205] width 108 height 35
click at [710, 211] on input "True" at bounding box center [704, 207] width 12 height 10
radio input "true"
click at [748, 305] on label "True" at bounding box center [744, 287] width 108 height 35
click at [710, 293] on input "True" at bounding box center [704, 288] width 12 height 10
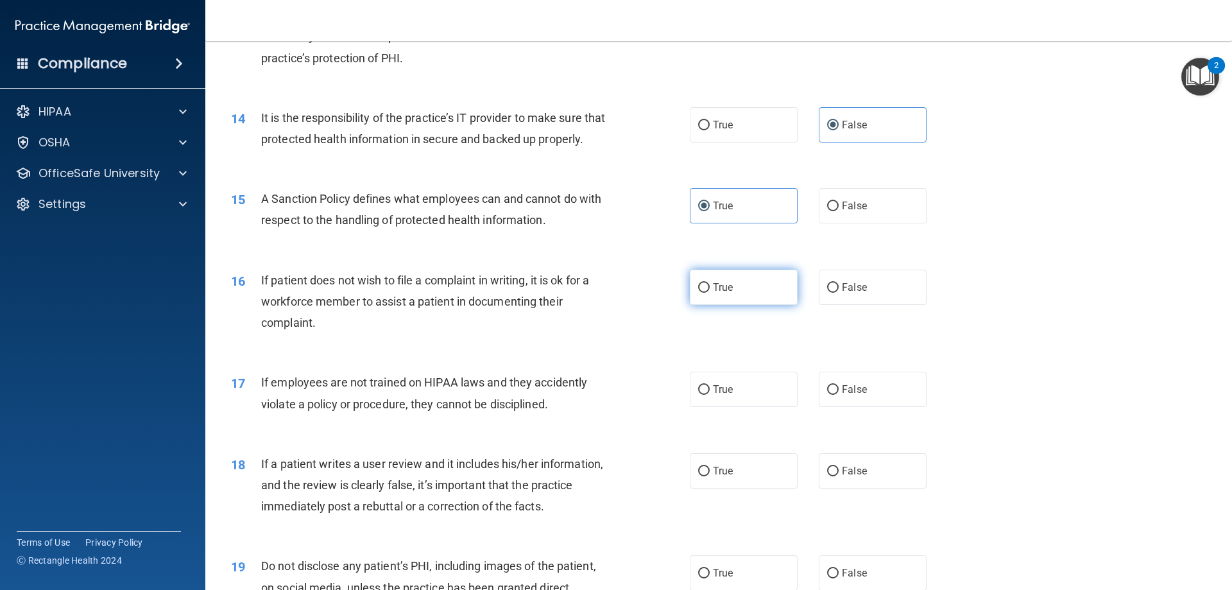
radio input "true"
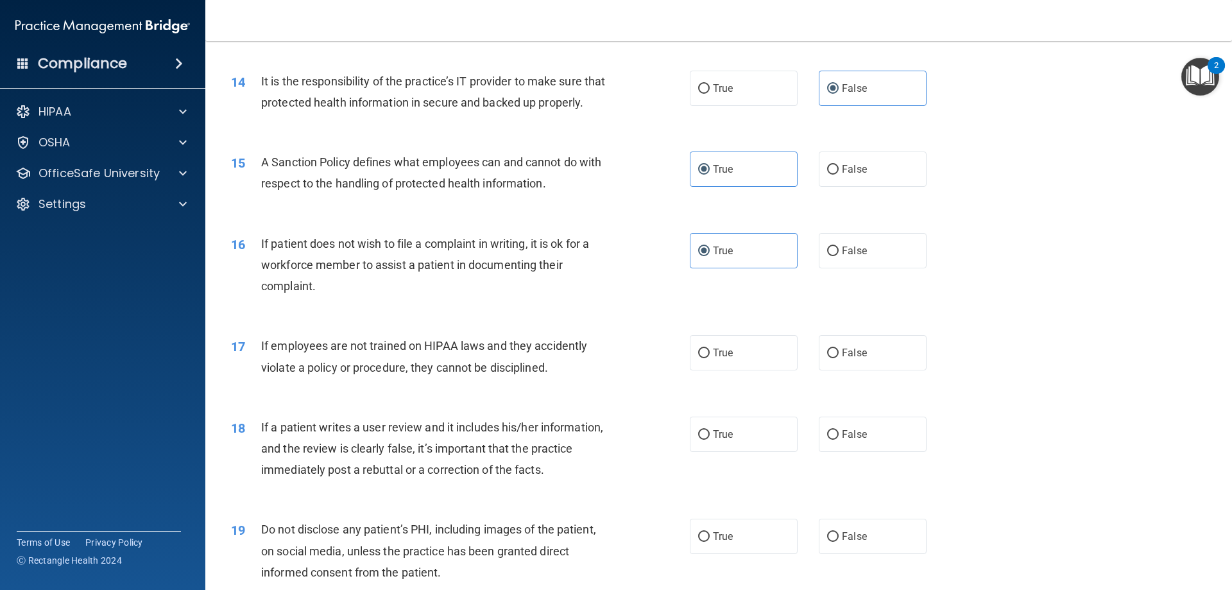
scroll to position [1540, 0]
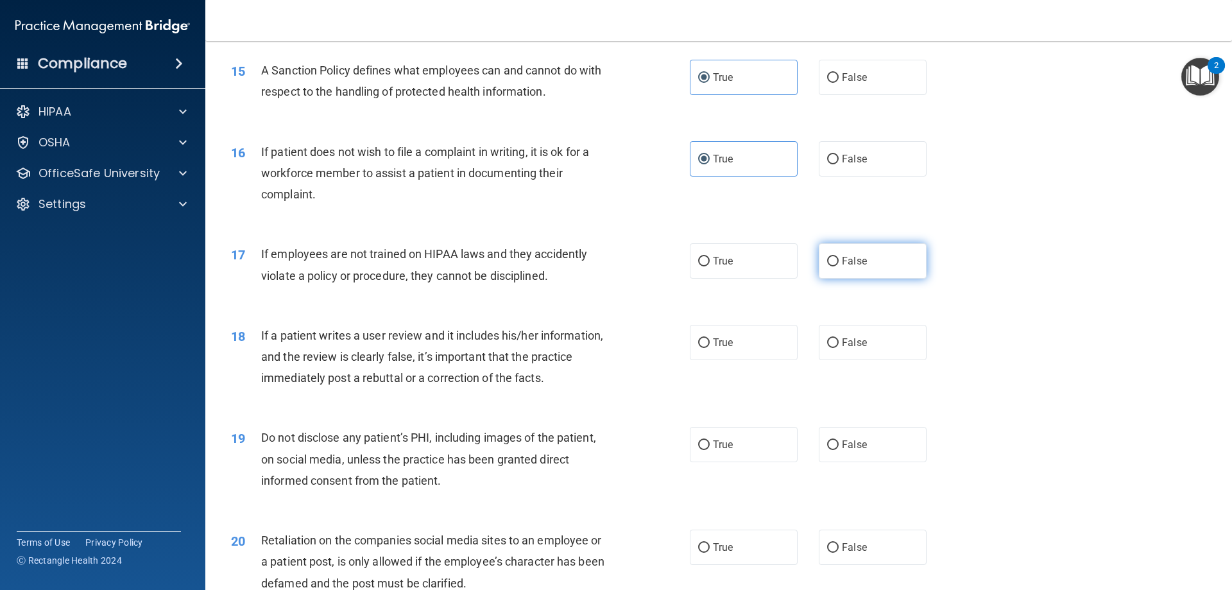
click at [876, 279] on label "False" at bounding box center [873, 260] width 108 height 35
click at [839, 266] on input "False" at bounding box center [833, 262] width 12 height 10
radio input "true"
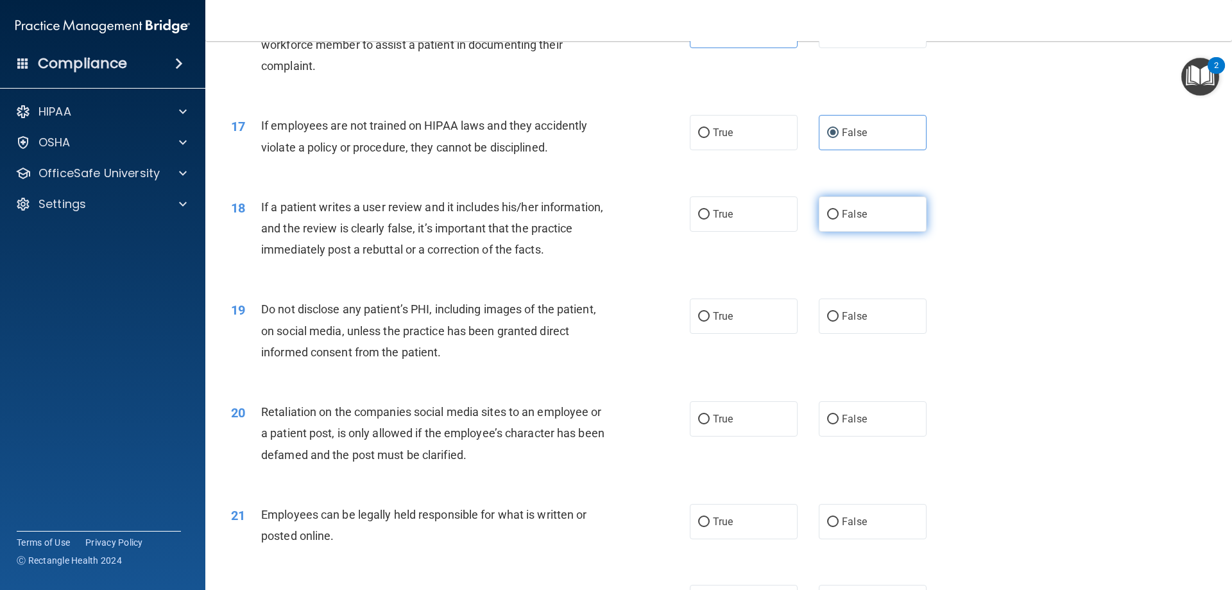
click at [842, 232] on label "False" at bounding box center [873, 213] width 108 height 35
click at [839, 219] on input "False" at bounding box center [833, 215] width 12 height 10
radio input "true"
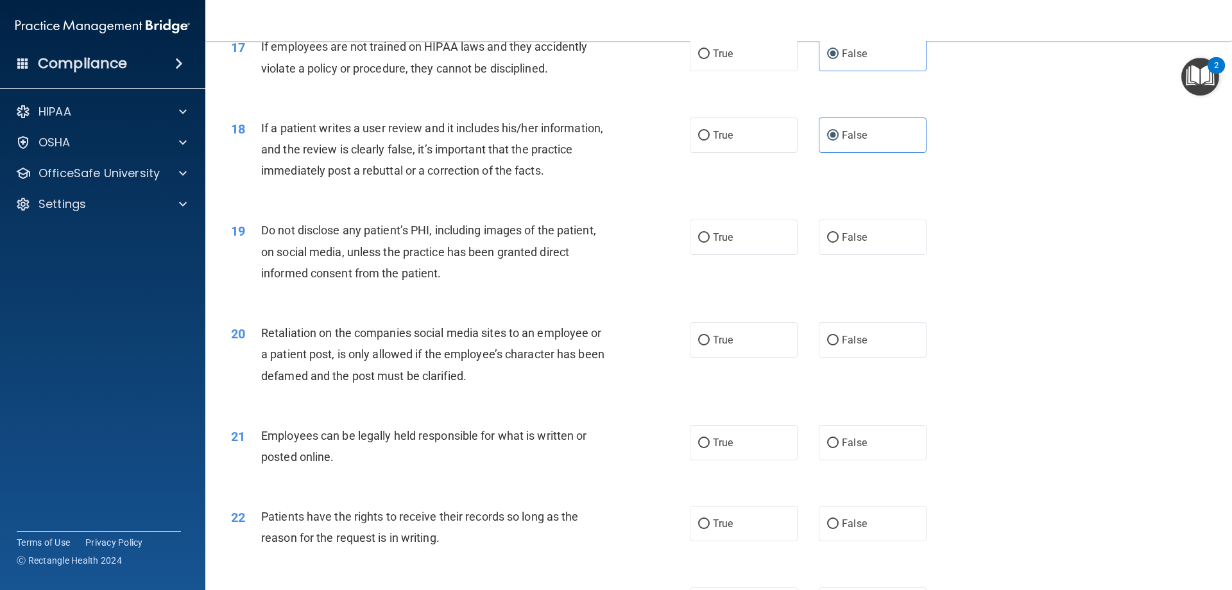
scroll to position [1797, 0]
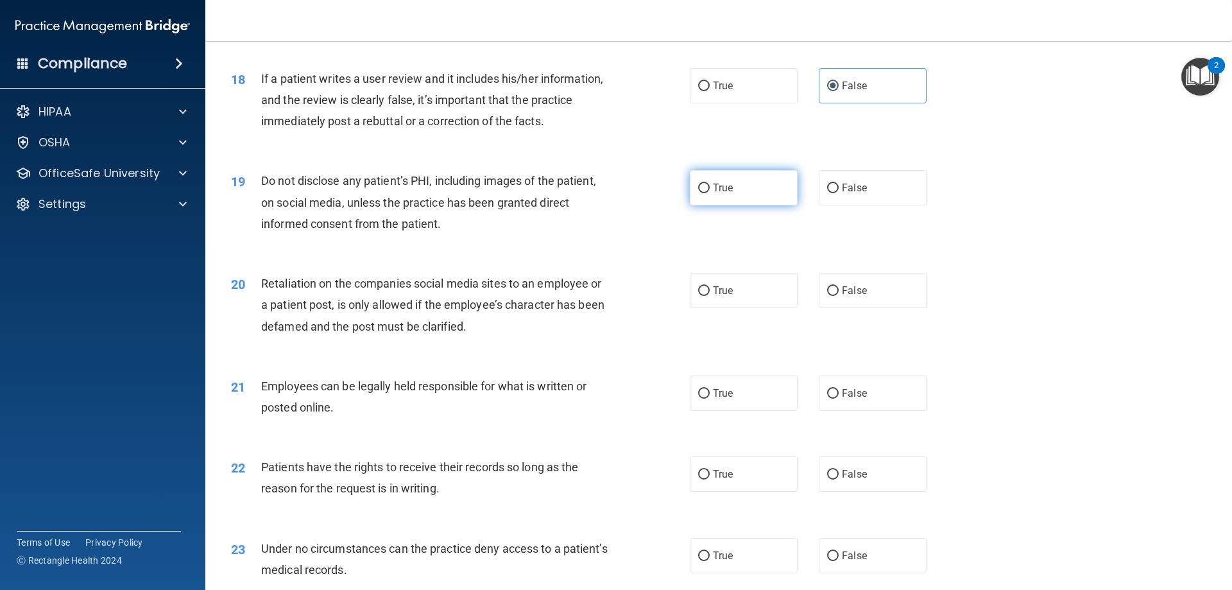
click at [721, 205] on label "True" at bounding box center [744, 187] width 108 height 35
click at [710, 193] on input "True" at bounding box center [704, 189] width 12 height 10
radio input "true"
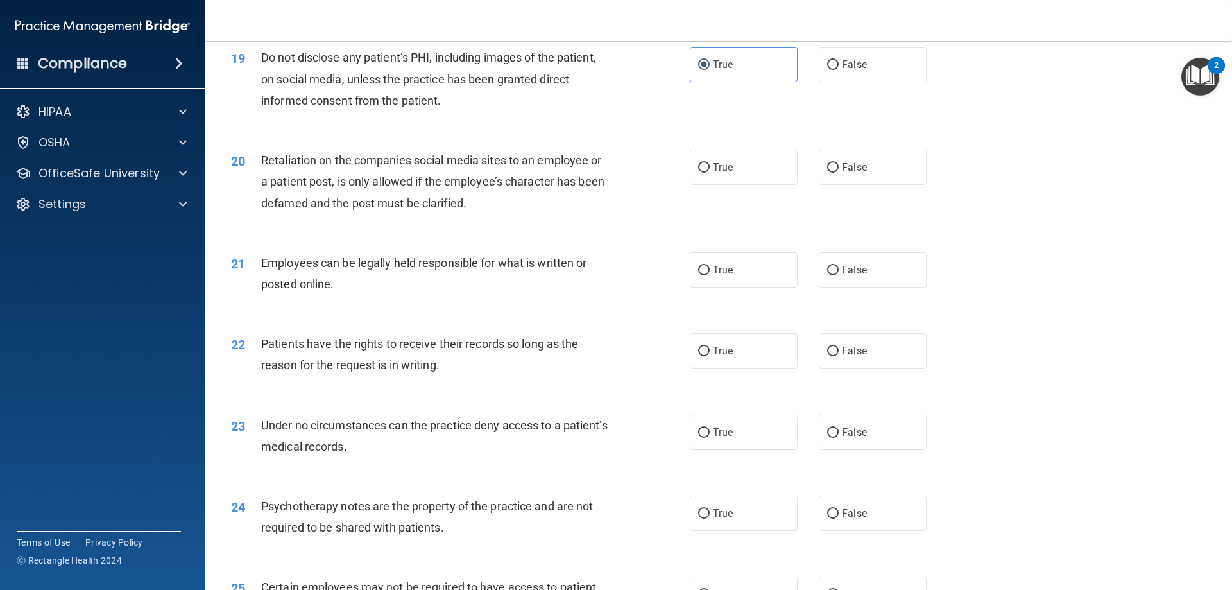
scroll to position [1925, 0]
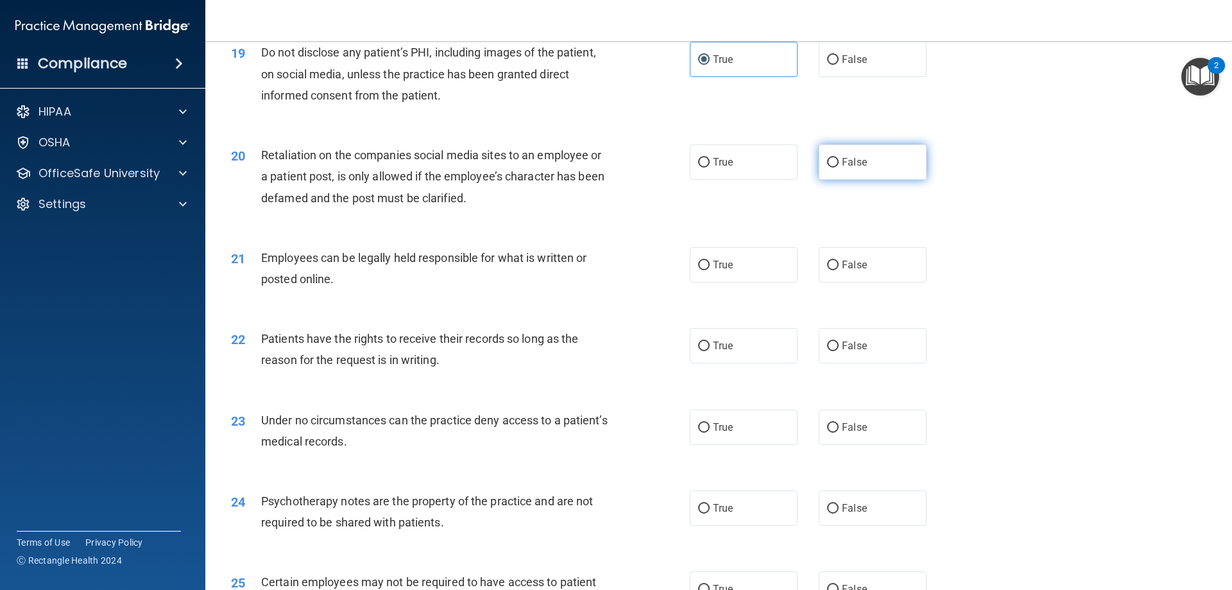
click at [845, 180] on label "False" at bounding box center [873, 161] width 108 height 35
click at [839, 168] on input "False" at bounding box center [833, 163] width 12 height 10
radio input "true"
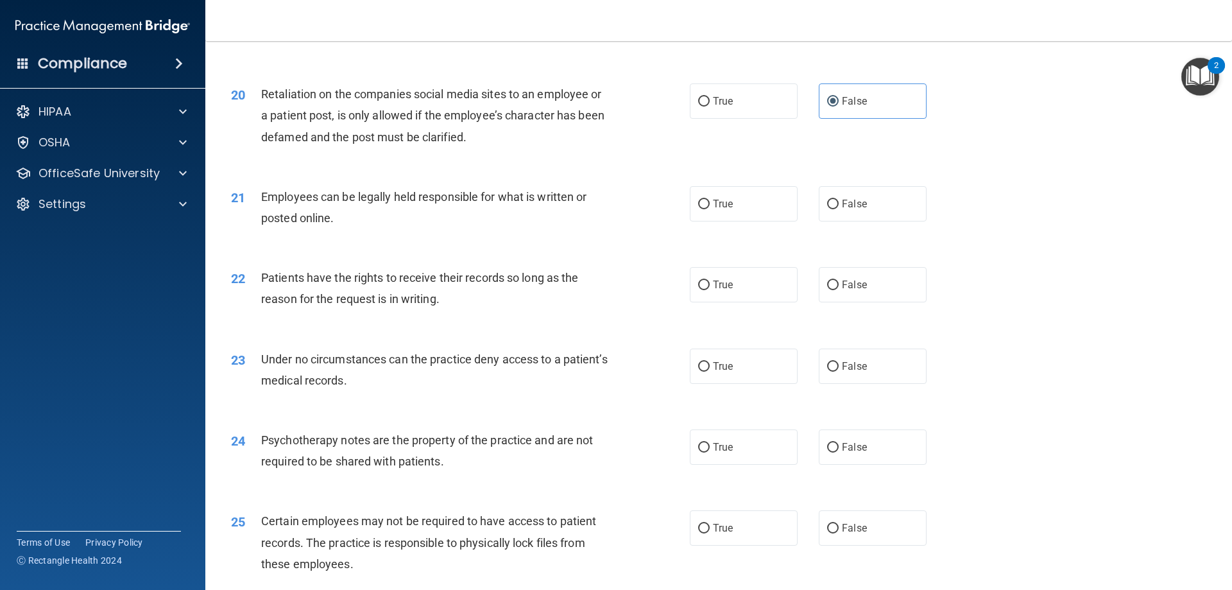
scroll to position [2054, 0]
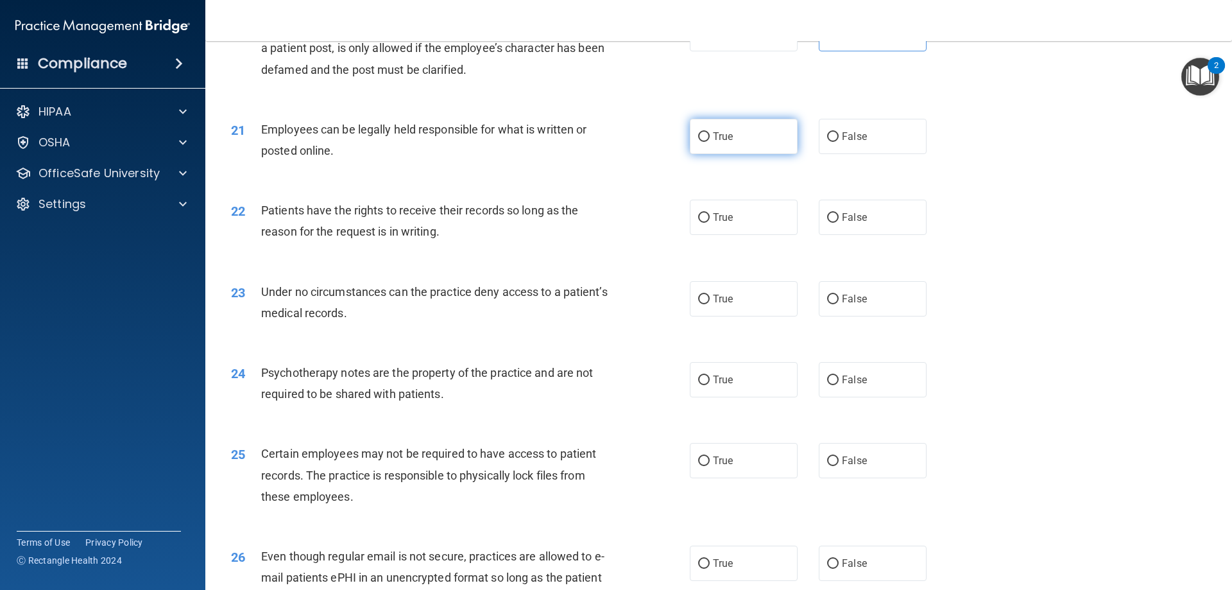
click at [730, 154] on label "True" at bounding box center [744, 136] width 108 height 35
click at [710, 142] on input "True" at bounding box center [704, 137] width 12 height 10
radio input "true"
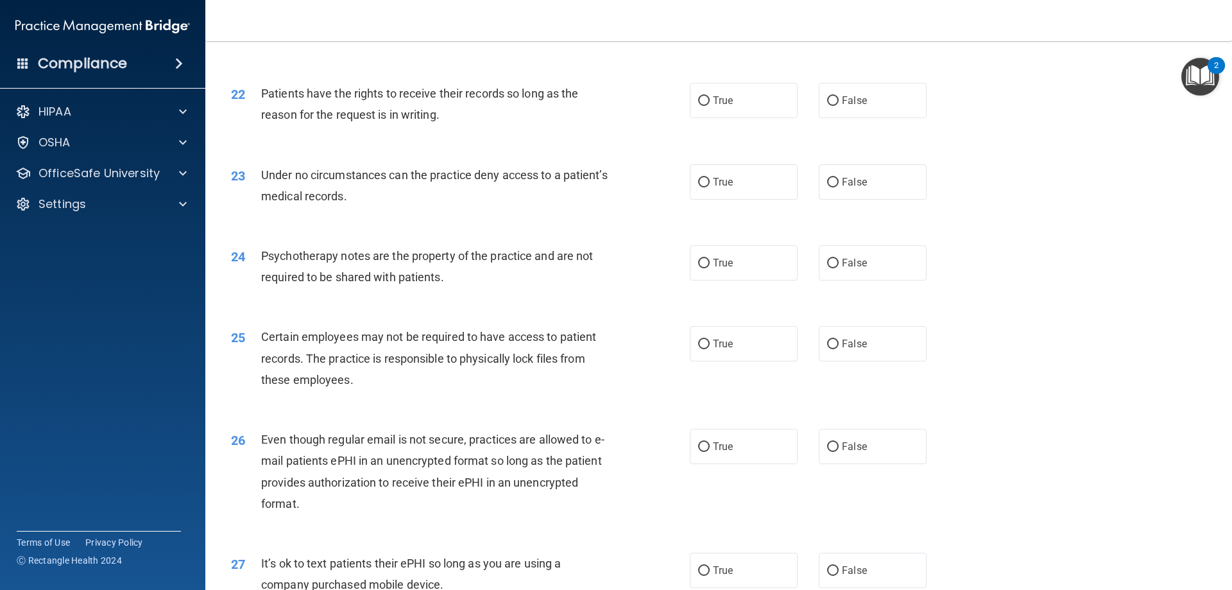
scroll to position [2182, 0]
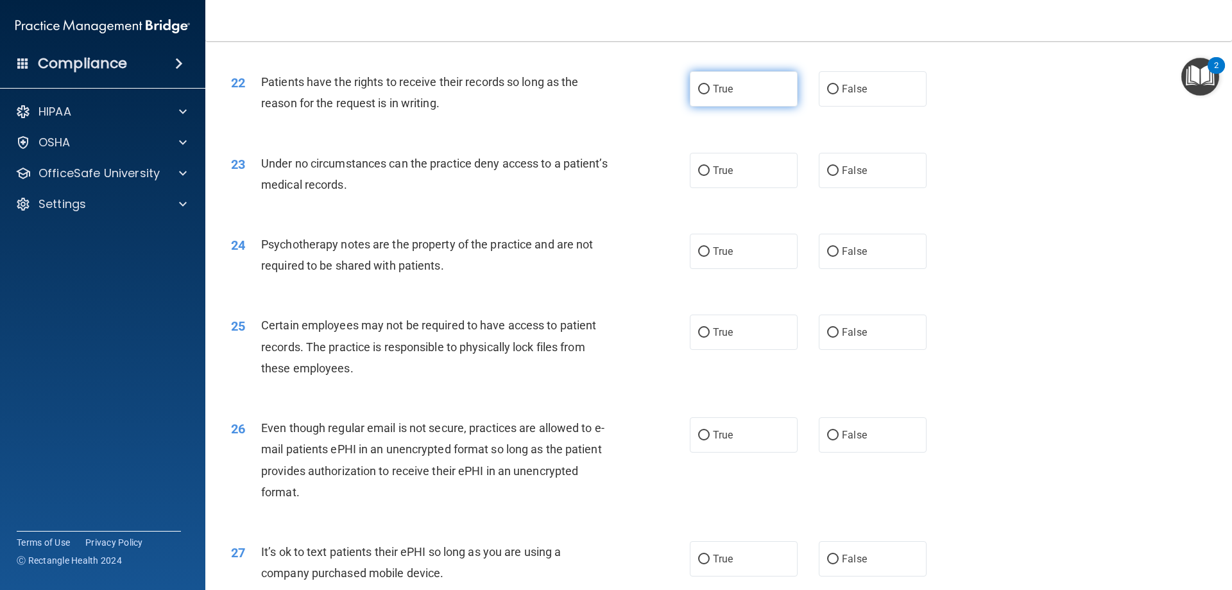
click at [735, 107] on label "True" at bounding box center [744, 88] width 108 height 35
click at [710, 94] on input "True" at bounding box center [704, 90] width 12 height 10
radio input "true"
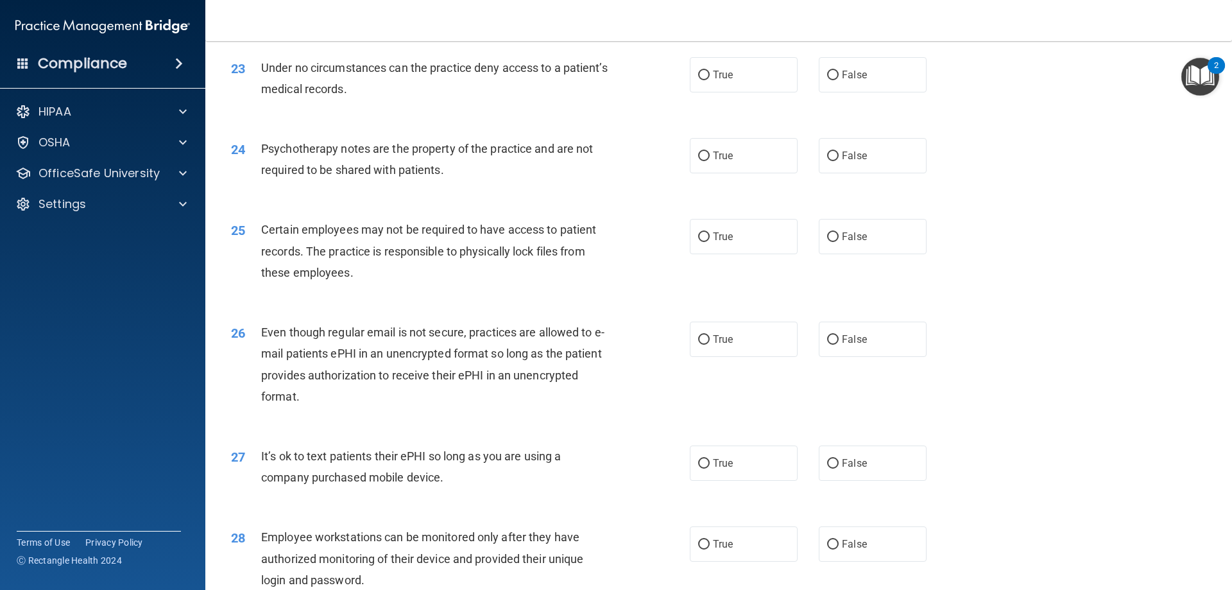
scroll to position [2310, 0]
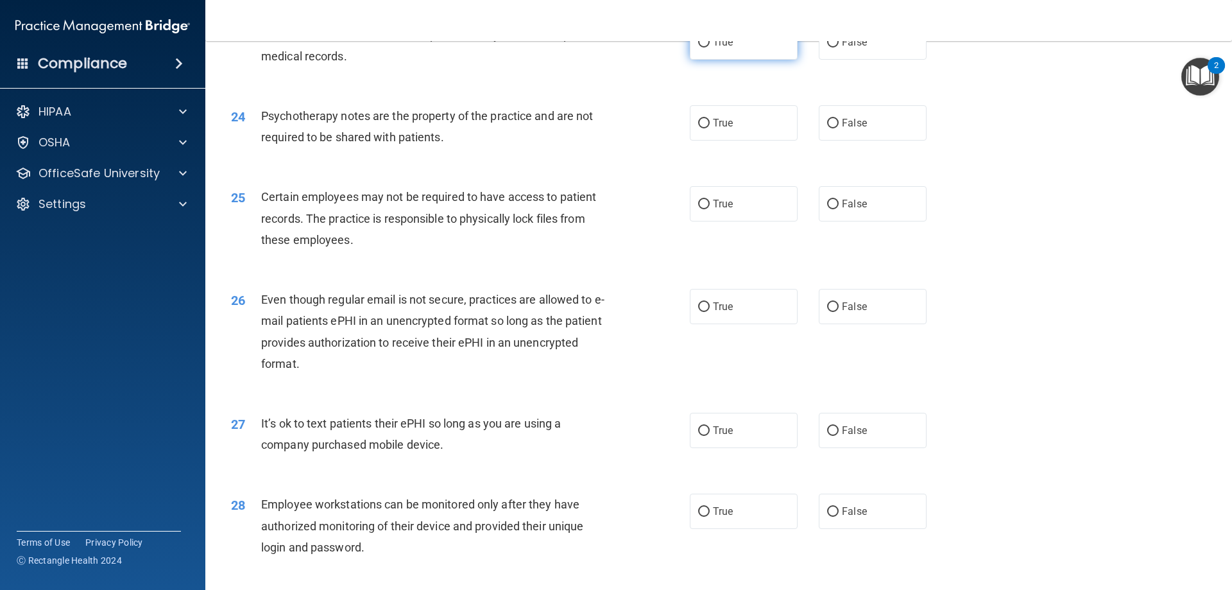
click at [726, 48] on span "True" at bounding box center [723, 42] width 20 height 12
click at [710, 47] on input "True" at bounding box center [704, 43] width 12 height 10
radio input "true"
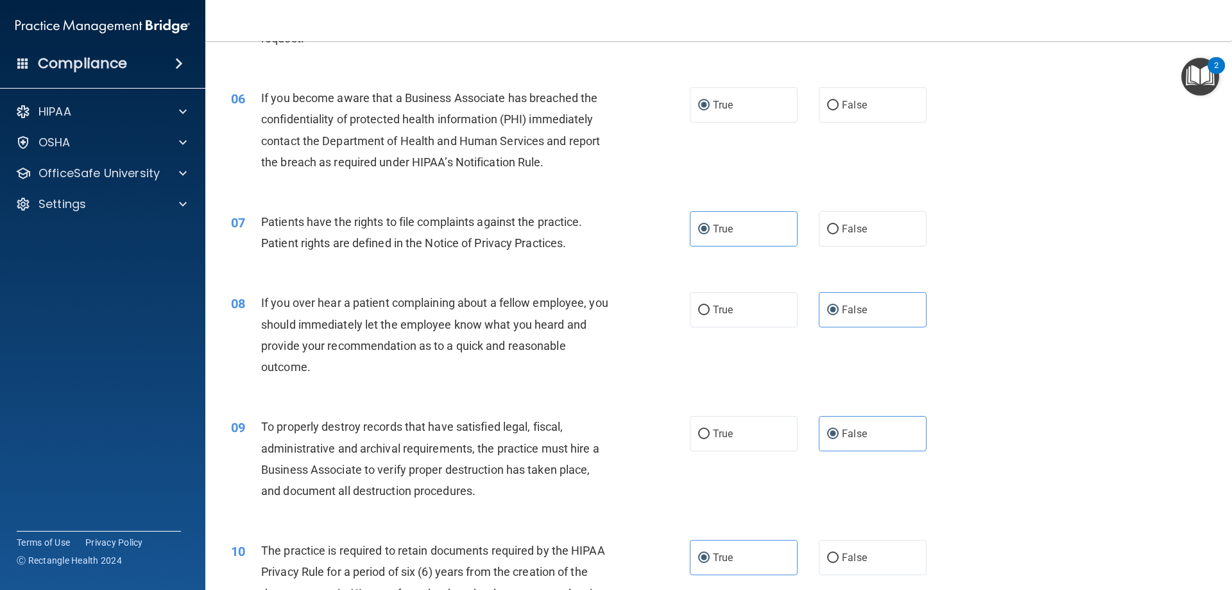
scroll to position [513, 0]
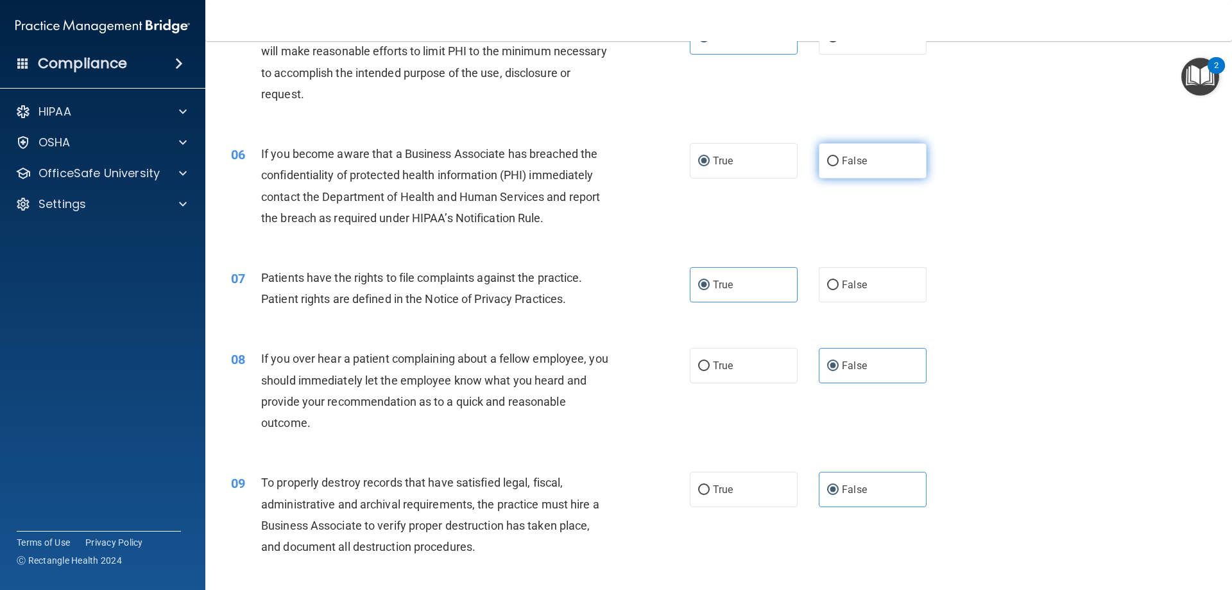
click at [854, 173] on label "False" at bounding box center [873, 160] width 108 height 35
click at [839, 166] on input "False" at bounding box center [833, 162] width 12 height 10
radio input "true"
radio input "false"
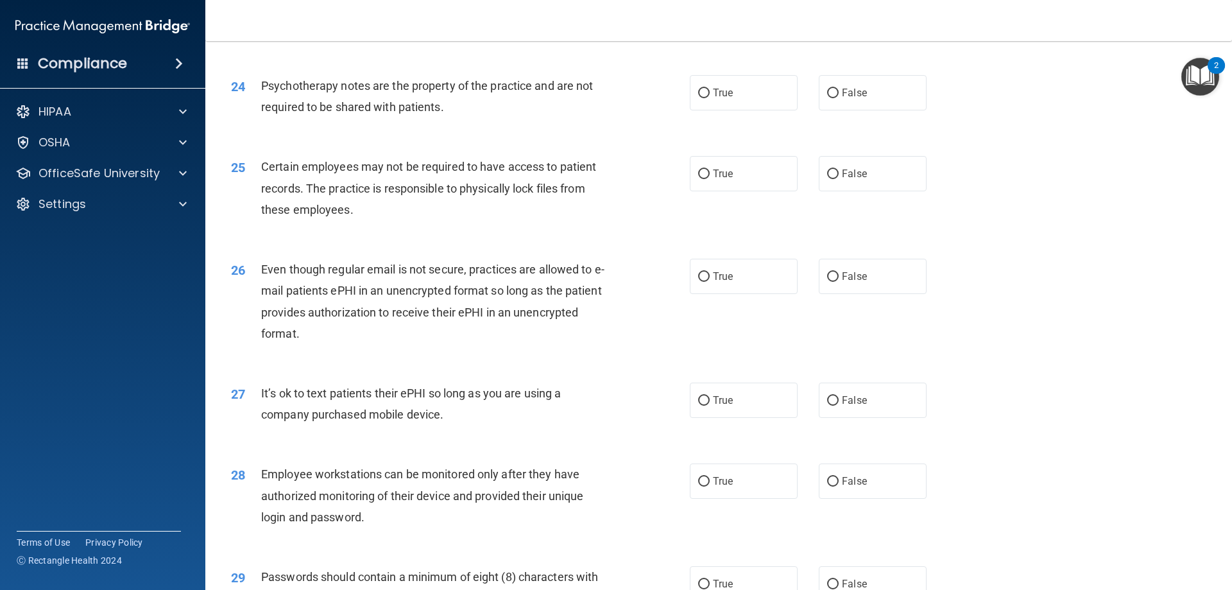
scroll to position [2310, 0]
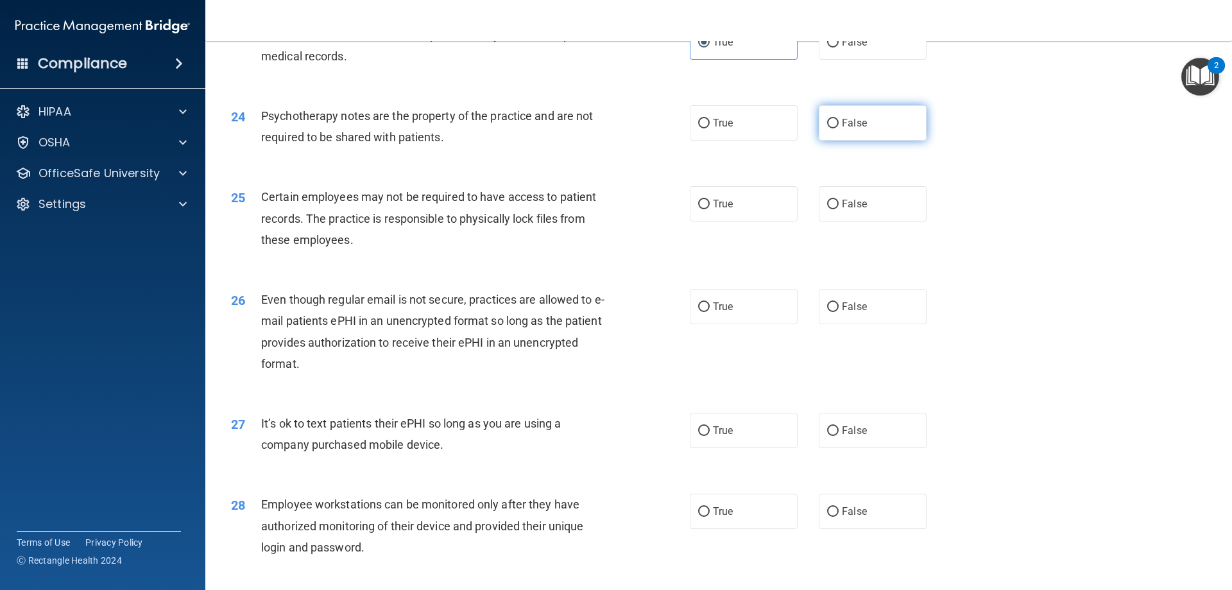
click at [823, 141] on label "False" at bounding box center [873, 122] width 108 height 35
click at [827, 128] on input "False" at bounding box center [833, 124] width 12 height 10
radio input "true"
click at [711, 221] on label "True" at bounding box center [744, 203] width 108 height 35
click at [710, 209] on input "True" at bounding box center [704, 205] width 12 height 10
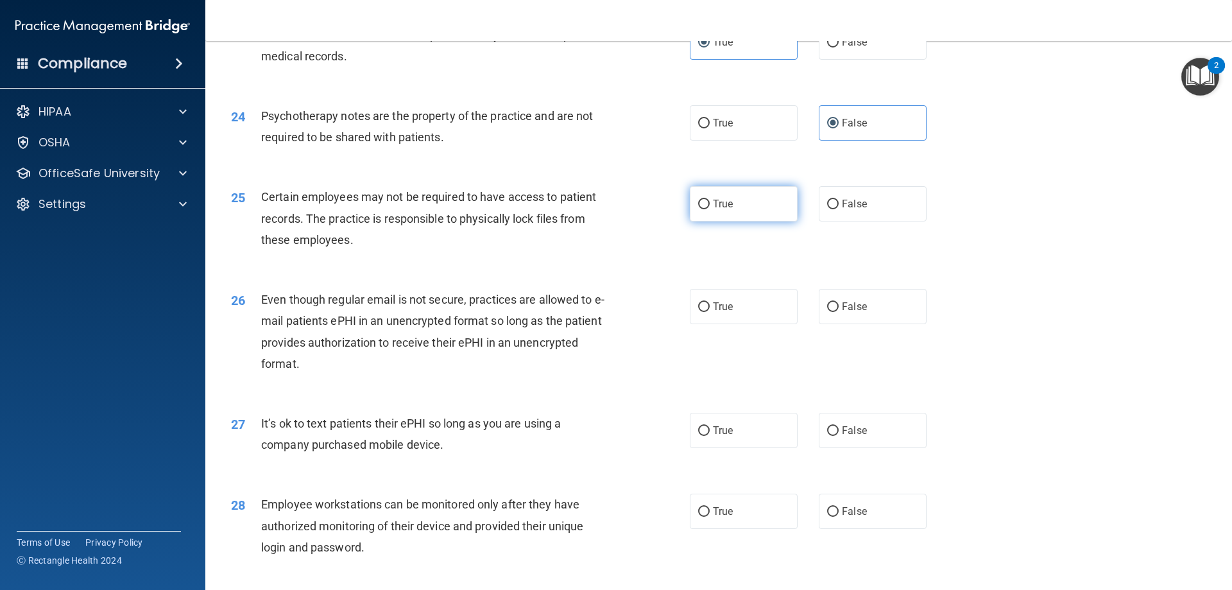
radio input "true"
click at [737, 324] on label "True" at bounding box center [744, 306] width 108 height 35
click at [710, 312] on input "True" at bounding box center [704, 307] width 12 height 10
radio input "true"
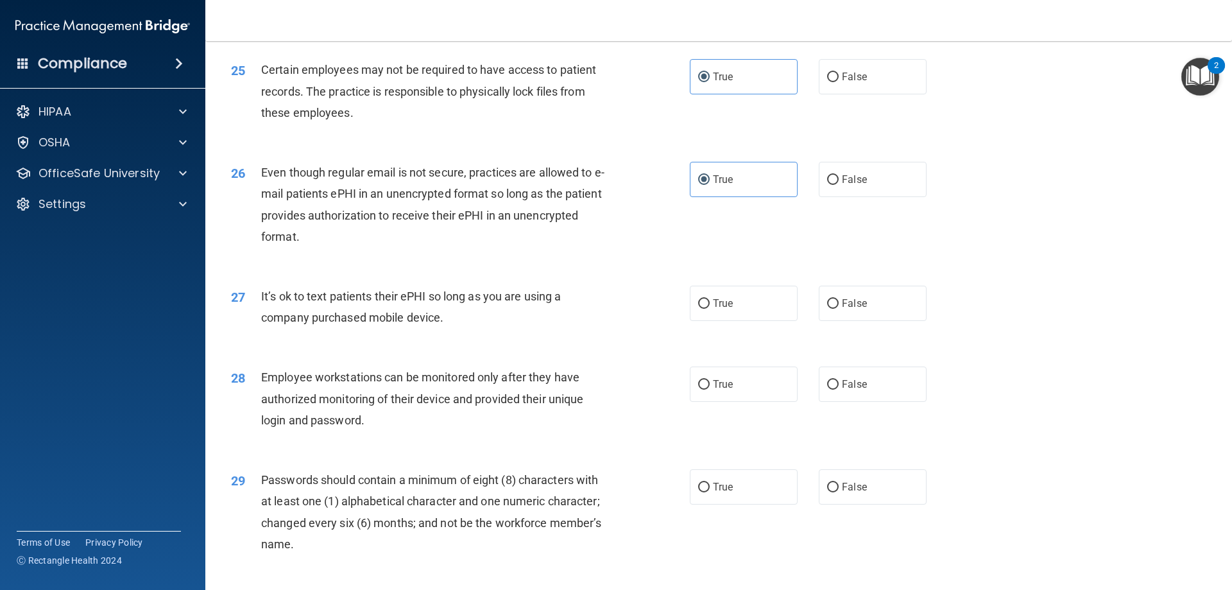
scroll to position [2439, 0]
click at [851, 308] on span "False" at bounding box center [854, 302] width 25 height 12
click at [839, 307] on input "False" at bounding box center [833, 303] width 12 height 10
radio input "true"
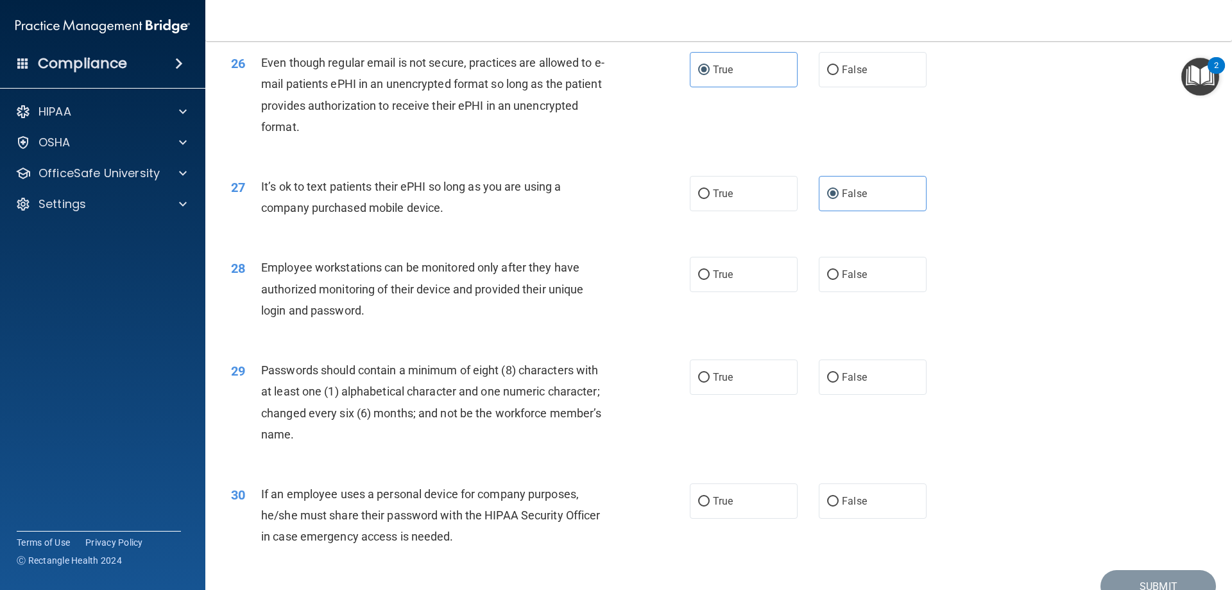
scroll to position [2567, 0]
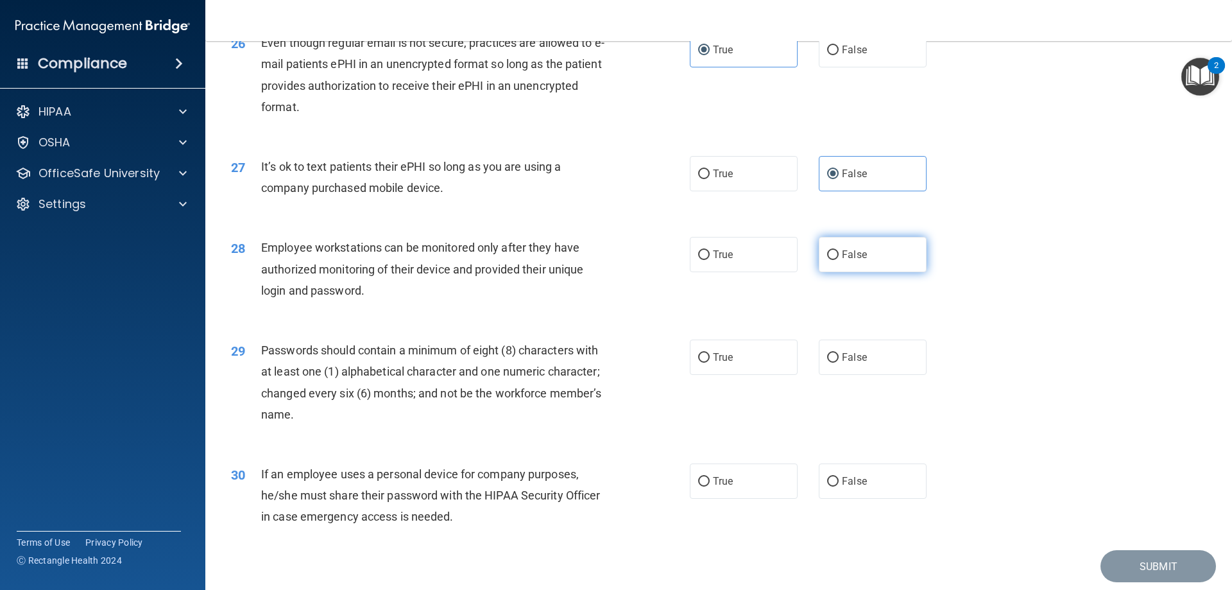
click at [834, 272] on label "False" at bounding box center [873, 254] width 108 height 35
click at [834, 260] on input "False" at bounding box center [833, 255] width 12 height 10
radio input "true"
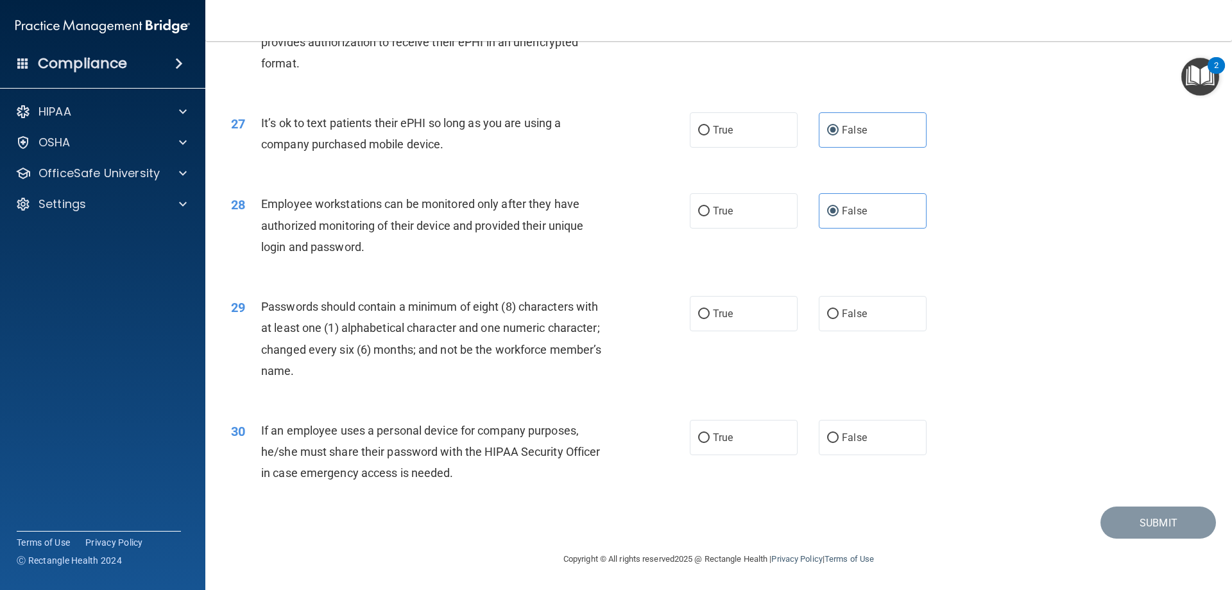
scroll to position [2632, 0]
click at [698, 310] on input "True" at bounding box center [704, 314] width 12 height 10
radio input "true"
click at [720, 426] on label "True" at bounding box center [744, 437] width 108 height 35
click at [710, 433] on input "True" at bounding box center [704, 438] width 12 height 10
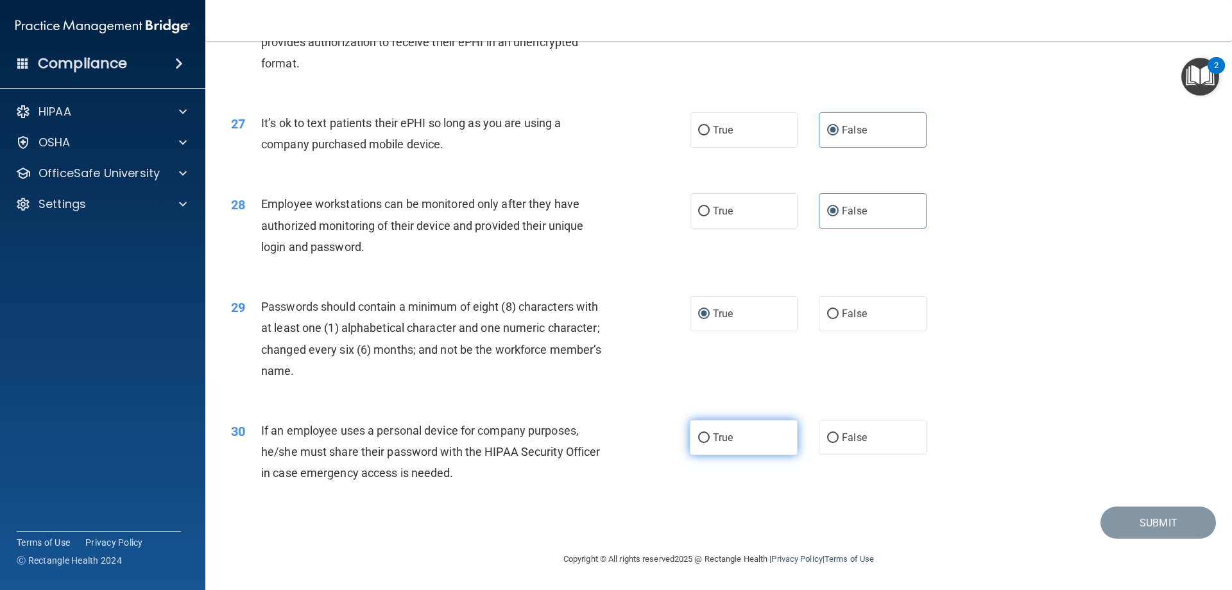
radio input "true"
click at [842, 433] on span "False" at bounding box center [854, 437] width 25 height 12
click at [837, 433] on input "False" at bounding box center [833, 438] width 12 height 10
radio input "true"
radio input "false"
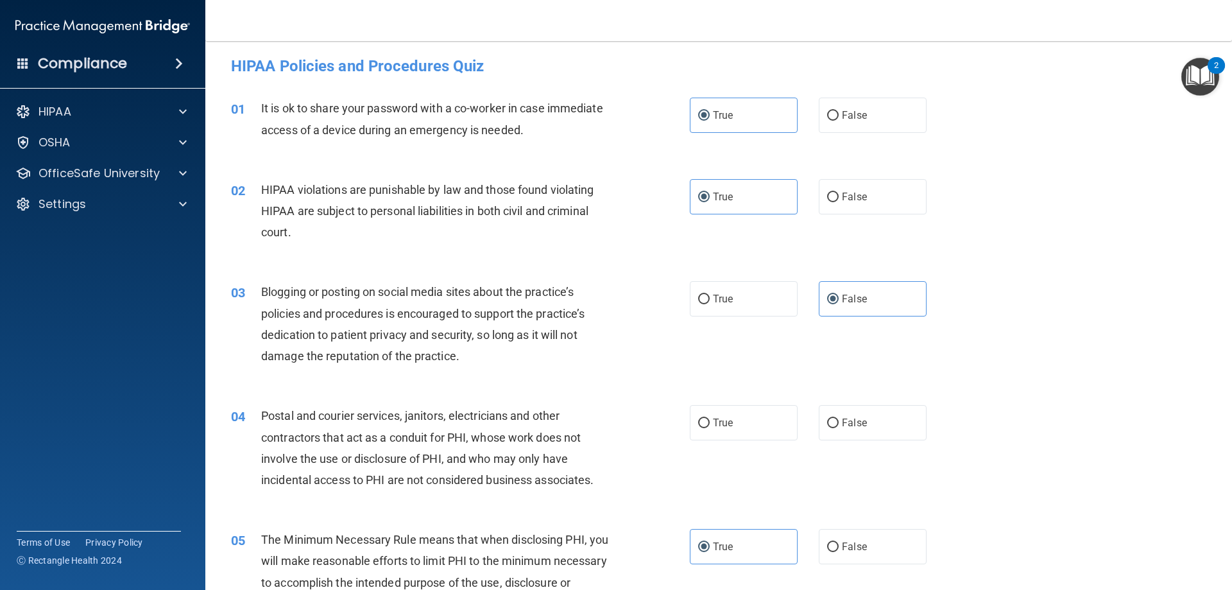
scroll to position [0, 0]
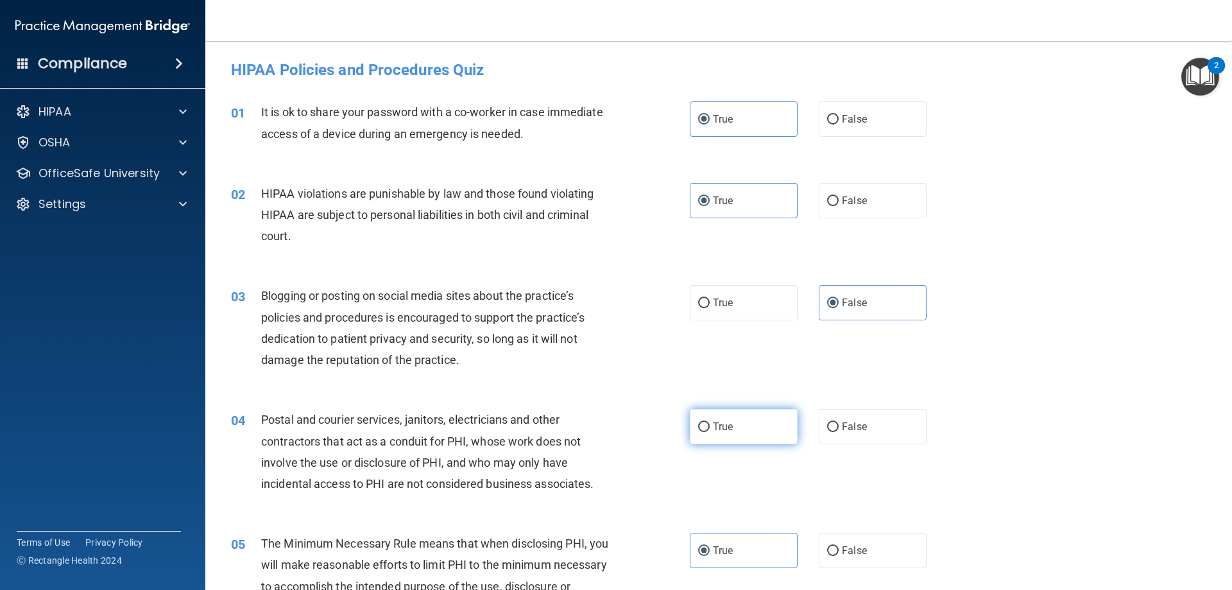
click at [713, 420] on label "True" at bounding box center [744, 426] width 108 height 35
click at [710, 422] on input "True" at bounding box center [704, 427] width 12 height 10
radio input "true"
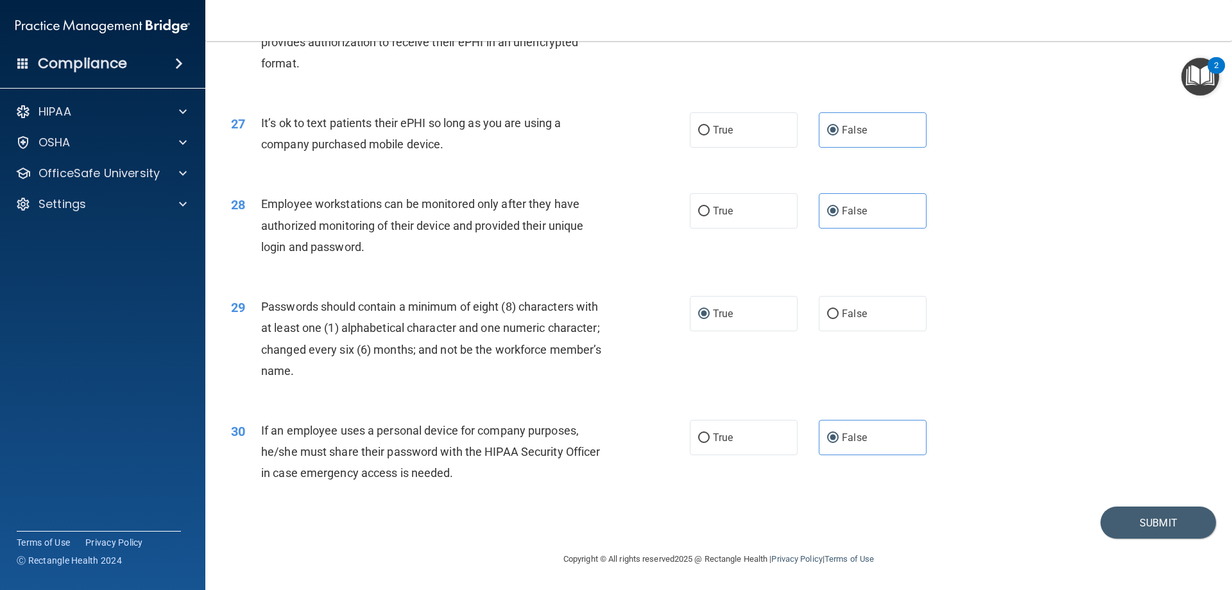
scroll to position [2632, 0]
click at [1112, 513] on button "Submit" at bounding box center [1159, 522] width 116 height 33
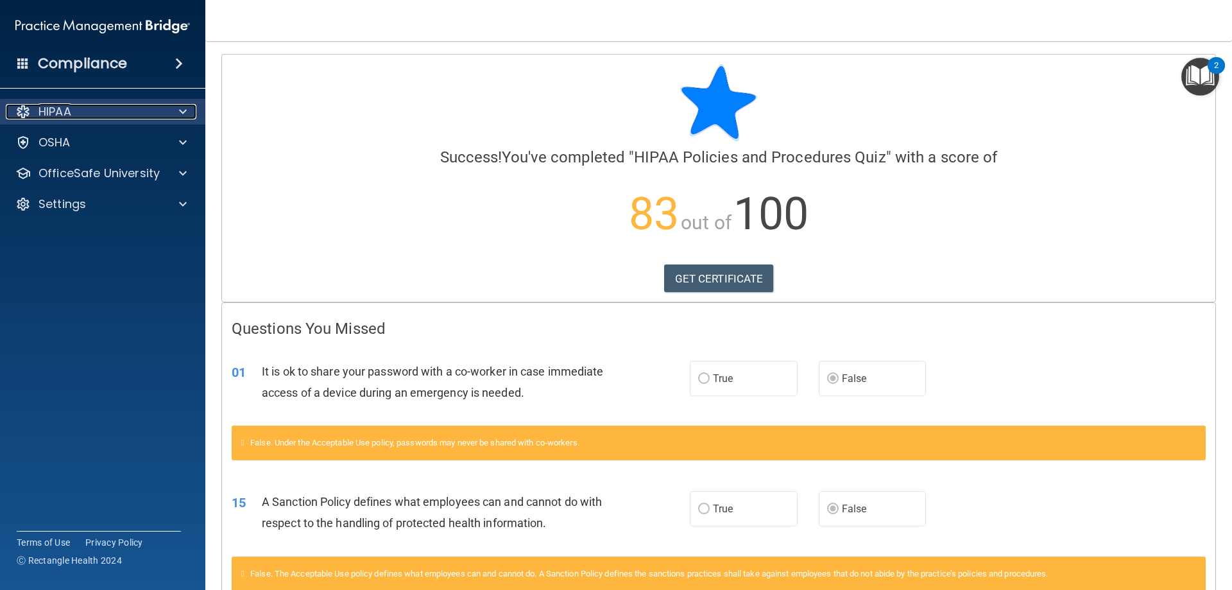
click at [118, 108] on div "HIPAA" at bounding box center [85, 111] width 159 height 15
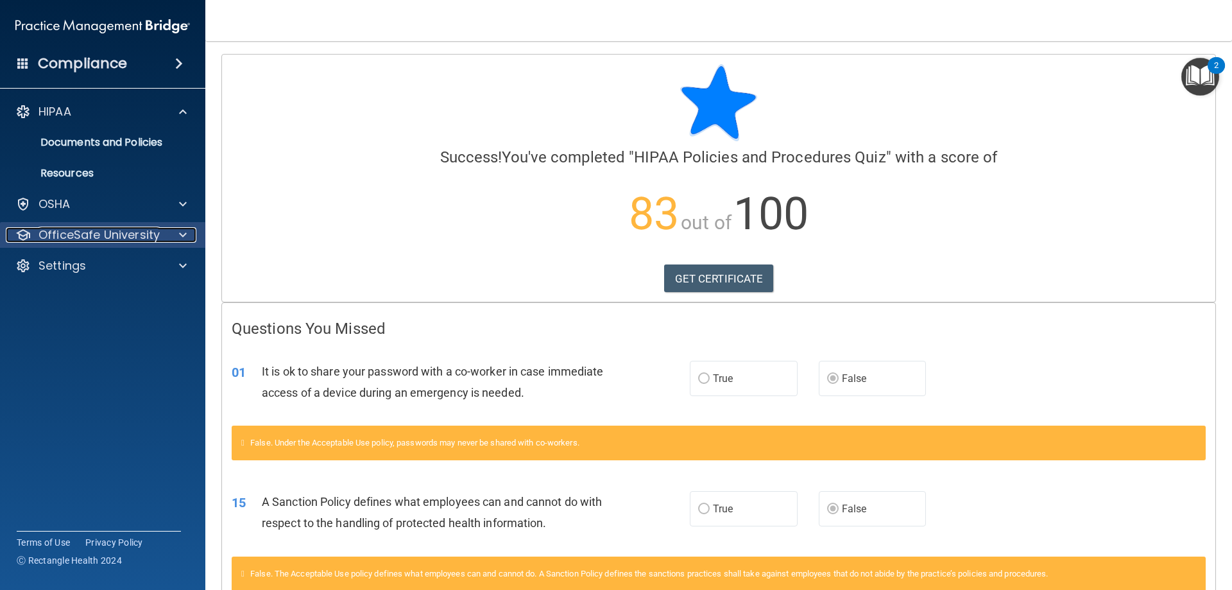
click at [83, 239] on p "OfficeSafe University" at bounding box center [99, 234] width 121 height 15
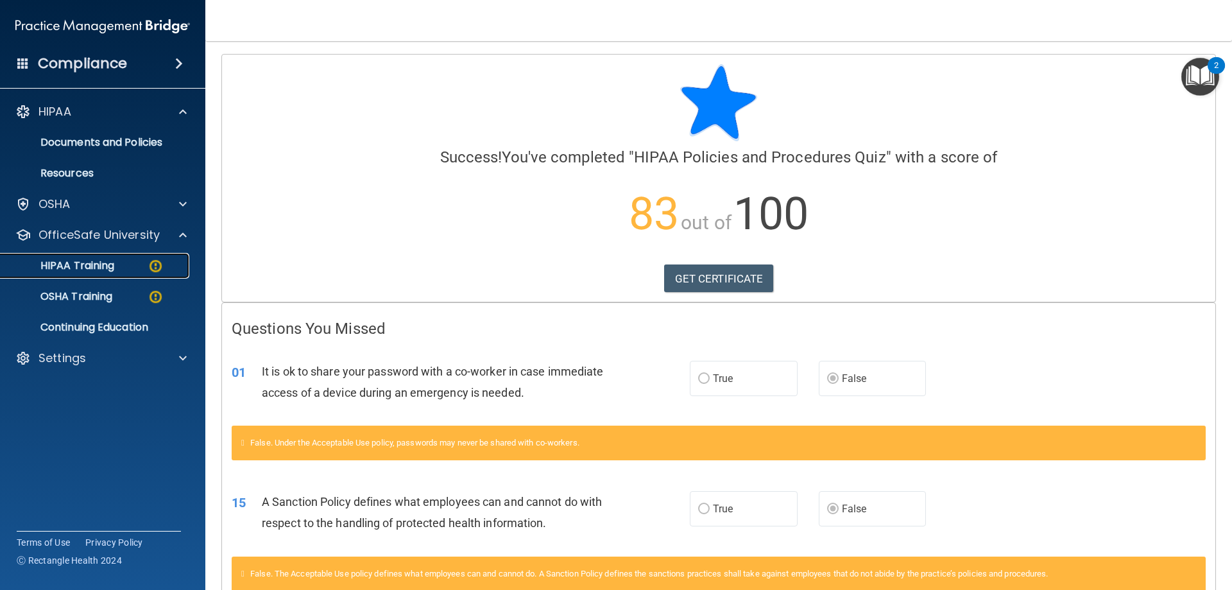
click at [95, 270] on p "HIPAA Training" at bounding box center [61, 265] width 106 height 13
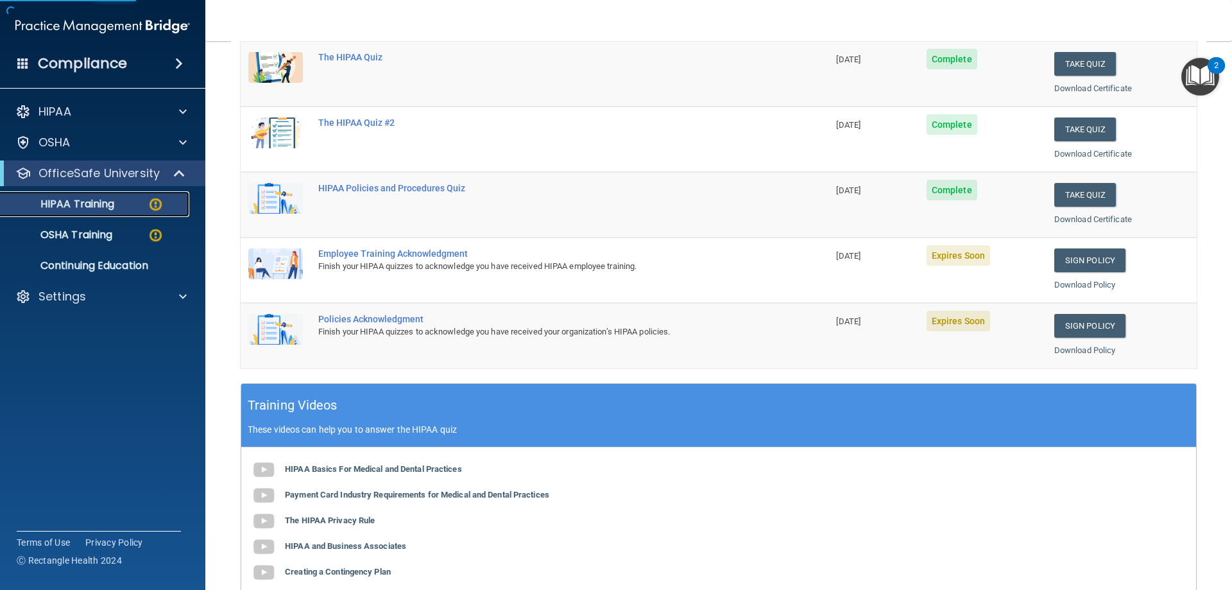
scroll to position [193, 0]
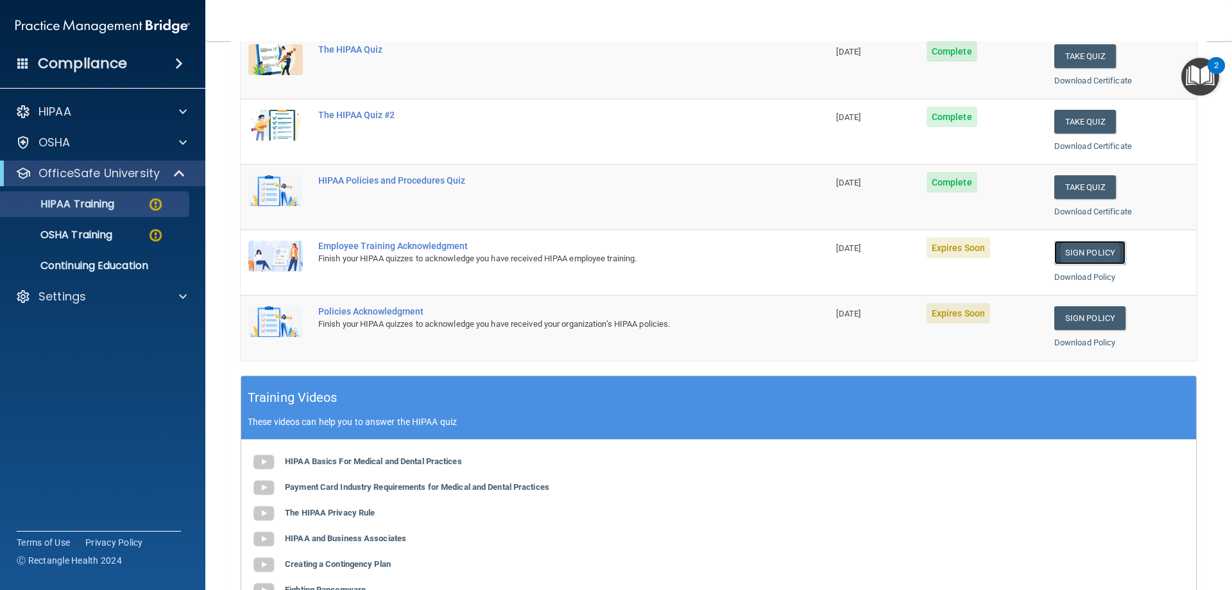
click at [1106, 258] on link "Sign Policy" at bounding box center [1089, 253] width 71 height 24
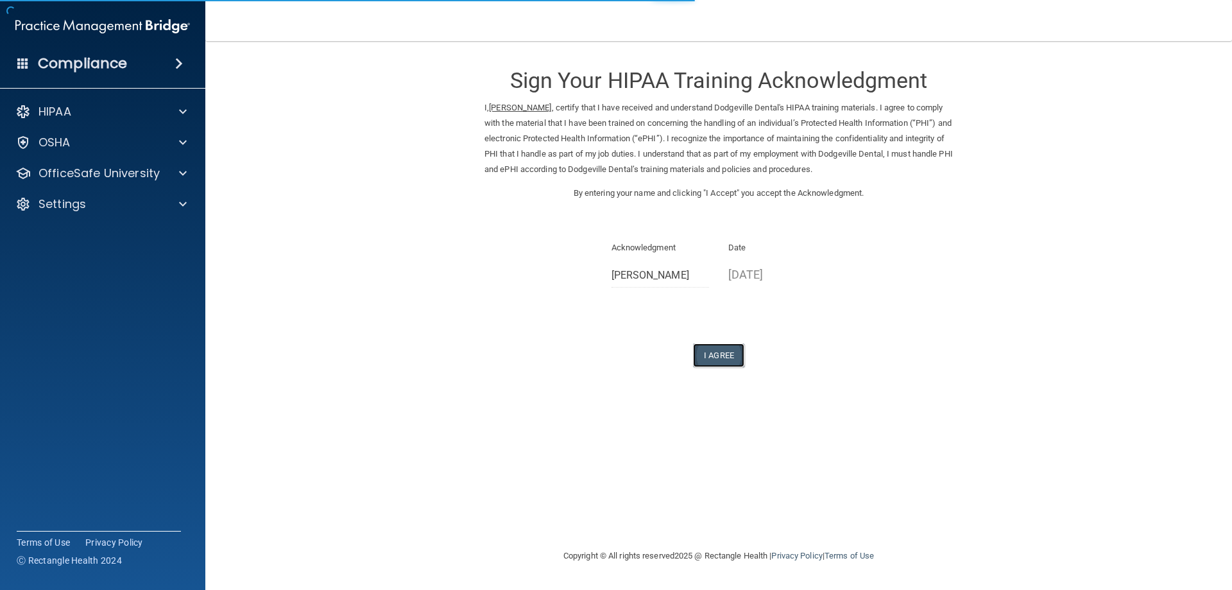
click at [718, 359] on button "I Agree" at bounding box center [718, 355] width 51 height 24
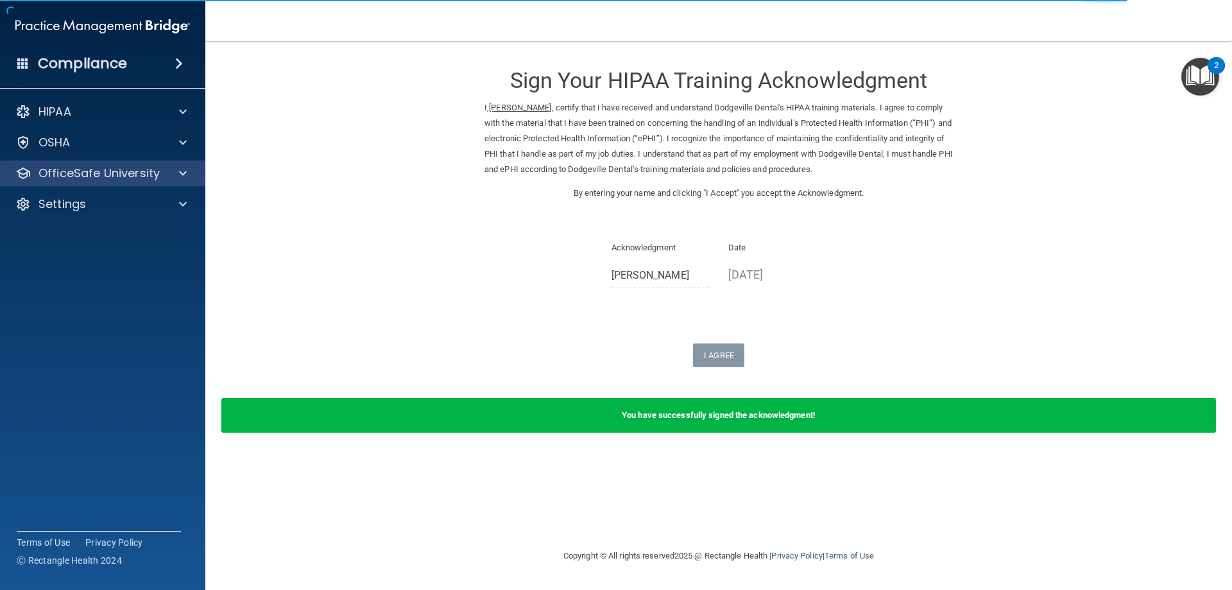
click at [82, 183] on div "OfficeSafe University" at bounding box center [103, 173] width 206 height 26
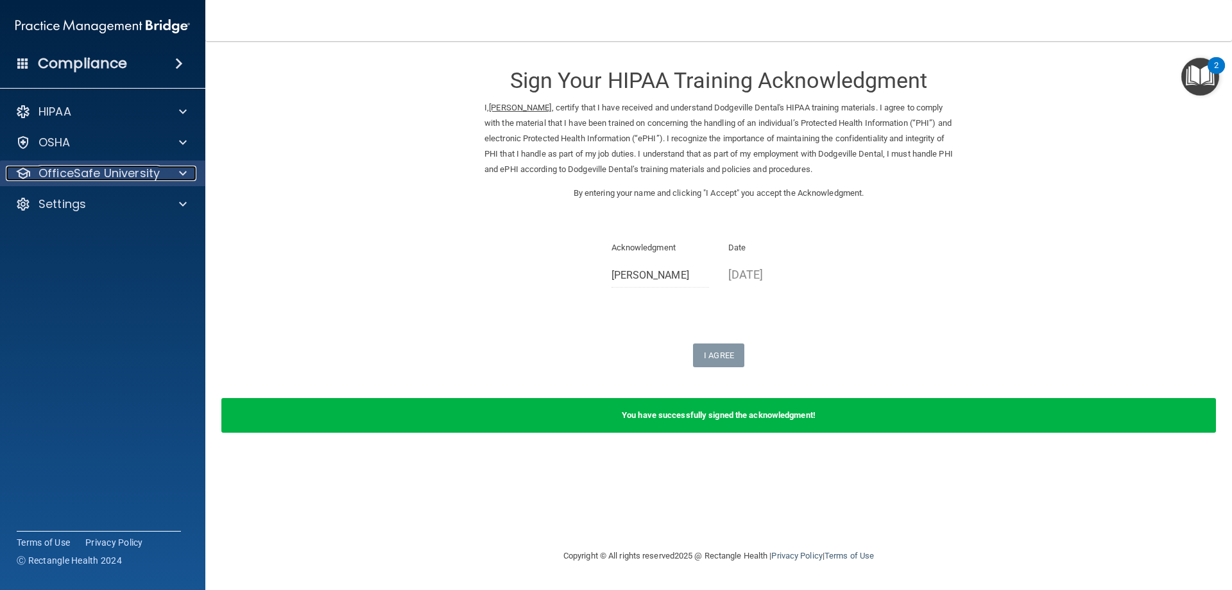
click at [139, 174] on p "OfficeSafe University" at bounding box center [99, 173] width 121 height 15
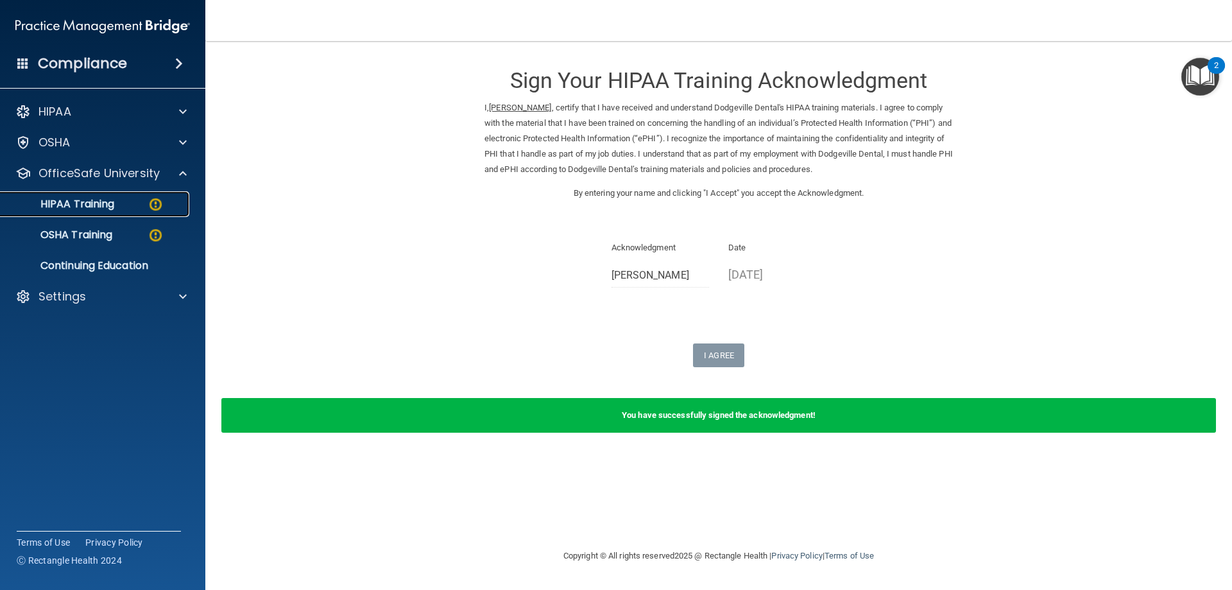
click at [139, 205] on div "HIPAA Training" at bounding box center [95, 204] width 175 height 13
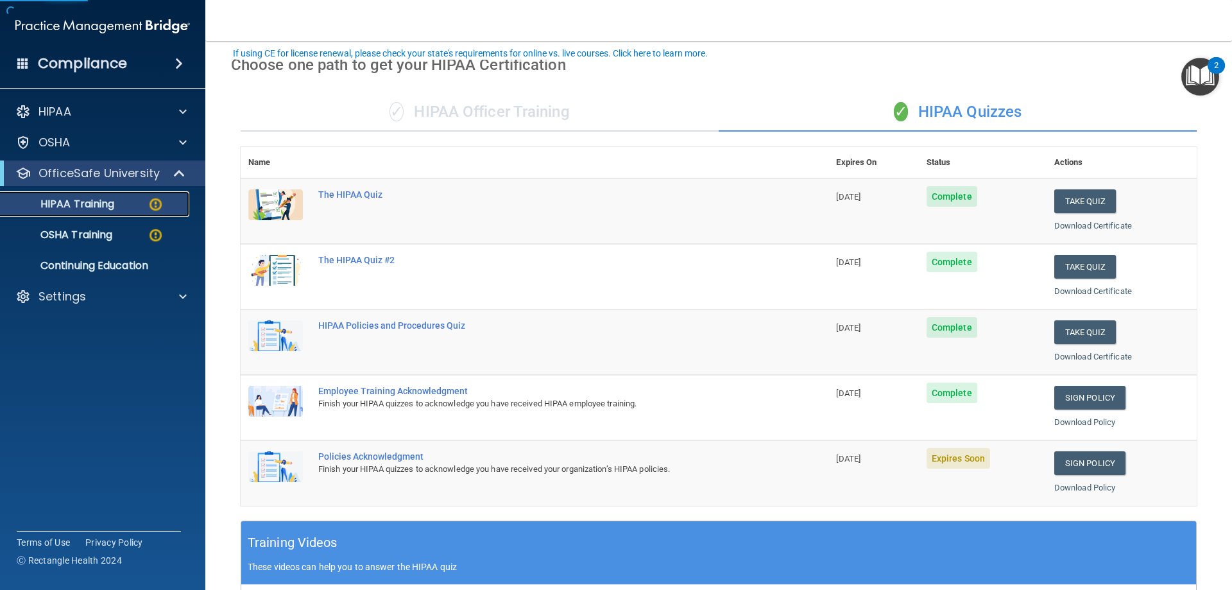
scroll to position [128, 0]
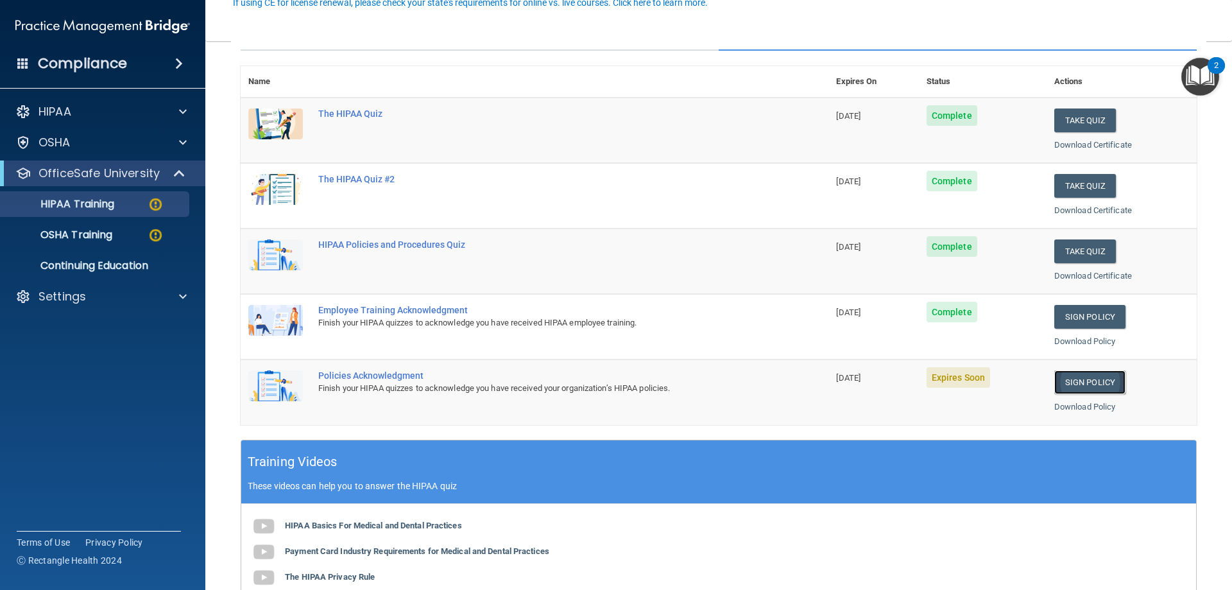
click at [1082, 382] on link "Sign Policy" at bounding box center [1089, 382] width 71 height 24
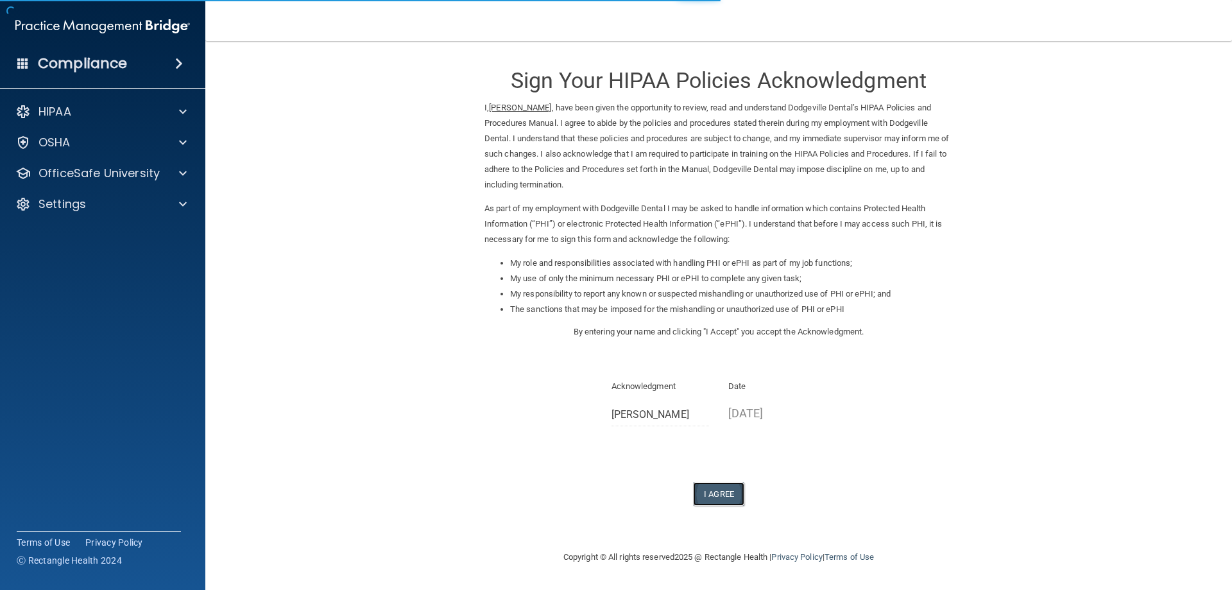
click at [737, 492] on button "I Agree" at bounding box center [718, 494] width 51 height 24
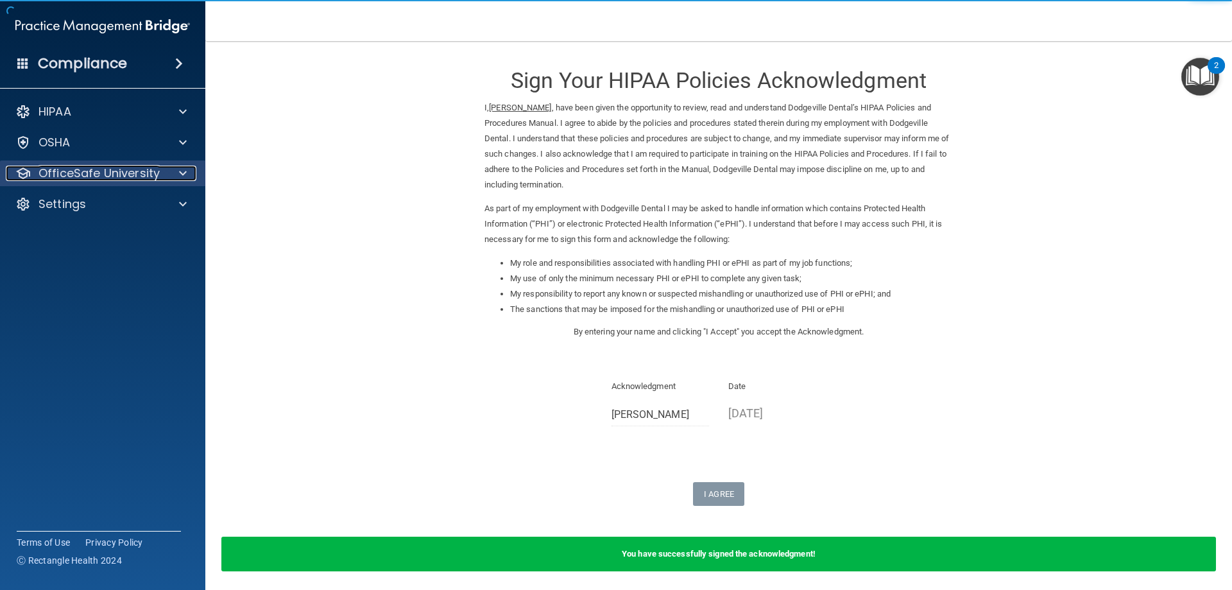
click at [89, 177] on p "OfficeSafe University" at bounding box center [99, 173] width 121 height 15
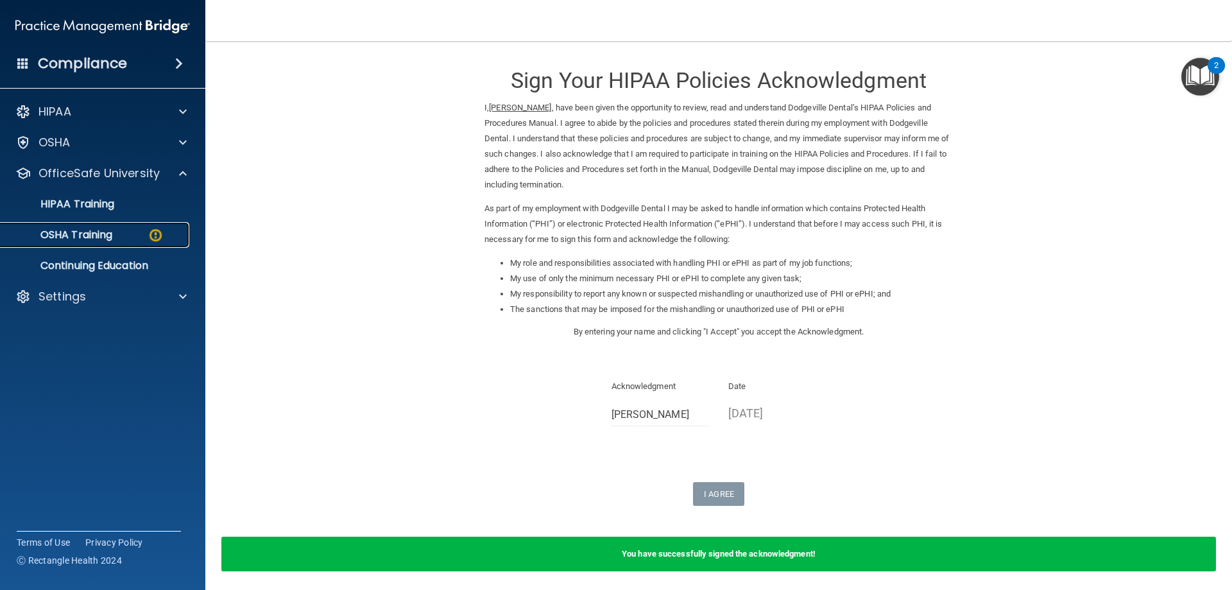
click at [84, 234] on p "OSHA Training" at bounding box center [60, 234] width 104 height 13
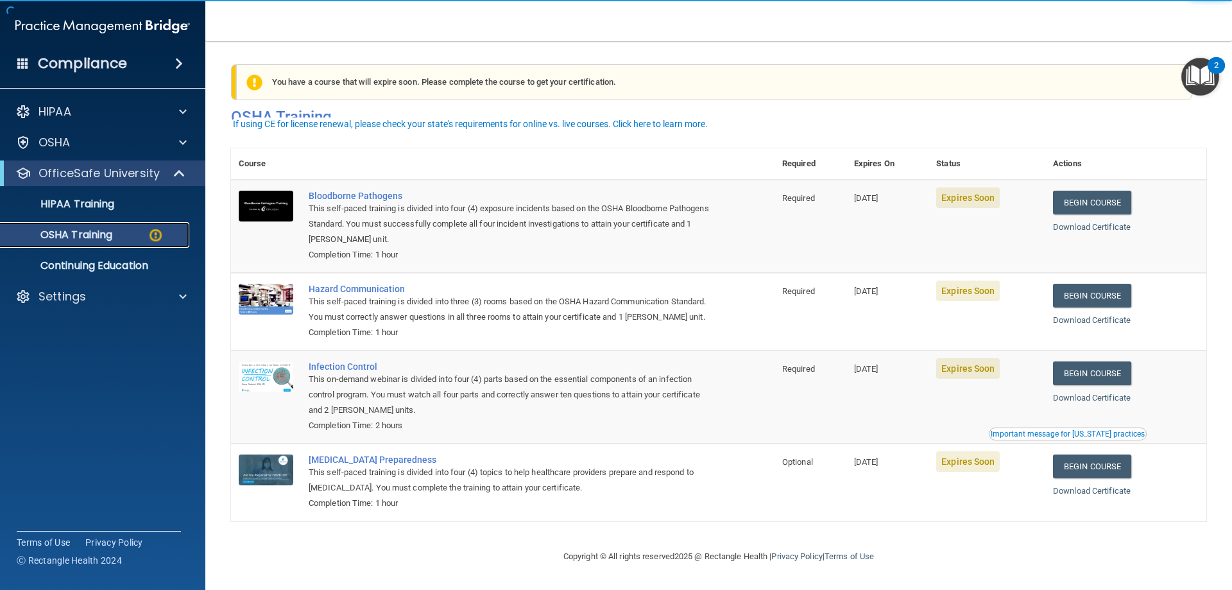
scroll to position [16, 0]
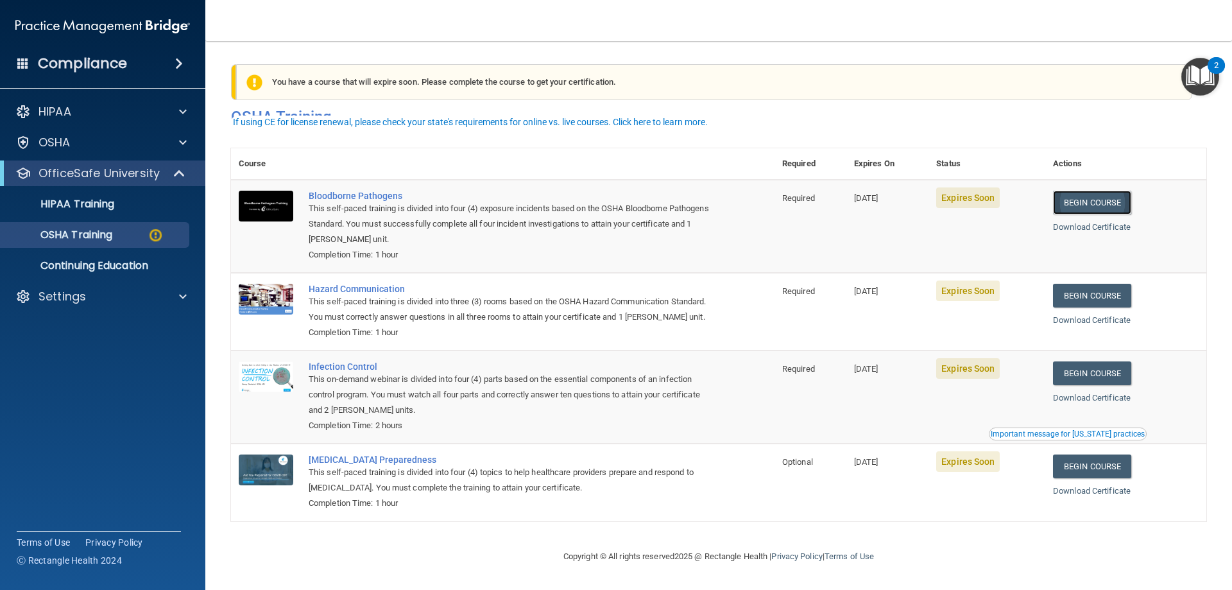
click at [1099, 191] on link "Begin Course" at bounding box center [1092, 203] width 78 height 24
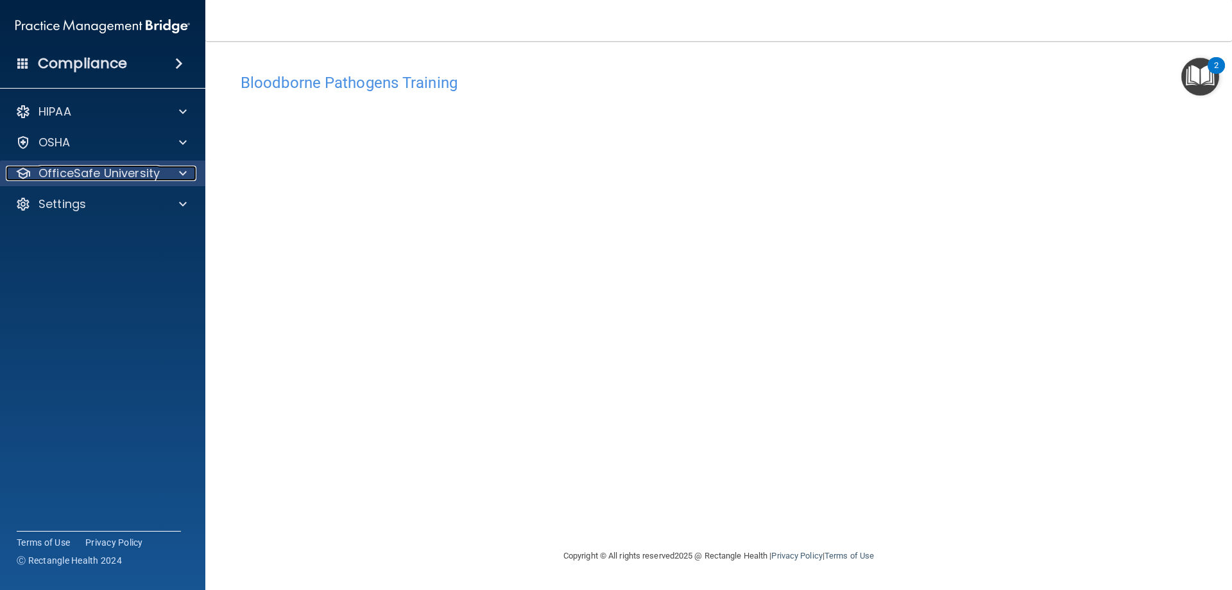
click at [78, 175] on p "OfficeSafe University" at bounding box center [99, 173] width 121 height 15
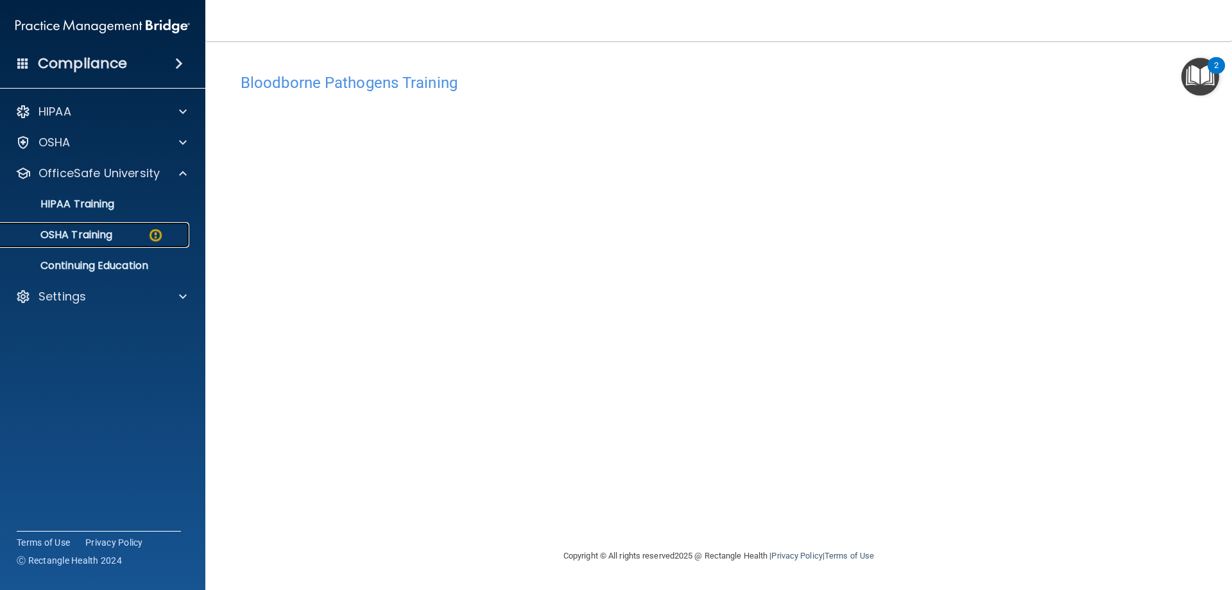
click at [83, 241] on p "OSHA Training" at bounding box center [60, 234] width 104 height 13
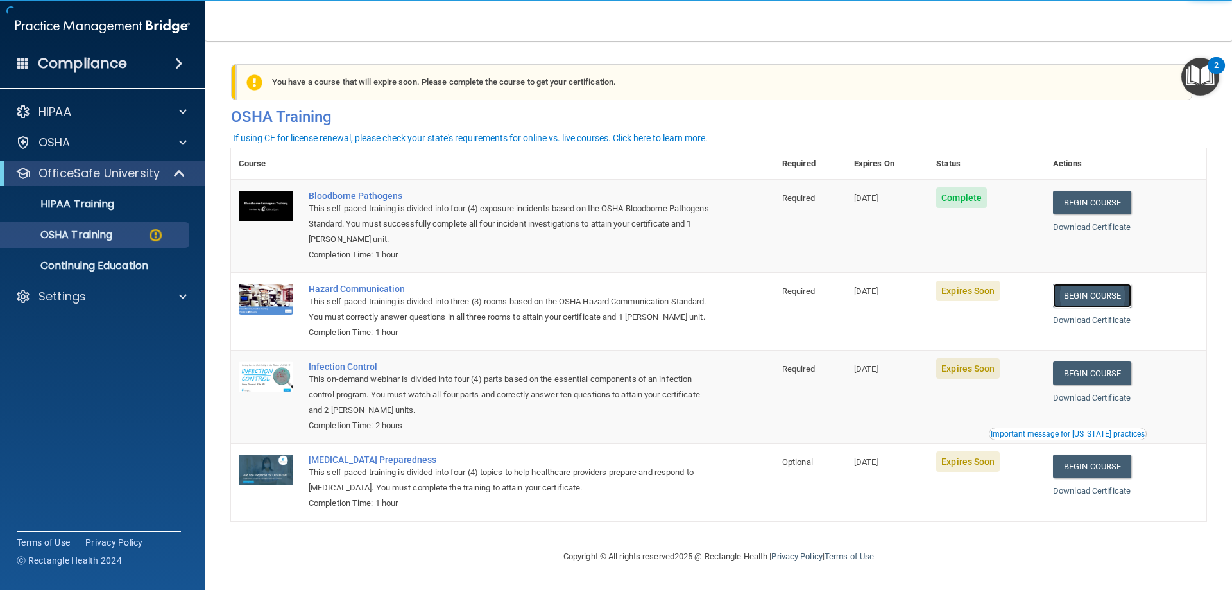
click at [1091, 290] on link "Begin Course" at bounding box center [1092, 296] width 78 height 24
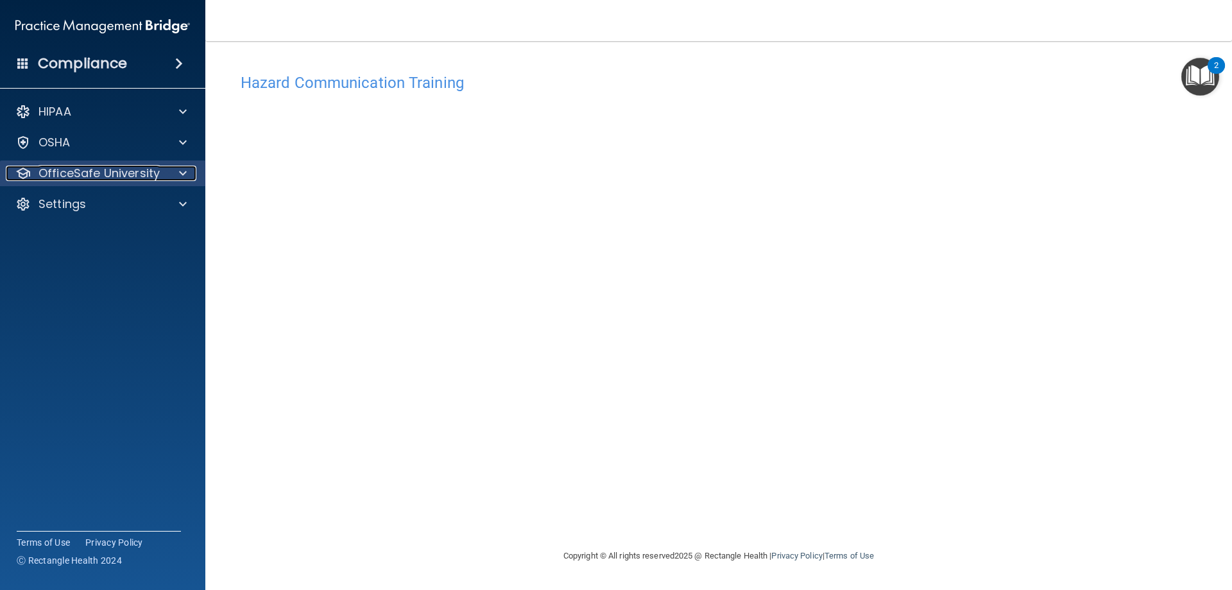
click at [122, 180] on p "OfficeSafe University" at bounding box center [99, 173] width 121 height 15
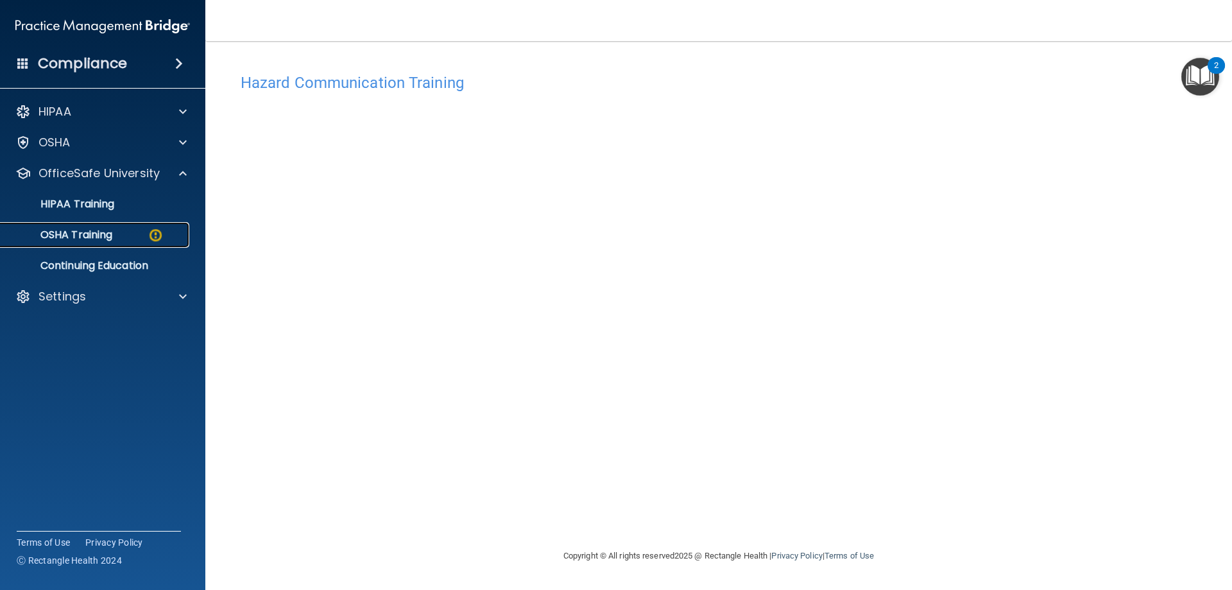
click at [114, 229] on div "OSHA Training" at bounding box center [95, 234] width 175 height 13
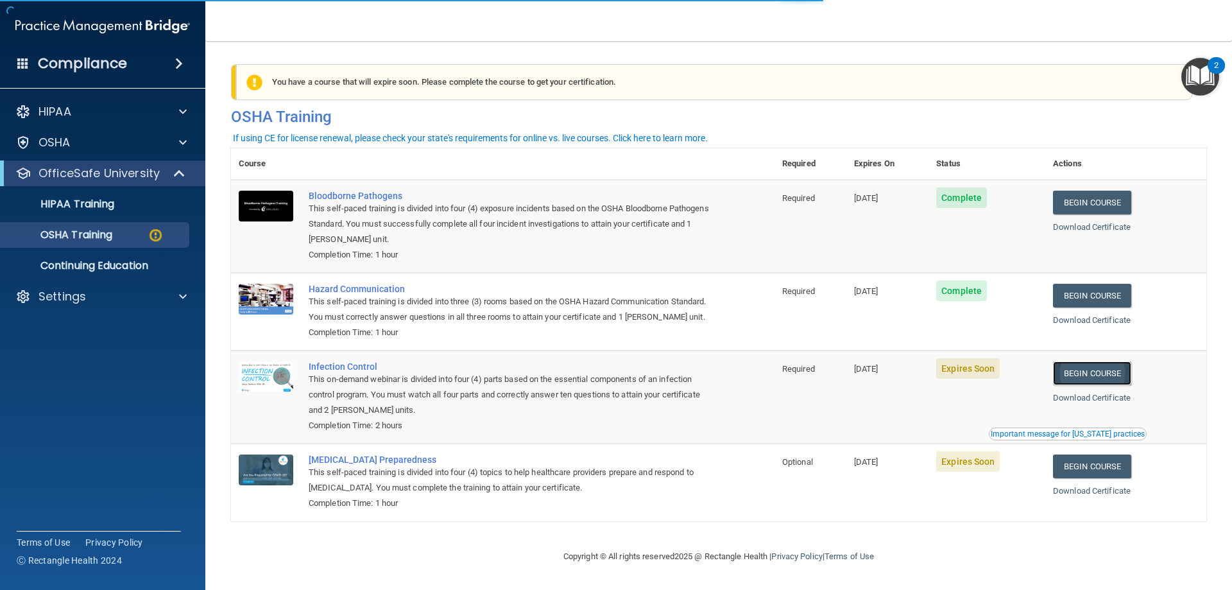
click at [1096, 385] on link "Begin Course" at bounding box center [1092, 373] width 78 height 24
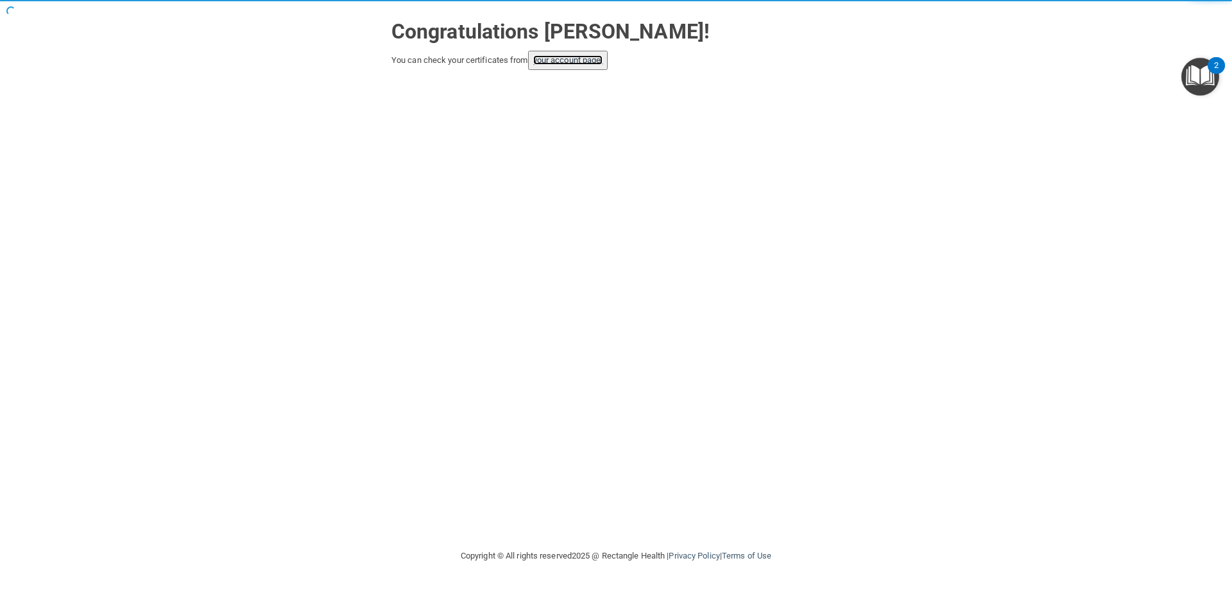
click at [558, 64] on link "your account page!" at bounding box center [568, 60] width 70 height 10
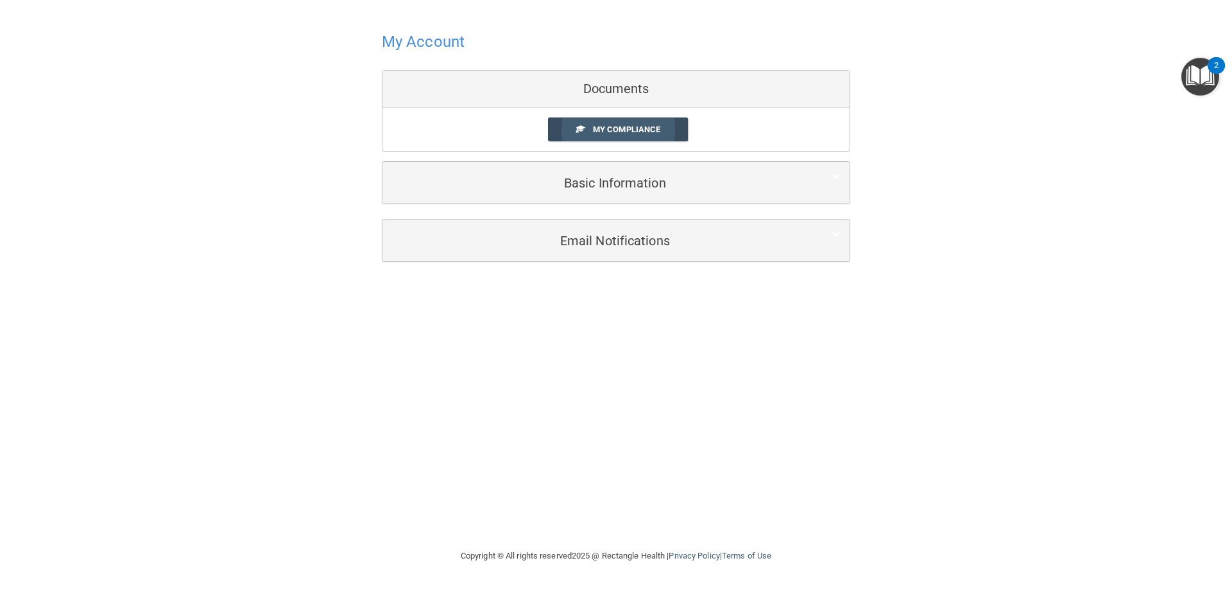
click at [581, 128] on span at bounding box center [580, 129] width 8 height 8
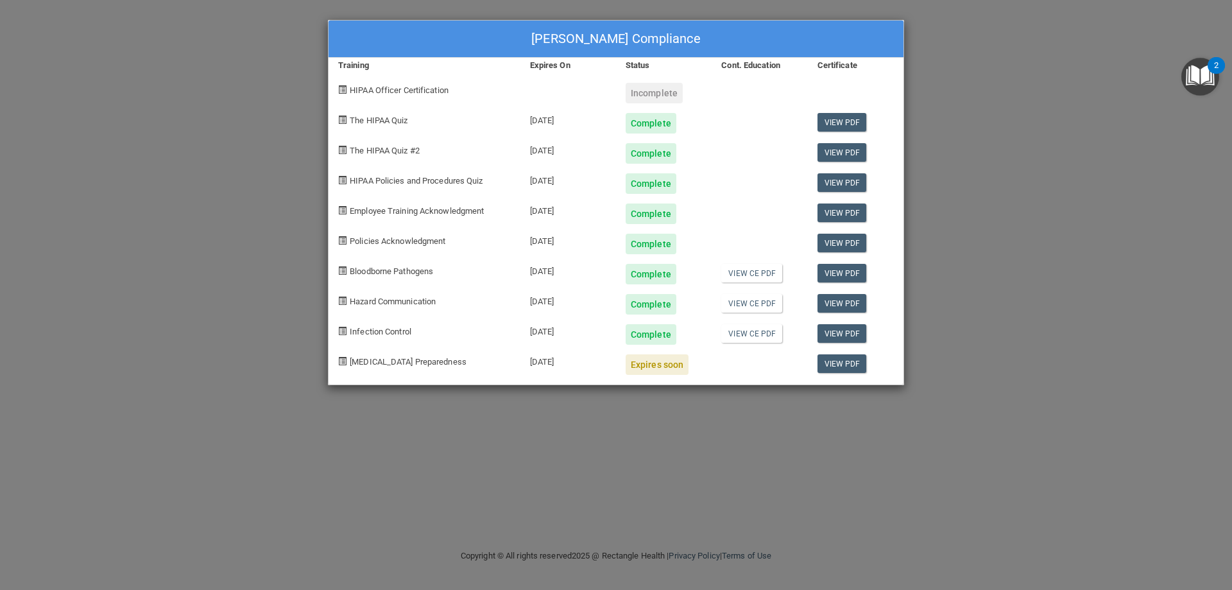
click at [938, 28] on div "Katelynn Hilleshiem's Compliance Training Expires On Status Cont. Education Cer…" at bounding box center [616, 295] width 1232 height 590
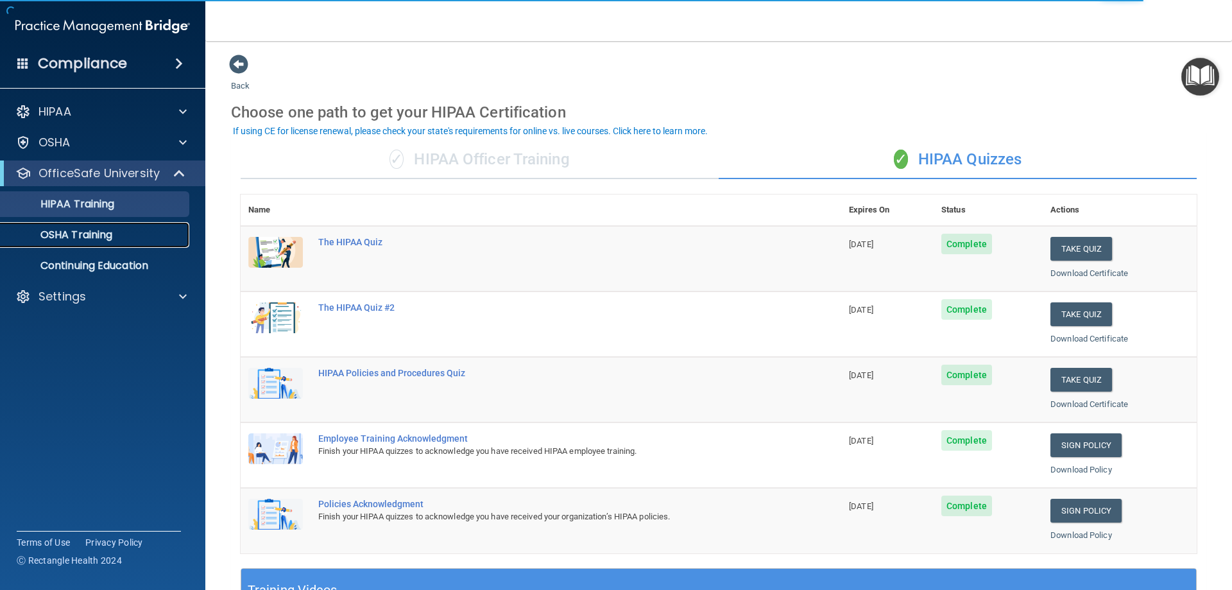
click at [73, 236] on p "OSHA Training" at bounding box center [60, 234] width 104 height 13
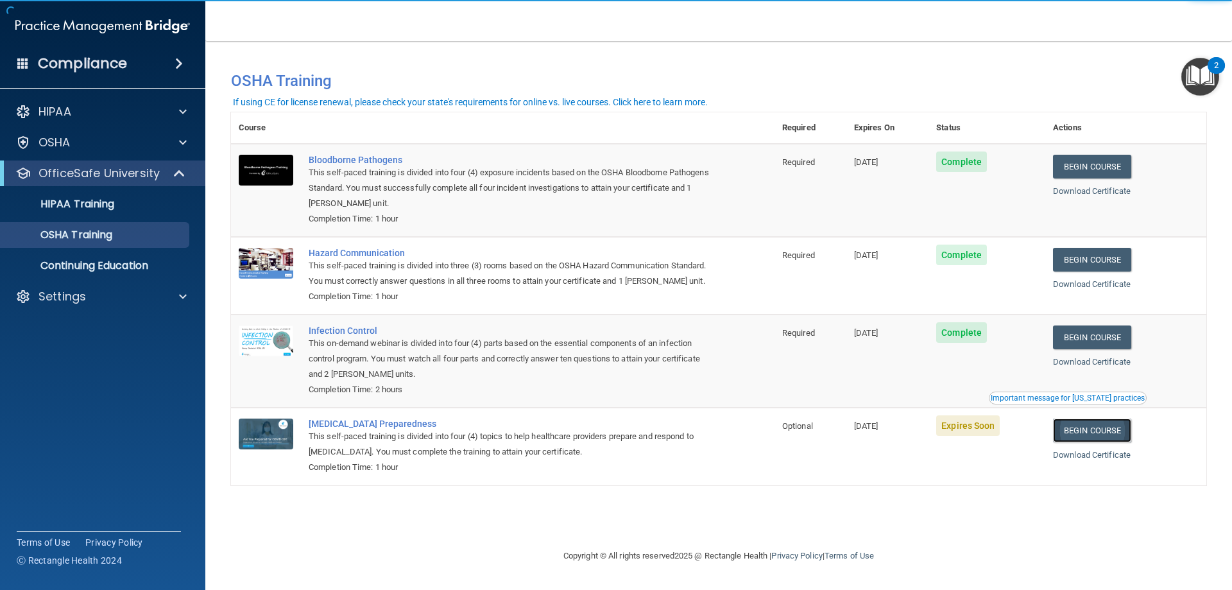
click at [1120, 442] on link "Begin Course" at bounding box center [1092, 430] width 78 height 24
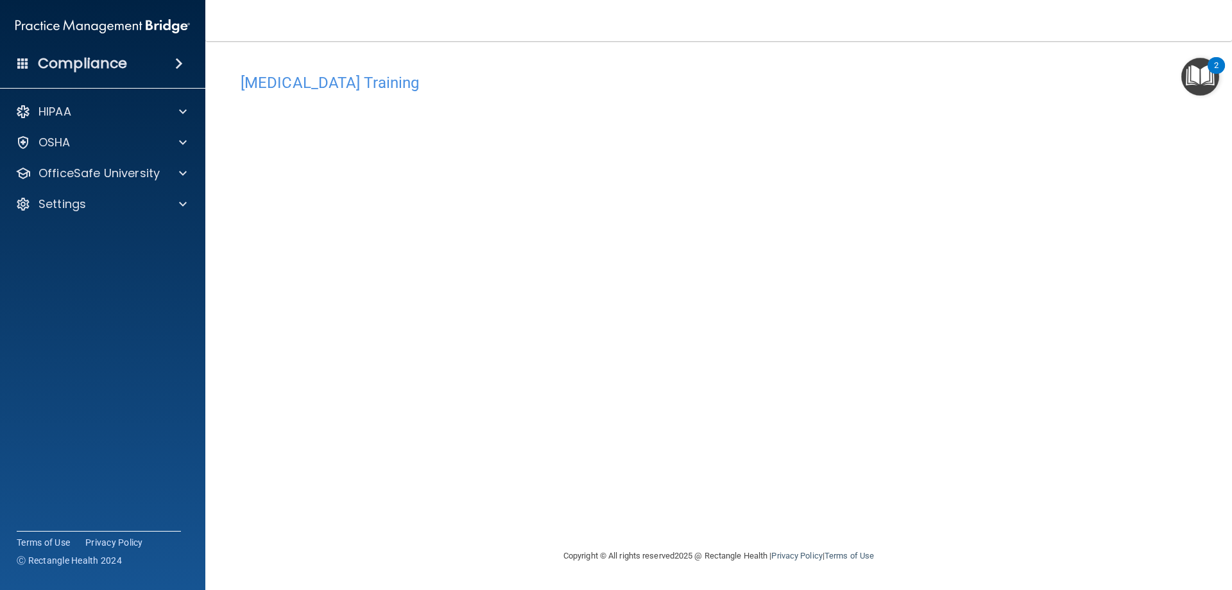
click at [847, 501] on div "[MEDICAL_DATA] Training This course doesn’t expire until [DATE]. Are you sure y…" at bounding box center [718, 307] width 975 height 481
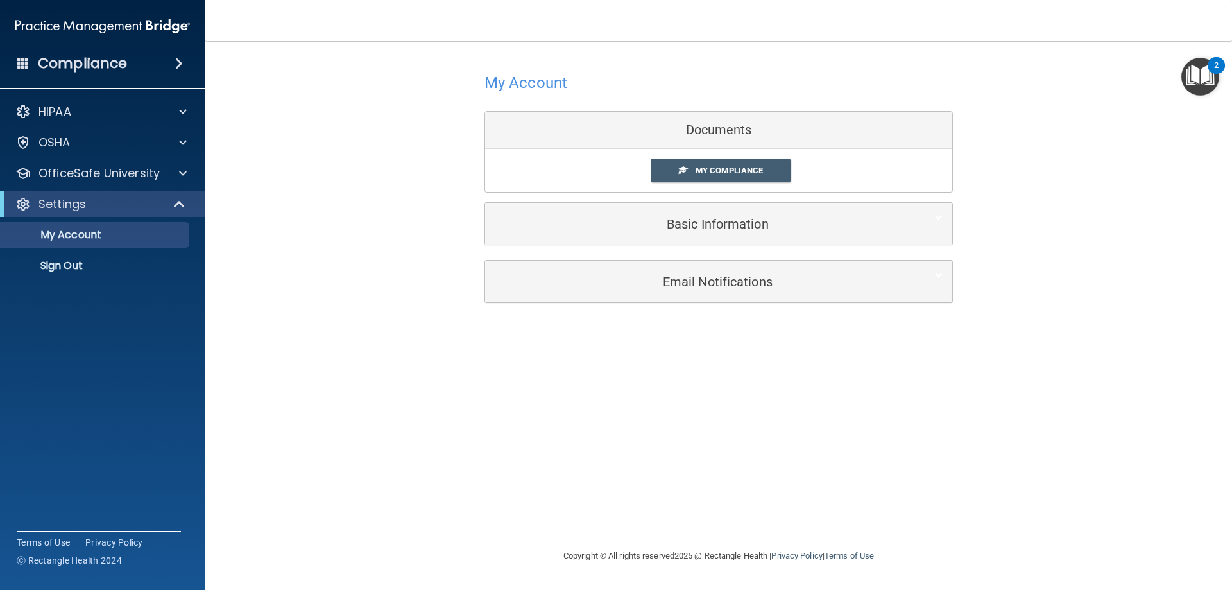
click at [94, 194] on div "Settings" at bounding box center [102, 204] width 205 height 26
click at [101, 178] on p "OfficeSafe University" at bounding box center [99, 173] width 121 height 15
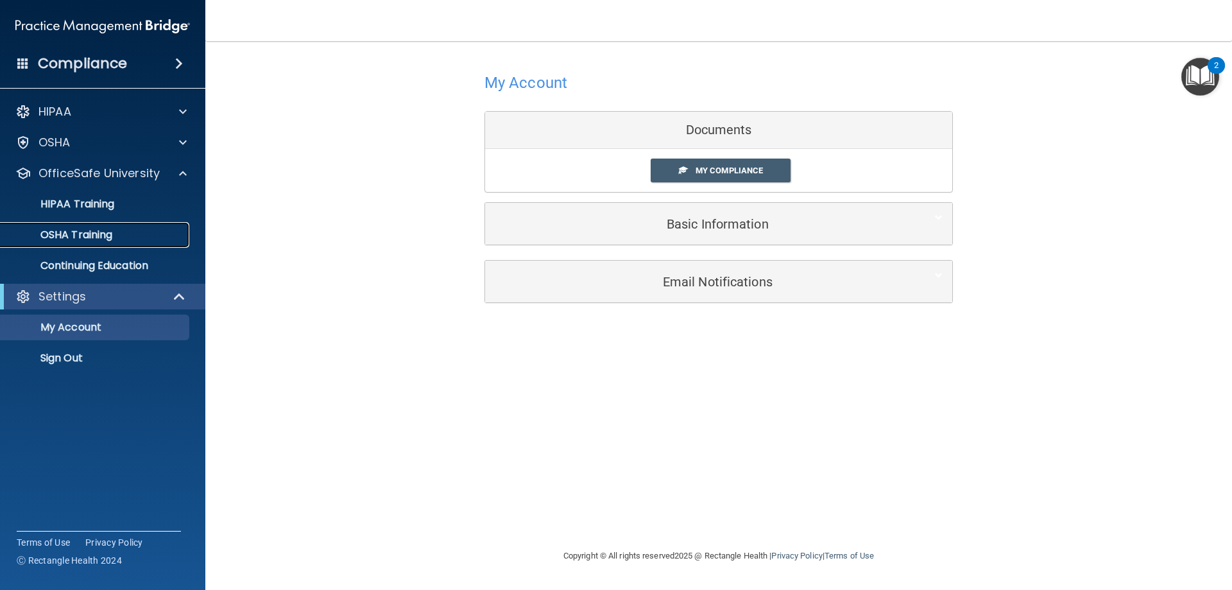
click at [99, 224] on link "OSHA Training" at bounding box center [88, 235] width 202 height 26
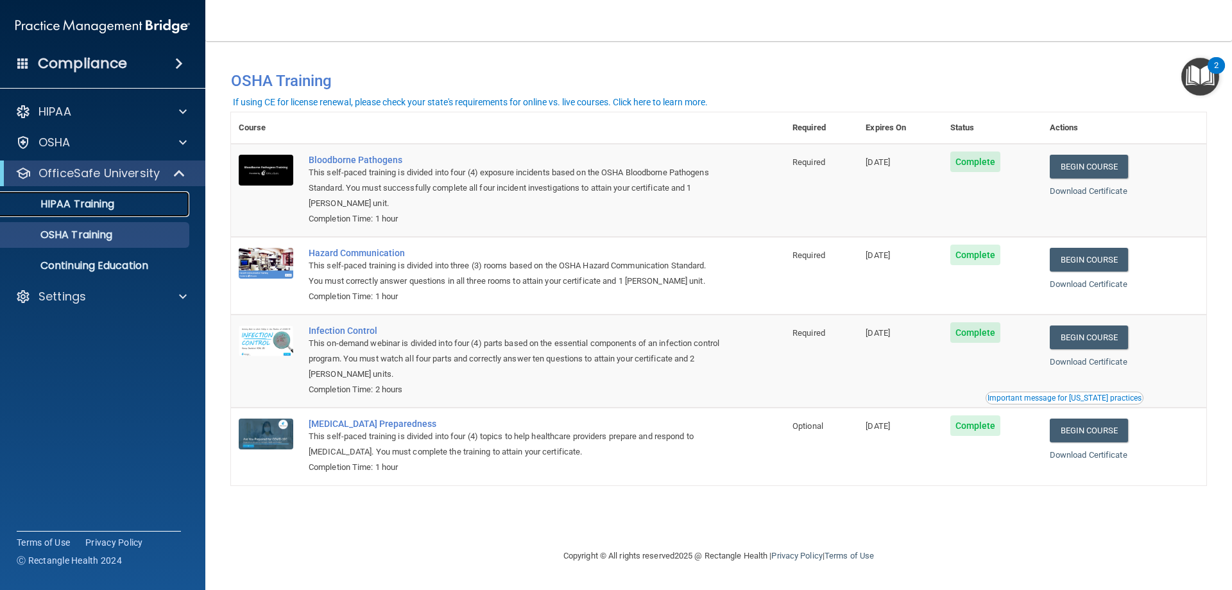
click at [82, 202] on p "HIPAA Training" at bounding box center [61, 204] width 106 height 13
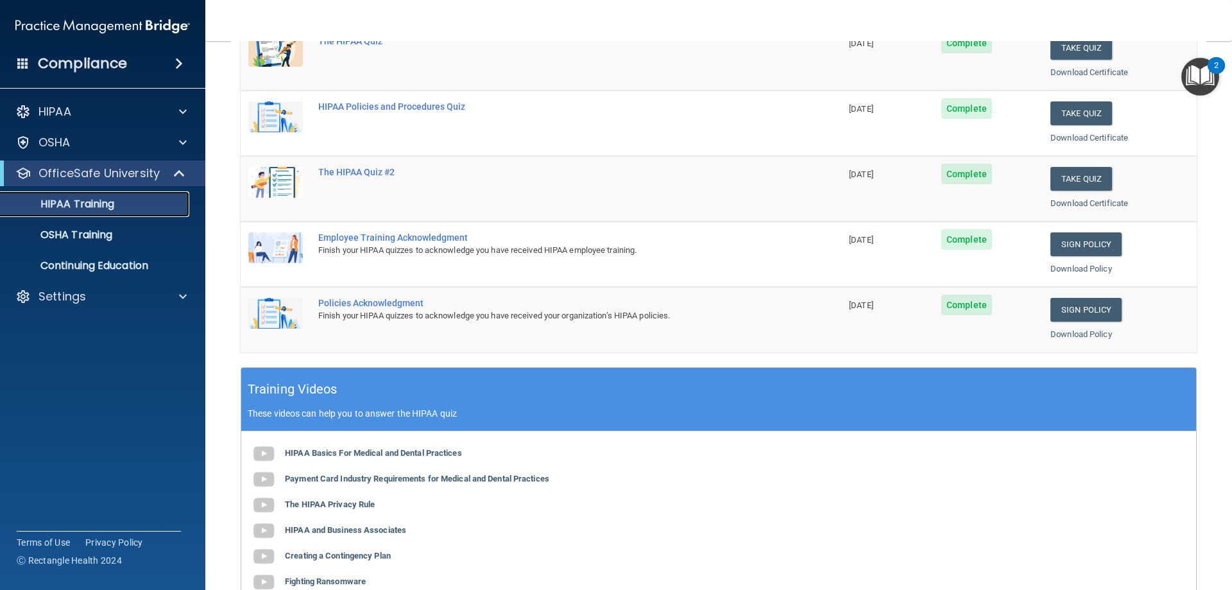
scroll to position [120, 0]
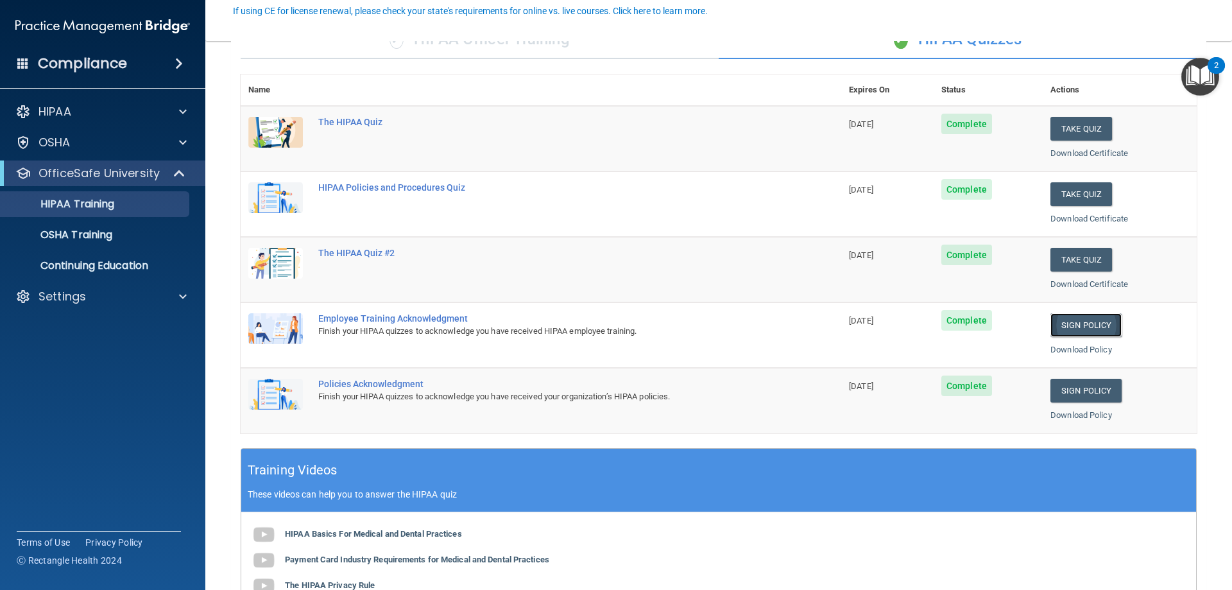
click at [1083, 327] on link "Sign Policy" at bounding box center [1086, 325] width 71 height 24
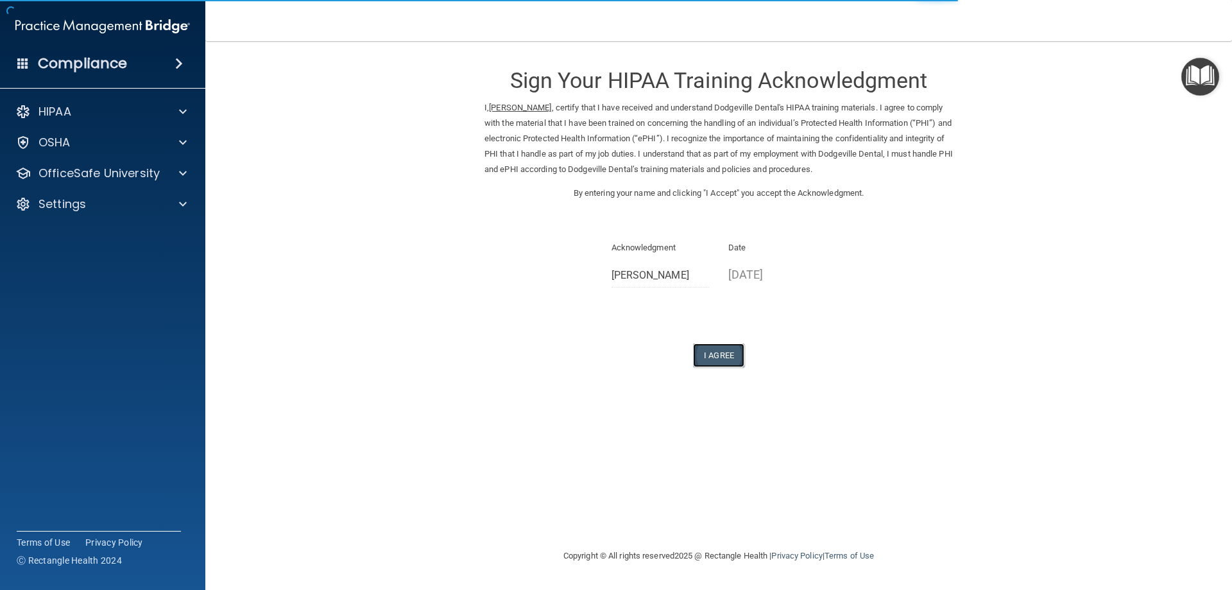
click at [739, 364] on button "I Agree" at bounding box center [718, 355] width 51 height 24
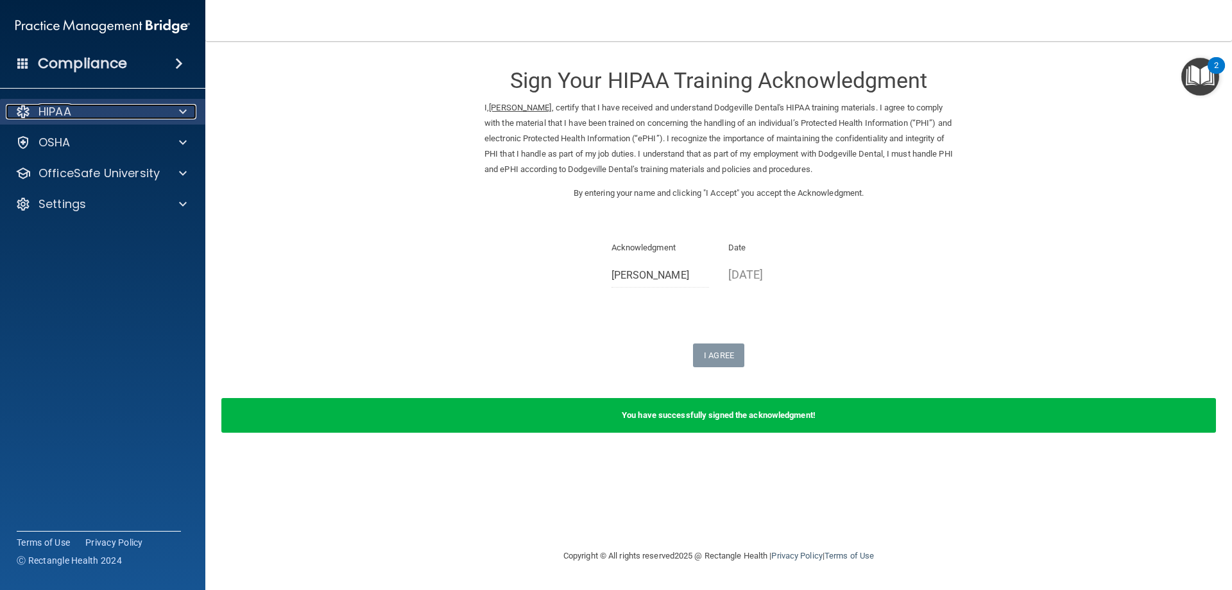
click at [111, 119] on div "HIPAA" at bounding box center [85, 111] width 159 height 15
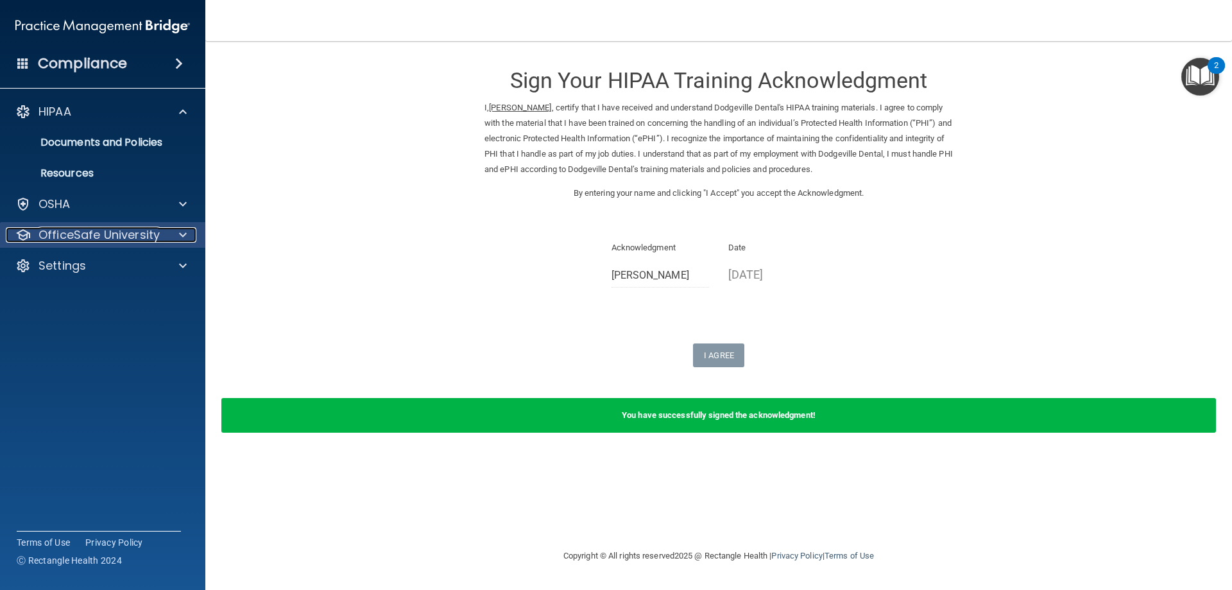
click at [85, 236] on p "OfficeSafe University" at bounding box center [99, 234] width 121 height 15
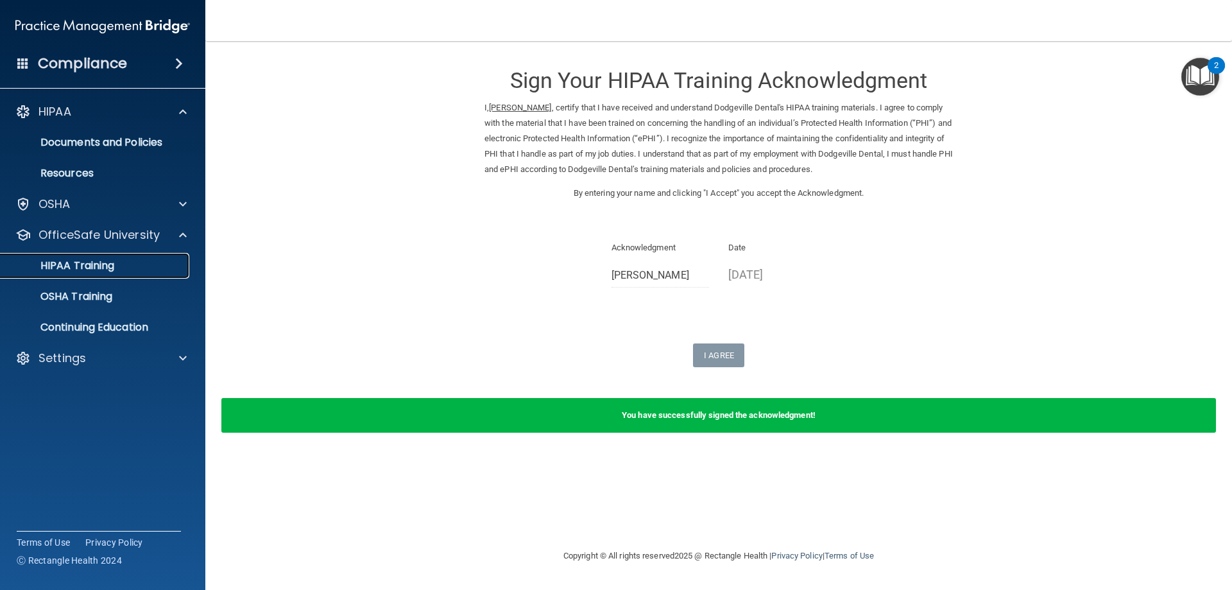
click at [95, 265] on p "HIPAA Training" at bounding box center [61, 265] width 106 height 13
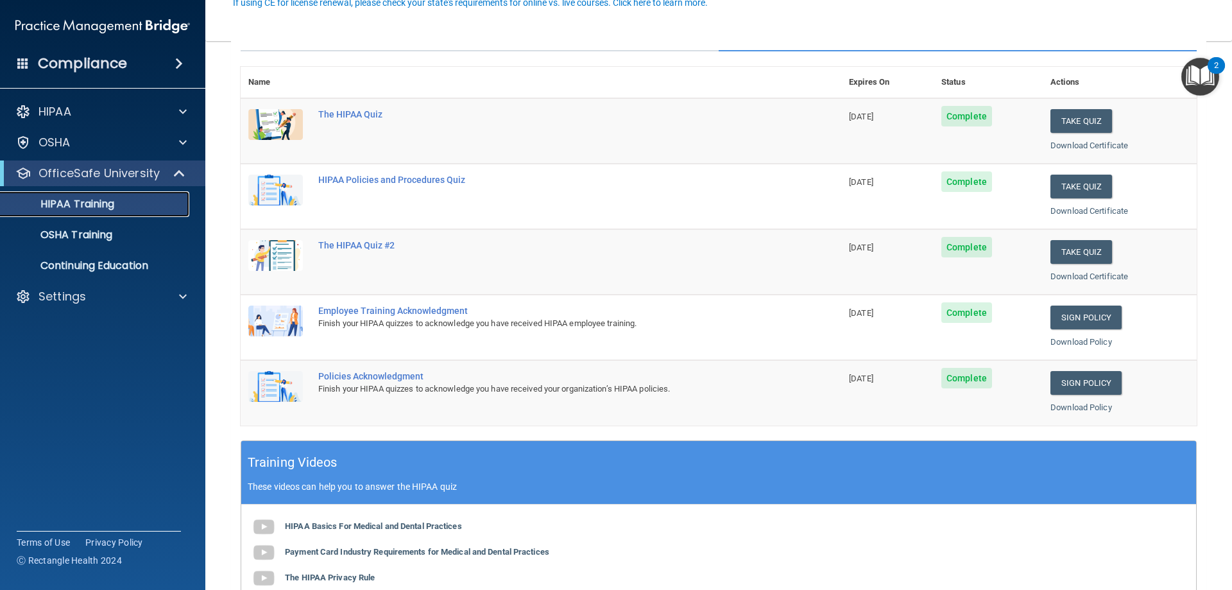
scroll to position [128, 0]
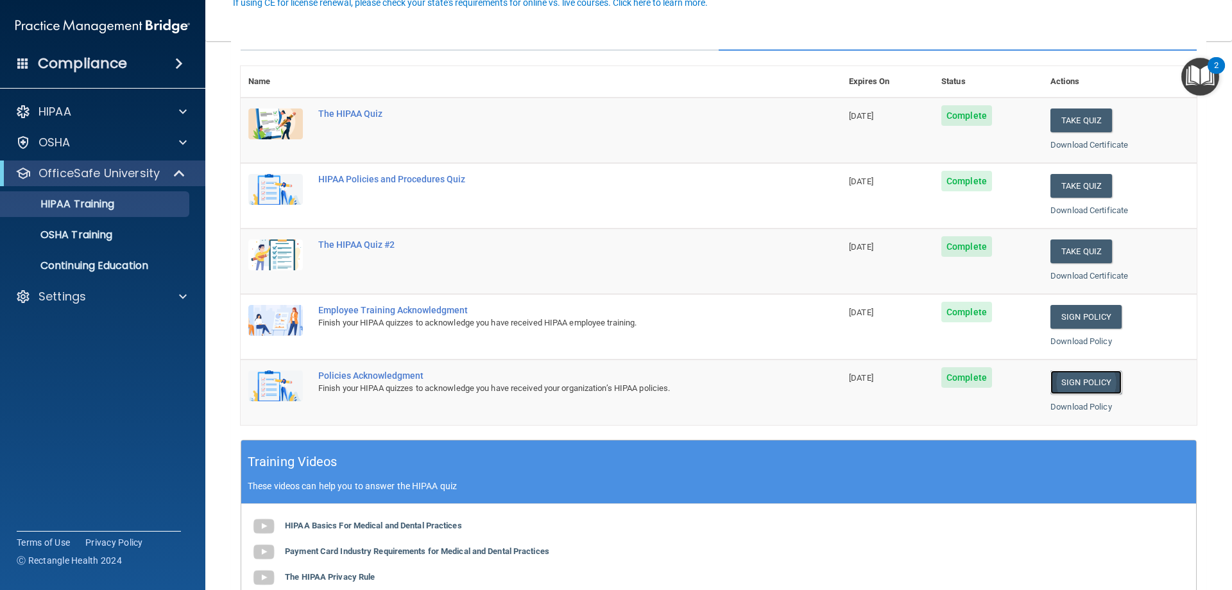
click at [1061, 386] on link "Sign Policy" at bounding box center [1086, 382] width 71 height 24
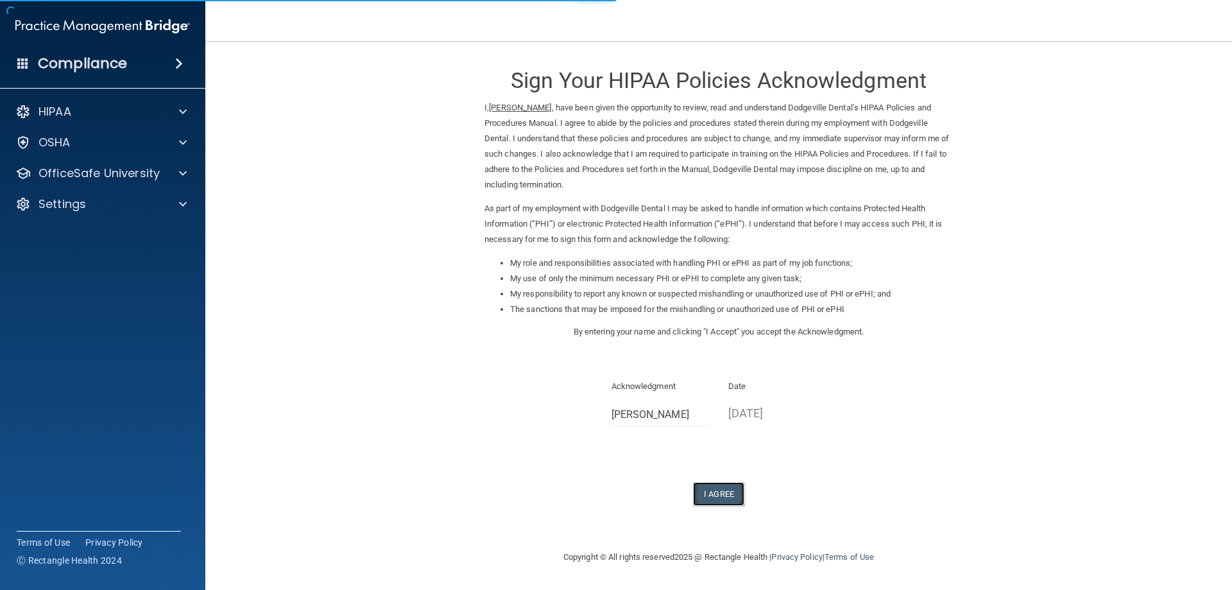
click at [723, 501] on button "I Agree" at bounding box center [718, 494] width 51 height 24
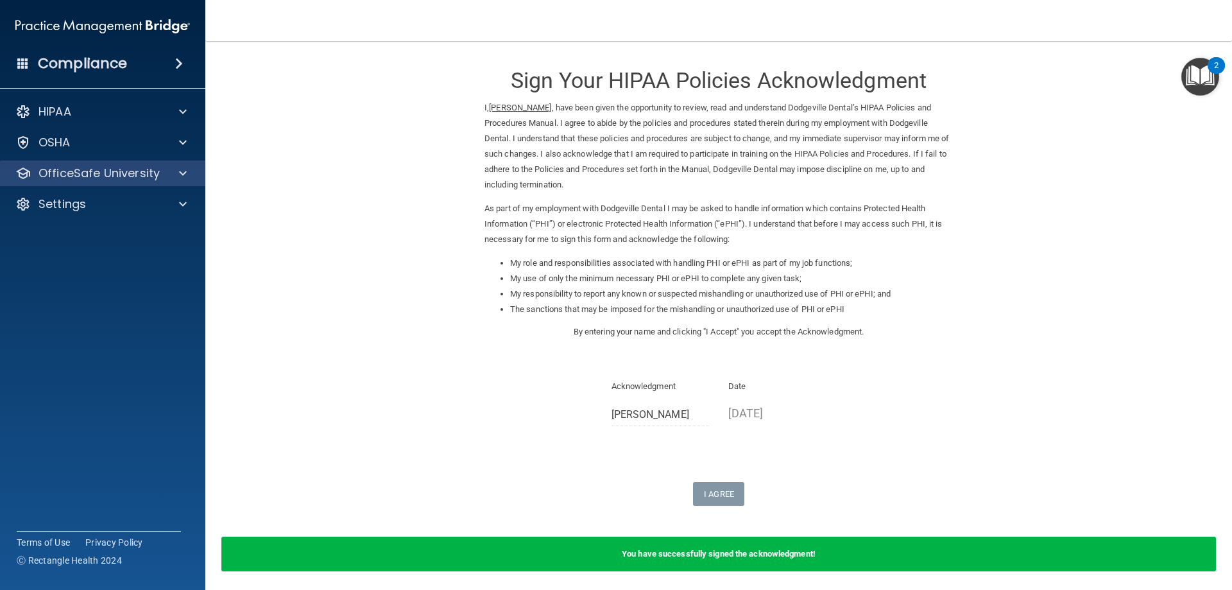
click at [83, 163] on div "OfficeSafe University" at bounding box center [103, 173] width 206 height 26
click at [80, 176] on p "OfficeSafe University" at bounding box center [99, 173] width 121 height 15
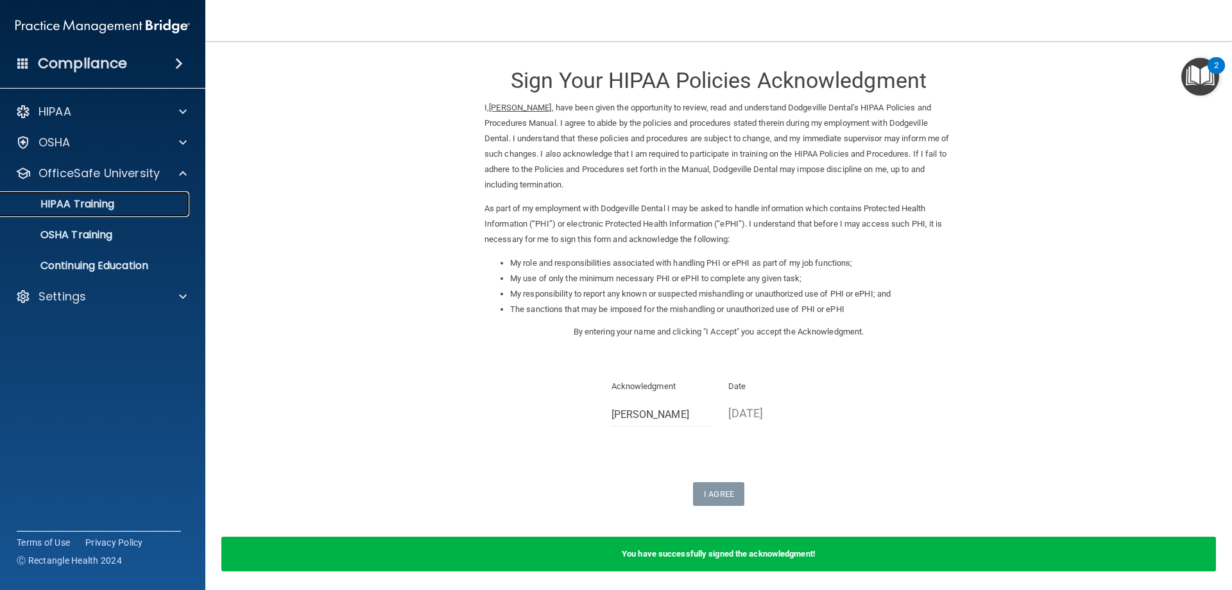
click at [92, 214] on link "HIPAA Training" at bounding box center [88, 204] width 202 height 26
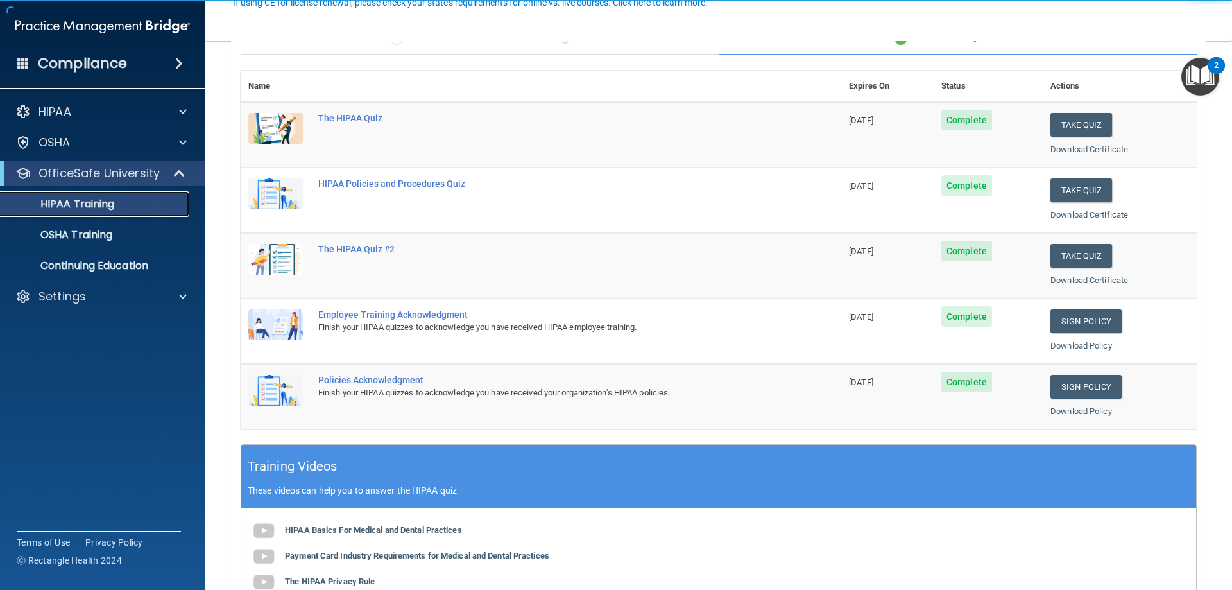
scroll to position [128, 0]
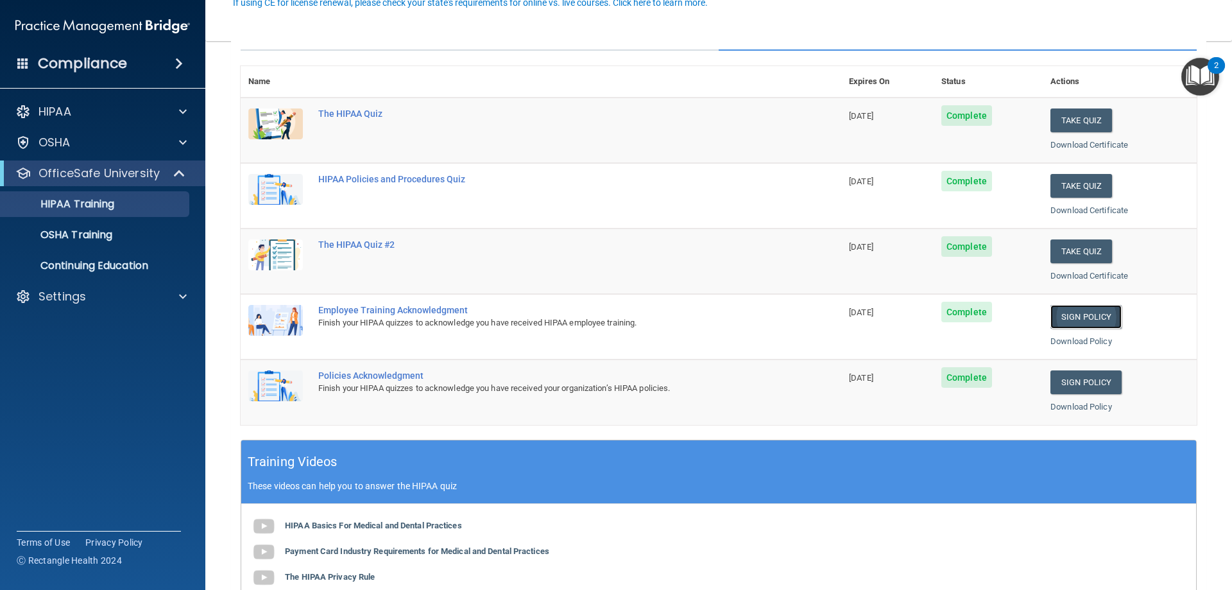
click at [1081, 315] on link "Sign Policy" at bounding box center [1086, 317] width 71 height 24
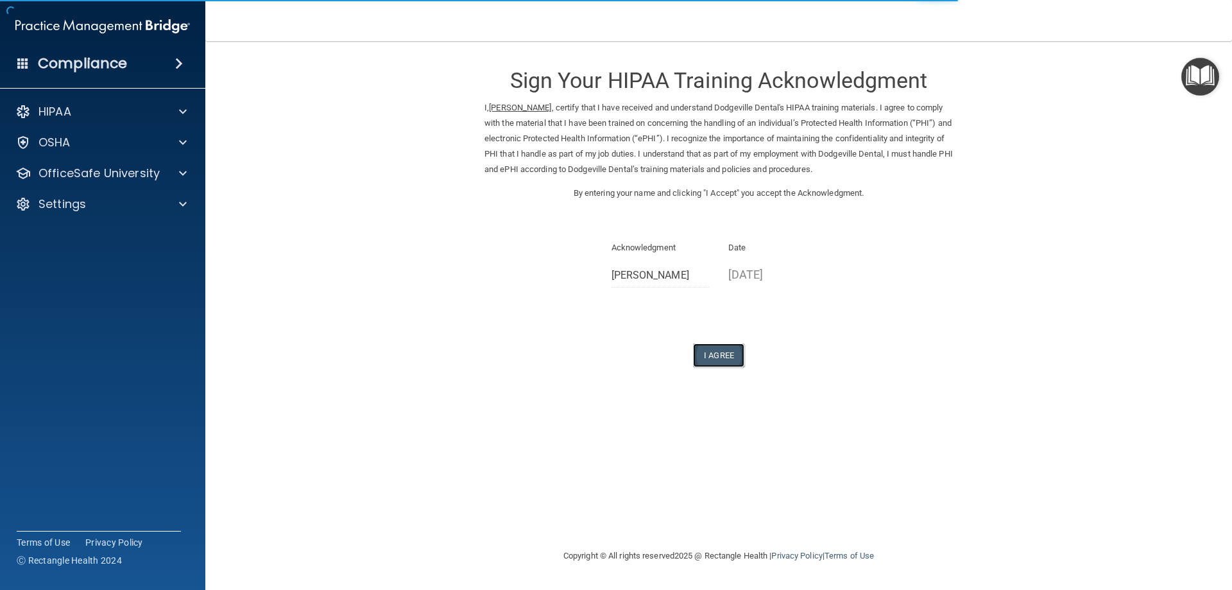
click at [725, 356] on button "I Agree" at bounding box center [718, 355] width 51 height 24
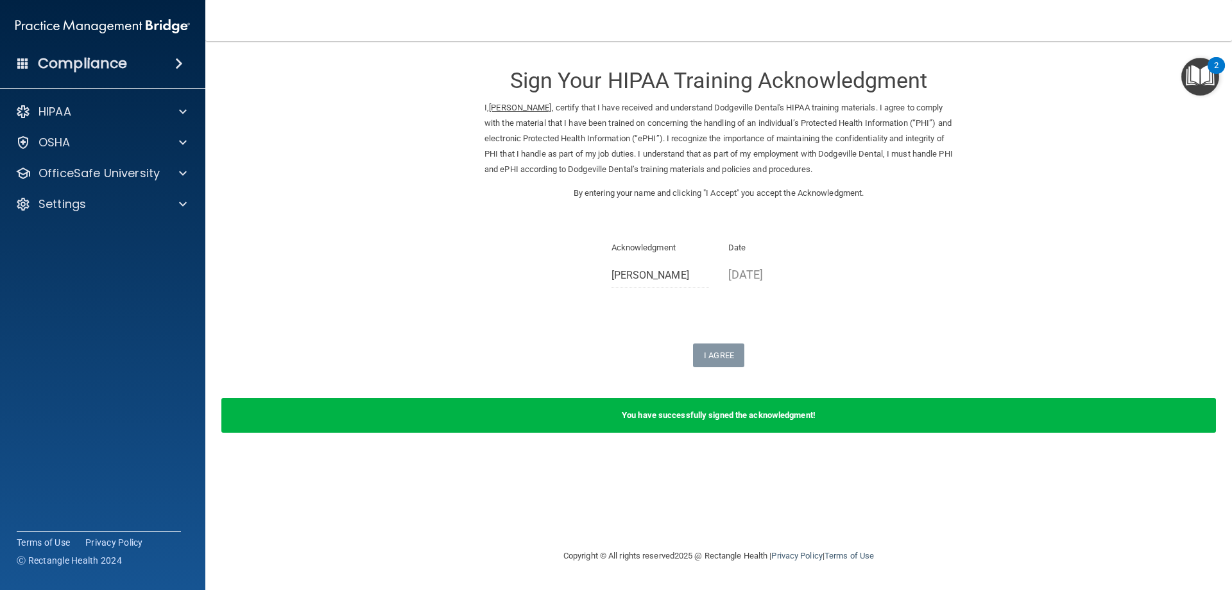
click at [41, 186] on div "HIPAA Documents and Policies Report an Incident Business Associates Emergency P…" at bounding box center [103, 160] width 206 height 133
click at [44, 179] on p "OfficeSafe University" at bounding box center [99, 173] width 121 height 15
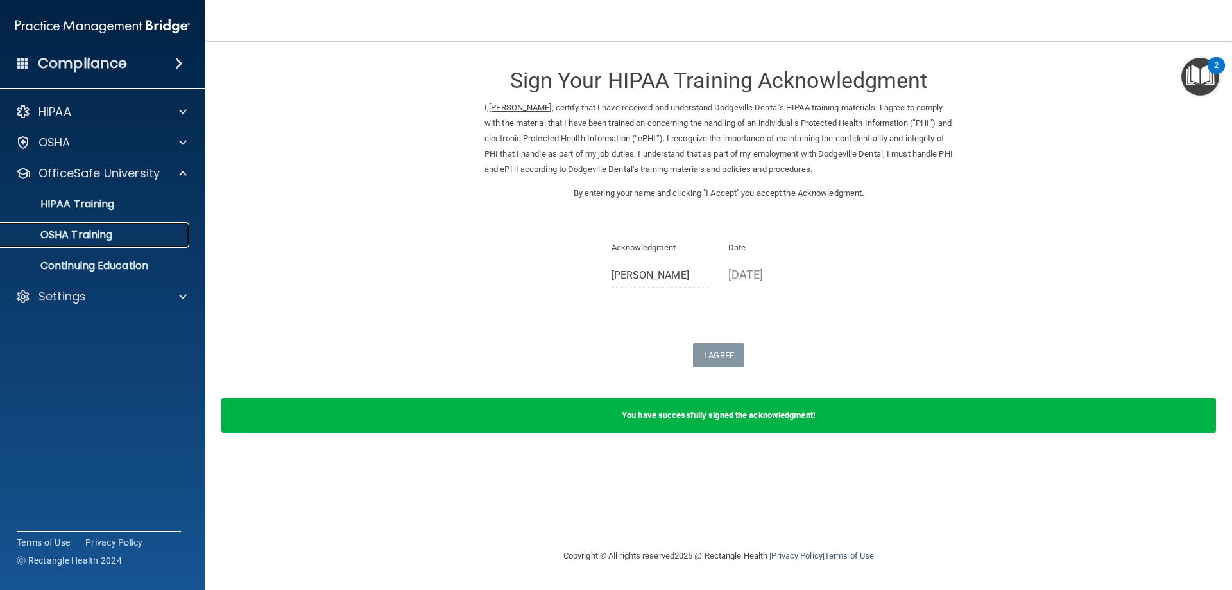
click at [49, 227] on link "OSHA Training" at bounding box center [88, 235] width 202 height 26
